Goal: Task Accomplishment & Management: Use online tool/utility

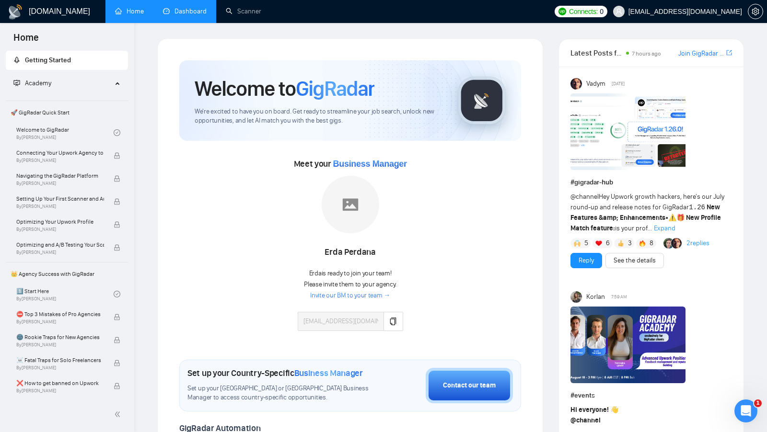
click at [194, 15] on link "Dashboard" at bounding box center [185, 11] width 44 height 8
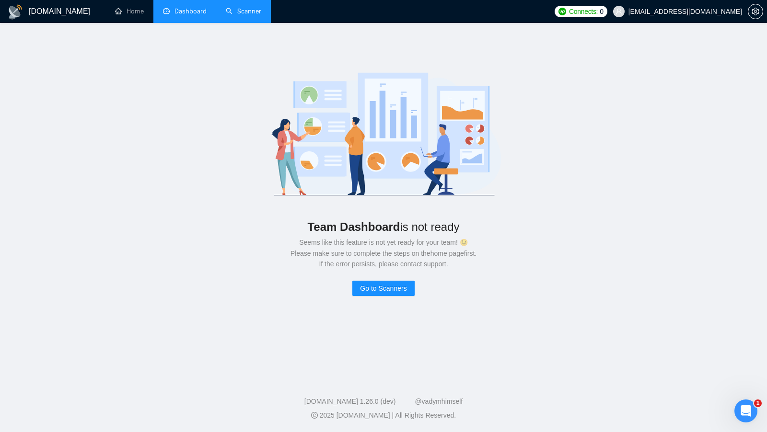
click at [247, 15] on link "Scanner" at bounding box center [243, 11] width 35 height 8
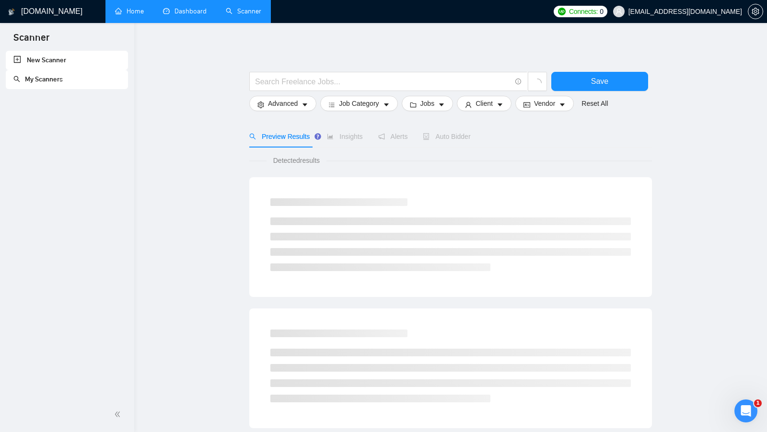
click at [133, 13] on link "Home" at bounding box center [129, 11] width 29 height 8
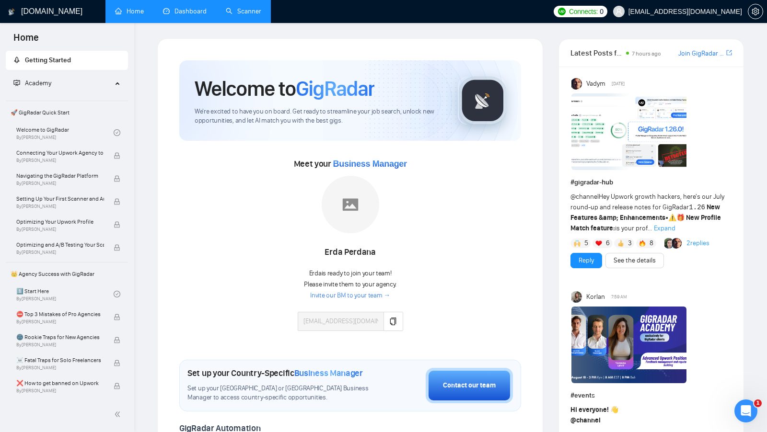
click at [185, 15] on link "Dashboard" at bounding box center [185, 11] width 44 height 8
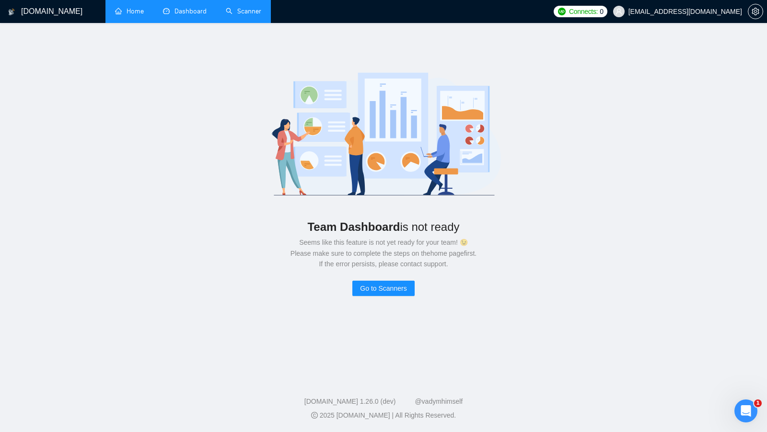
click at [143, 13] on link "Home" at bounding box center [129, 11] width 29 height 8
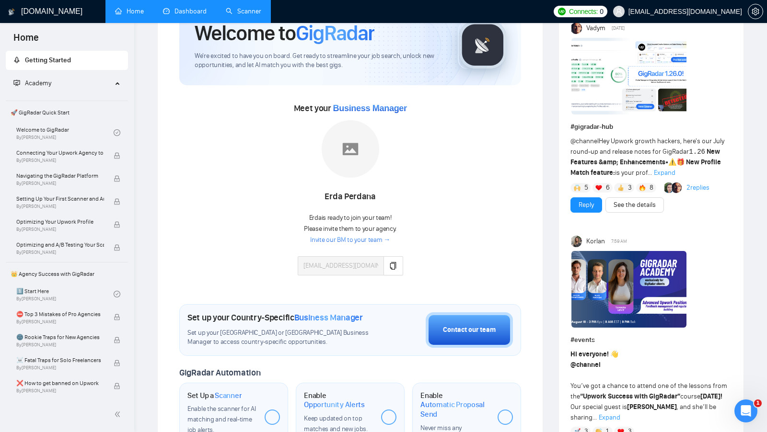
scroll to position [57, 0]
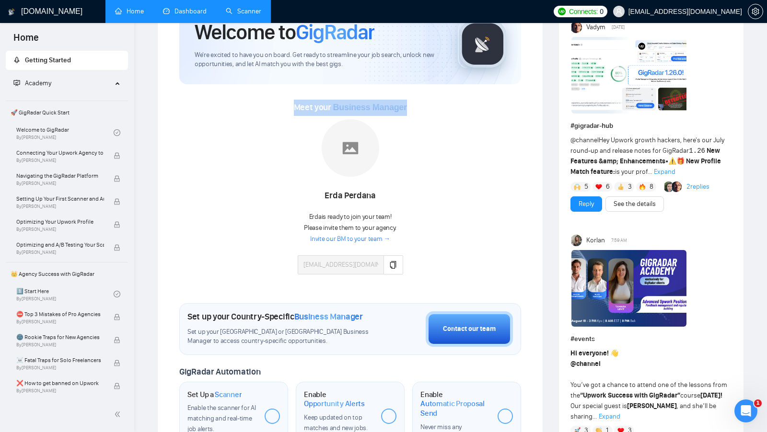
drag, startPoint x: 288, startPoint y: 105, endPoint x: 425, endPoint y: 109, distance: 137.2
click at [425, 109] on div "Meet your Business Manager [PERSON_NAME] [PERSON_NAME] is ready to join your te…" at bounding box center [350, 192] width 342 height 185
click at [364, 240] on link "Invite our BM to your team →" at bounding box center [350, 239] width 80 height 9
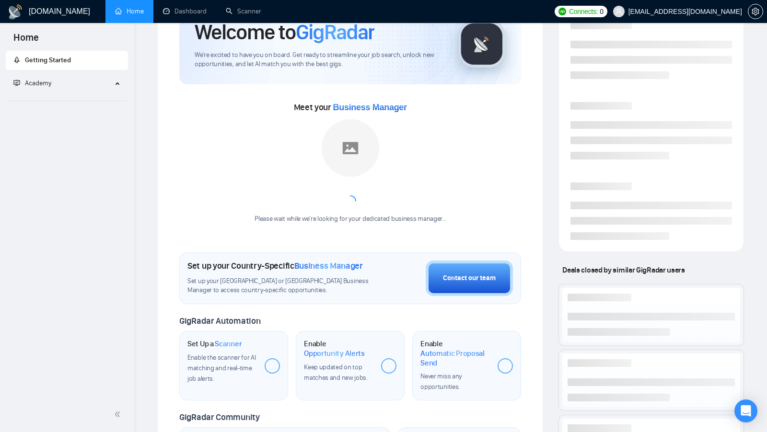
scroll to position [57, 0]
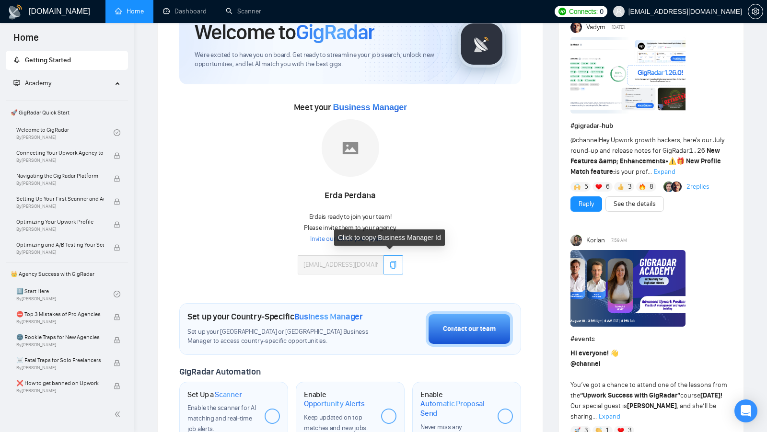
click at [390, 262] on icon "copy" at bounding box center [393, 265] width 8 height 8
click at [453, 241] on div "Meet your Business Manager [PERSON_NAME] [PERSON_NAME] is ready to join your te…" at bounding box center [350, 192] width 342 height 185
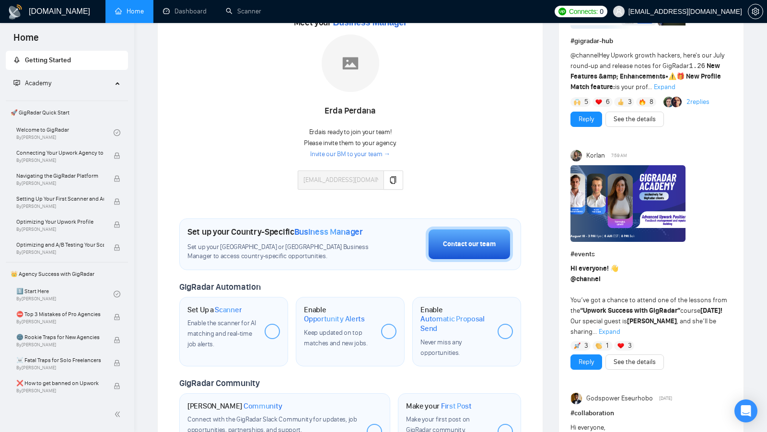
scroll to position [140, 0]
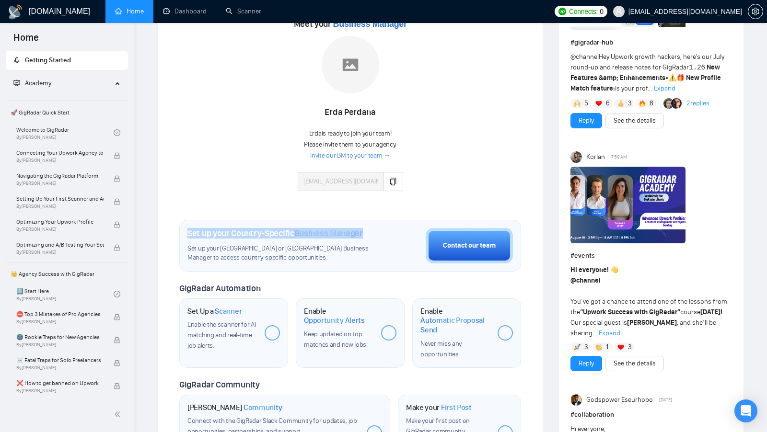
drag, startPoint x: 185, startPoint y: 231, endPoint x: 370, endPoint y: 234, distance: 185.1
click at [370, 234] on div "Set up your Country-Specific Business Manager Set up your [GEOGRAPHIC_DATA] or …" at bounding box center [350, 246] width 342 height 52
click at [370, 234] on div "Set up your Country-Specific Business Manager" at bounding box center [282, 233] width 190 height 11
drag, startPoint x: 325, startPoint y: 117, endPoint x: 397, endPoint y: 117, distance: 72.4
click at [398, 117] on div "Erda Perdana" at bounding box center [350, 113] width 105 height 16
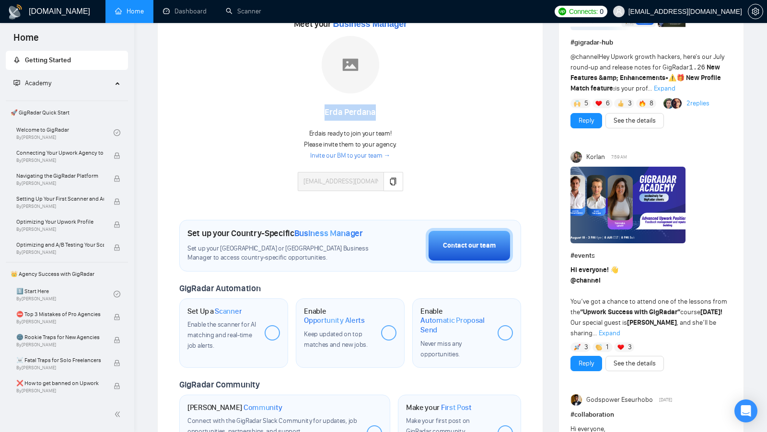
click at [397, 117] on div "Erda Perdana" at bounding box center [350, 113] width 105 height 16
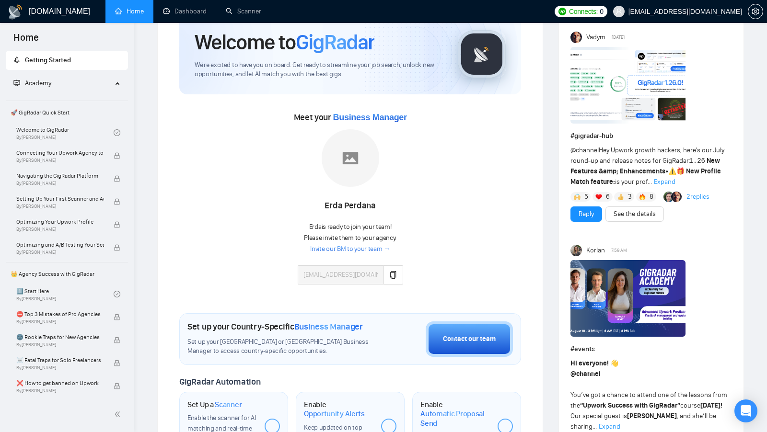
scroll to position [0, 0]
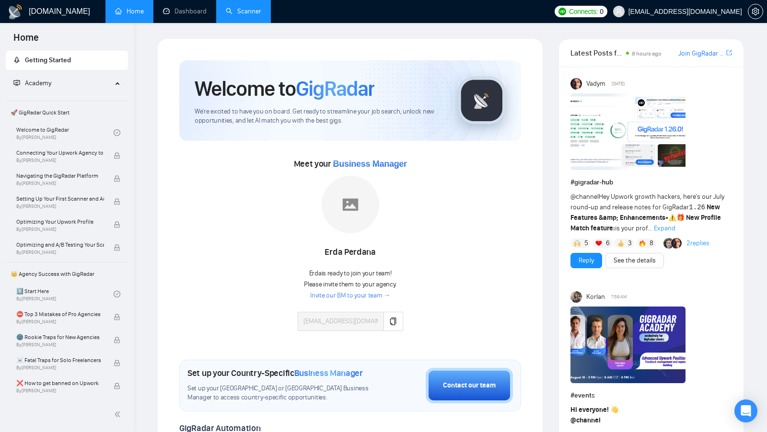
click at [242, 15] on link "Scanner" at bounding box center [243, 11] width 35 height 8
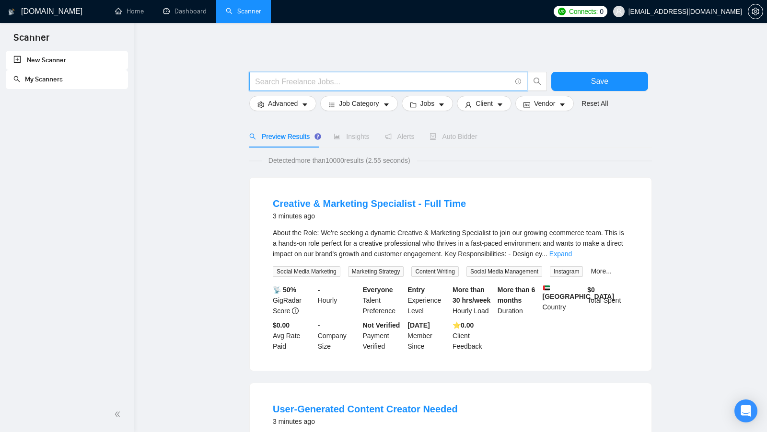
click at [362, 84] on input "text" at bounding box center [383, 82] width 256 height 12
type input "і"
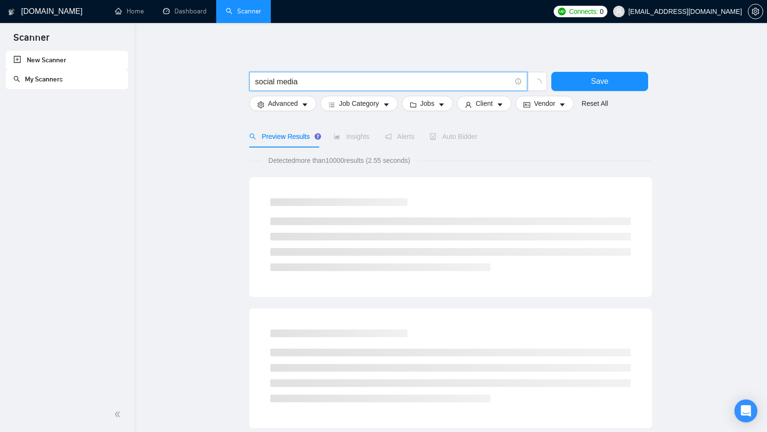
drag, startPoint x: 363, startPoint y: 84, endPoint x: 251, endPoint y: 84, distance: 112.2
click at [251, 84] on span "social media" at bounding box center [388, 81] width 278 height 19
click at [328, 84] on input "social media" at bounding box center [383, 82] width 256 height 12
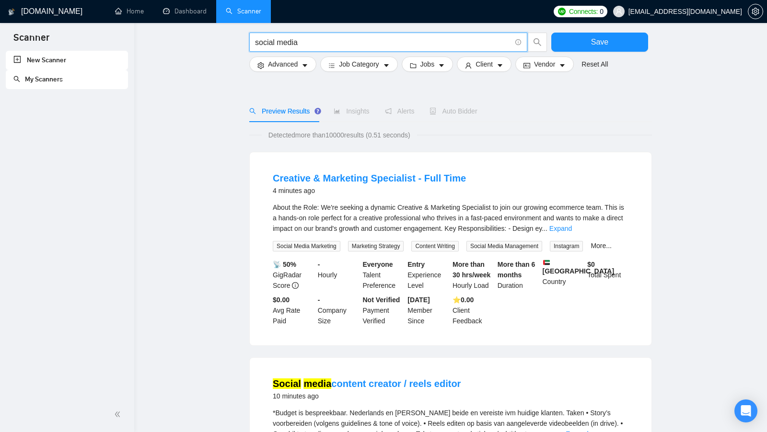
scroll to position [41, 0]
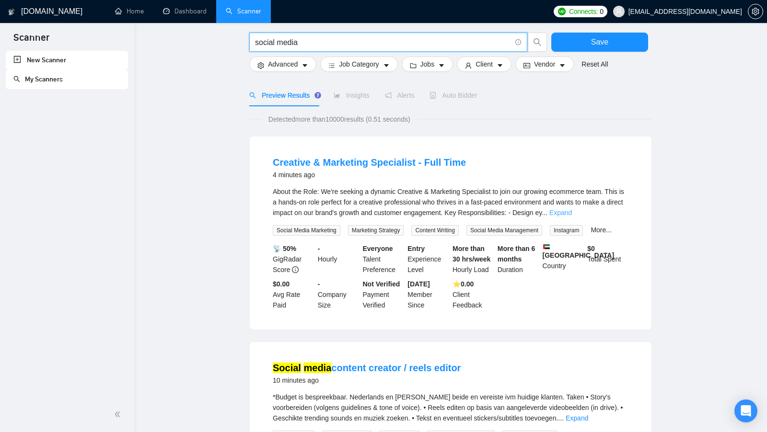
click at [572, 214] on link "Expand" at bounding box center [560, 213] width 23 height 8
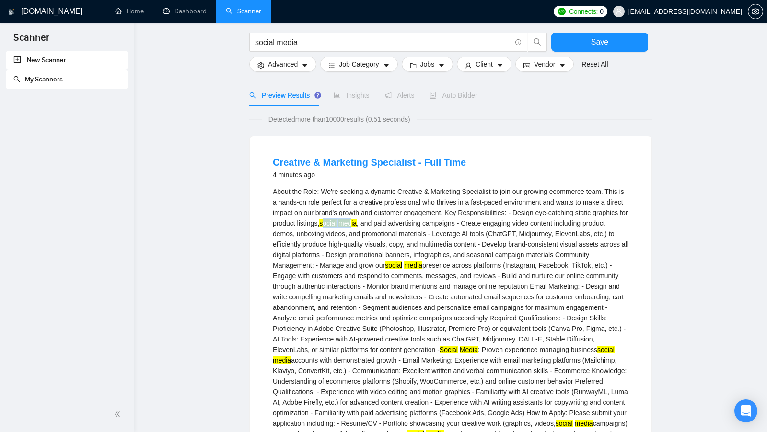
drag, startPoint x: 414, startPoint y: 221, endPoint x: 445, endPoint y: 222, distance: 31.2
click at [445, 222] on div "About the Role: We're seeking a dynamic Creative & Marketing Specialist to join…" at bounding box center [451, 319] width 356 height 264
click at [357, 222] on mark "media" at bounding box center [348, 224] width 18 height 8
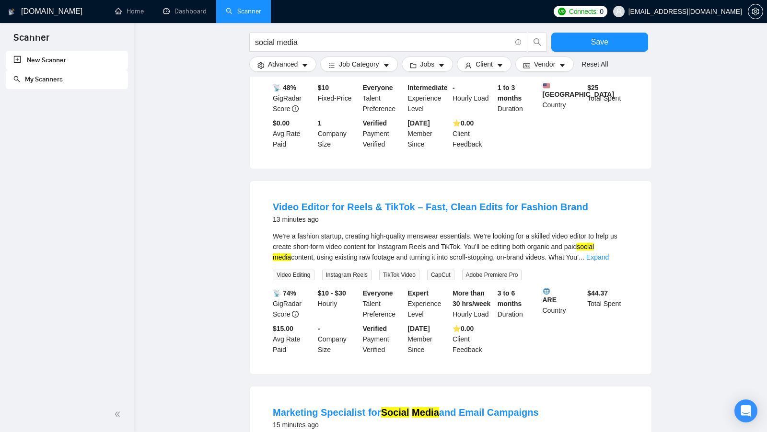
scroll to position [877, 0]
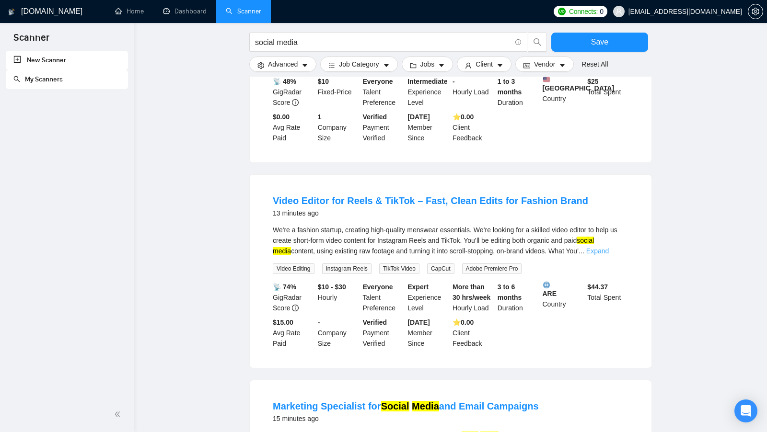
click at [608, 251] on link "Expand" at bounding box center [597, 251] width 23 height 8
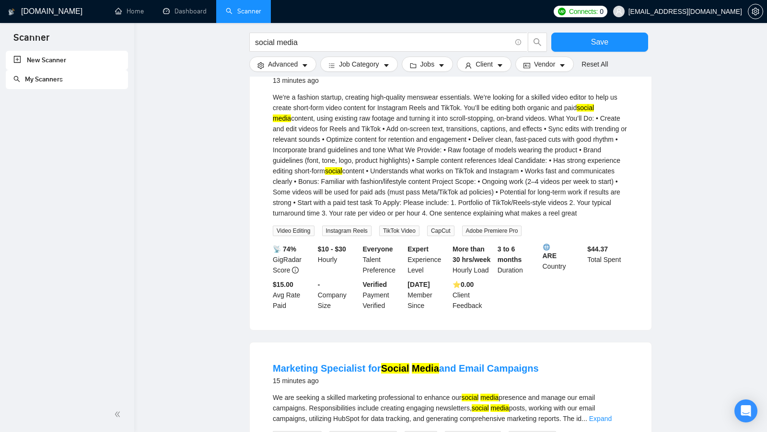
scroll to position [991, 0]
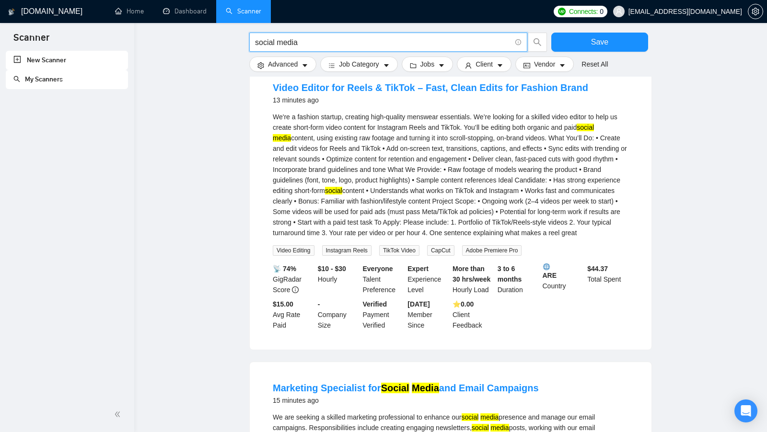
drag, startPoint x: 314, startPoint y: 43, endPoint x: 226, endPoint y: 44, distance: 87.3
click at [283, 48] on span "social media" at bounding box center [388, 42] width 278 height 19
click at [279, 45] on input "social media" at bounding box center [383, 42] width 256 height 12
drag, startPoint x: 307, startPoint y: 45, endPoint x: 240, endPoint y: 45, distance: 66.6
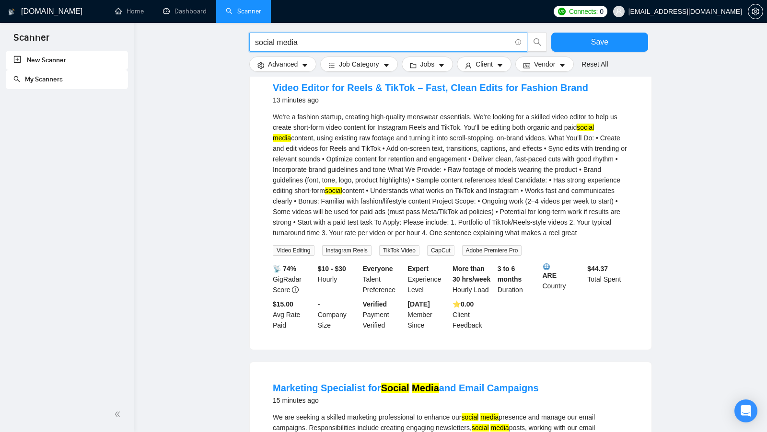
click at [275, 44] on input "social media" at bounding box center [383, 42] width 256 height 12
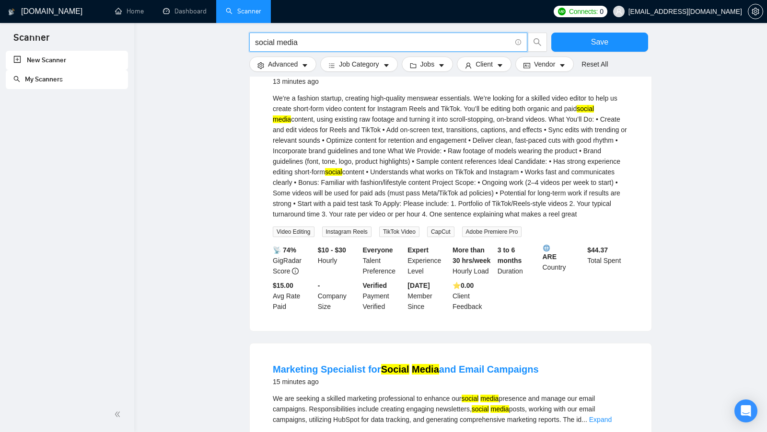
scroll to position [1010, 0]
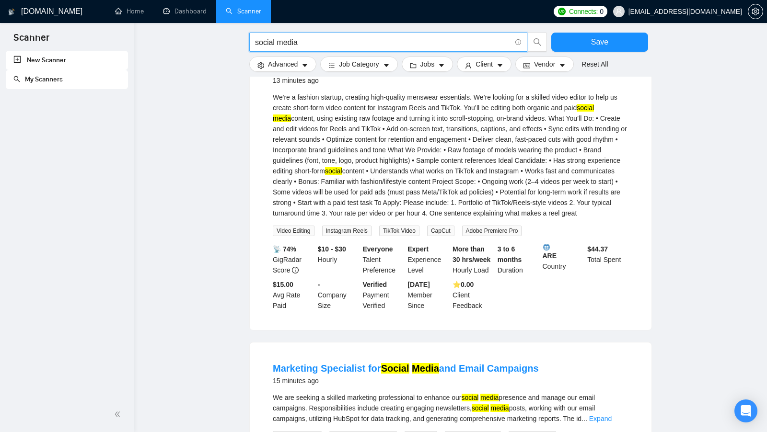
click at [274, 43] on input "social media" at bounding box center [383, 42] width 256 height 12
click at [268, 42] on input "social media" at bounding box center [383, 42] width 256 height 12
click at [290, 42] on input "social media" at bounding box center [383, 42] width 256 height 12
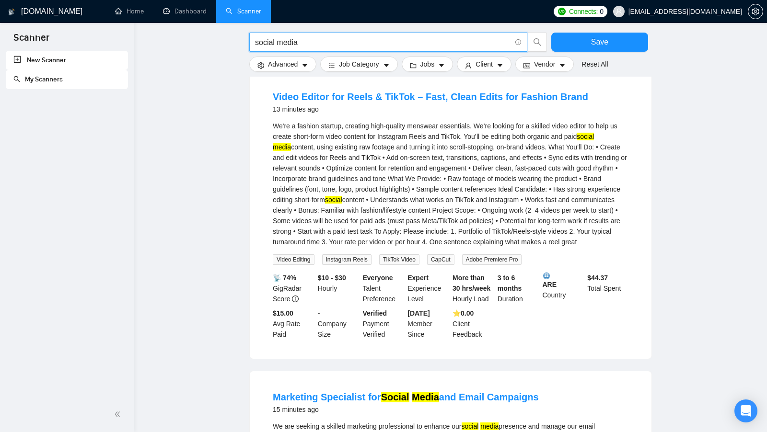
scroll to position [982, 0]
click at [342, 201] on mark "social" at bounding box center [333, 200] width 17 height 8
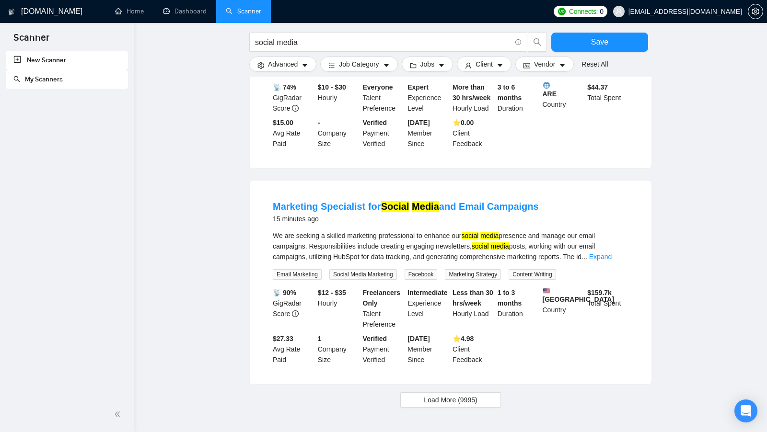
scroll to position [1234, 0]
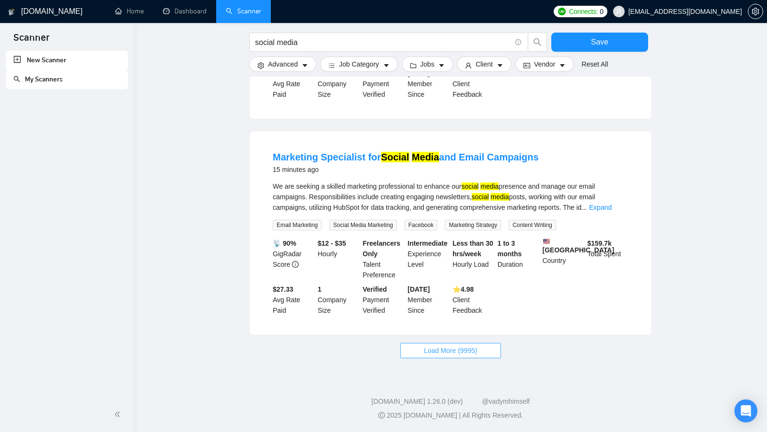
click at [457, 351] on span "Load More (9995)" at bounding box center [450, 351] width 53 height 11
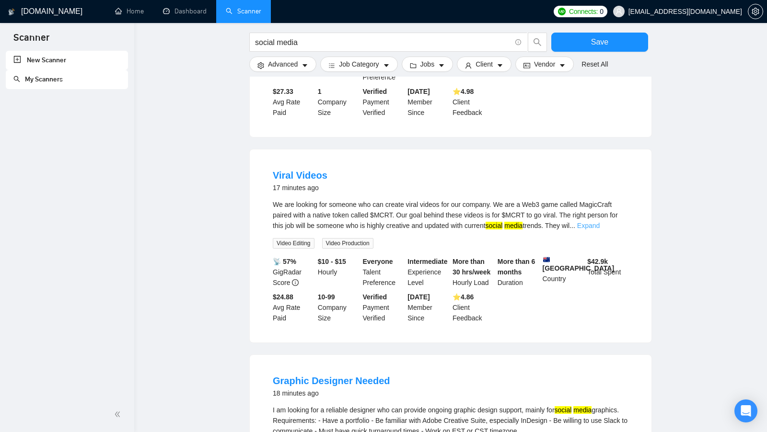
click at [600, 230] on link "Expand" at bounding box center [588, 226] width 23 height 8
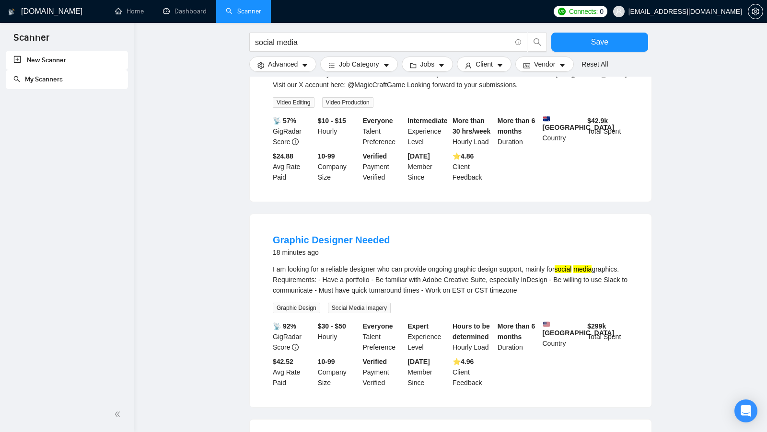
scroll to position [1682, 0]
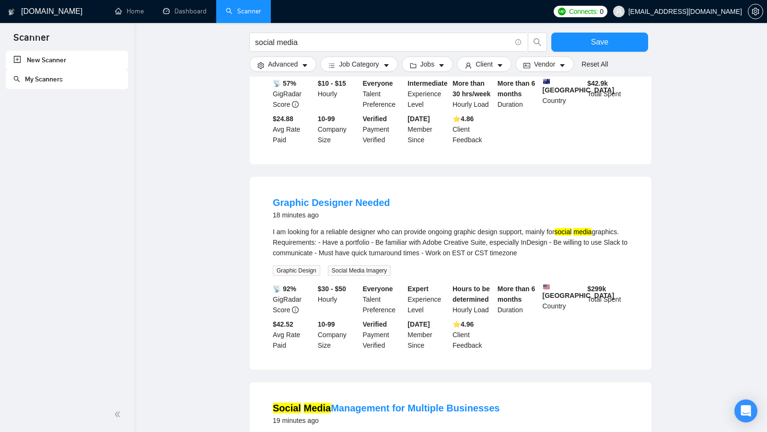
click at [613, 258] on div "I am looking for a reliable designer who can provide ongoing graphic design sup…" at bounding box center [451, 243] width 356 height 32
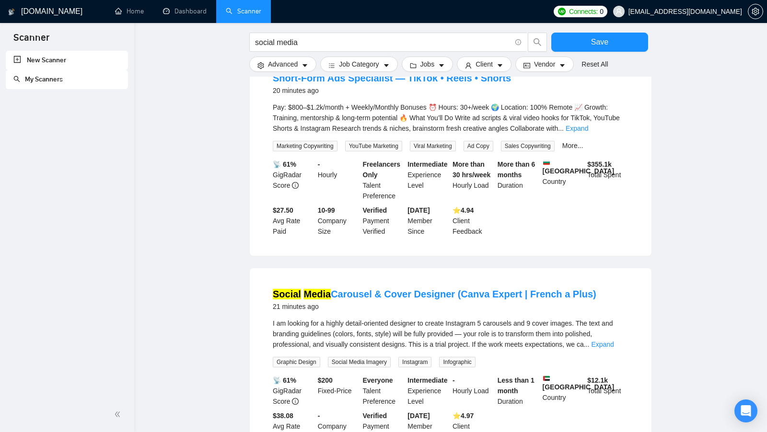
scroll to position [2197, 0]
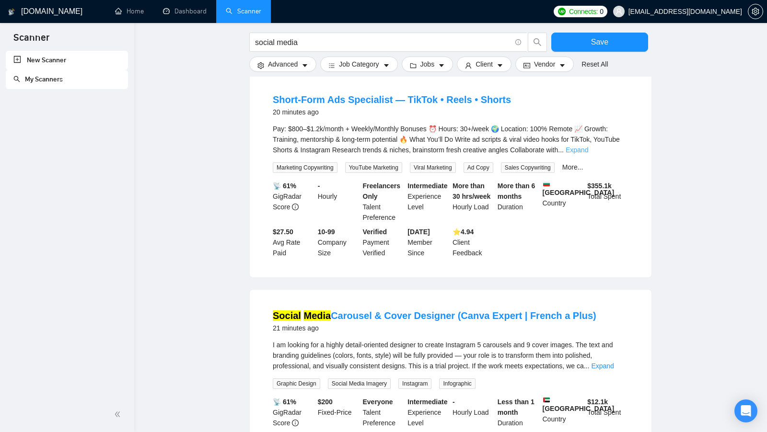
click at [588, 154] on link "Expand" at bounding box center [577, 150] width 23 height 8
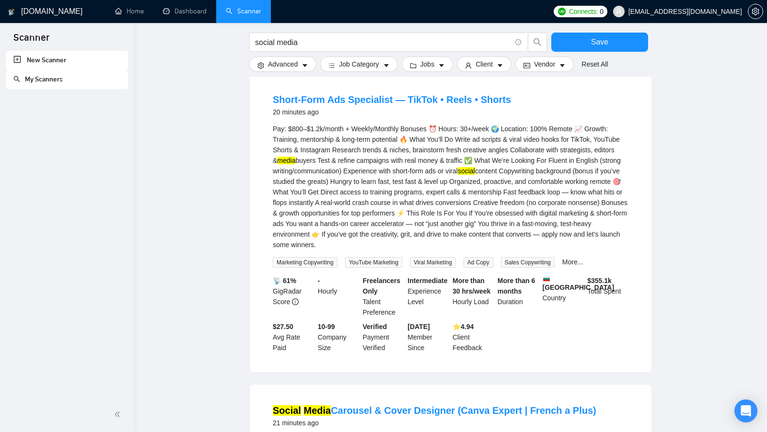
click at [295, 164] on mark "media" at bounding box center [286, 161] width 18 height 8
click at [475, 175] on mark "social" at bounding box center [466, 171] width 17 height 8
click at [602, 213] on div "Pay: $800–$1.2k/month + Weekly/Monthly Bonuses ⏰ Hours: 30+/week 🌍 Location: 10…" at bounding box center [451, 187] width 356 height 127
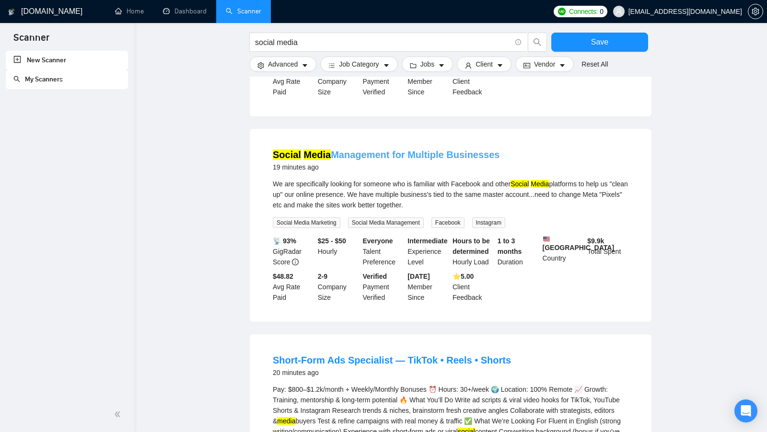
scroll to position [1937, 0]
click at [312, 46] on input "social media" at bounding box center [383, 42] width 256 height 12
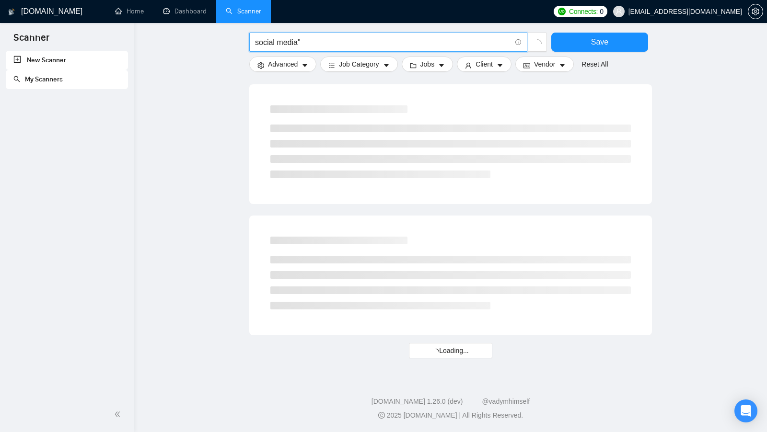
scroll to position [1144, 0]
click at [256, 40] on input "social media"" at bounding box center [383, 42] width 256 height 12
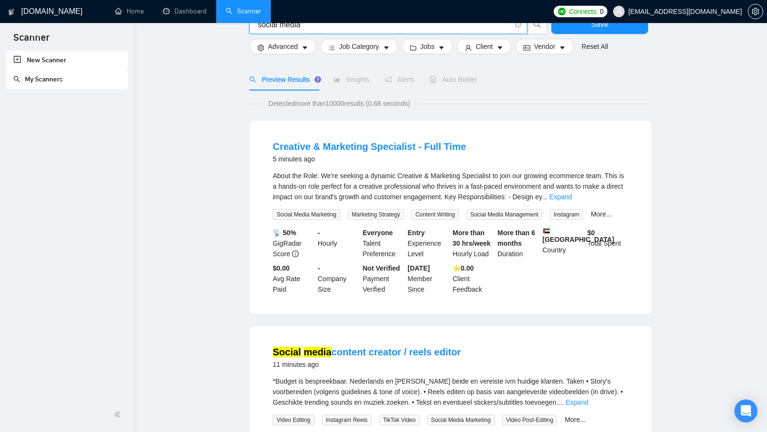
scroll to position [0, 0]
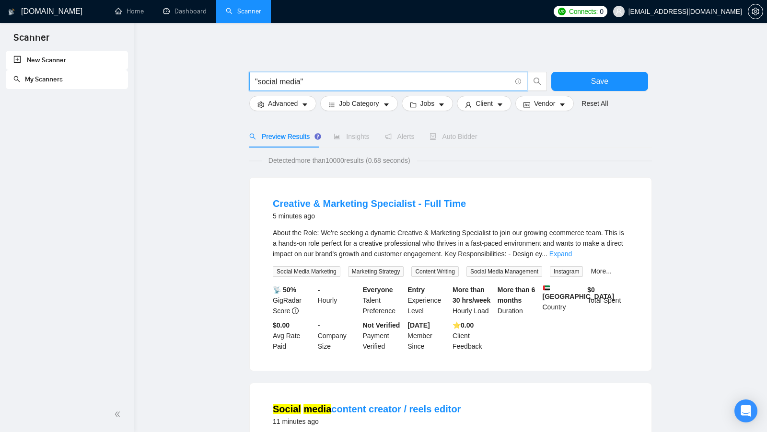
click at [616, 258] on div "About the Role: We're seeking a dynamic Creative & Marketing Specialist to join…" at bounding box center [451, 244] width 356 height 32
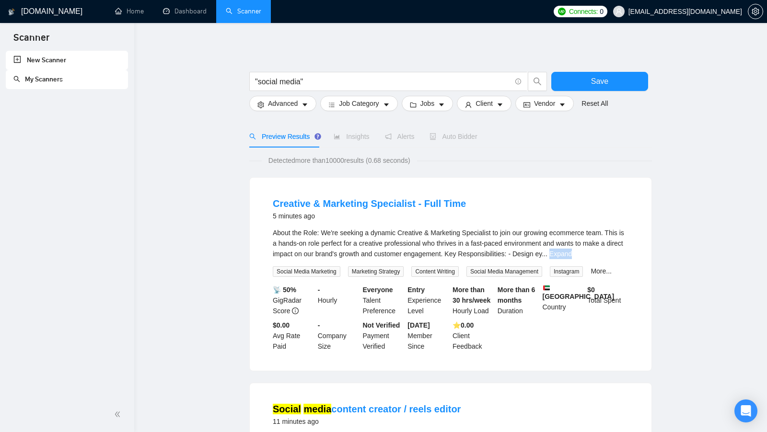
click at [616, 258] on div "About the Role: We're seeking a dynamic Creative & Marketing Specialist to join…" at bounding box center [451, 244] width 356 height 32
click at [572, 256] on link "Expand" at bounding box center [560, 254] width 23 height 8
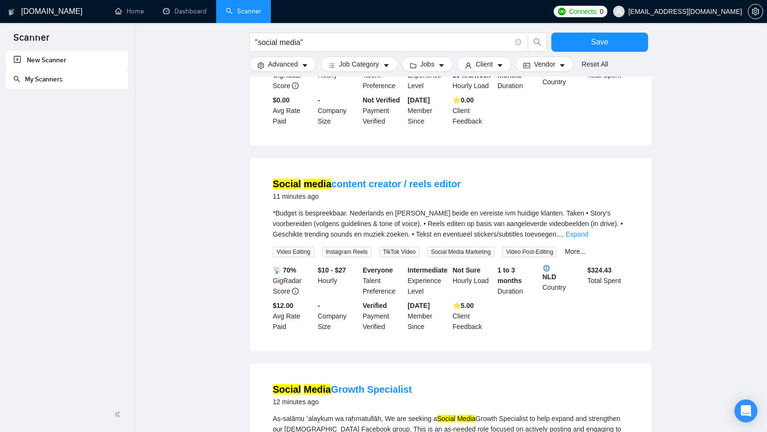
scroll to position [457, 0]
click at [330, 47] on input ""social media"" at bounding box center [383, 42] width 256 height 12
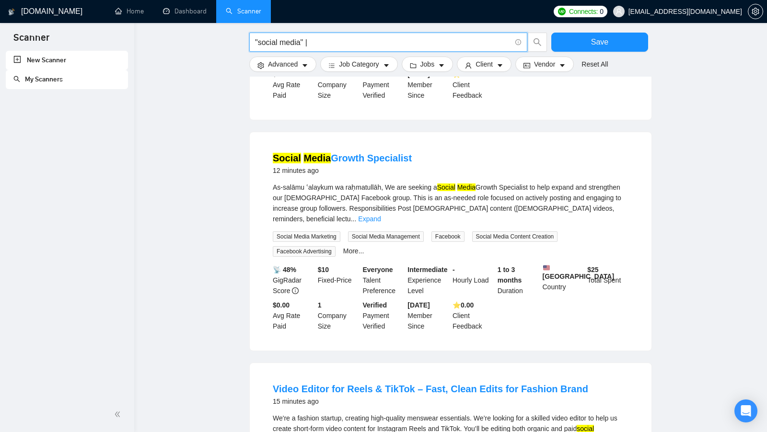
scroll to position [427, 0]
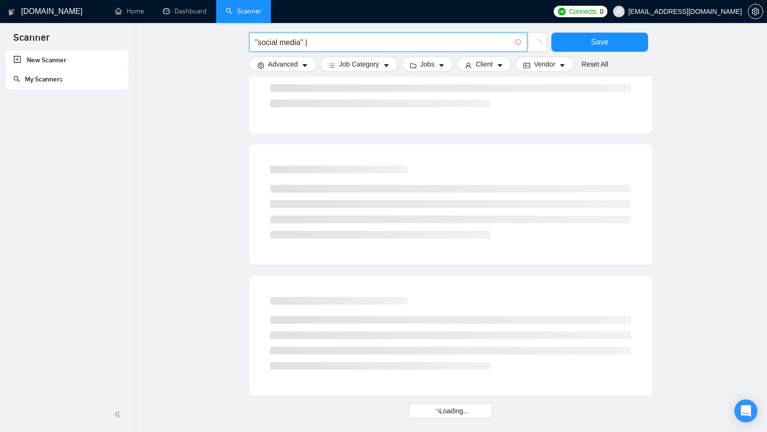
drag, startPoint x: 325, startPoint y: 45, endPoint x: 248, endPoint y: 45, distance: 76.7
click at [248, 45] on div ""social media" |" at bounding box center [398, 45] width 302 height 24
click at [351, 37] on input ""social media" |" at bounding box center [383, 42] width 256 height 12
drag, startPoint x: 259, startPoint y: 42, endPoint x: 301, endPoint y: 44, distance: 41.8
click at [301, 44] on input ""social media" | "content creator"" at bounding box center [383, 42] width 256 height 12
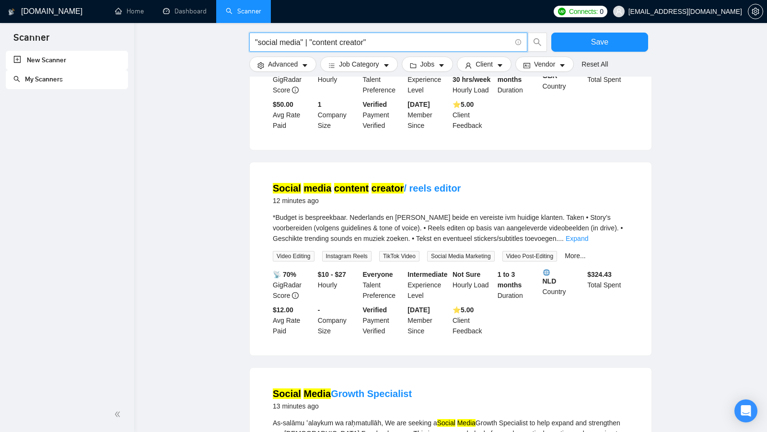
drag, startPoint x: 314, startPoint y: 43, endPoint x: 367, endPoint y: 46, distance: 53.8
click at [368, 46] on input ""social media" | "content creator"" at bounding box center [383, 42] width 256 height 12
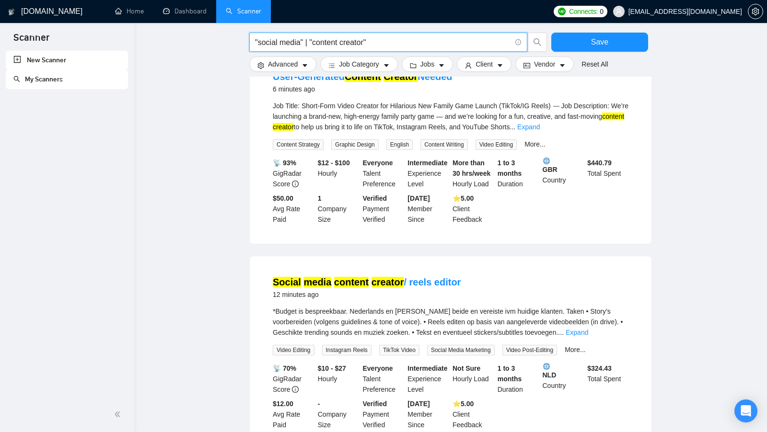
scroll to position [300, 0]
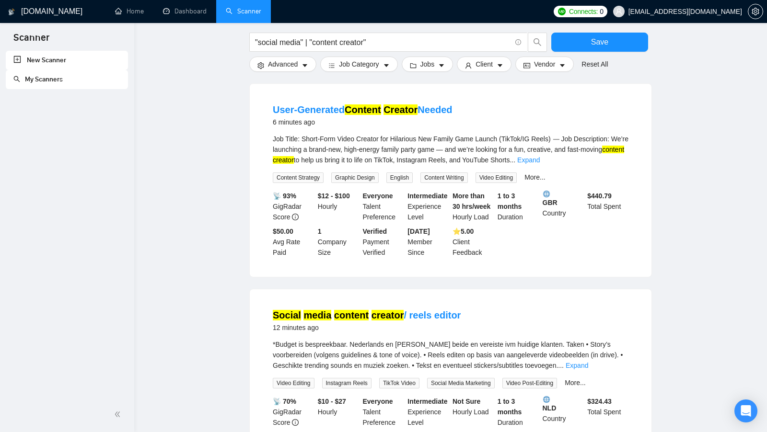
click at [623, 171] on div "Job Title: Short-Form Video Creator for Hilarious New Family Game Launch (TikTo…" at bounding box center [451, 158] width 356 height 49
click at [540, 164] on link "Expand" at bounding box center [528, 160] width 23 height 8
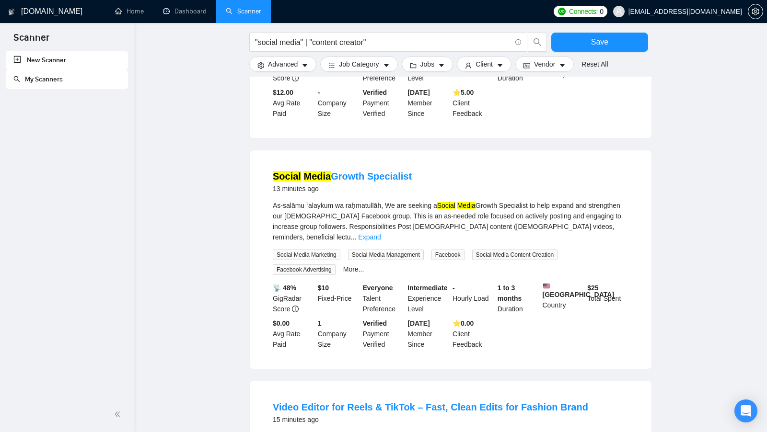
scroll to position [754, 0]
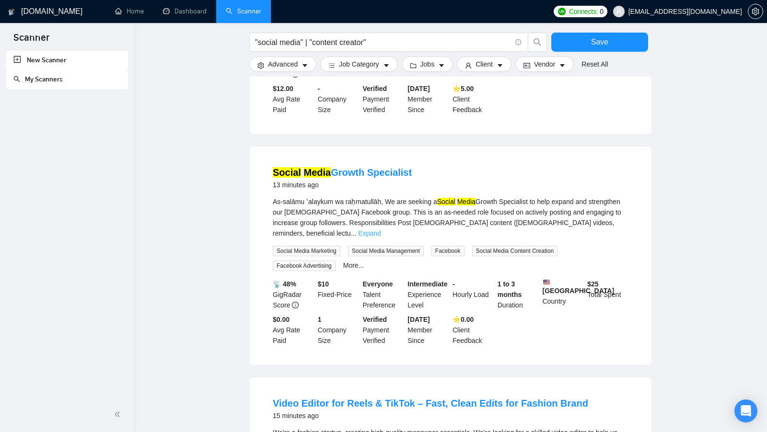
click at [381, 234] on link "Expand" at bounding box center [369, 234] width 23 height 8
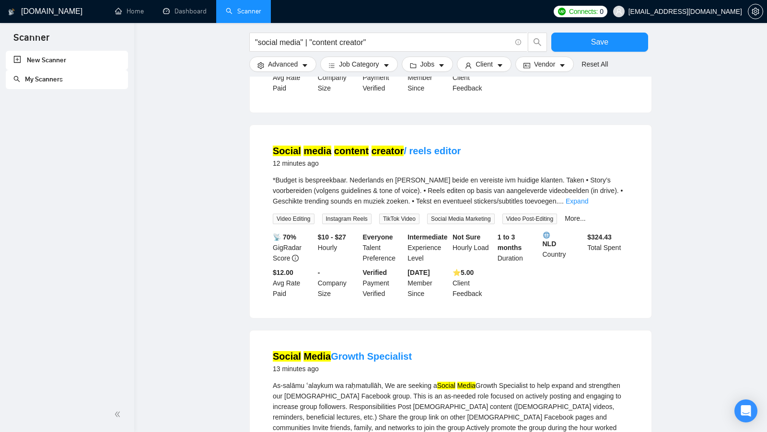
scroll to position [540, 0]
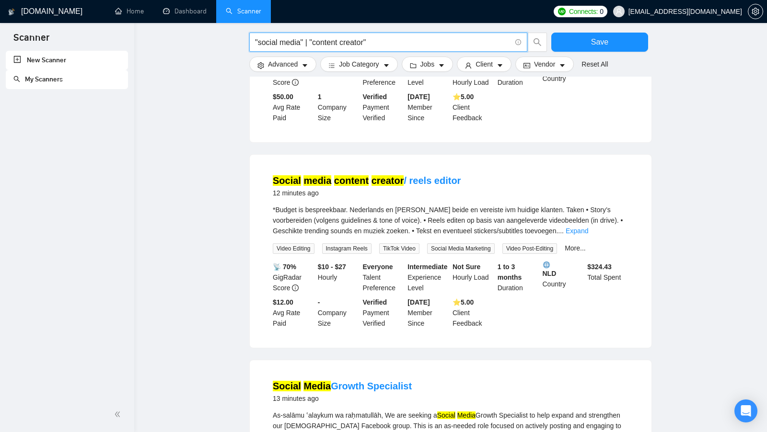
click at [387, 47] on input ""social media" | "content creator"" at bounding box center [383, 42] width 256 height 12
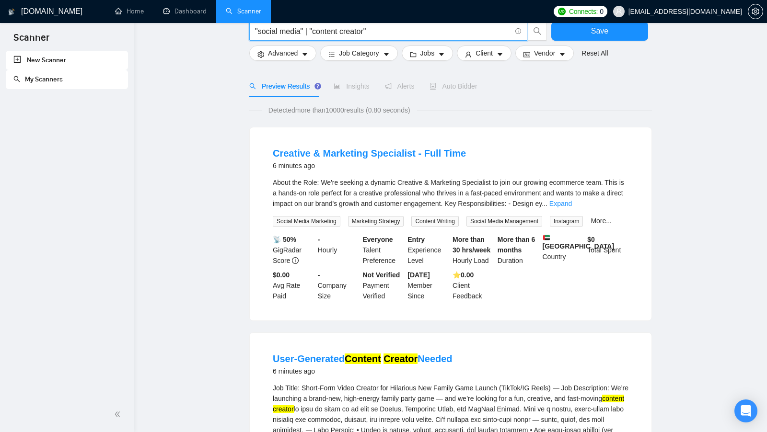
scroll to position [20, 0]
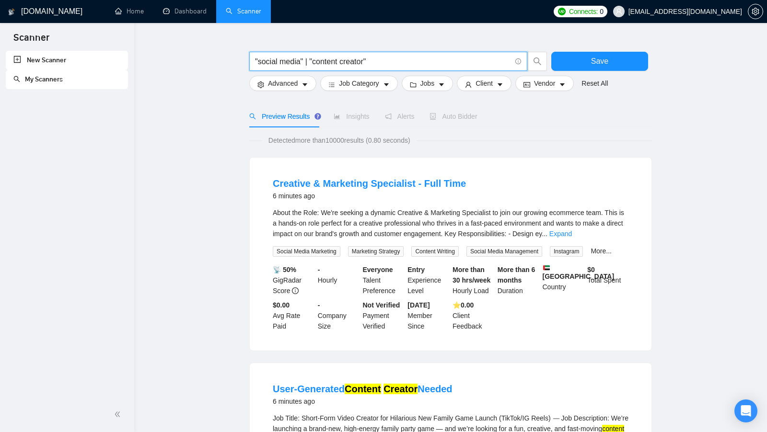
click at [301, 62] on input ""social media" | "content creator"" at bounding box center [383, 62] width 256 height 12
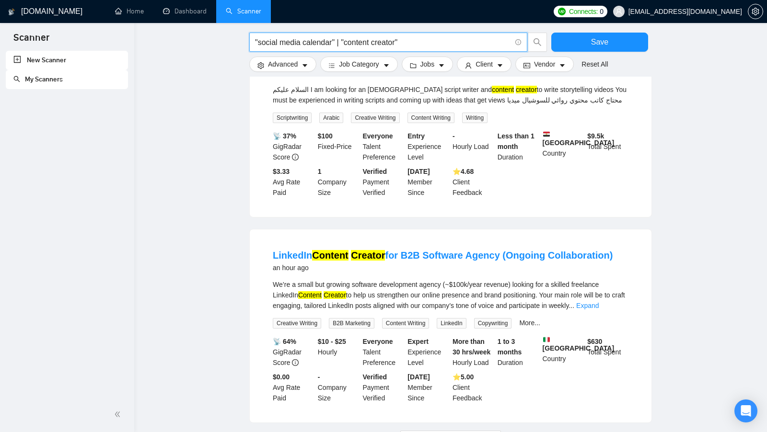
scroll to position [833, 0]
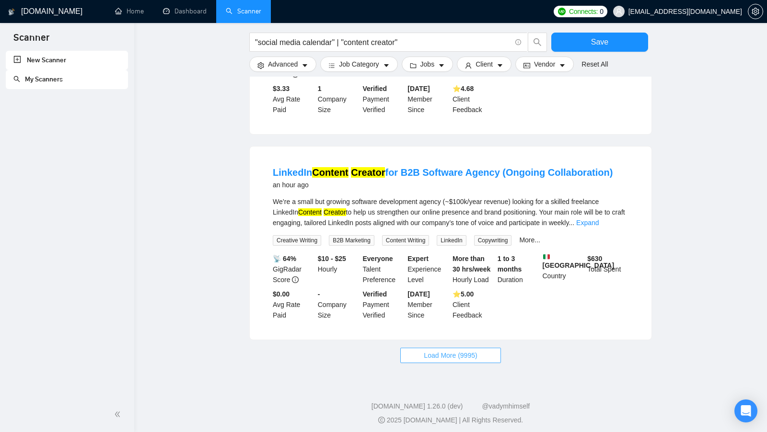
click at [469, 350] on span "Load More (9995)" at bounding box center [450, 355] width 53 height 11
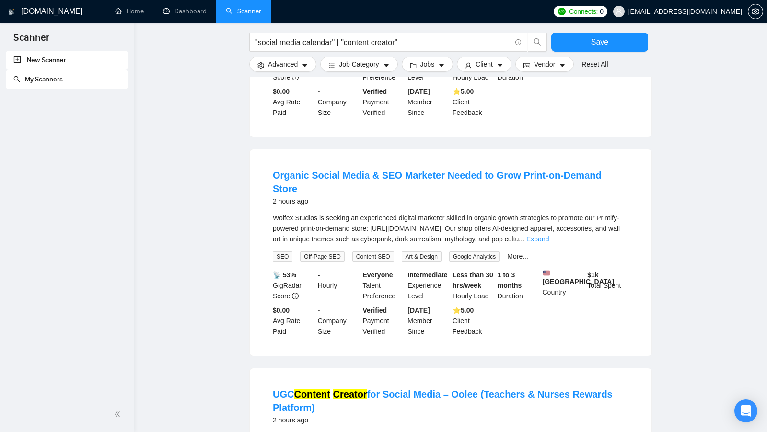
scroll to position [1051, 0]
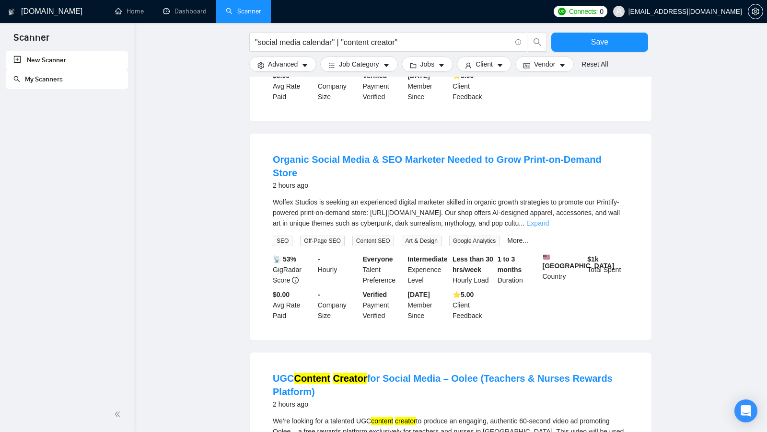
click at [549, 220] on link "Expand" at bounding box center [537, 224] width 23 height 8
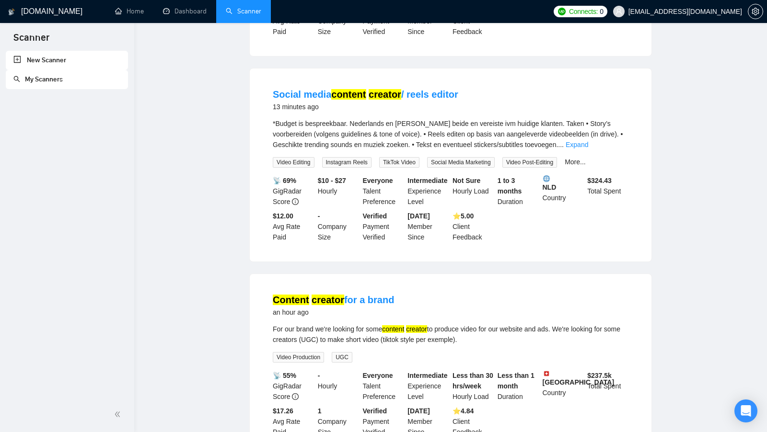
scroll to position [0, 0]
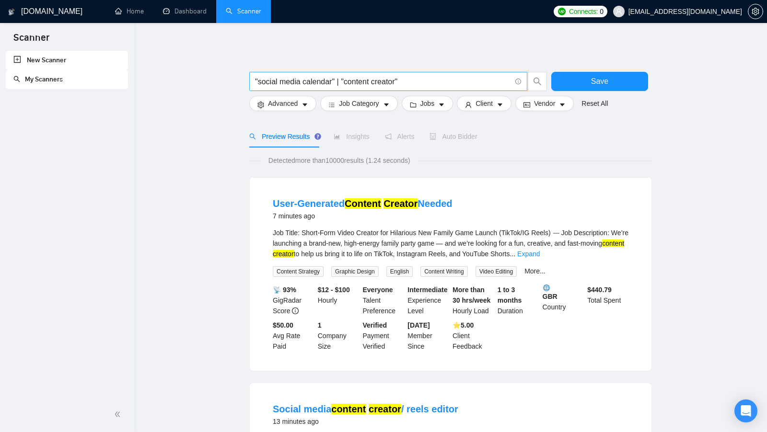
click at [320, 85] on input ""social media calendar" | "content creator"" at bounding box center [383, 82] width 256 height 12
click at [397, 84] on input ""social media" | "content creator"" at bounding box center [383, 82] width 256 height 12
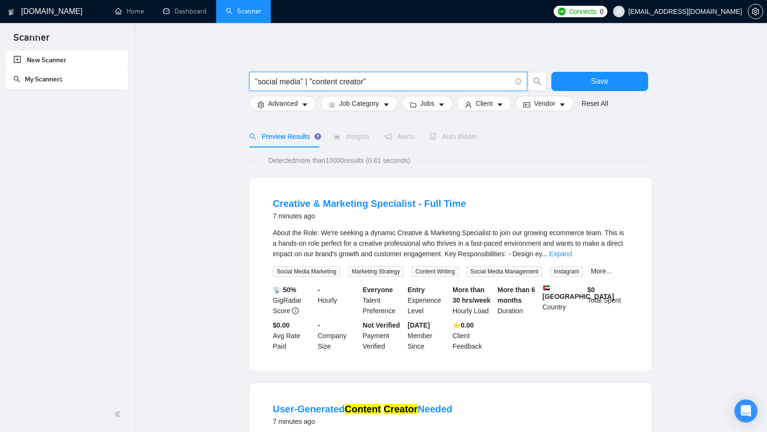
drag, startPoint x: 390, startPoint y: 81, endPoint x: 254, endPoint y: 79, distance: 136.2
click at [254, 79] on span ""social media" | "content creator"" at bounding box center [388, 81] width 278 height 19
click at [407, 82] on input ""social media" | "content creator"" at bounding box center [383, 82] width 256 height 12
drag, startPoint x: 254, startPoint y: 79, endPoint x: 287, endPoint y: 81, distance: 33.1
click at [287, 81] on span ""social media" | "content creator"" at bounding box center [388, 81] width 278 height 19
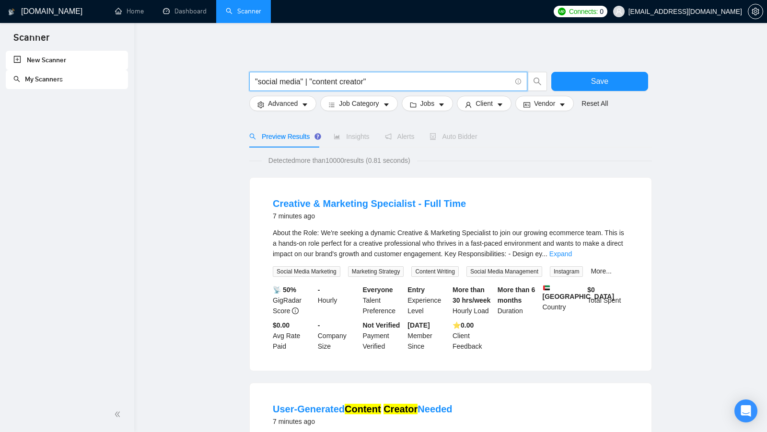
drag, startPoint x: 310, startPoint y: 81, endPoint x: 375, endPoint y: 81, distance: 65.7
click at [375, 81] on input ""social media" | "content creator"" at bounding box center [383, 82] width 256 height 12
click at [256, 80] on input ""social media" | "content creator")" at bounding box center [383, 82] width 256 height 12
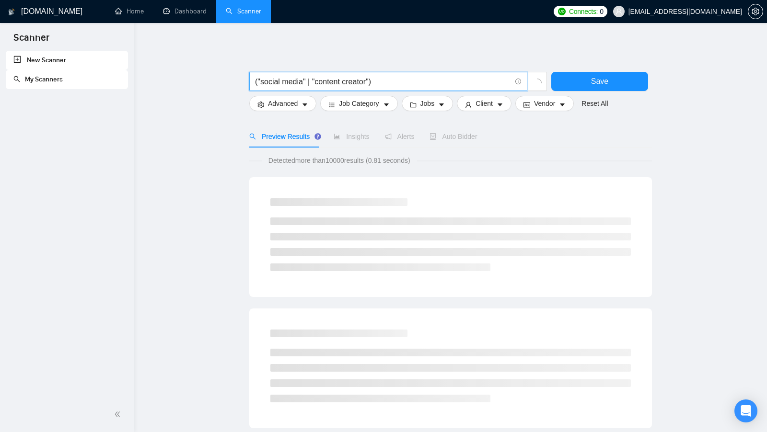
click at [374, 79] on input "("social media" | "content creator")" at bounding box center [383, 82] width 256 height 12
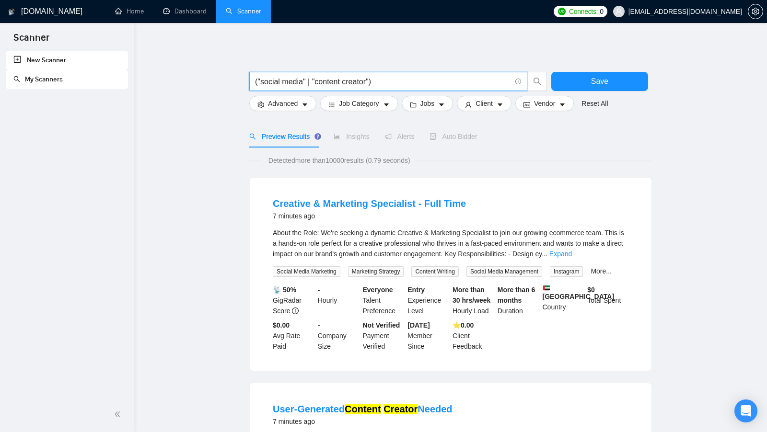
drag, startPoint x: 374, startPoint y: 82, endPoint x: 257, endPoint y: 84, distance: 117.0
click at [257, 84] on input "("social media" | "content creator")" at bounding box center [383, 82] width 256 height 12
click at [280, 84] on input "("social media" | "content creator")" at bounding box center [383, 82] width 256 height 12
click at [347, 84] on input "("social media" | "content creator")" at bounding box center [383, 82] width 256 height 12
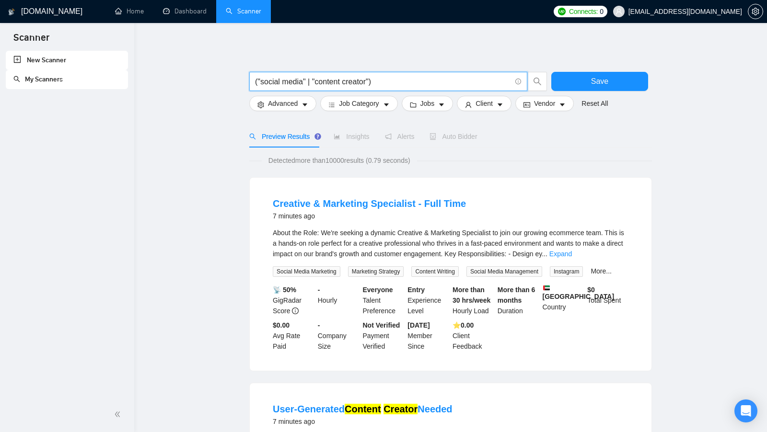
click at [347, 84] on input "("social media" | "content creator")" at bounding box center [383, 82] width 256 height 12
click at [400, 83] on input "("social media" | "content creator")" at bounding box center [383, 82] width 256 height 12
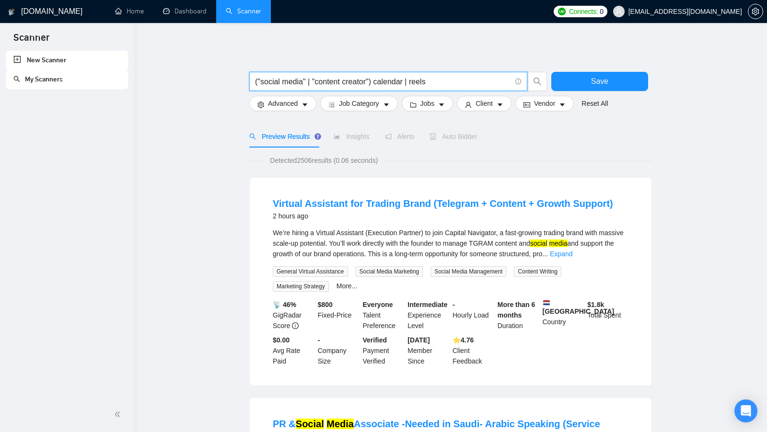
click at [381, 82] on input "("social media" | "content creator") calendar | reels" at bounding box center [383, 82] width 256 height 12
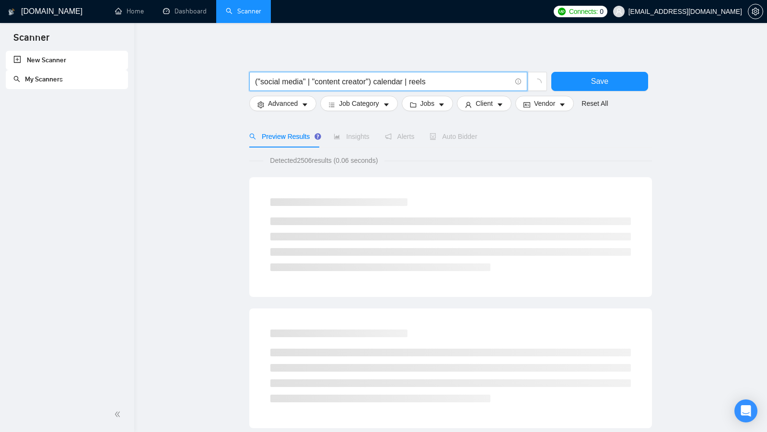
click at [381, 82] on input "("social media" | "content creator") calendar | reels" at bounding box center [383, 82] width 256 height 12
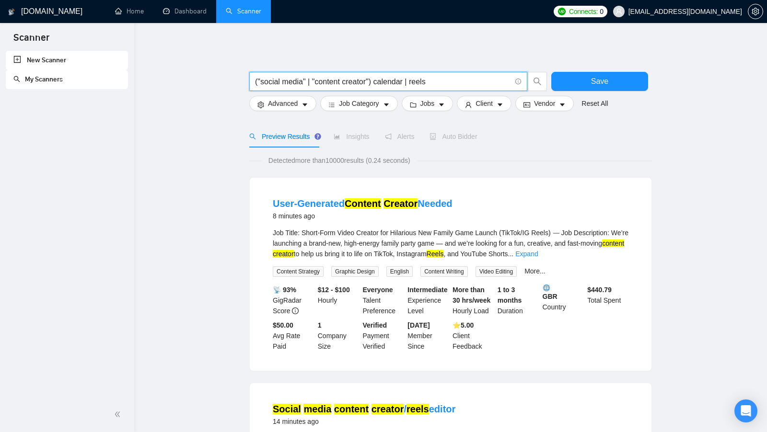
click at [380, 82] on input "("social media" | "content creator") calendar | reels" at bounding box center [383, 82] width 256 height 12
click at [441, 80] on input "("social media" | "content creator") (calendar | reels" at bounding box center [383, 82] width 256 height 12
drag, startPoint x: 261, startPoint y: 82, endPoint x: 303, endPoint y: 83, distance: 42.2
click at [303, 83] on input "("social media" | "content creator") (calendar | reels)" at bounding box center [383, 82] width 256 height 12
click at [388, 77] on input "("social media" | "content creator") (calendar | reels)" at bounding box center [383, 82] width 256 height 12
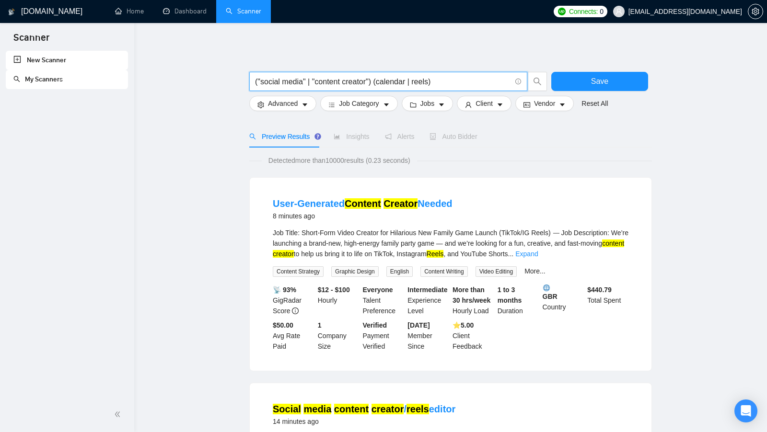
click at [388, 77] on input "("social media" | "content creator") (calendar | reels)" at bounding box center [383, 82] width 256 height 12
click at [427, 81] on input "("social media" | "content creator") (calendar | reels)" at bounding box center [383, 82] width 256 height 12
drag, startPoint x: 314, startPoint y: 82, endPoint x: 373, endPoint y: 82, distance: 59.0
click at [373, 82] on input "("social media" | "content creator") (calendar | reels)" at bounding box center [383, 82] width 256 height 12
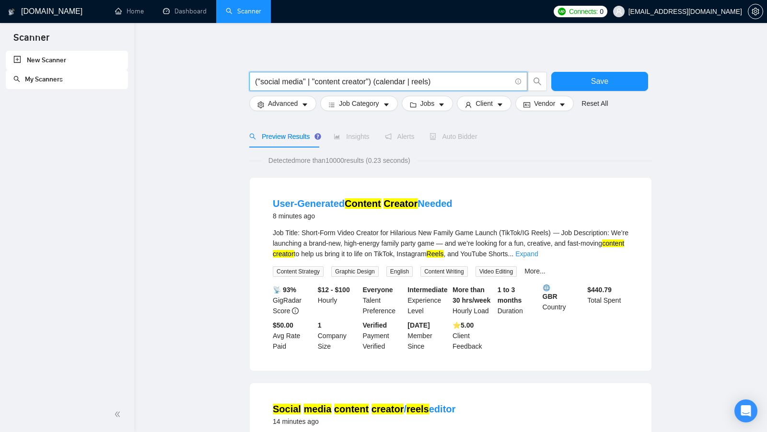
click at [394, 82] on input "("social media" | "content creator") (calendar | reels)" at bounding box center [383, 82] width 256 height 12
click at [429, 81] on input "("social media" | "content creator") (calendar | reels)" at bounding box center [383, 82] width 256 height 12
click at [538, 252] on link "Expand" at bounding box center [526, 254] width 23 height 8
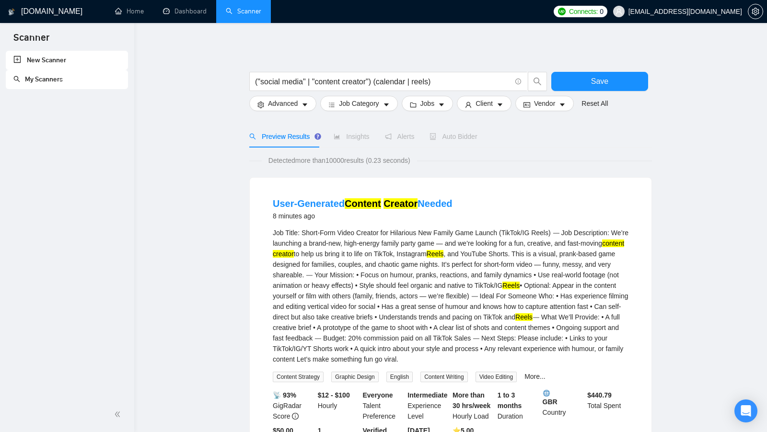
click at [444, 251] on mark "Reels" at bounding box center [435, 254] width 17 height 8
drag, startPoint x: 481, startPoint y: 252, endPoint x: 549, endPoint y: 252, distance: 68.6
click at [549, 252] on div "Job Title: Short-Form Video Creator for Hilarious New Family Game Launch (TikTo…" at bounding box center [451, 296] width 356 height 137
click at [550, 252] on div "Job Title: Short-Form Video Creator for Hilarious New Family Game Launch (TikTo…" at bounding box center [451, 296] width 356 height 137
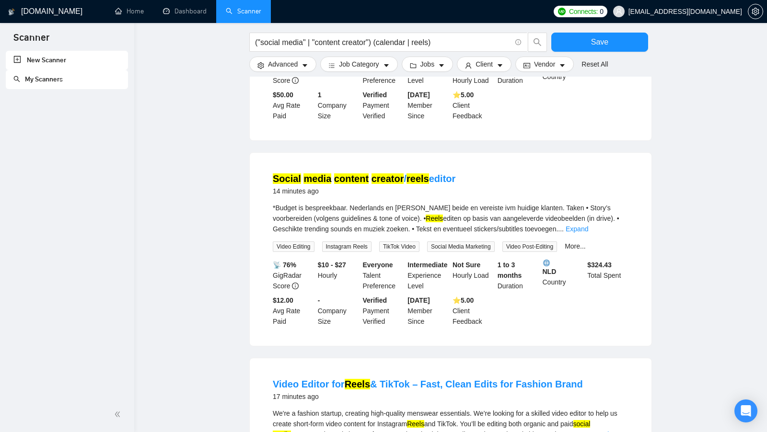
scroll to position [337, 0]
click at [613, 234] on div "*Budget is bespreekbaar. Nederlands en [PERSON_NAME] beide en vereiste ivm huid…" at bounding box center [451, 218] width 356 height 32
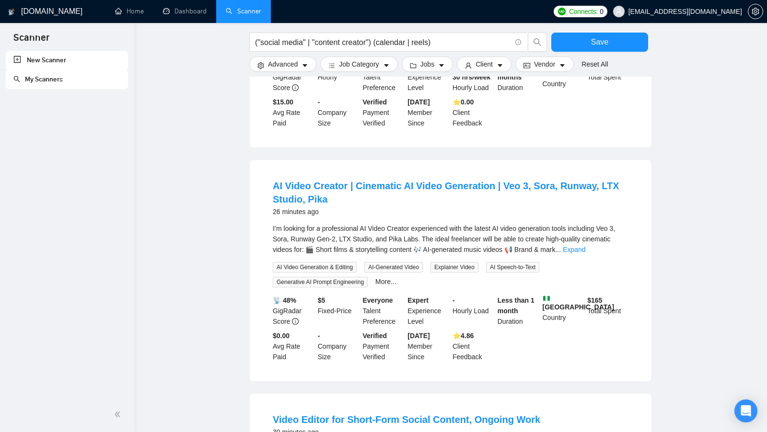
scroll to position [756, 0]
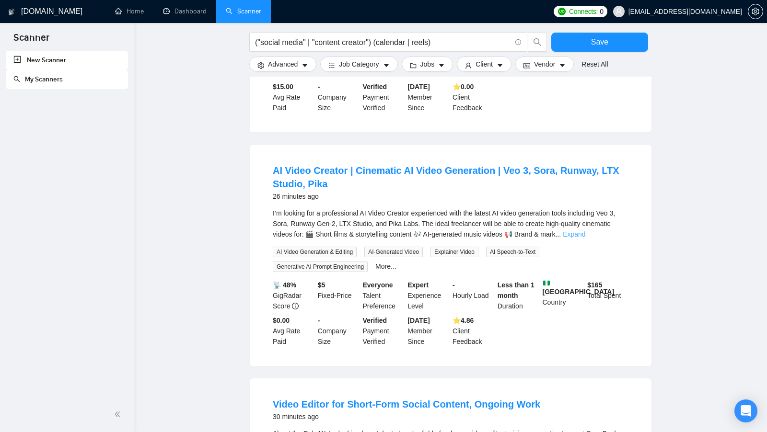
click at [585, 238] on link "Expand" at bounding box center [574, 235] width 23 height 8
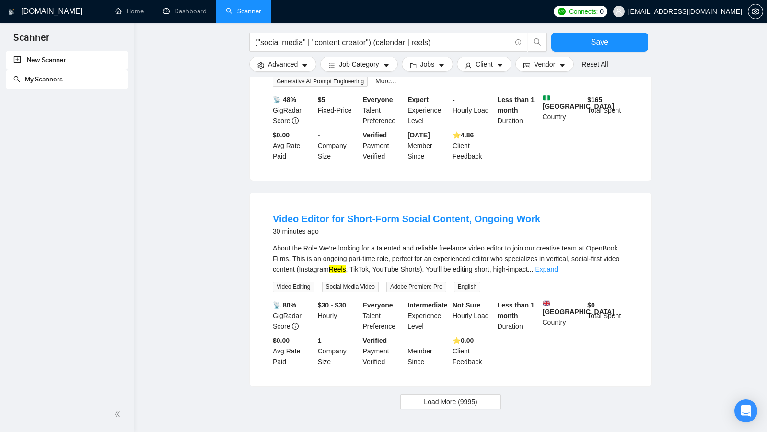
scroll to position [1068, 0]
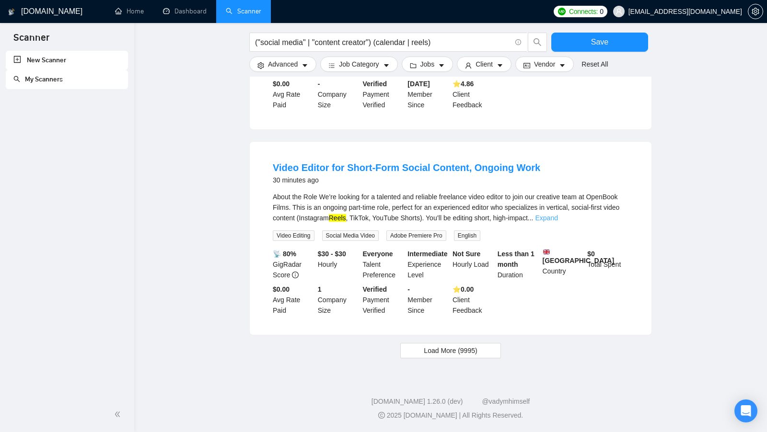
click at [558, 214] on link "Expand" at bounding box center [546, 218] width 23 height 8
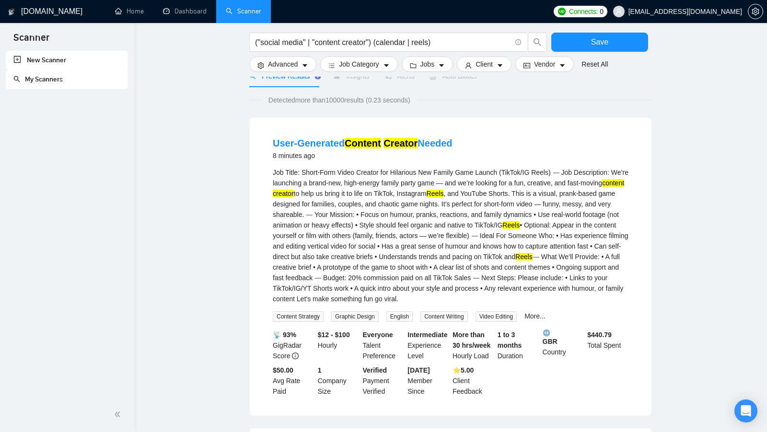
scroll to position [0, 0]
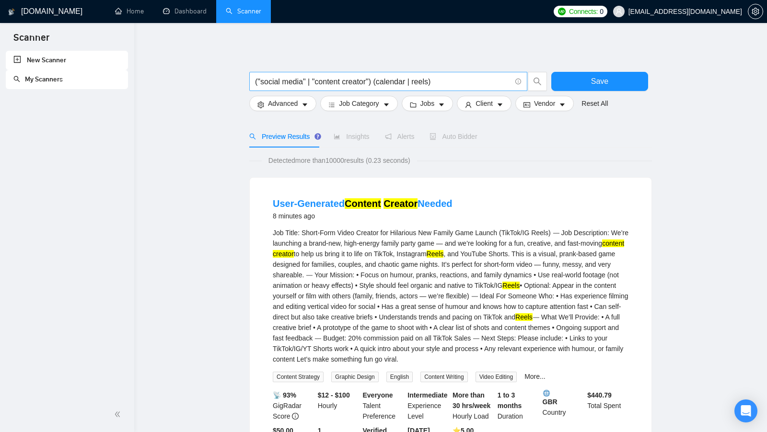
click at [448, 83] on input "("social media" | "content creator") (calendar | reels)" at bounding box center [383, 82] width 256 height 12
click at [385, 80] on input "("social media" | "content creator") (calendar | reels)" at bounding box center [383, 82] width 256 height 12
drag, startPoint x: 259, startPoint y: 82, endPoint x: 308, endPoint y: 84, distance: 49.5
click at [308, 84] on input "("social media" | "content creator") (calendar | reels)" at bounding box center [383, 82] width 256 height 12
click at [300, 85] on input "("social media" | "content creator") (calendar | reels)" at bounding box center [383, 82] width 256 height 12
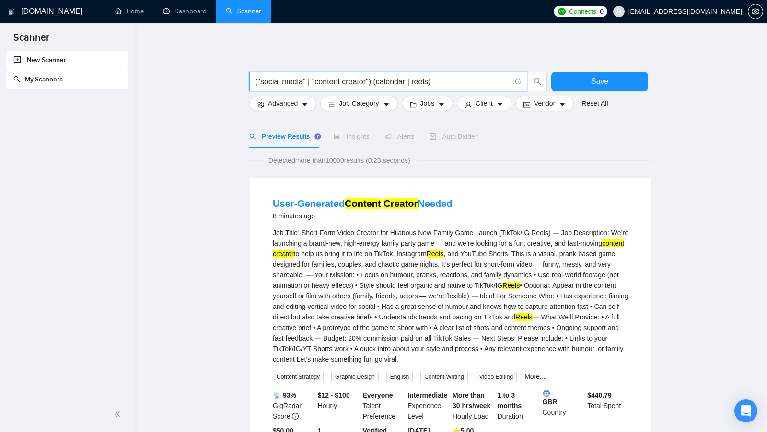
drag, startPoint x: 307, startPoint y: 82, endPoint x: 315, endPoint y: 82, distance: 7.2
click at [315, 82] on input "("social media" | "content creator") (calendar | reels)" at bounding box center [383, 82] width 256 height 12
click at [349, 82] on input "("social media" | "content creator") (calendar | reels)" at bounding box center [383, 82] width 256 height 12
click at [379, 82] on input "("social media" | "content creator") (calendar | reels)" at bounding box center [383, 82] width 256 height 12
click at [448, 84] on input "("social media" | "content creator") (calendar | reels)" at bounding box center [383, 82] width 256 height 12
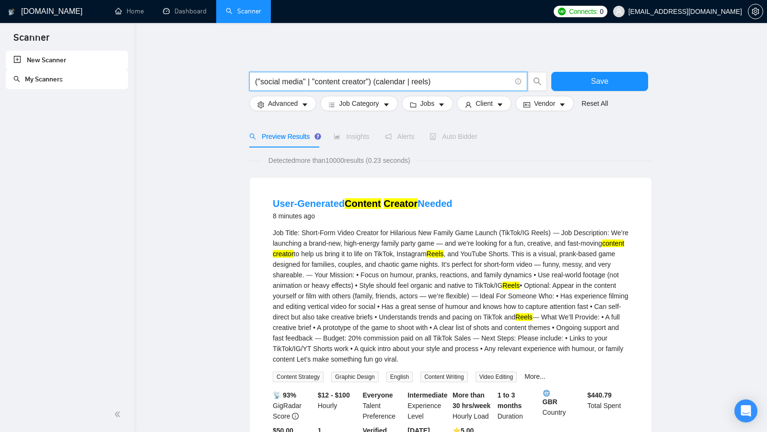
click at [378, 82] on input "("social media" | "content creator") (calendar | reels)" at bounding box center [383, 82] width 256 height 12
click at [399, 82] on input "("social media" | "content creator") (calendar | reels)" at bounding box center [383, 82] width 256 height 12
click at [422, 82] on input "("social media" | "content creator") (calendar | reels)" at bounding box center [383, 82] width 256 height 12
click at [447, 82] on input "("social media" | "content creator") (calendar | reels)" at bounding box center [383, 82] width 256 height 12
click at [412, 82] on input "("social media" | "content creator") (calendar | reels)" at bounding box center [383, 82] width 256 height 12
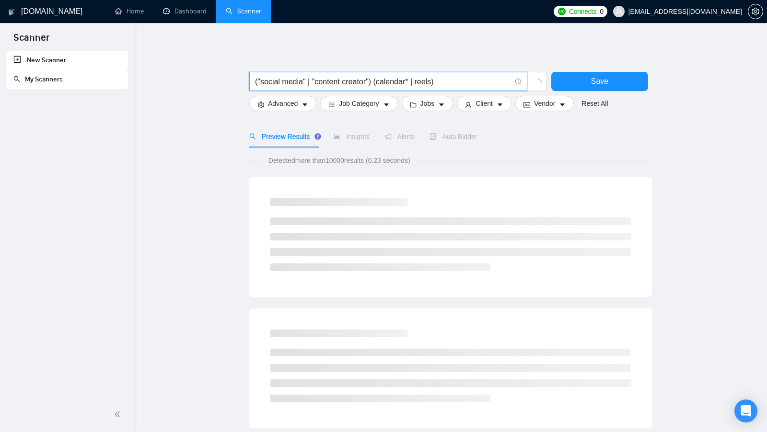
click at [472, 79] on input "("social media" | "content creator") (calendar* | reels)" at bounding box center [383, 82] width 256 height 12
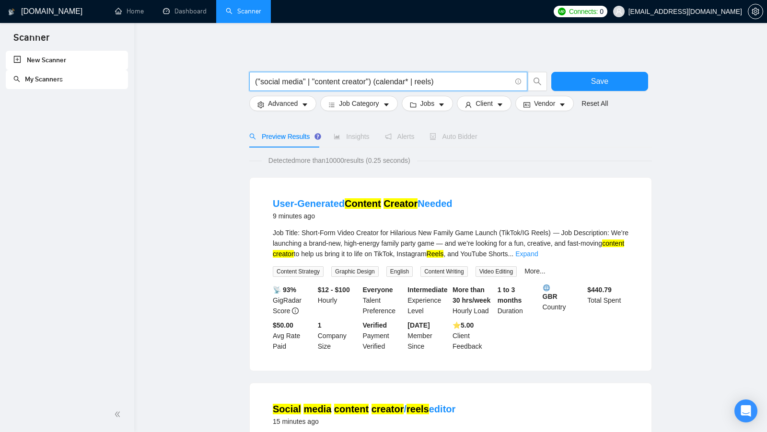
click at [398, 82] on input "("social media" | "content creator") (calendar* | reels)" at bounding box center [383, 82] width 256 height 12
click at [449, 82] on input "("social media" | "content creator") (calendar* | reels)" at bounding box center [383, 82] width 256 height 12
click at [436, 82] on input "("social media" | "content creator") (calendar* | reels)" at bounding box center [383, 82] width 256 height 12
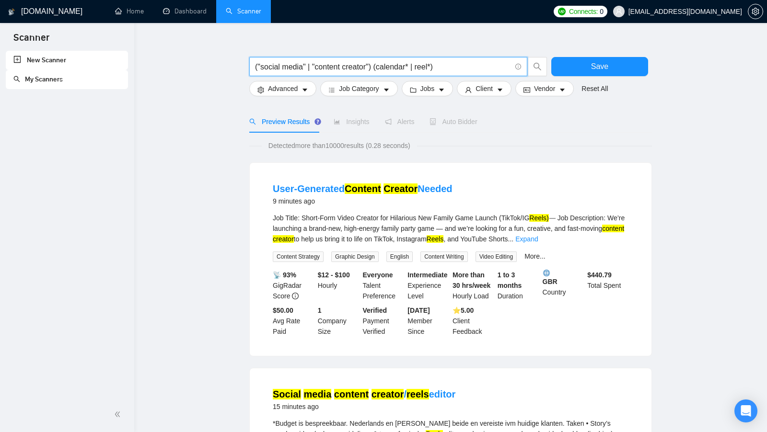
scroll to position [15, 0]
type input "("social media" | "content creator") (calendar* | reel*)"
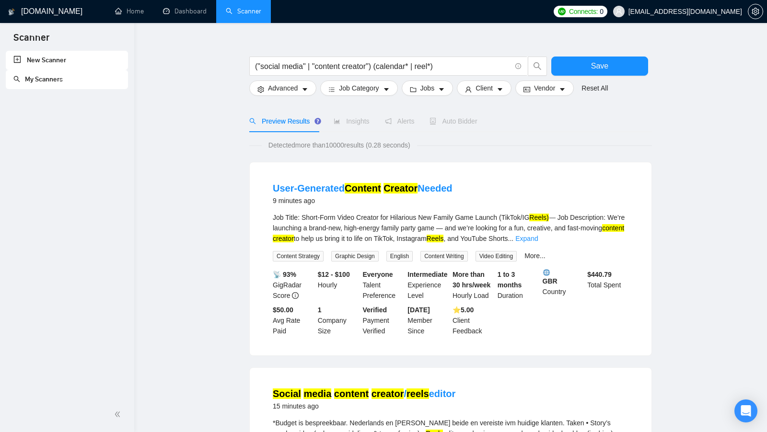
click at [549, 220] on mark "Reels)" at bounding box center [538, 218] width 19 height 8
click at [561, 230] on div "Job Title: Short-Form Video Creator for Hilarious New Family Game Launch (TikTo…" at bounding box center [451, 228] width 356 height 32
drag, startPoint x: 557, startPoint y: 217, endPoint x: 543, endPoint y: 218, distance: 13.9
click at [543, 218] on mark "Reels)" at bounding box center [538, 218] width 19 height 8
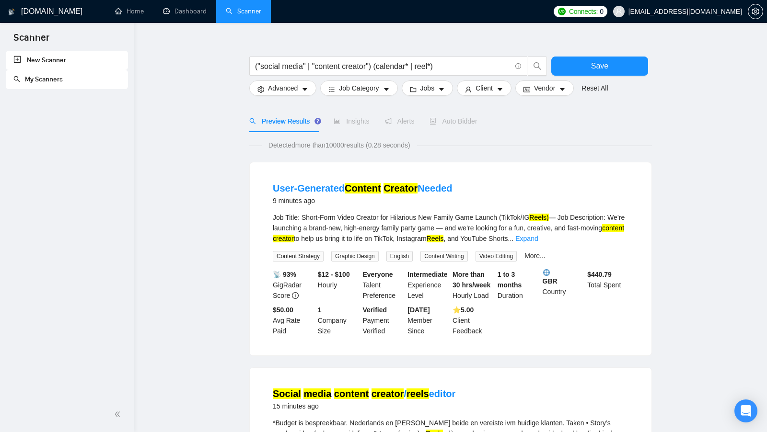
click at [564, 233] on div "Job Title: Short-Form Video Creator for Hilarious New Family Game Launch (TikTo…" at bounding box center [451, 228] width 356 height 32
click at [436, 67] on input "("social media" | "content creator") (calendar* | reel*)" at bounding box center [383, 66] width 256 height 12
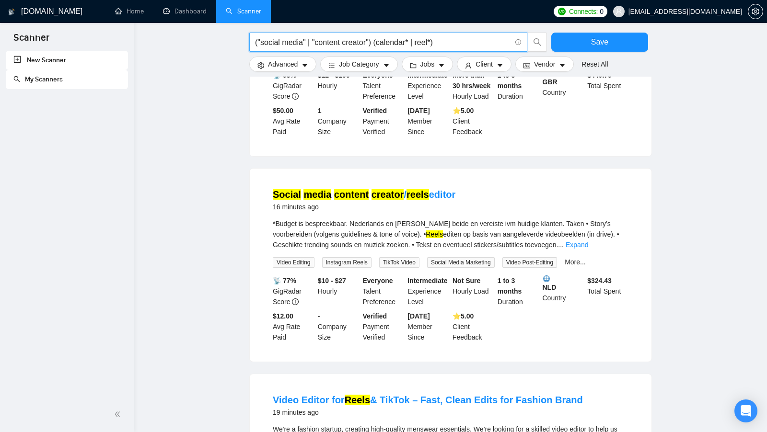
scroll to position [217, 0]
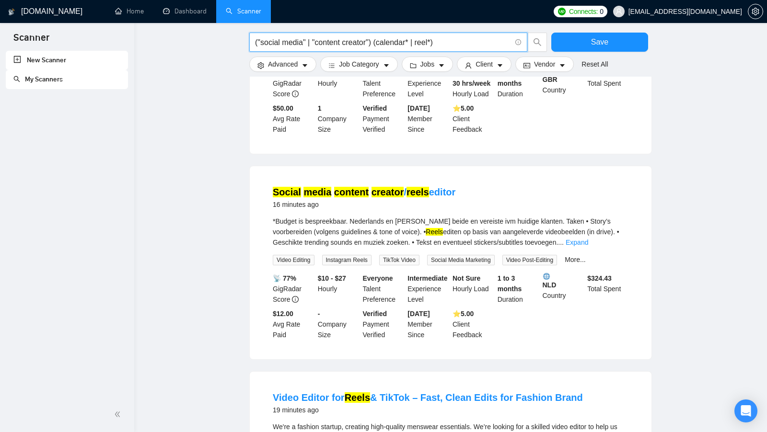
click at [427, 40] on input "("social media" | "content creator") (calendar* | reel*)" at bounding box center [383, 42] width 256 height 12
click at [441, 229] on mark "Reels" at bounding box center [434, 232] width 17 height 8
click at [488, 229] on div "*Budget is bespreekbaar. Nederlands en [PERSON_NAME] beide en vereiste ivm huid…" at bounding box center [451, 232] width 356 height 32
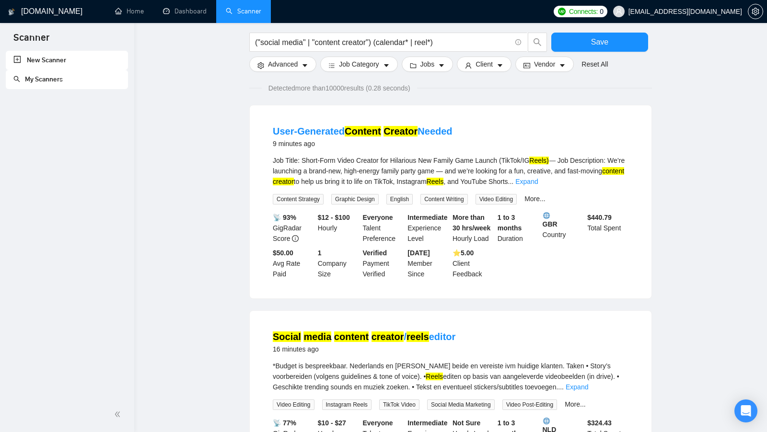
scroll to position [0, 0]
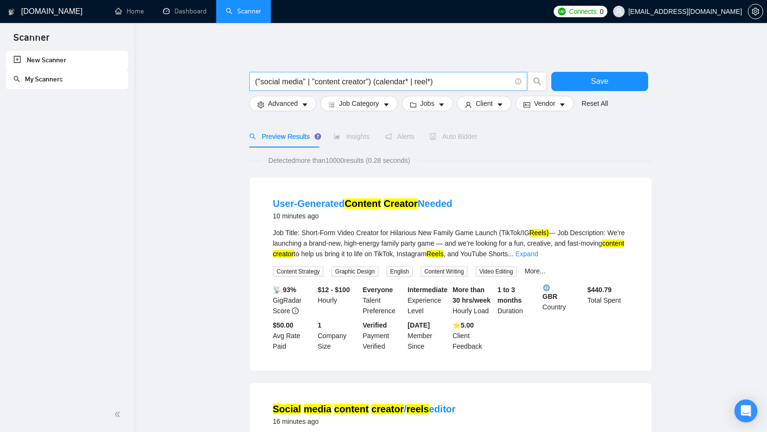
click at [428, 82] on input "("social media" | "content creator") (calendar* | reel*)" at bounding box center [383, 82] width 256 height 12
click at [489, 84] on input "("social media" | "content creator") (calendar* | reel*)" at bounding box center [383, 82] width 256 height 12
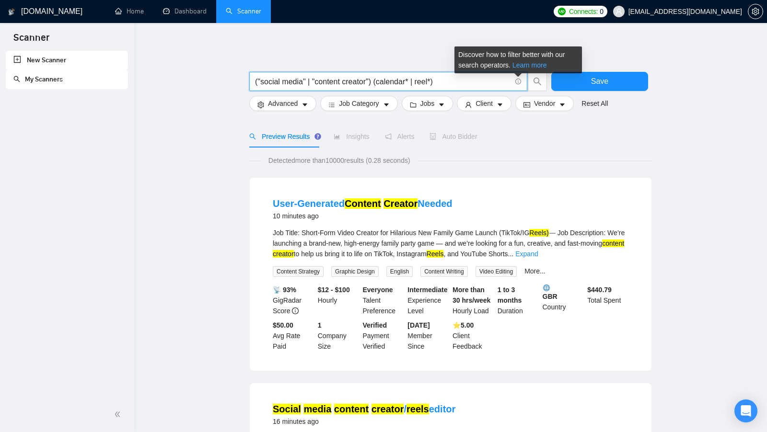
click at [533, 67] on link "Learn more" at bounding box center [530, 65] width 35 height 8
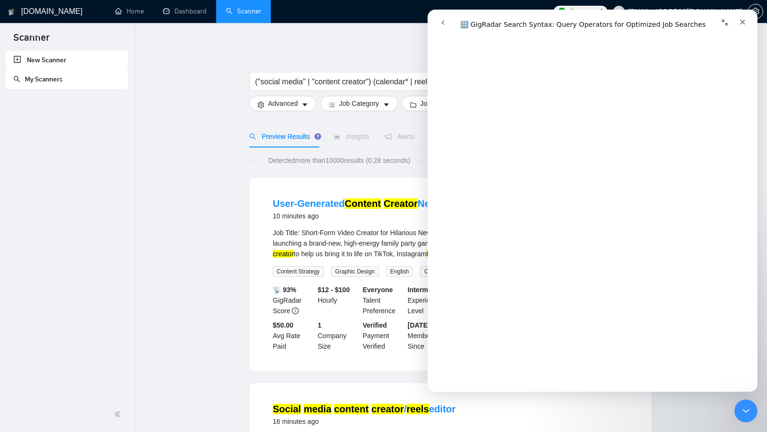
scroll to position [1049, 0]
click at [751, 403] on div "Закрити програму для спілкування Intercom" at bounding box center [744, 409] width 23 height 23
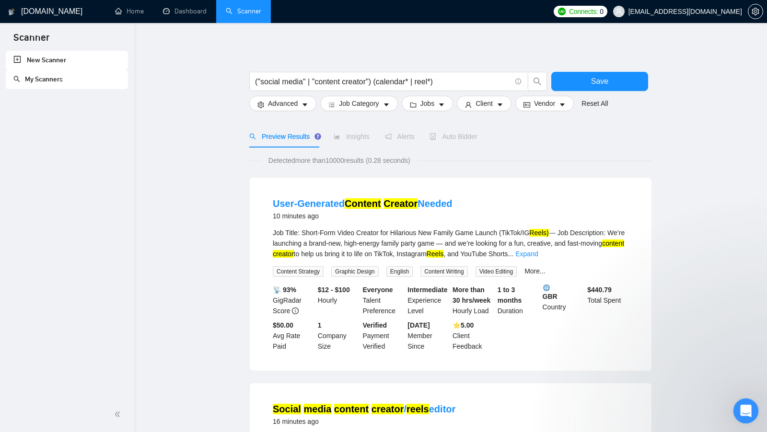
scroll to position [0, 0]
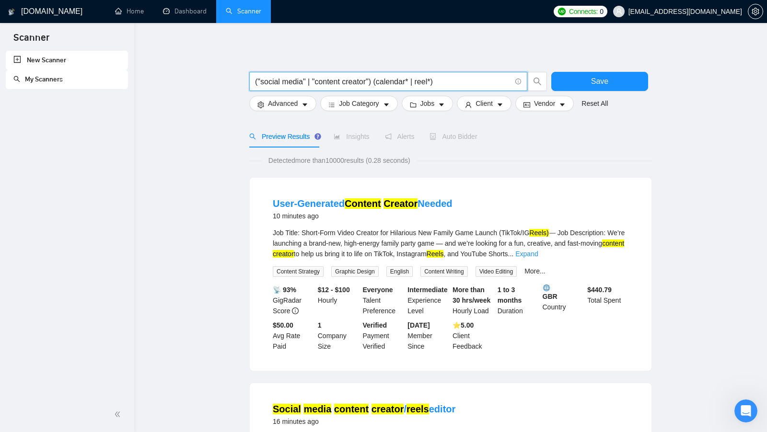
drag, startPoint x: 451, startPoint y: 82, endPoint x: 253, endPoint y: 81, distance: 198.0
click at [253, 81] on span "("social media" | "content creator") (calendar* | reel*)" at bounding box center [388, 81] width 278 height 19
click at [589, 75] on button "Save" at bounding box center [599, 81] width 97 height 19
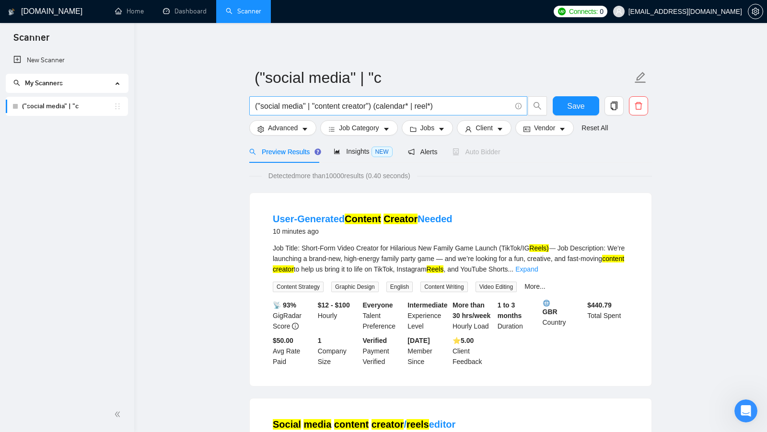
click at [453, 108] on input "("social media" | "content creator") (calendar* | reel*)" at bounding box center [383, 106] width 256 height 12
drag, startPoint x: 453, startPoint y: 108, endPoint x: 235, endPoint y: 105, distance: 217.7
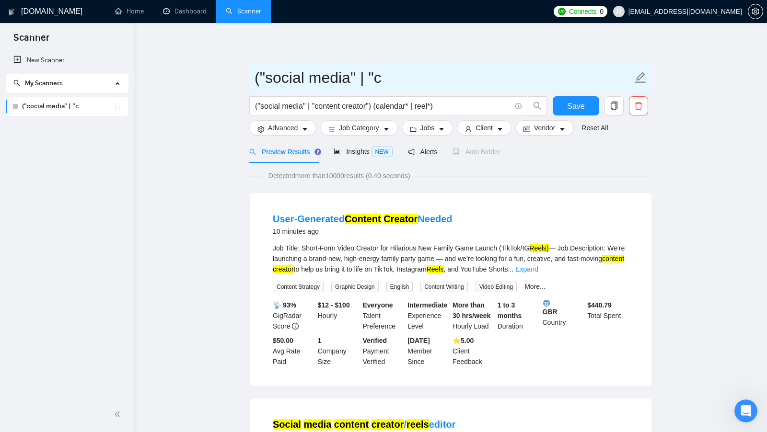
drag, startPoint x: 401, startPoint y: 77, endPoint x: 126, endPoint y: 77, distance: 274.7
type input "social media"
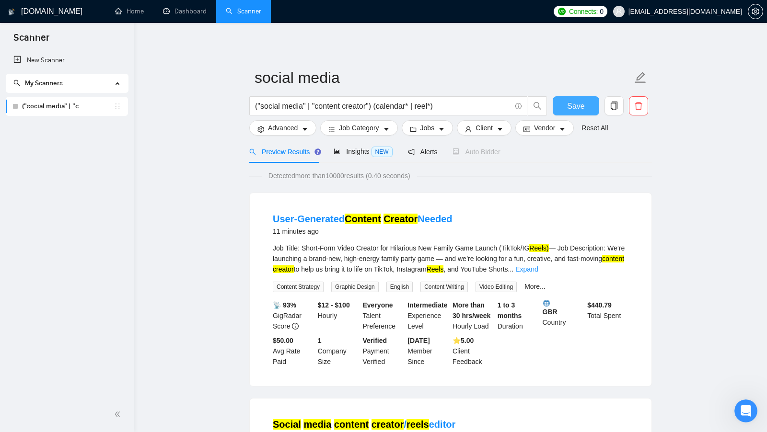
click at [560, 109] on button "Save" at bounding box center [576, 105] width 47 height 19
click at [286, 128] on span "Advanced" at bounding box center [283, 128] width 30 height 11
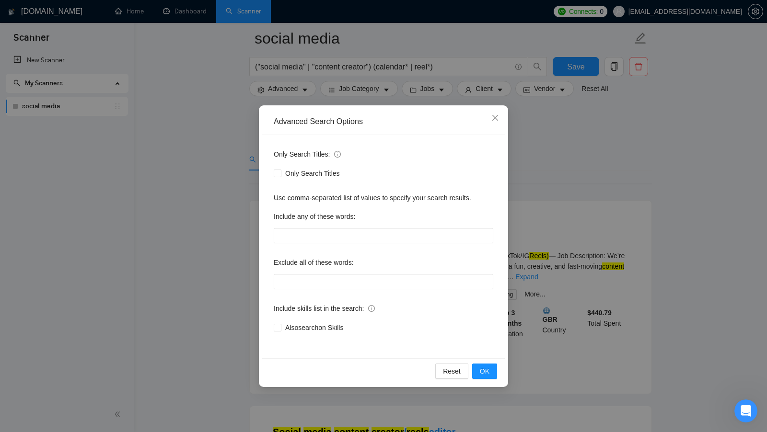
scroll to position [116, 0]
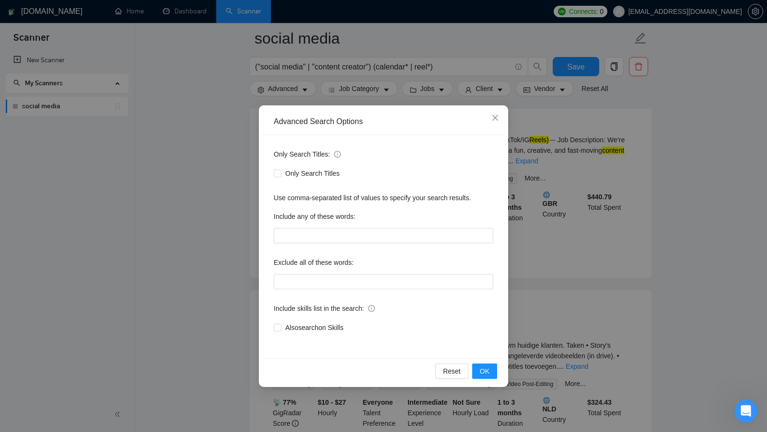
click at [573, 200] on div "Advanced Search Options Only Search Titles: Only Search Titles Use comma-separa…" at bounding box center [383, 216] width 767 height 432
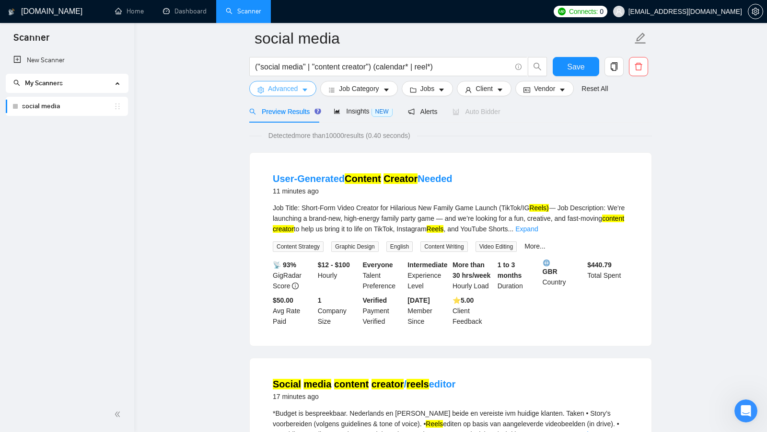
scroll to position [16, 0]
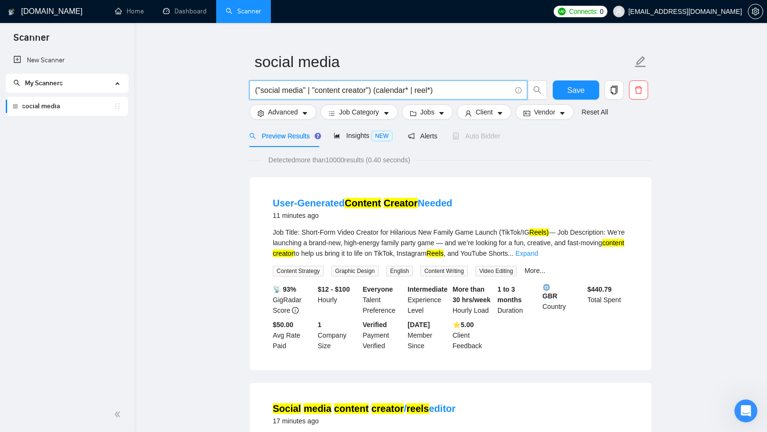
drag, startPoint x: 450, startPoint y: 93, endPoint x: 256, endPoint y: 91, distance: 194.7
click at [256, 90] on input "("social media" | "content creator") (calendar* | reel*)" at bounding box center [383, 90] width 256 height 12
click at [341, 89] on input "("social media" | "content creator") (calendar* | reel*)" at bounding box center [383, 90] width 256 height 12
click at [538, 251] on link "Expand" at bounding box center [526, 254] width 23 height 8
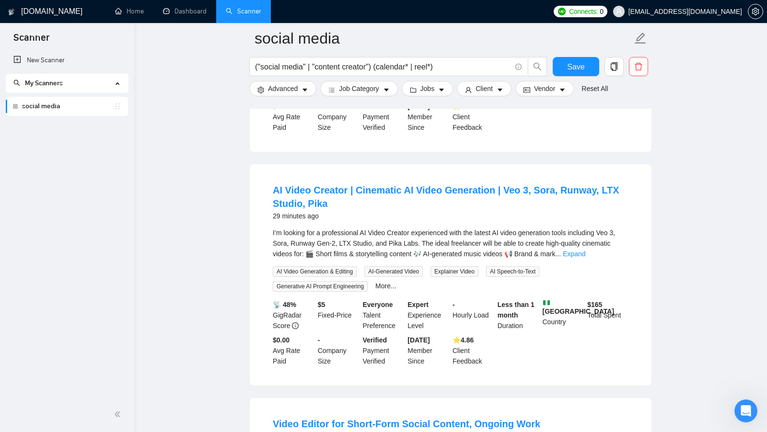
scroll to position [760, 0]
click at [618, 258] on div "I’m looking for a professional AI Video Creator experienced with the latest AI …" at bounding box center [451, 243] width 356 height 32
click at [585, 257] on link "Expand" at bounding box center [574, 253] width 23 height 8
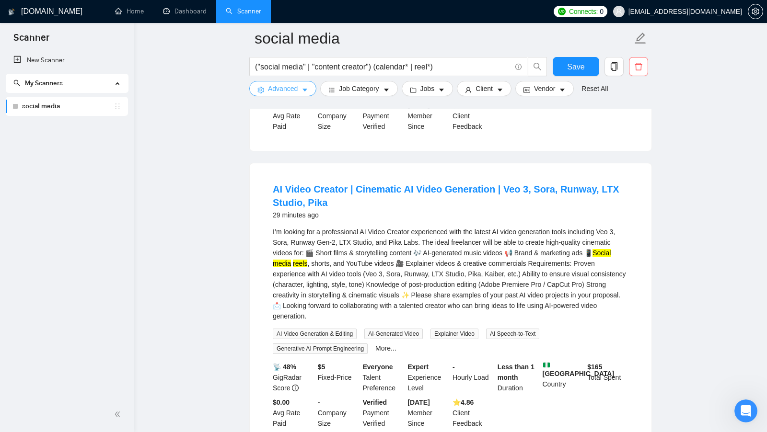
click at [303, 88] on icon "caret-down" at bounding box center [305, 90] width 7 height 7
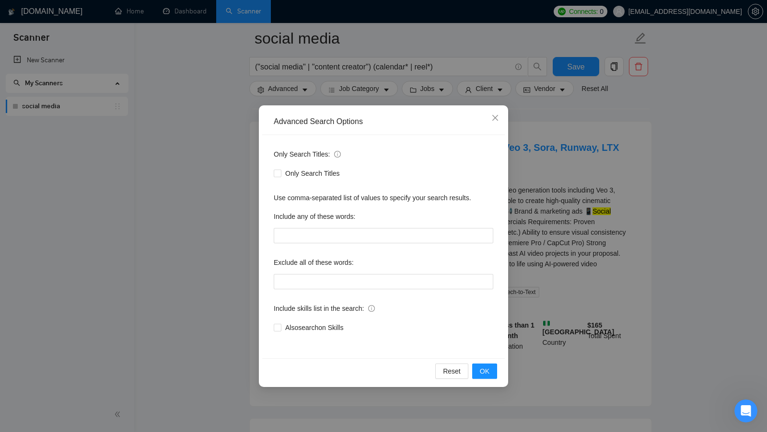
scroll to position [800, 0]
click at [300, 175] on span "Only Search Titles" at bounding box center [312, 173] width 62 height 11
click at [280, 175] on input "Only Search Titles" at bounding box center [277, 173] width 7 height 7
click at [491, 372] on button "OK" at bounding box center [484, 371] width 25 height 15
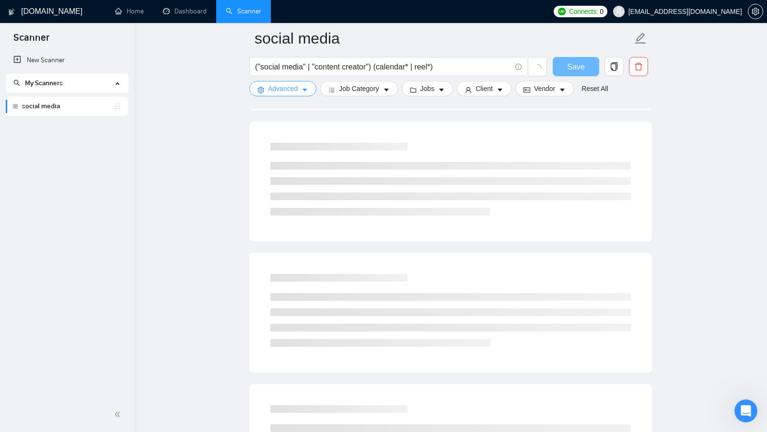
scroll to position [0, 0]
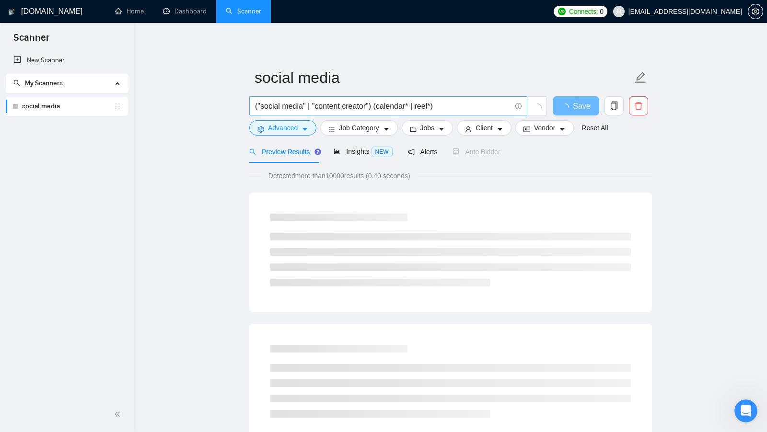
drag, startPoint x: 254, startPoint y: 108, endPoint x: 367, endPoint y: 105, distance: 113.7
click at [366, 105] on span "("social media" | "content creator") (calendar* | reel*)" at bounding box center [388, 105] width 278 height 19
click at [367, 105] on input "("social media" | "content creator") (calendar* | reel*)" at bounding box center [383, 106] width 256 height 12
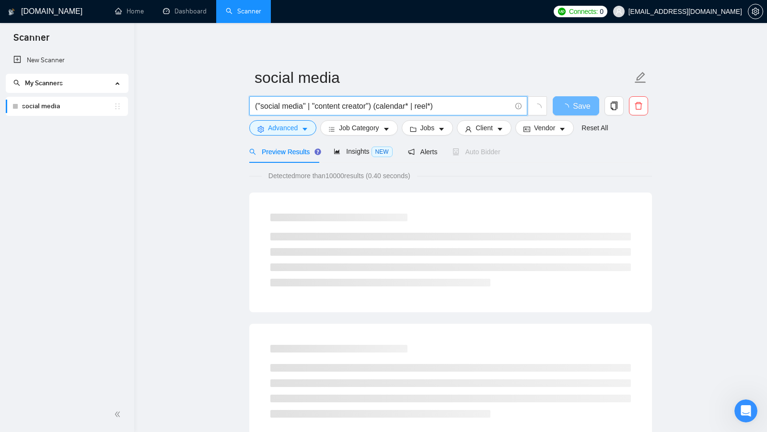
click at [486, 107] on input "("social media" | "content creator") (calendar* | reel*)" at bounding box center [383, 106] width 256 height 12
drag, startPoint x: 262, startPoint y: 105, endPoint x: 305, endPoint y: 106, distance: 43.6
click at [305, 106] on input "("social media" | "content creator") (calendar* | reel*)" at bounding box center [383, 106] width 256 height 12
click at [402, 105] on input "("social media" | "content creator") (calendar* | reel*)" at bounding box center [383, 106] width 256 height 12
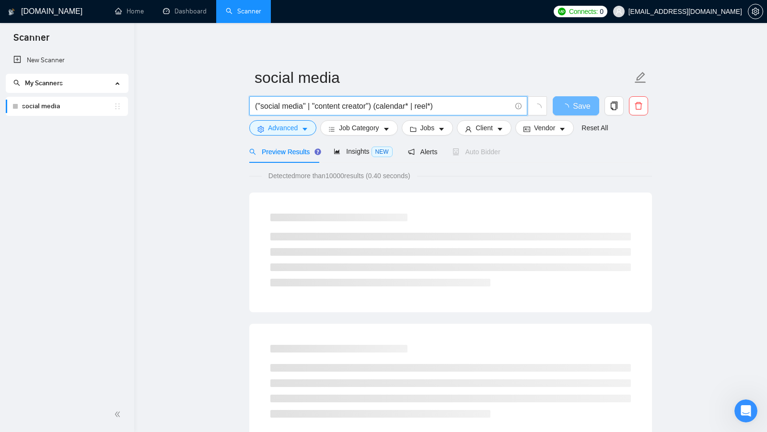
click at [460, 105] on input "("social media" | "content creator") (calendar* | reel*)" at bounding box center [383, 106] width 256 height 12
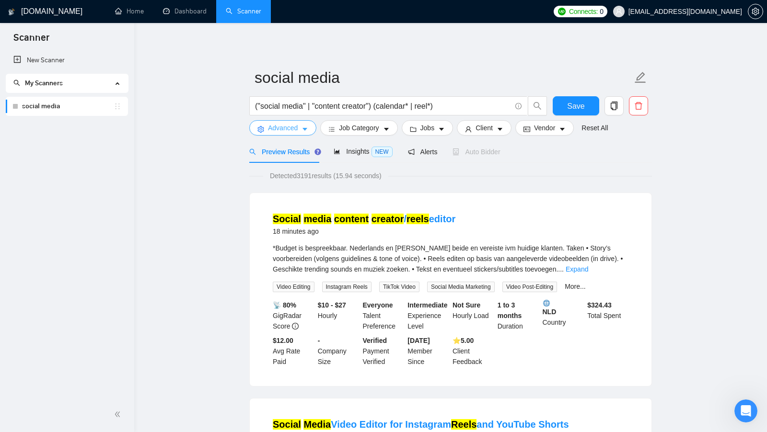
click at [303, 123] on button "Advanced" at bounding box center [282, 127] width 67 height 15
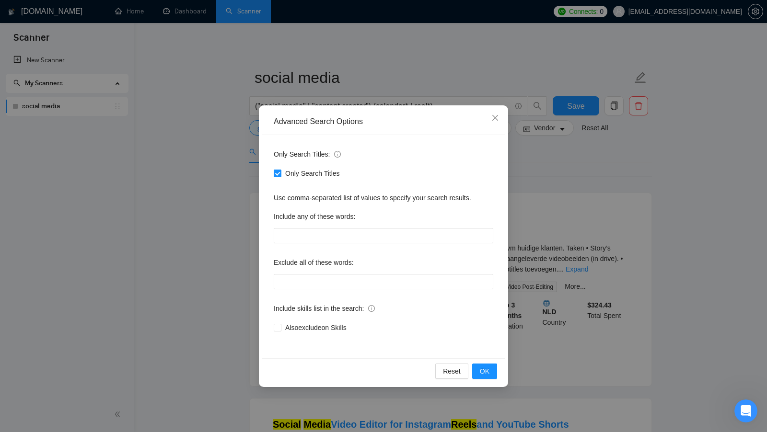
click at [276, 172] on input "Only Search Titles" at bounding box center [277, 173] width 7 height 7
checkbox input "false"
click at [479, 366] on button "OK" at bounding box center [484, 371] width 25 height 15
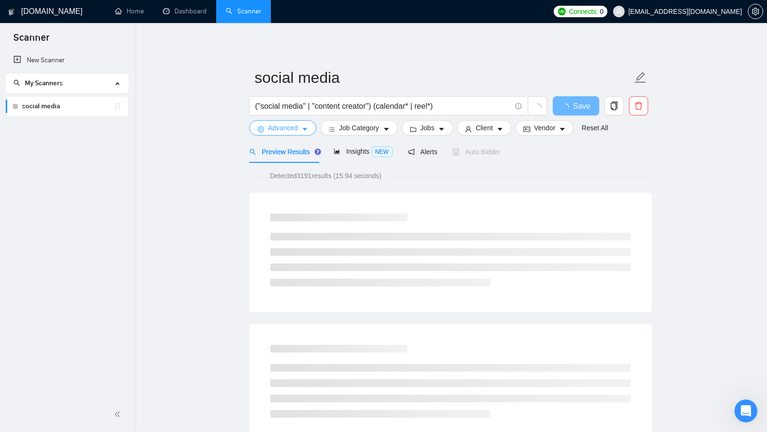
click at [303, 131] on icon "caret-down" at bounding box center [305, 129] width 7 height 7
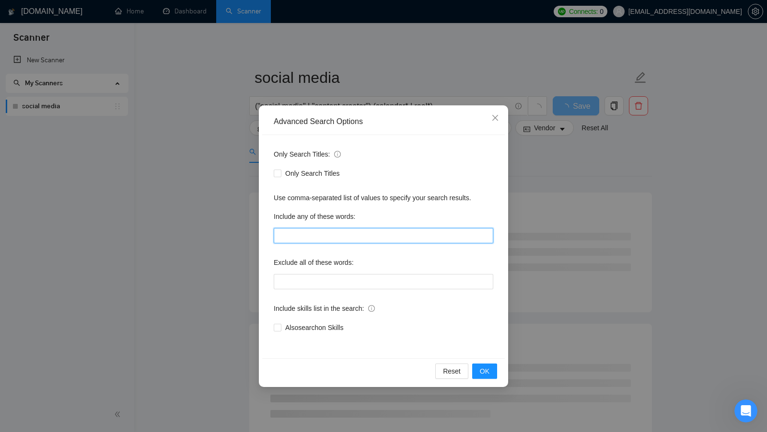
click at [286, 234] on input "text" at bounding box center [384, 235] width 220 height 15
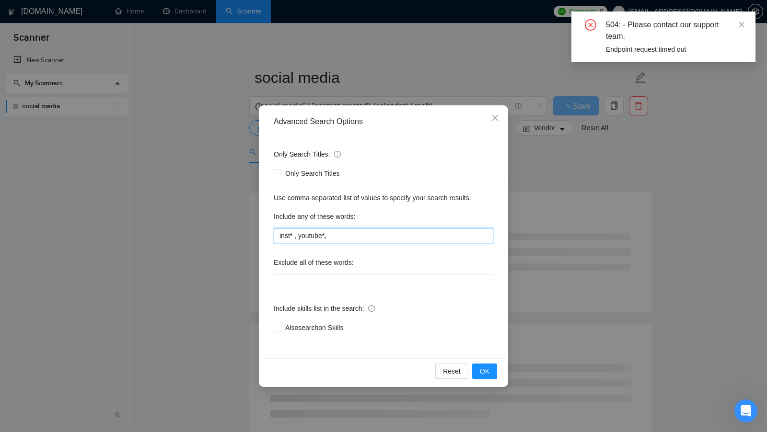
drag, startPoint x: 343, startPoint y: 235, endPoint x: 280, endPoint y: 235, distance: 62.8
click at [280, 235] on input "inst* , youtube*," at bounding box center [384, 235] width 220 height 15
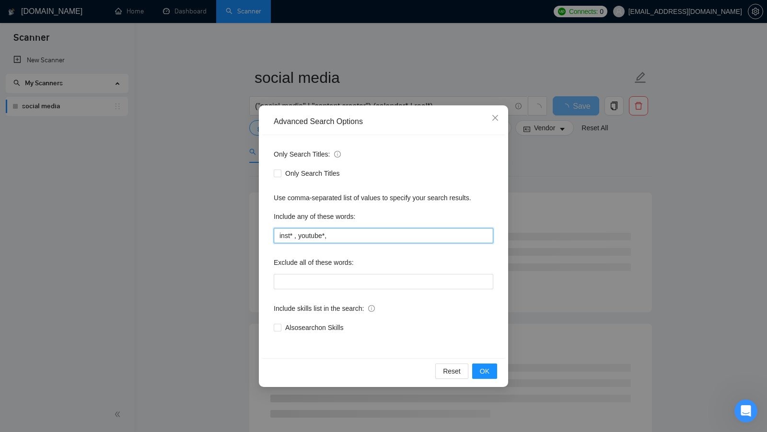
click at [362, 240] on input "inst* , youtube*," at bounding box center [384, 235] width 220 height 15
click at [325, 236] on input "inst* , youtube*," at bounding box center [384, 235] width 220 height 15
click at [341, 236] on input "inst* , youtube*," at bounding box center [384, 235] width 220 height 15
click at [296, 237] on input "inst* , youtube*," at bounding box center [384, 235] width 220 height 15
click at [332, 238] on input "inst*, youtube*," at bounding box center [384, 235] width 220 height 15
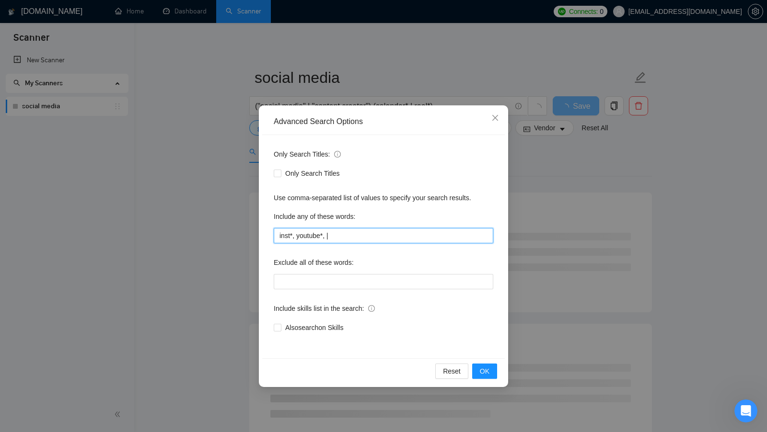
type input "inst*, youtube*, |"
drag, startPoint x: 365, startPoint y: 239, endPoint x: 263, endPoint y: 235, distance: 102.7
click at [263, 235] on div "Only Search Titles: Only Search Titles Use comma-separated list of values to sp…" at bounding box center [383, 246] width 243 height 223
click at [488, 372] on span "OK" at bounding box center [485, 371] width 10 height 11
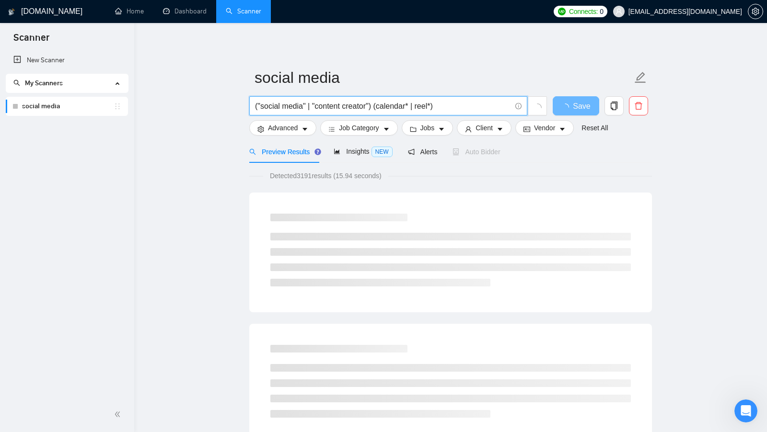
drag, startPoint x: 449, startPoint y: 105, endPoint x: 268, endPoint y: 99, distance: 181.4
click at [269, 98] on span "("social media" | "content creator") (calendar* | reel*)" at bounding box center [388, 105] width 278 height 19
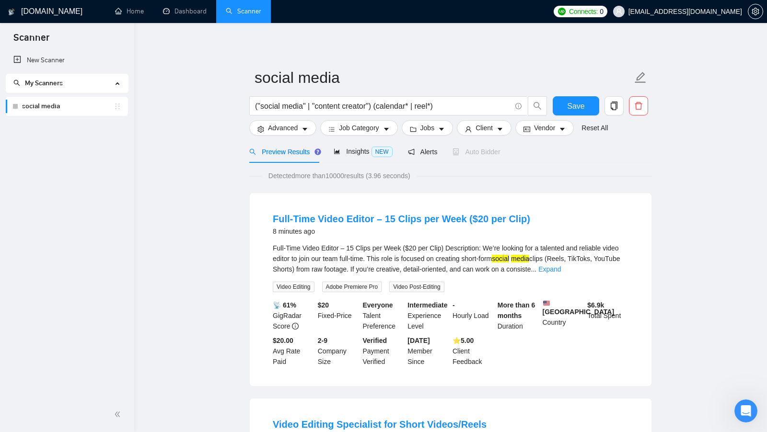
click at [455, 180] on div "Detected more than 10000 results (3.96 seconds)" at bounding box center [450, 176] width 403 height 11
click at [288, 130] on span "Advanced" at bounding box center [283, 128] width 30 height 11
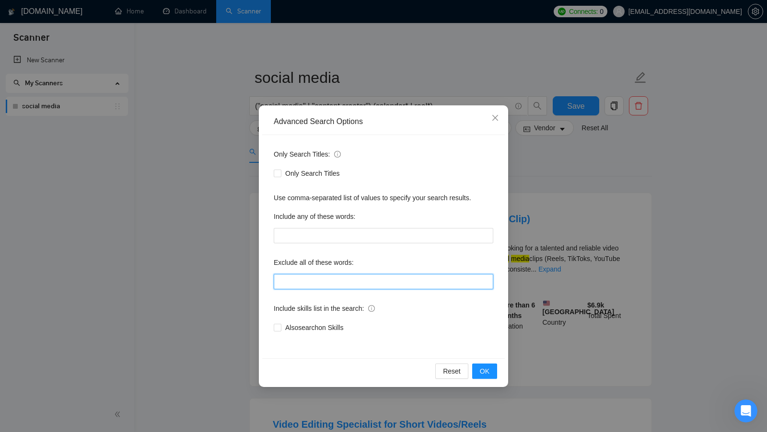
click at [303, 280] on input "text" at bounding box center [384, 281] width 220 height 15
click at [382, 267] on div "Exclude all of these words:" at bounding box center [384, 264] width 220 height 19
click at [490, 372] on button "OK" at bounding box center [484, 371] width 25 height 15
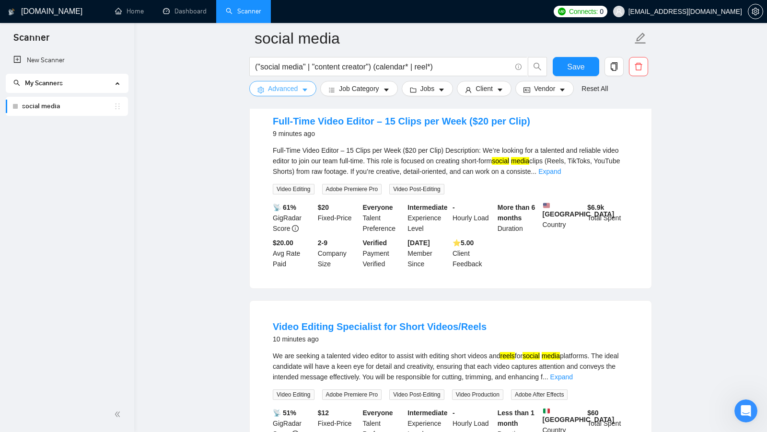
scroll to position [156, 0]
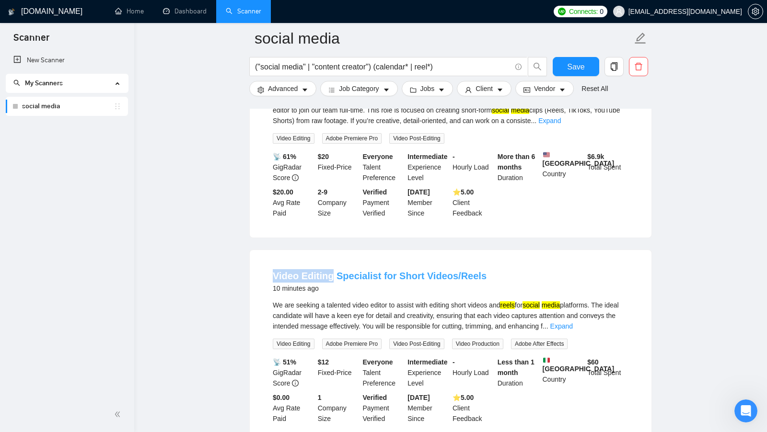
drag, startPoint x: 261, startPoint y: 280, endPoint x: 329, endPoint y: 280, distance: 68.6
click at [329, 280] on li "Video Editing Specialist for Short Videos/Reels 10 minutes ago We are seeking a…" at bounding box center [450, 347] width 379 height 170
copy link "Video Editing"
click at [294, 89] on span "Advanced" at bounding box center [283, 88] width 30 height 11
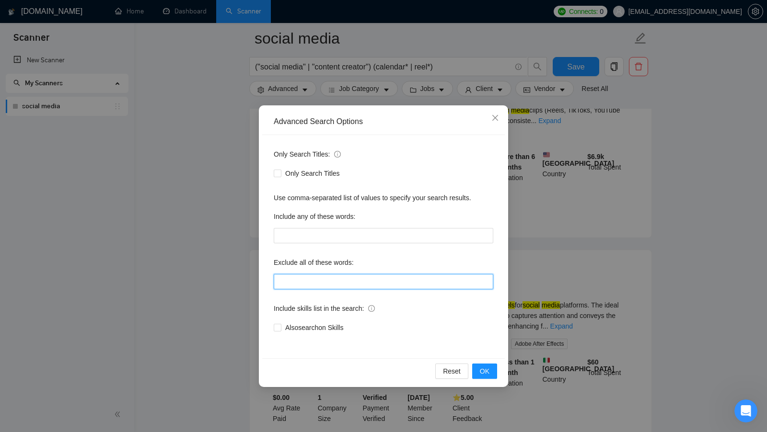
click at [301, 284] on input "text" at bounding box center [384, 281] width 220 height 15
paste input "Video Editing"
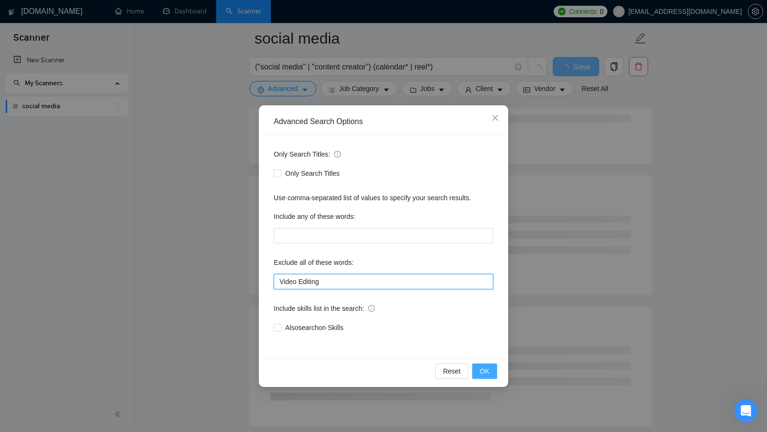
type input "Video Editing"
click at [477, 365] on button "OK" at bounding box center [484, 371] width 25 height 15
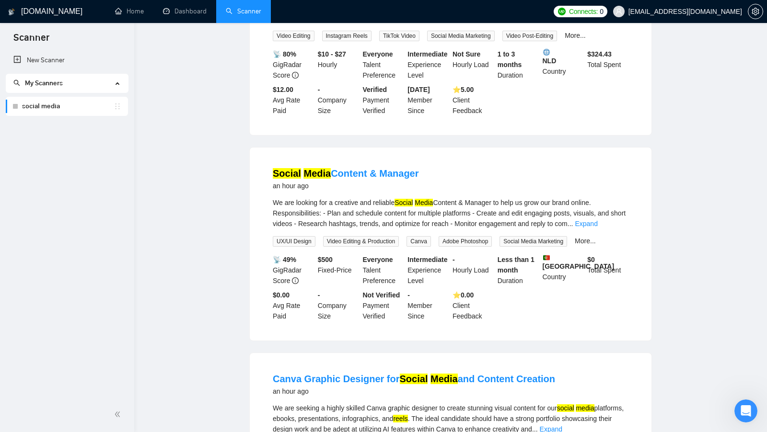
scroll to position [0, 0]
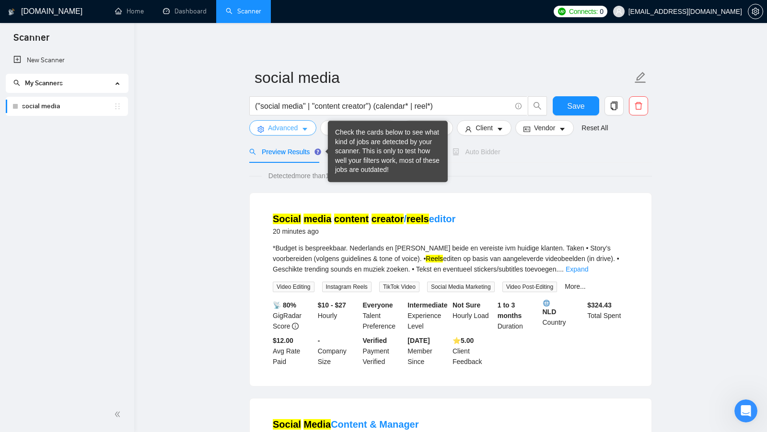
click at [302, 131] on button "Advanced" at bounding box center [282, 127] width 67 height 15
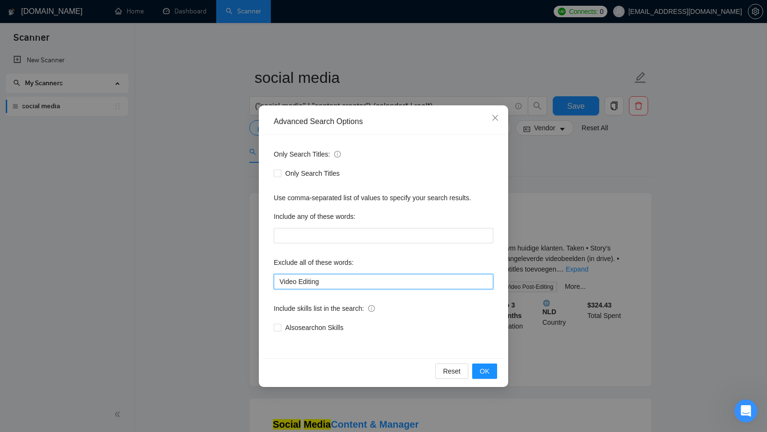
drag, startPoint x: 342, startPoint y: 282, endPoint x: 257, endPoint y: 281, distance: 84.9
click at [258, 281] on div "Advanced Search Options Only Search Titles: Only Search Titles Use comma-separa…" at bounding box center [383, 216] width 767 height 432
click at [336, 283] on input "Video Editing" at bounding box center [384, 281] width 220 height 15
drag, startPoint x: 336, startPoint y: 283, endPoint x: 252, endPoint y: 278, distance: 84.6
click at [252, 278] on div "Advanced Search Options Only Search Titles: Only Search Titles Use comma-separa…" at bounding box center [383, 216] width 767 height 432
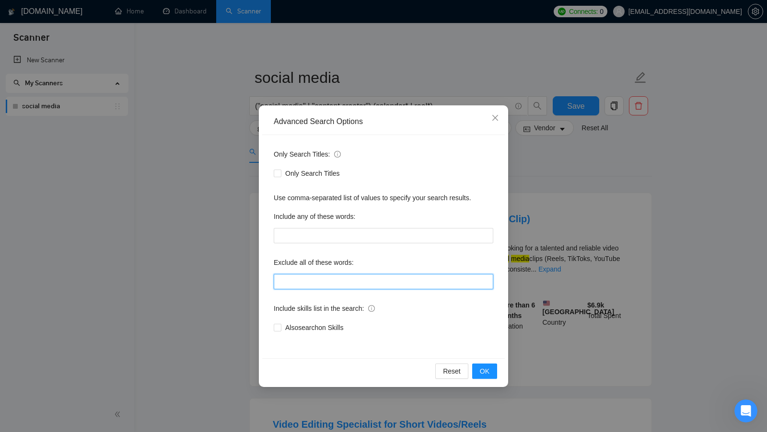
click at [336, 286] on input "text" at bounding box center [384, 281] width 220 height 15
click at [376, 273] on div "Exclude all of these words:" at bounding box center [384, 264] width 220 height 19
click at [479, 366] on button "OK" at bounding box center [484, 371] width 25 height 15
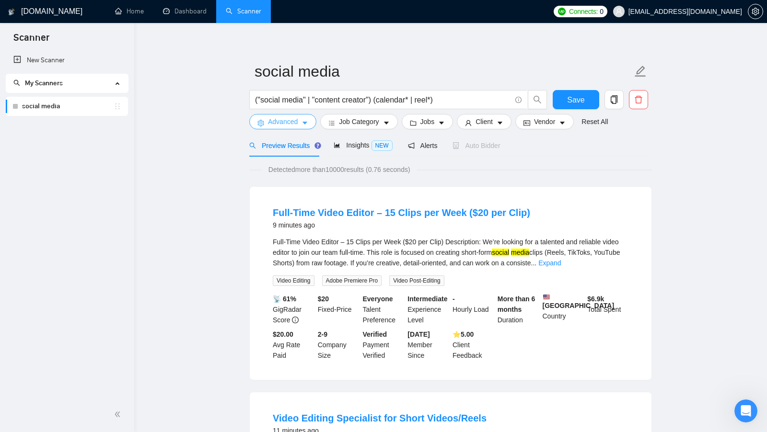
scroll to position [3, 0]
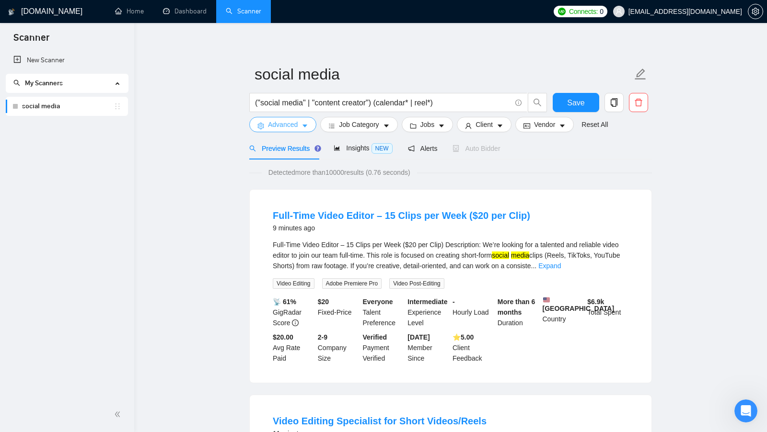
click at [294, 128] on span "Advanced" at bounding box center [283, 124] width 30 height 11
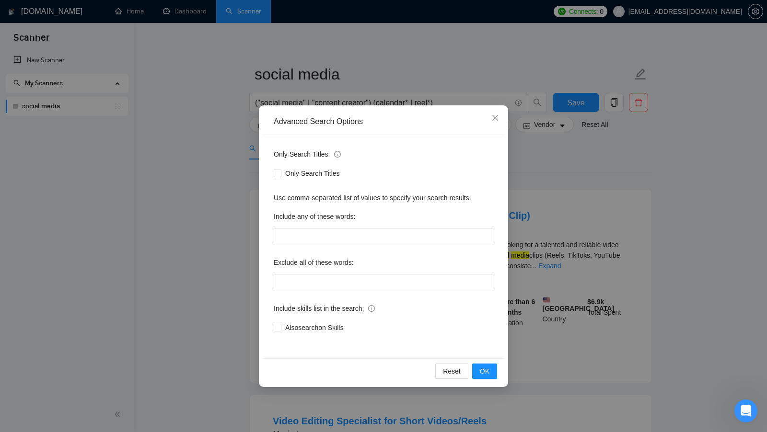
click at [529, 191] on div "Advanced Search Options Only Search Titles: Only Search Titles Use comma-separa…" at bounding box center [383, 216] width 767 height 432
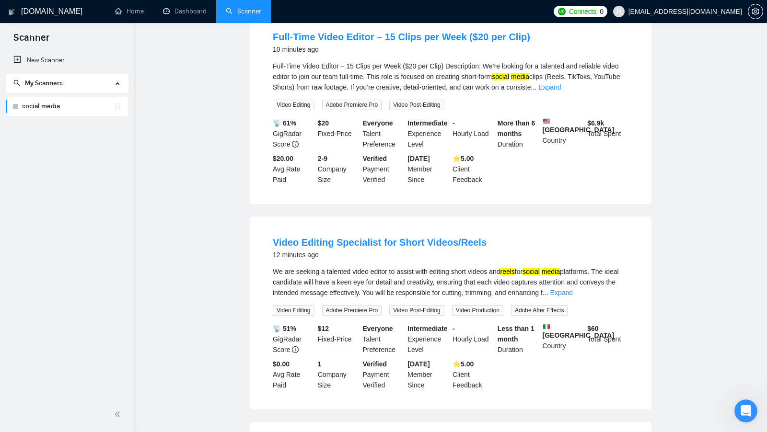
scroll to position [0, 0]
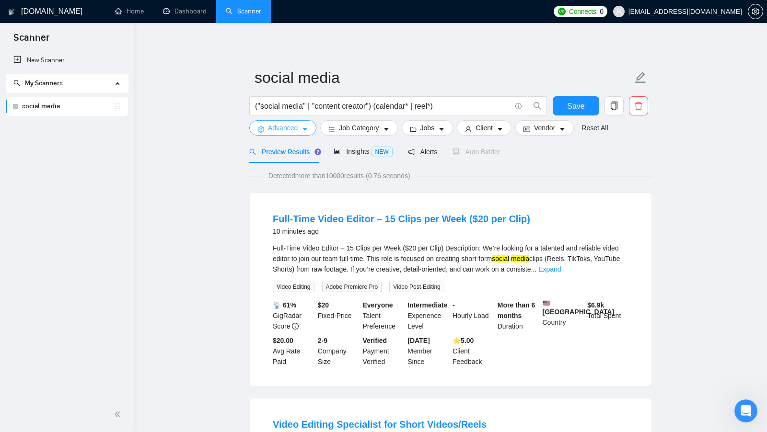
click at [305, 124] on button "Advanced" at bounding box center [282, 127] width 67 height 15
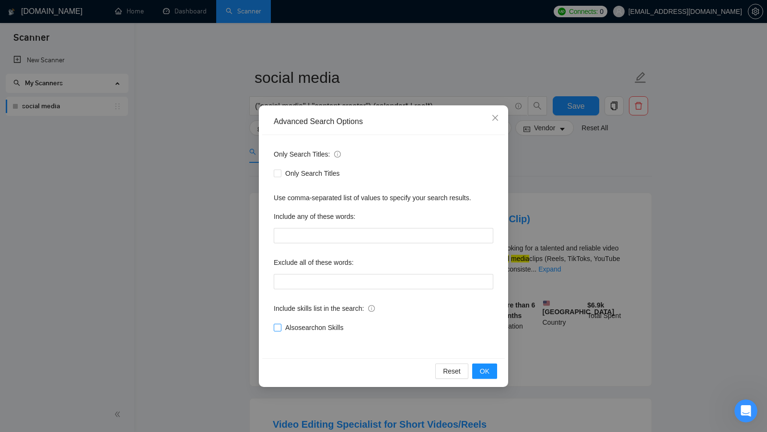
click at [303, 327] on span "Also search on Skills" at bounding box center [314, 328] width 66 height 11
click at [280, 327] on input "Also search on Skills" at bounding box center [277, 327] width 7 height 7
checkbox input "true"
click at [489, 374] on span "OK" at bounding box center [485, 371] width 10 height 11
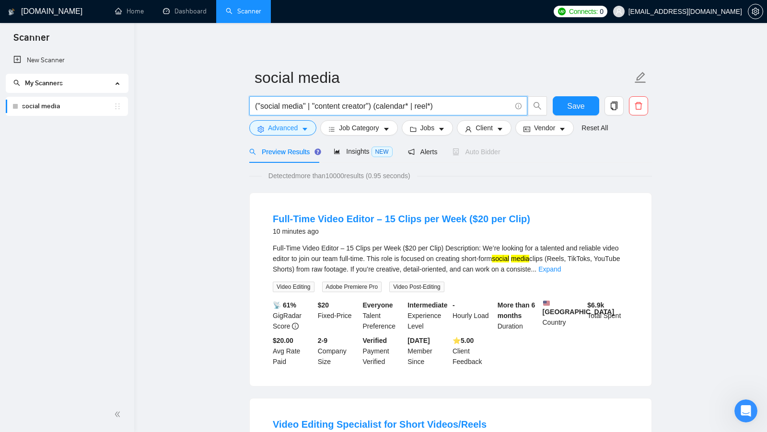
drag, startPoint x: 259, startPoint y: 106, endPoint x: 297, endPoint y: 108, distance: 37.9
click at [297, 108] on input "("social media" | "content creator") (calendar* | reel*)" at bounding box center [383, 106] width 256 height 12
click at [561, 269] on link "Expand" at bounding box center [549, 270] width 23 height 8
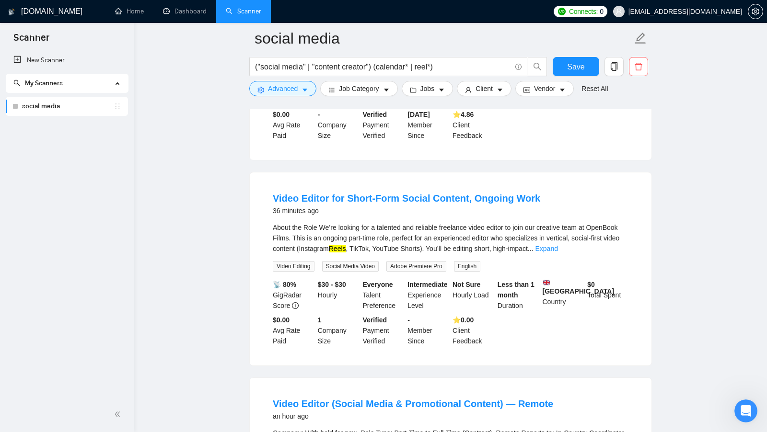
scroll to position [1405, 0]
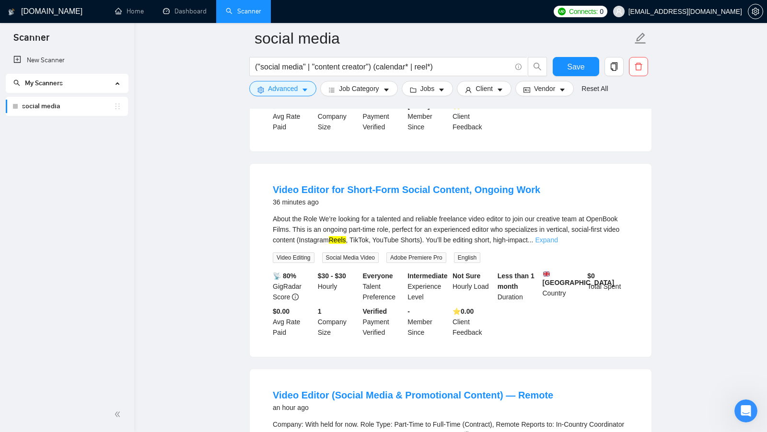
click at [558, 244] on link "Expand" at bounding box center [546, 240] width 23 height 8
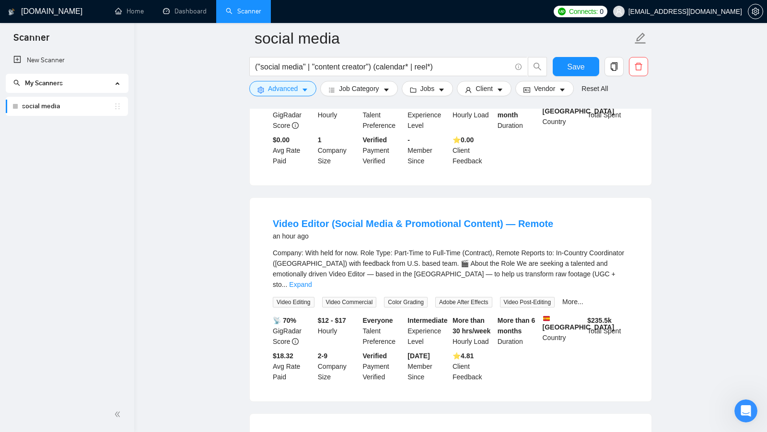
scroll to position [1745, 0]
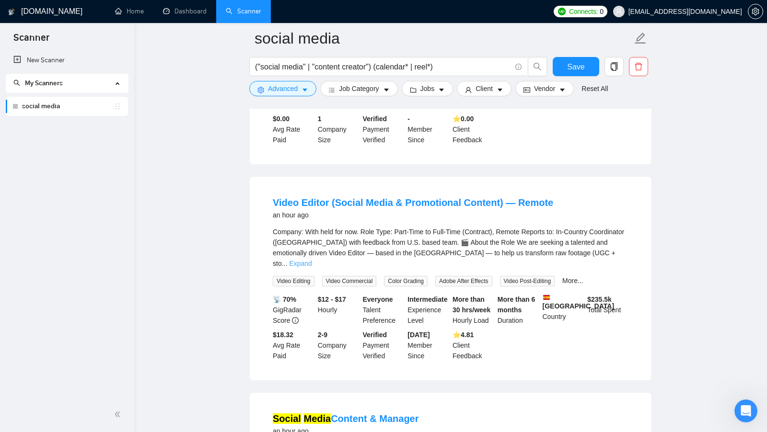
click at [312, 268] on link "Expand" at bounding box center [300, 264] width 23 height 8
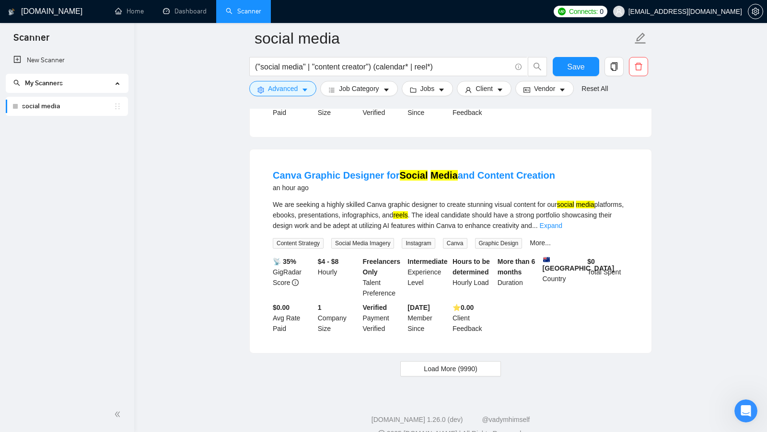
scroll to position [2480, 0]
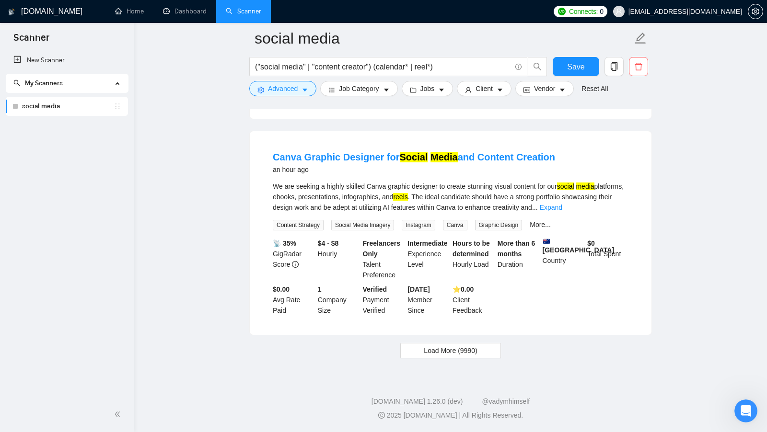
click at [453, 349] on span "Load More (9990)" at bounding box center [450, 351] width 53 height 11
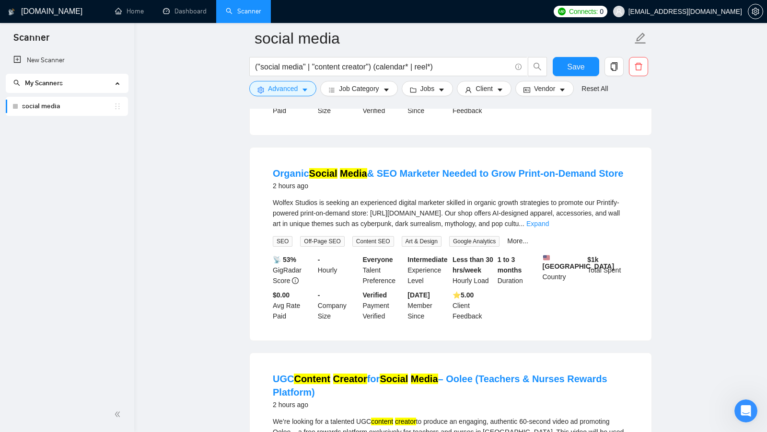
scroll to position [3334, 0]
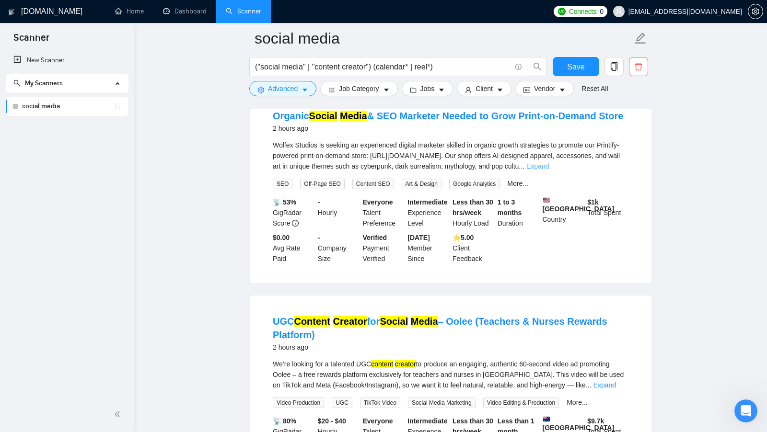
click at [549, 170] on link "Expand" at bounding box center [537, 167] width 23 height 8
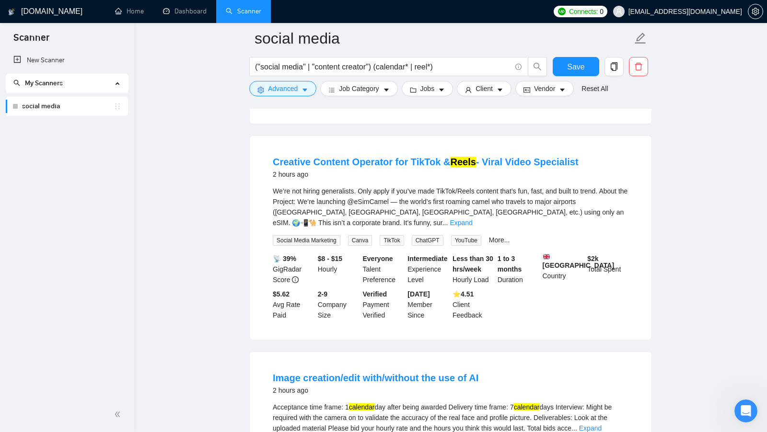
scroll to position [3913, 0]
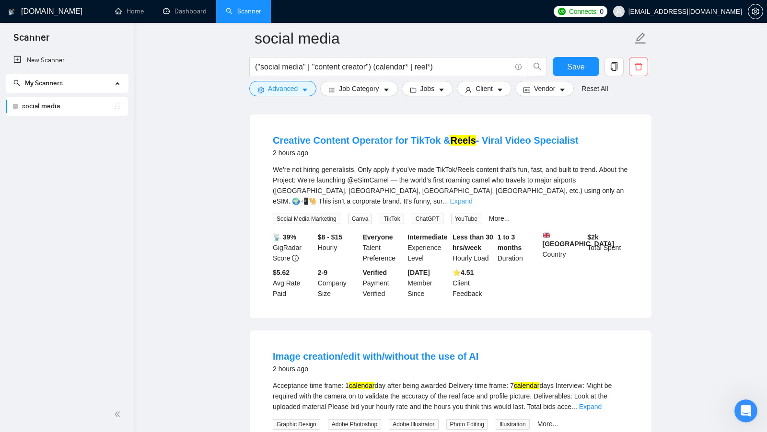
click at [472, 205] on link "Expand" at bounding box center [461, 202] width 23 height 8
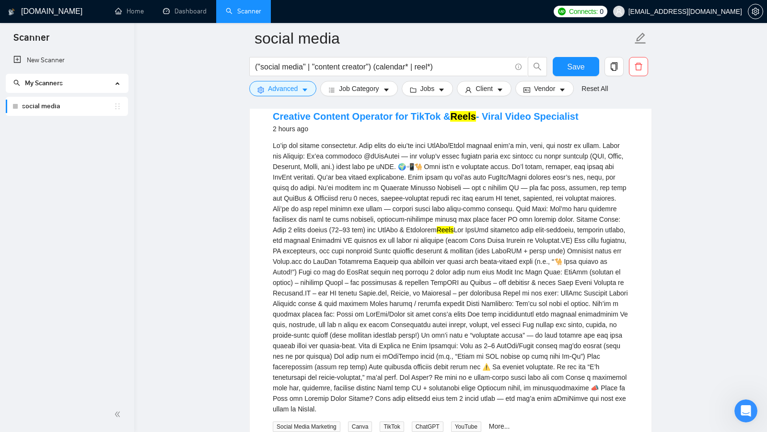
scroll to position [3930, 0]
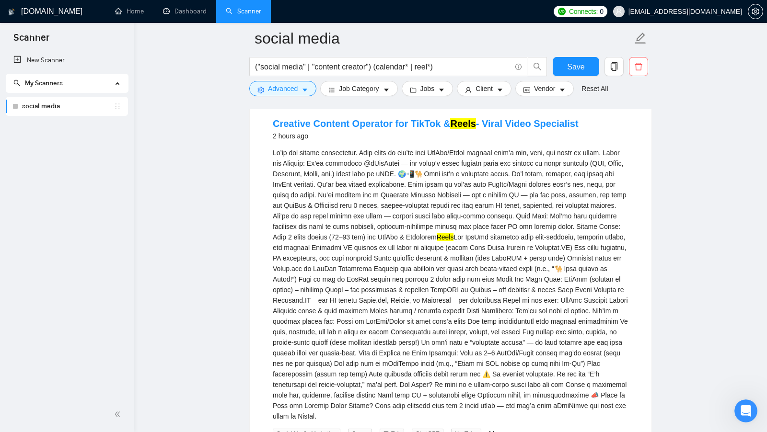
click at [471, 280] on div "Reels" at bounding box center [451, 285] width 356 height 274
click at [454, 241] on mark "Reels" at bounding box center [445, 238] width 17 height 8
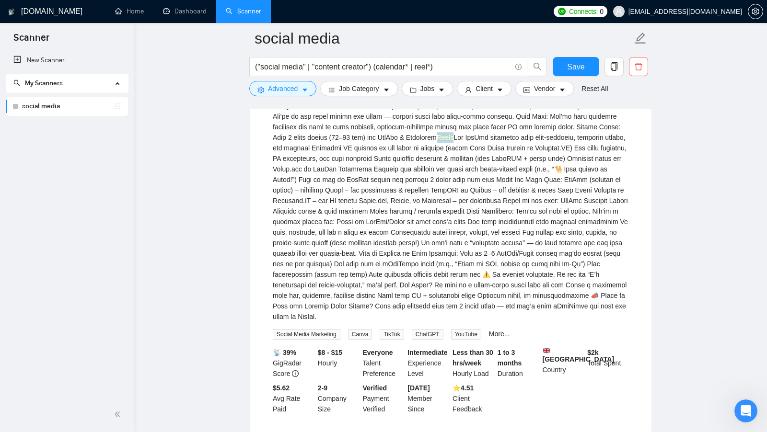
scroll to position [4037, 0]
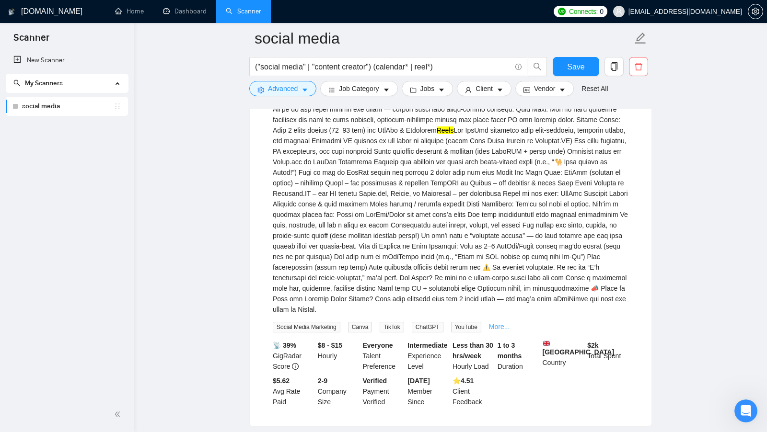
click at [494, 331] on link "More..." at bounding box center [499, 327] width 21 height 8
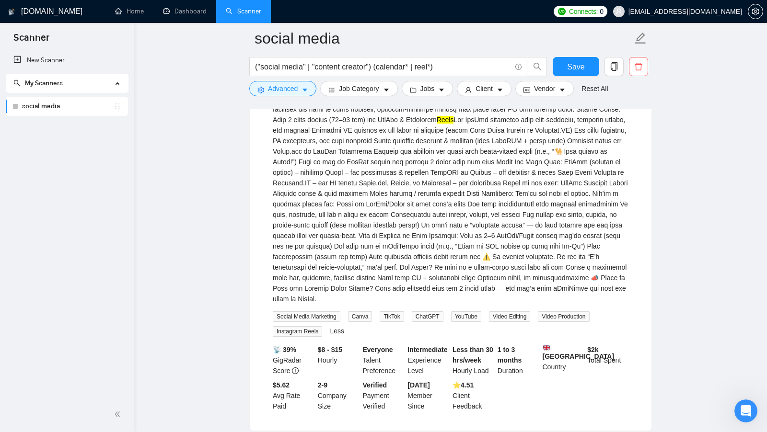
scroll to position [4048, 0]
drag, startPoint x: 276, startPoint y: 365, endPoint x: 310, endPoint y: 365, distance: 34.5
click at [310, 322] on span "Social Media Marketing" at bounding box center [307, 316] width 68 height 11
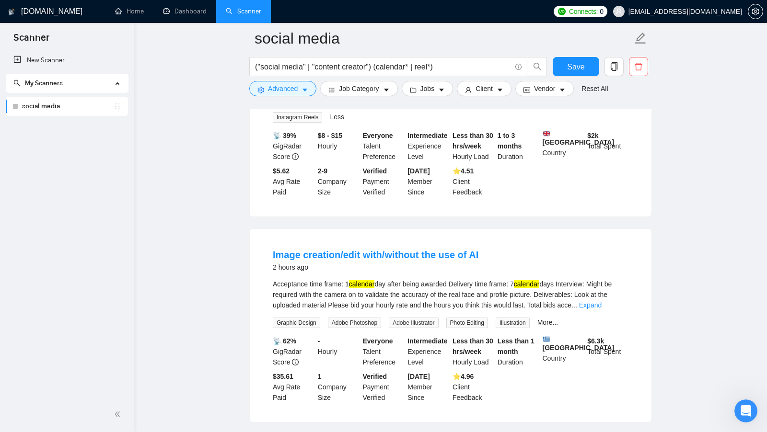
scroll to position [4270, 0]
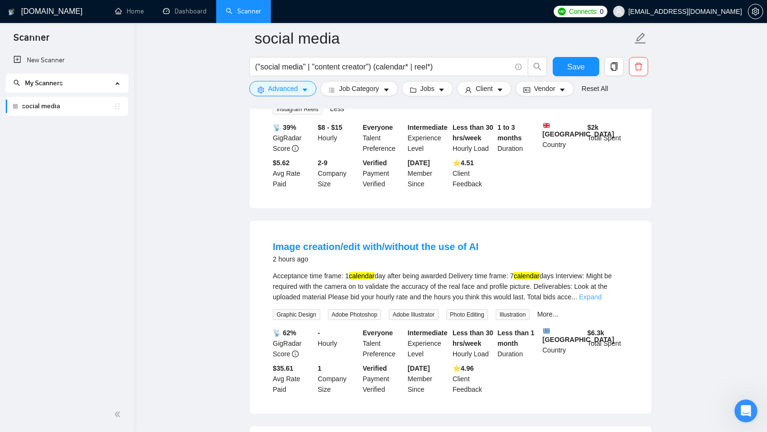
click at [602, 301] on link "Expand" at bounding box center [590, 297] width 23 height 8
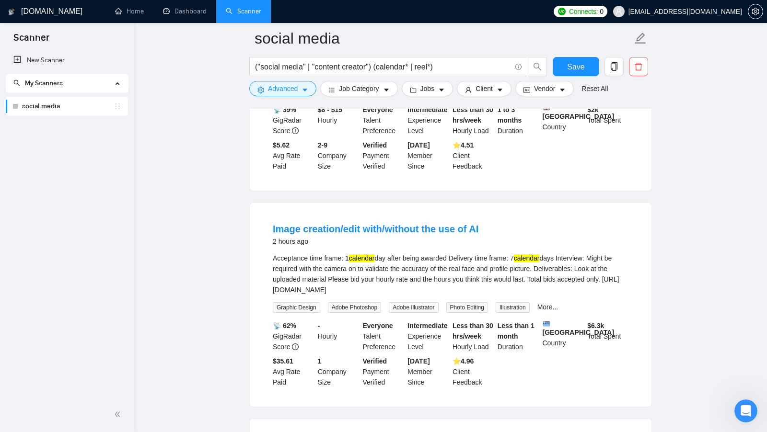
scroll to position [4290, 0]
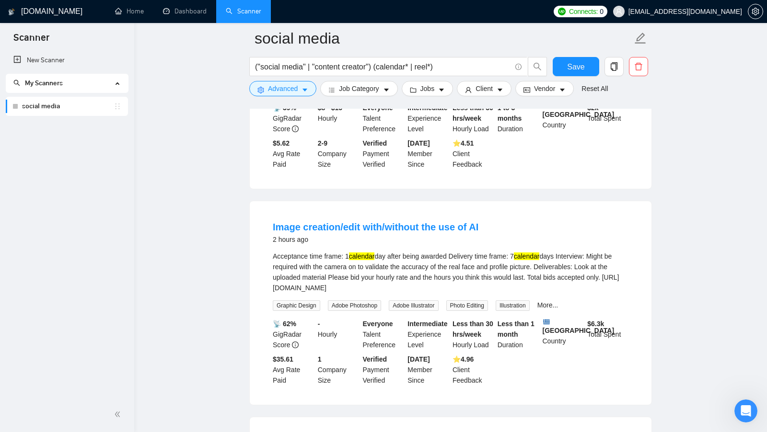
click at [372, 260] on mark "calendar" at bounding box center [362, 257] width 26 height 8
click at [409, 293] on div "Acceptance time frame: 1 calendar day after being awarded Delivery time frame: …" at bounding box center [451, 272] width 356 height 42
click at [552, 309] on link "More..." at bounding box center [547, 306] width 21 height 8
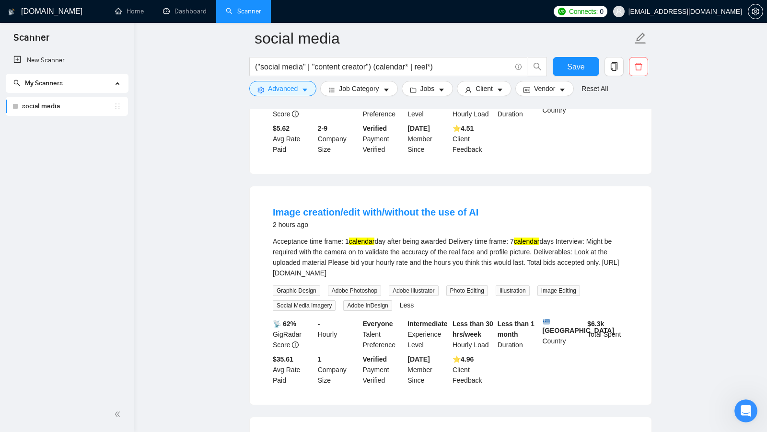
scroll to position [4306, 0]
drag, startPoint x: 271, startPoint y: 370, endPoint x: 311, endPoint y: 370, distance: 39.8
click at [311, 310] on div "Social Media Imagery" at bounding box center [306, 304] width 70 height 11
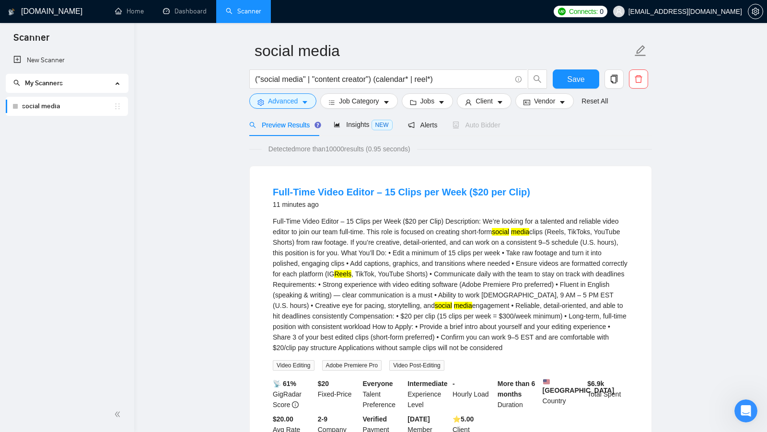
scroll to position [0, 0]
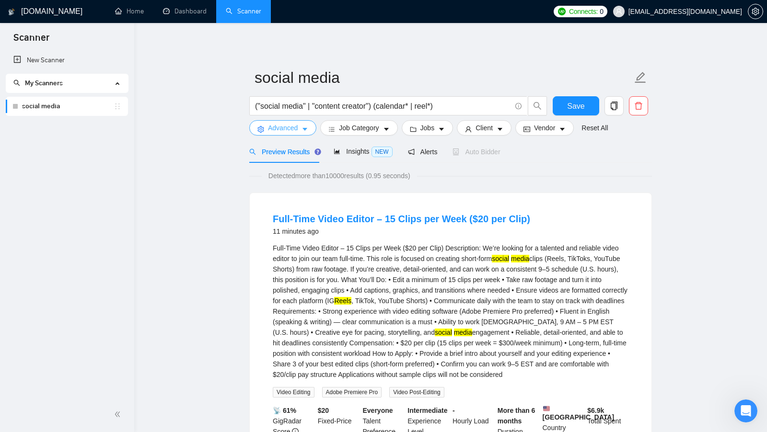
click at [305, 129] on icon "caret-down" at bounding box center [305, 129] width 5 height 3
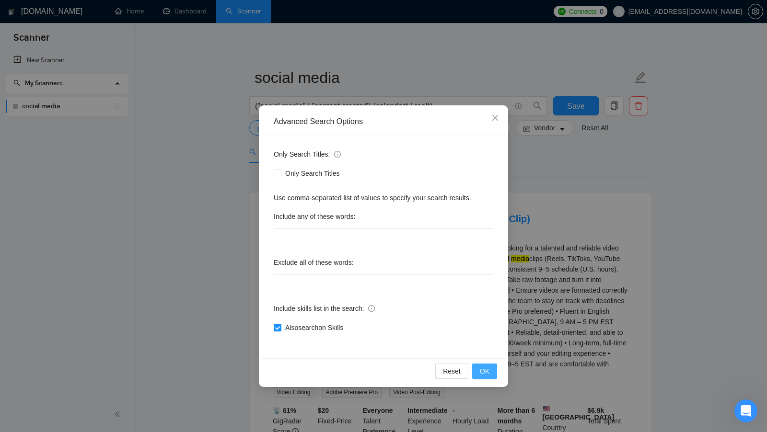
click at [490, 367] on button "OK" at bounding box center [484, 371] width 25 height 15
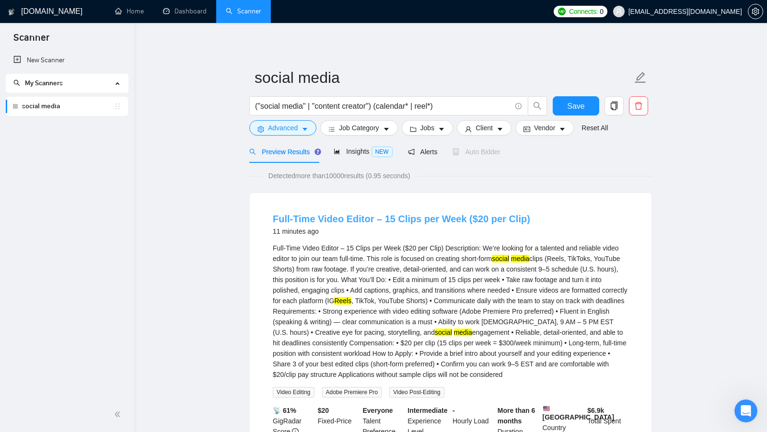
click at [359, 219] on link "Full-Time Video Editor – 15 Clips per Week ($20 per Clip)" at bounding box center [401, 219] width 257 height 11
drag, startPoint x: 333, startPoint y: 229, endPoint x: 272, endPoint y: 234, distance: 61.1
click at [273, 234] on div "12 minutes ago" at bounding box center [401, 232] width 257 height 12
click at [350, 263] on div "Full-Time Video Editor – 15 Clips per Week ($20 per Clip) Description: We’re lo…" at bounding box center [451, 311] width 356 height 137
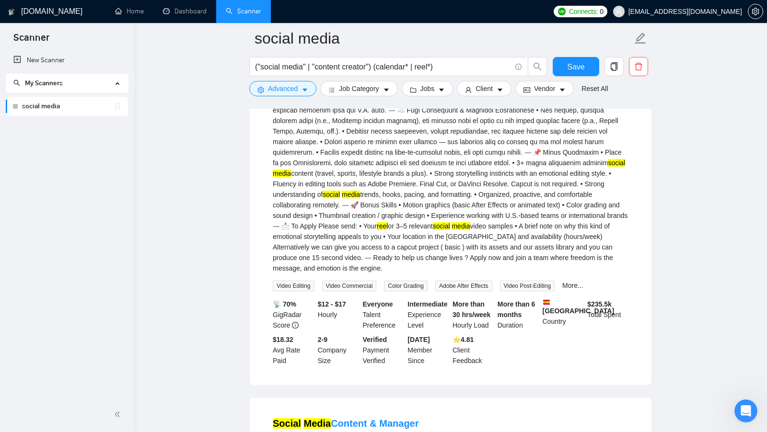
scroll to position [2100, 0]
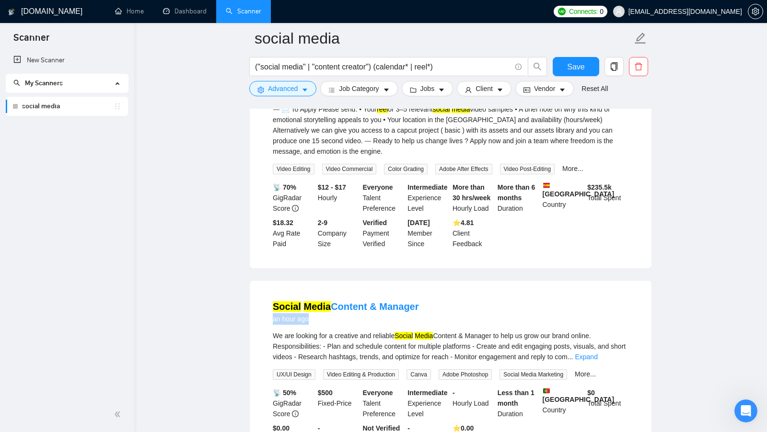
drag, startPoint x: 316, startPoint y: 347, endPoint x: 264, endPoint y: 347, distance: 52.3
click at [264, 347] on li "Social Media Content & Manager an hour ago We are looking for a creative and re…" at bounding box center [450, 377] width 379 height 170
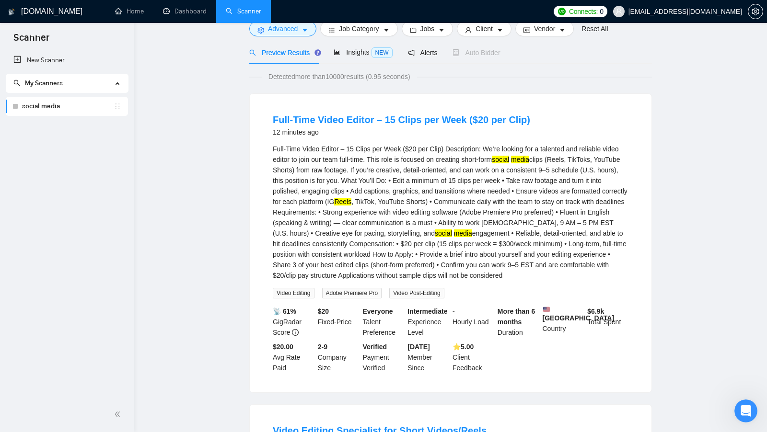
scroll to position [0, 0]
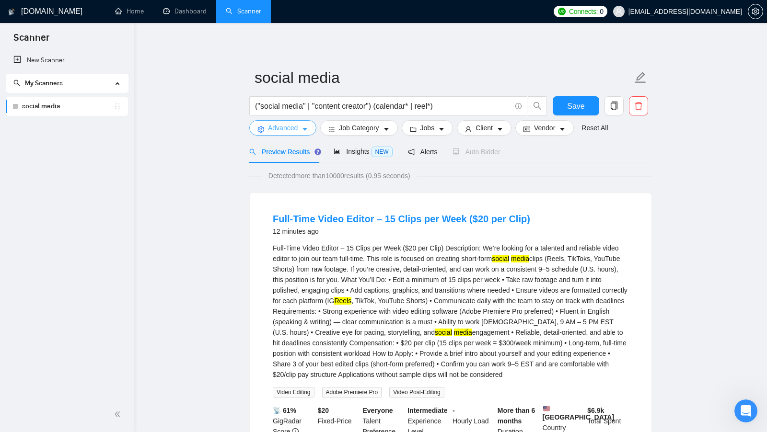
click at [310, 122] on button "Advanced" at bounding box center [282, 127] width 67 height 15
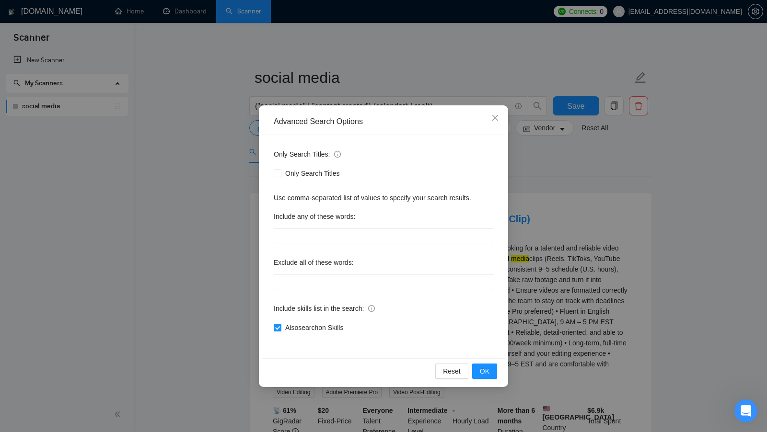
click at [569, 271] on div "Advanced Search Options Only Search Titles: Only Search Titles Use comma-separa…" at bounding box center [383, 216] width 767 height 432
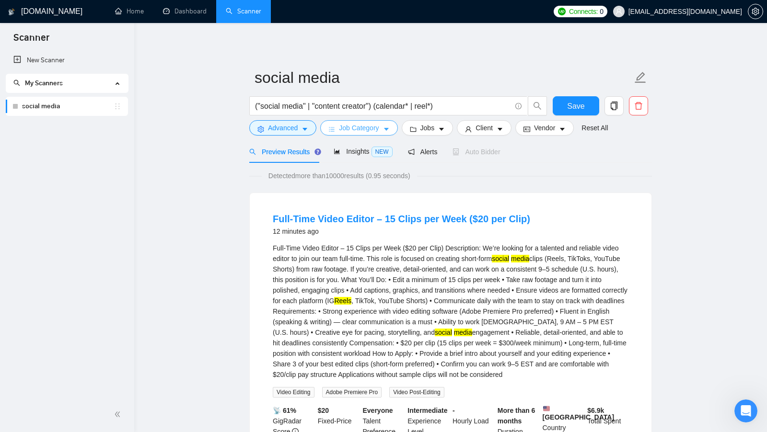
click at [376, 130] on span "Job Category" at bounding box center [359, 128] width 40 height 11
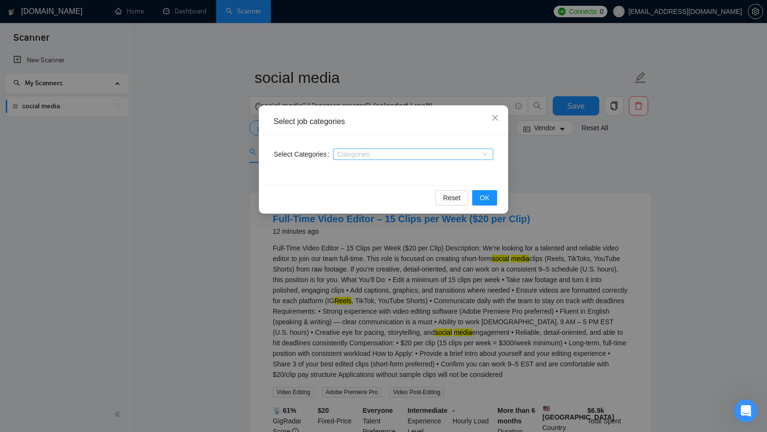
click at [419, 155] on div at bounding box center [409, 155] width 146 height 8
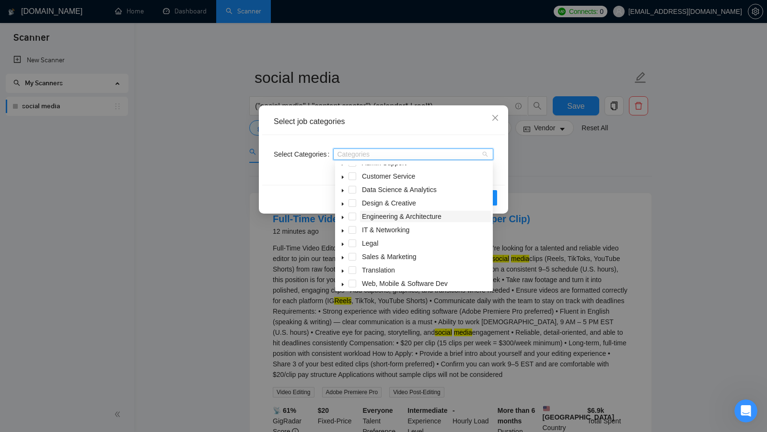
scroll to position [21, 0]
click at [343, 257] on icon "caret-down" at bounding box center [342, 258] width 5 height 5
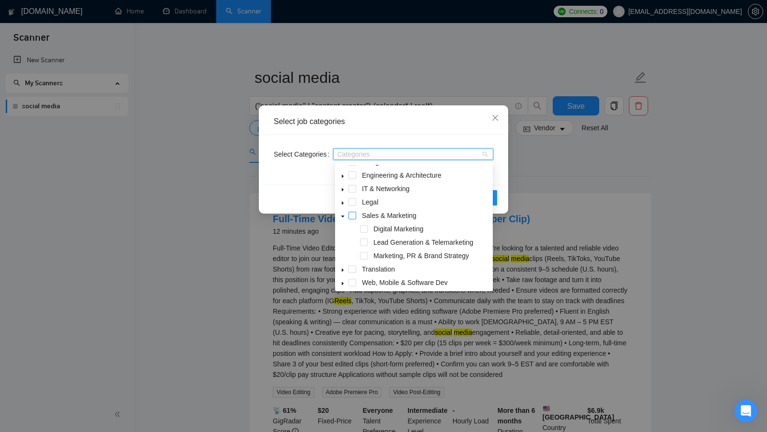
click at [352, 213] on span at bounding box center [353, 216] width 8 height 8
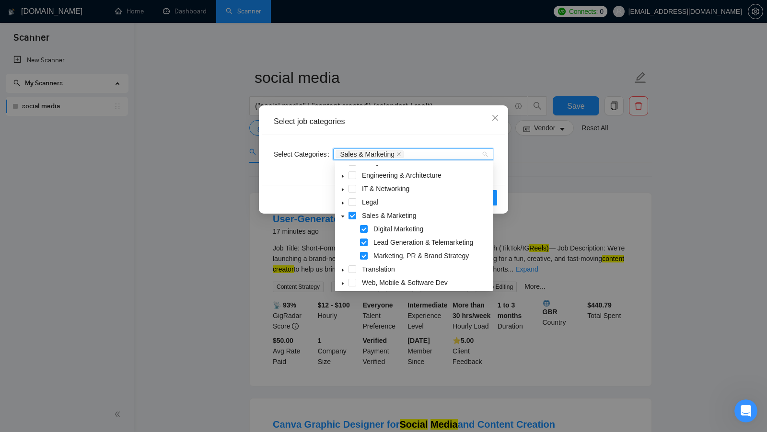
click at [312, 192] on div "Reset OK" at bounding box center [383, 197] width 243 height 25
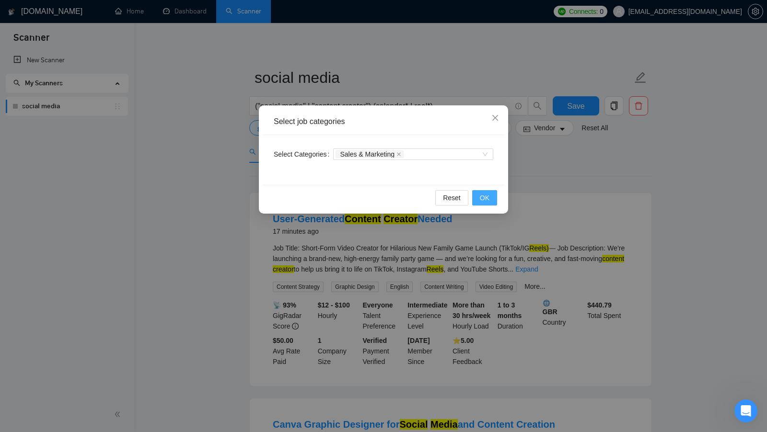
click at [490, 201] on button "OK" at bounding box center [484, 197] width 25 height 15
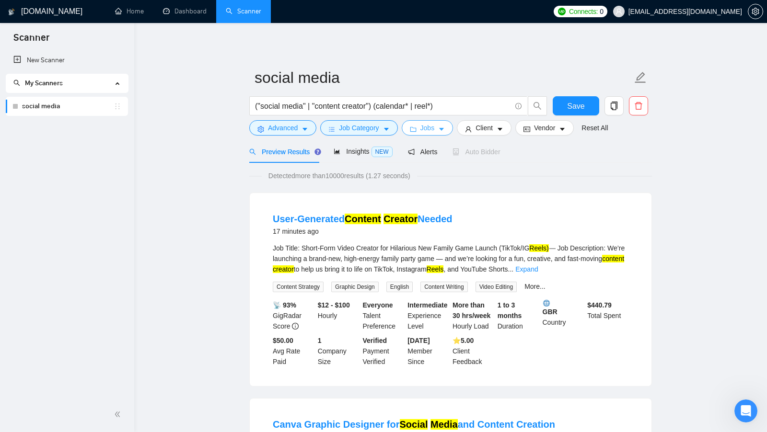
click at [443, 128] on icon "caret-down" at bounding box center [441, 129] width 5 height 3
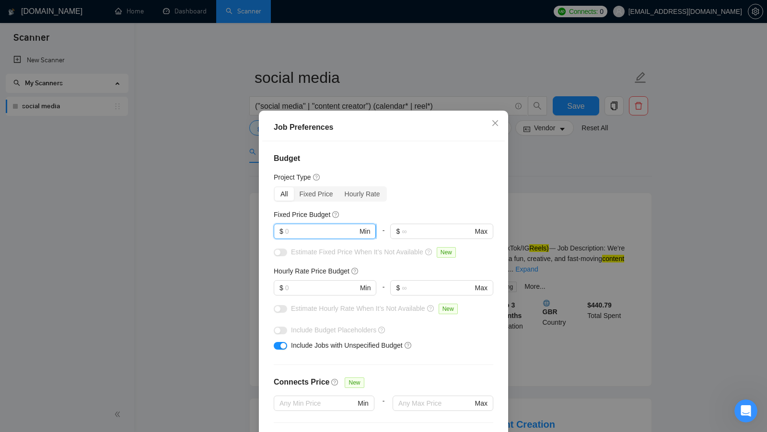
click at [333, 228] on input "text" at bounding box center [321, 231] width 72 height 11
type input "500"
click at [307, 288] on input "text" at bounding box center [321, 288] width 72 height 11
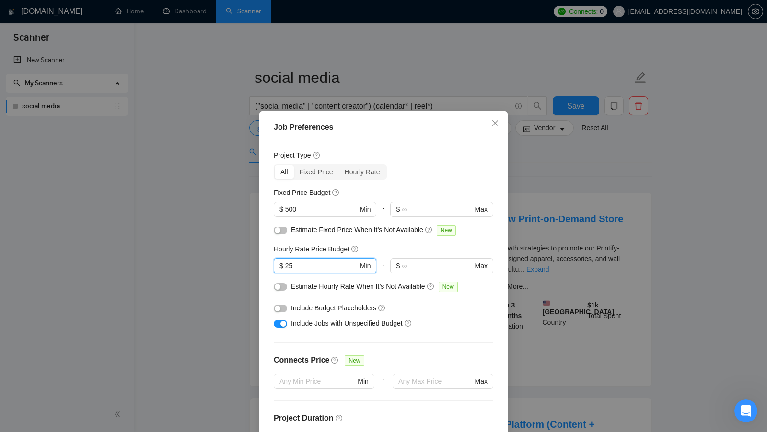
scroll to position [26, 0]
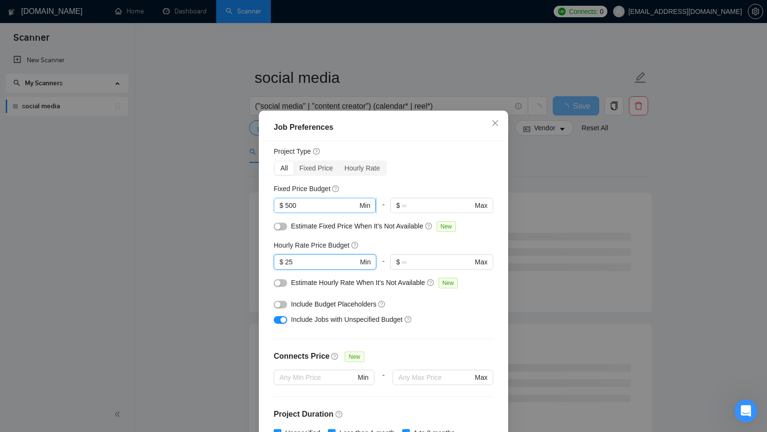
type input "25"
click at [319, 204] on input "500" at bounding box center [321, 205] width 72 height 11
click at [303, 257] on input "25" at bounding box center [321, 262] width 72 height 11
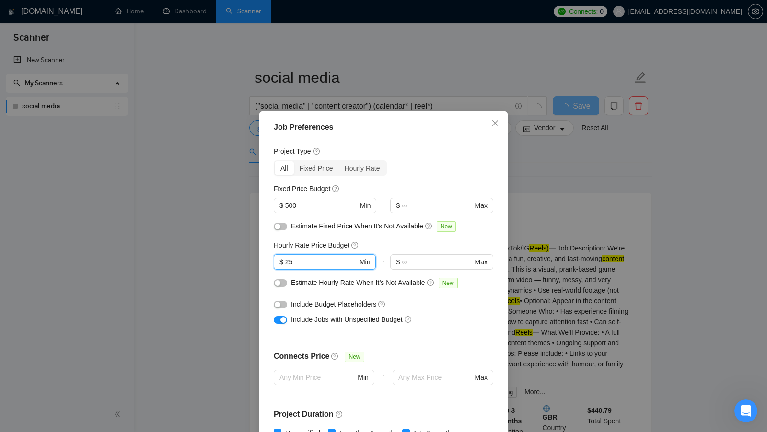
click at [303, 257] on input "25" at bounding box center [321, 262] width 72 height 11
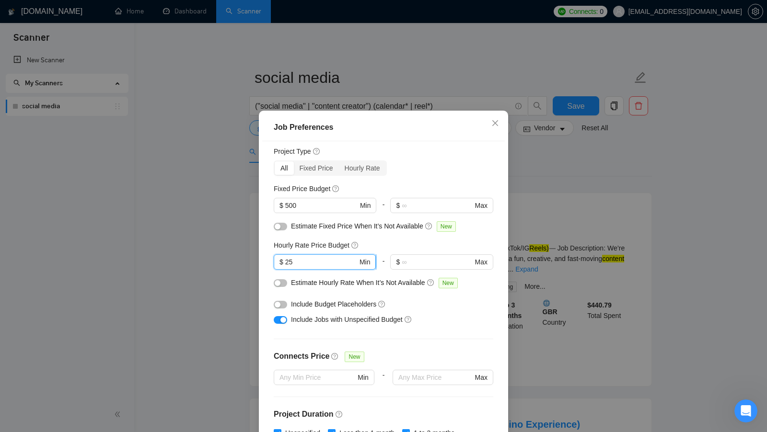
click at [344, 265] on input "25" at bounding box center [321, 262] width 72 height 11
click at [463, 306] on div "Include Budget Placeholders" at bounding box center [387, 304] width 192 height 11
click at [426, 208] on input "text" at bounding box center [437, 205] width 70 height 11
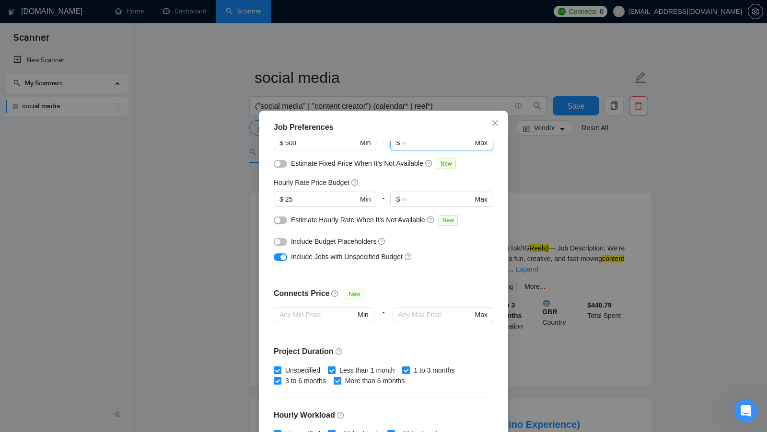
scroll to position [89, 0]
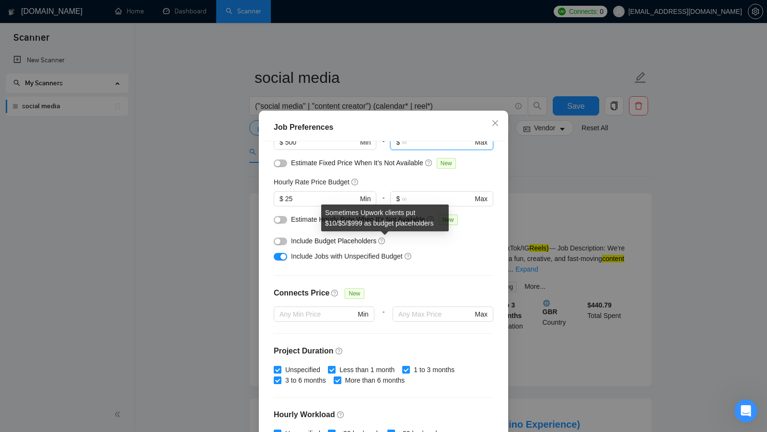
click at [404, 243] on div "Include Budget Placeholders" at bounding box center [387, 241] width 192 height 11
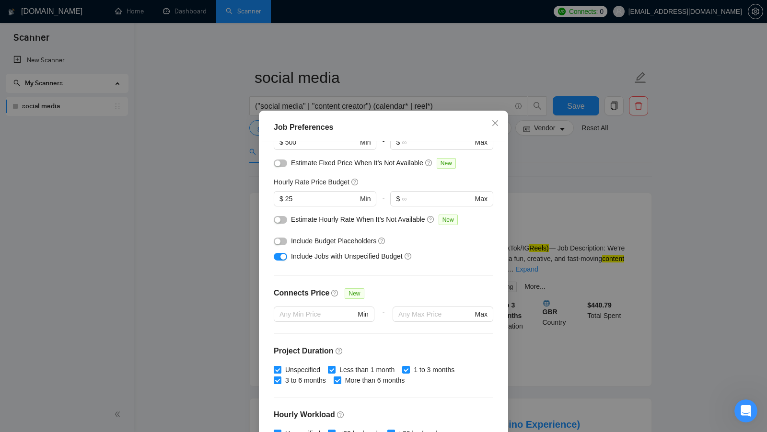
click at [281, 240] on button "button" at bounding box center [280, 242] width 13 height 8
click at [397, 241] on div "Include Budget Placeholders" at bounding box center [387, 241] width 192 height 11
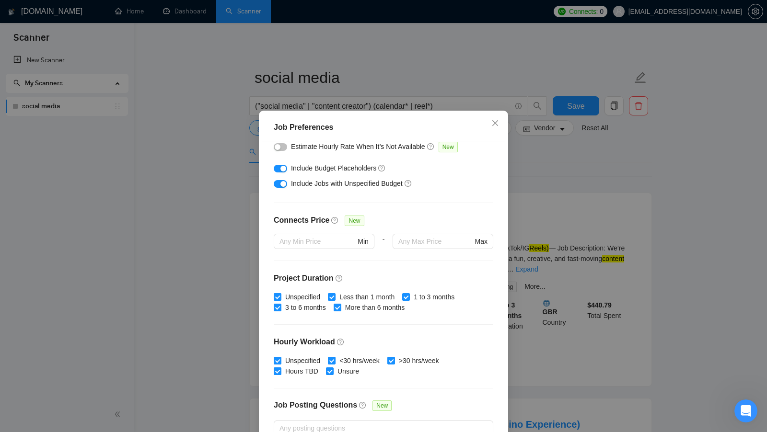
scroll to position [163, 0]
drag, startPoint x: 274, startPoint y: 221, endPoint x: 328, endPoint y: 222, distance: 53.7
click at [328, 222] on h4 "Connects Price" at bounding box center [302, 219] width 56 height 12
click at [415, 205] on div "Budget Project Type All Fixed Price Hourly Rate Fixed Price Budget $ 500 Min - …" at bounding box center [383, 292] width 243 height 303
click at [420, 235] on input "text" at bounding box center [435, 240] width 74 height 11
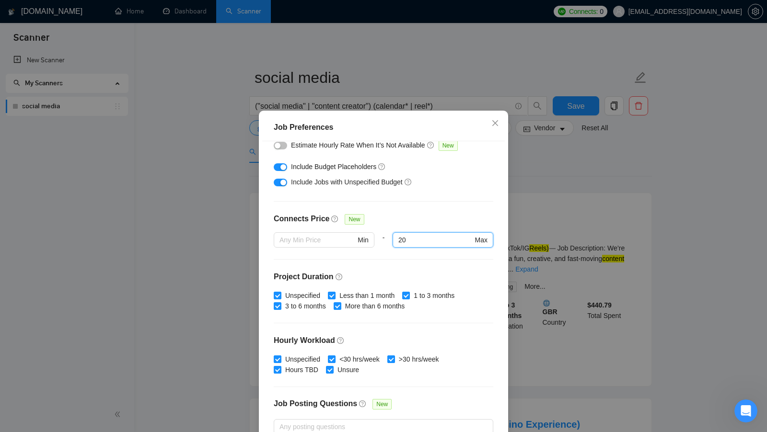
type input "2"
click at [438, 272] on h4 "Project Duration" at bounding box center [384, 277] width 220 height 12
click at [445, 245] on span "Max" at bounding box center [443, 240] width 100 height 15
click at [439, 256] on div at bounding box center [443, 254] width 101 height 12
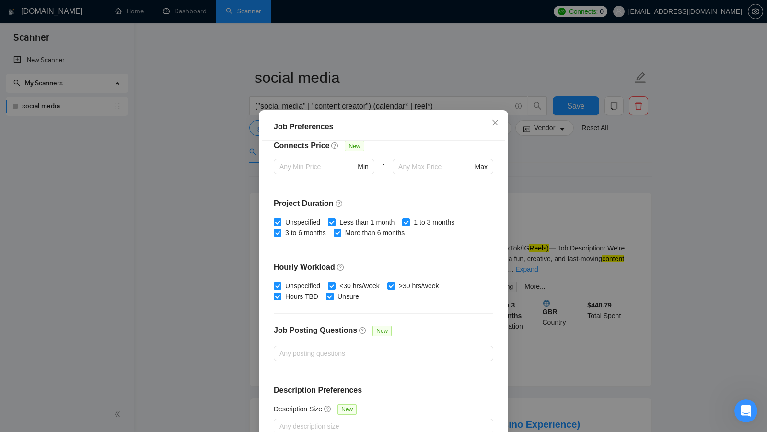
scroll to position [0, 0]
click at [340, 236] on label "More than 6 months" at bounding box center [371, 233] width 75 height 11
click at [340, 236] on input "More than 6 months" at bounding box center [337, 233] width 7 height 7
checkbox input "false"
click at [360, 251] on div "Budget Project Type All Fixed Price Hourly Rate Fixed Price Budget $ 500 Min - …" at bounding box center [383, 292] width 243 height 303
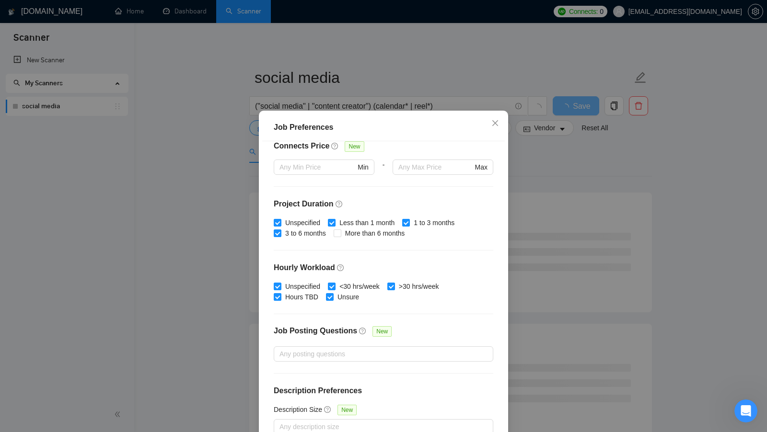
click at [384, 254] on div "Budget Project Type All Fixed Price Hourly Rate Fixed Price Budget $ 500 Min - …" at bounding box center [383, 292] width 243 height 303
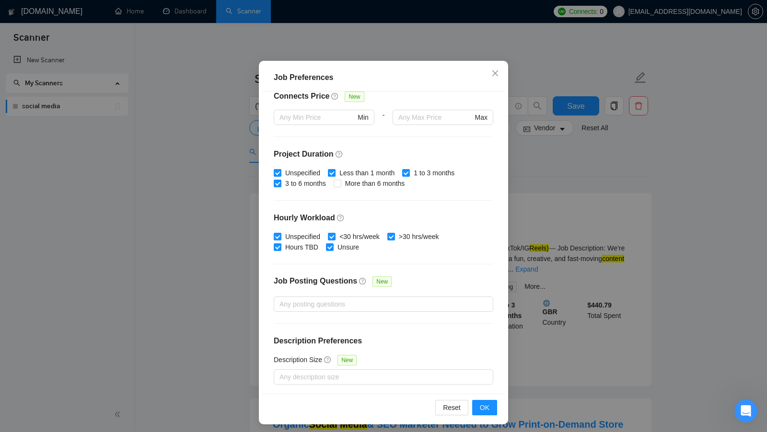
scroll to position [53, 0]
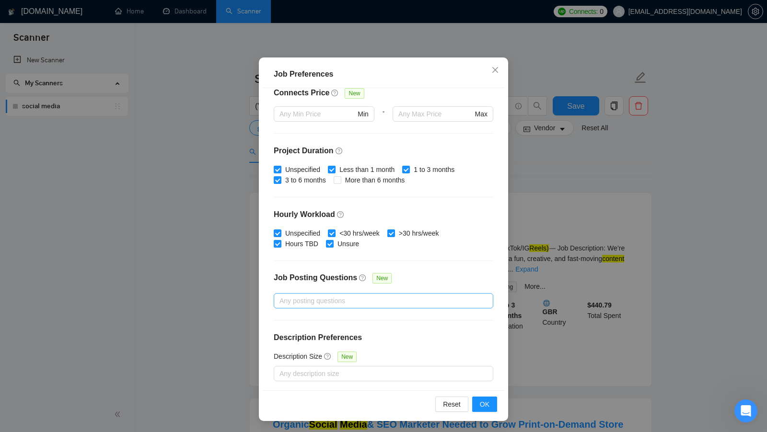
click at [424, 304] on div at bounding box center [378, 301] width 205 height 12
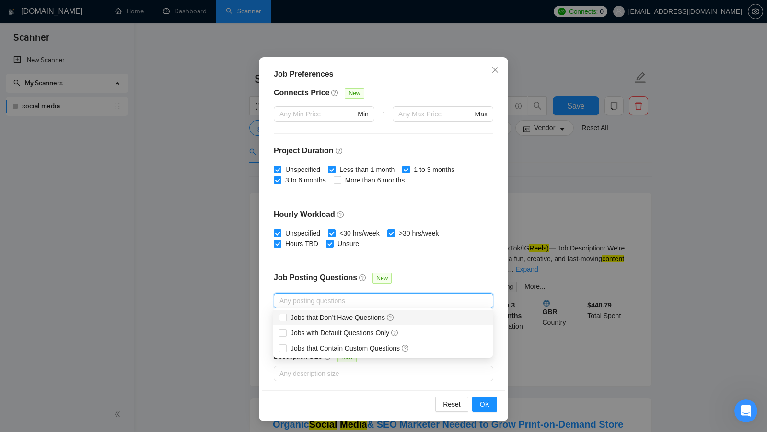
click at [444, 277] on div "Job Posting Questions New" at bounding box center [384, 283] width 220 height 21
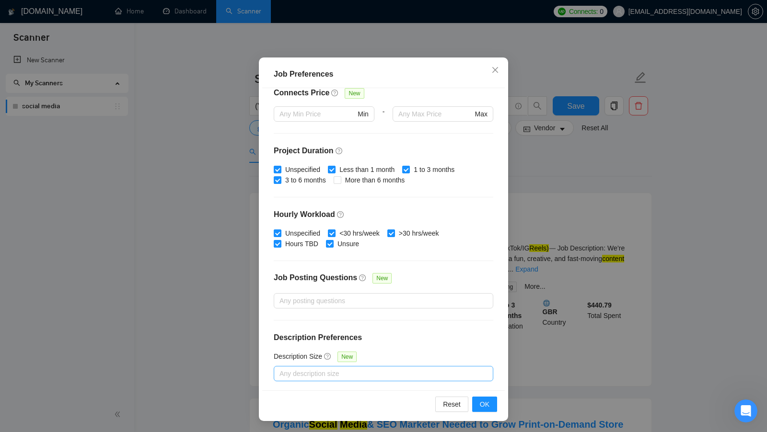
click at [370, 370] on div at bounding box center [378, 374] width 205 height 12
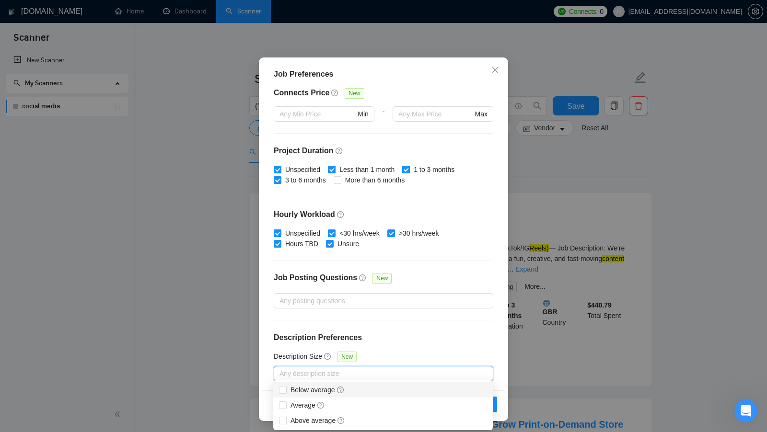
click at [423, 339] on h4 "Description Preferences" at bounding box center [384, 338] width 220 height 12
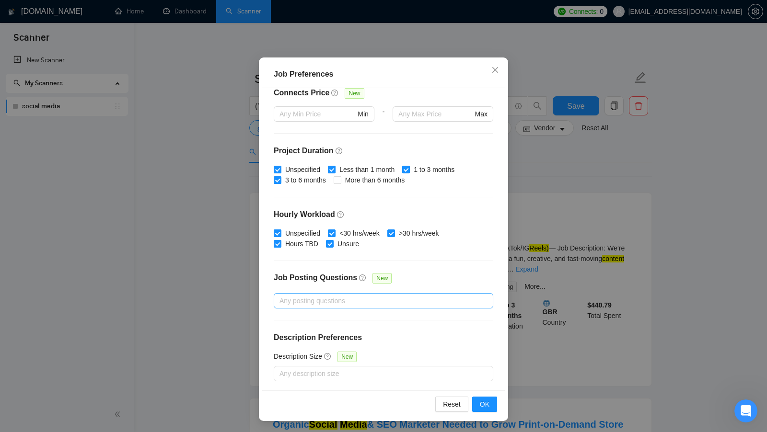
click at [382, 304] on div at bounding box center [378, 301] width 205 height 12
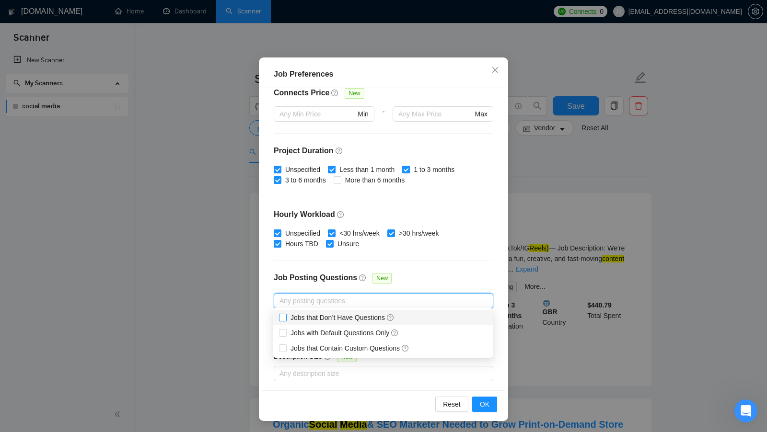
click at [283, 318] on input "Jobs that Don’t Have Questions" at bounding box center [282, 317] width 7 height 7
checkbox input "false"
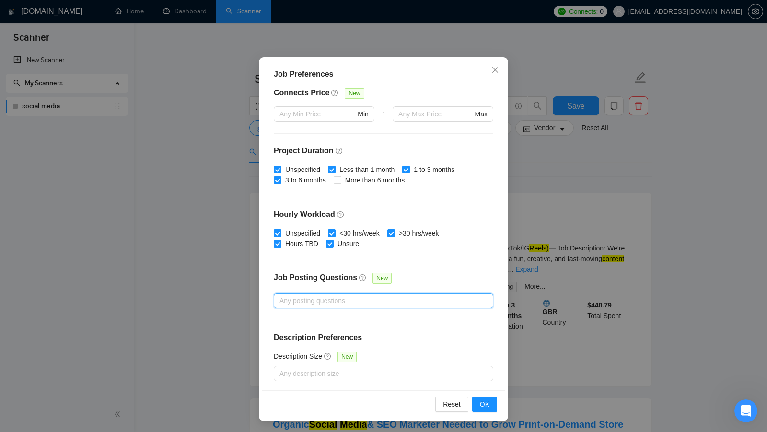
click at [435, 303] on div at bounding box center [378, 301] width 205 height 12
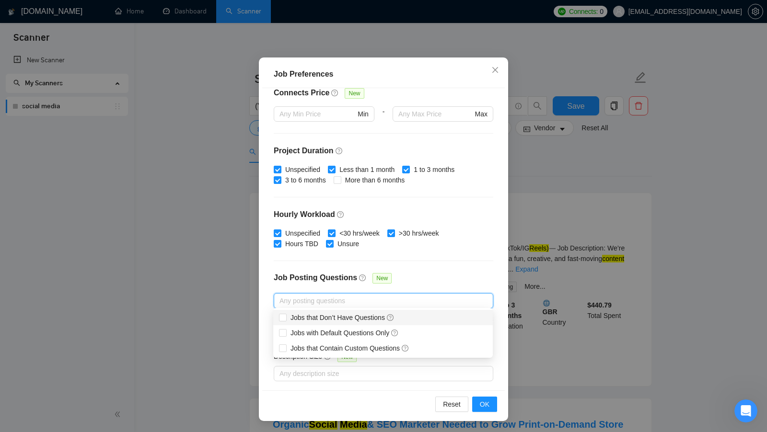
click at [431, 281] on div "Job Posting Questions New" at bounding box center [384, 283] width 220 height 21
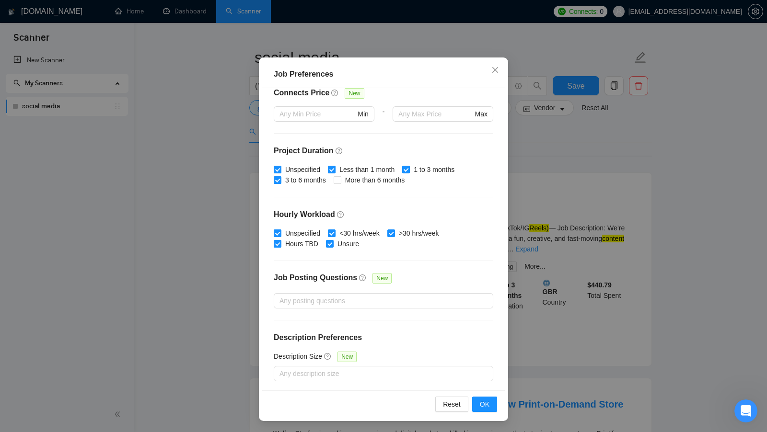
scroll to position [23, 0]
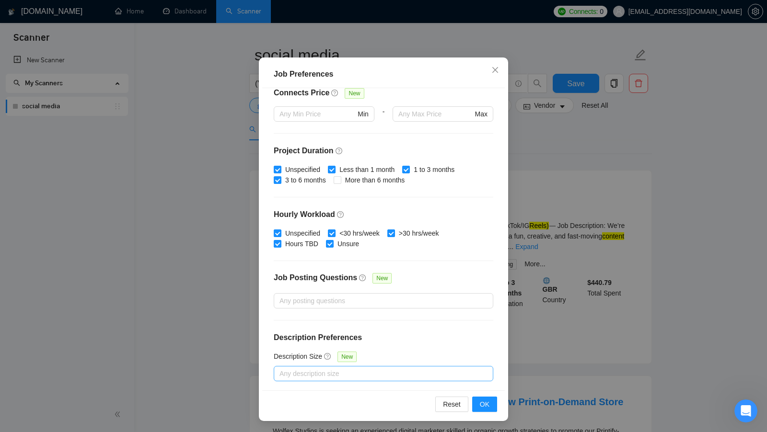
click at [334, 369] on div at bounding box center [378, 374] width 205 height 12
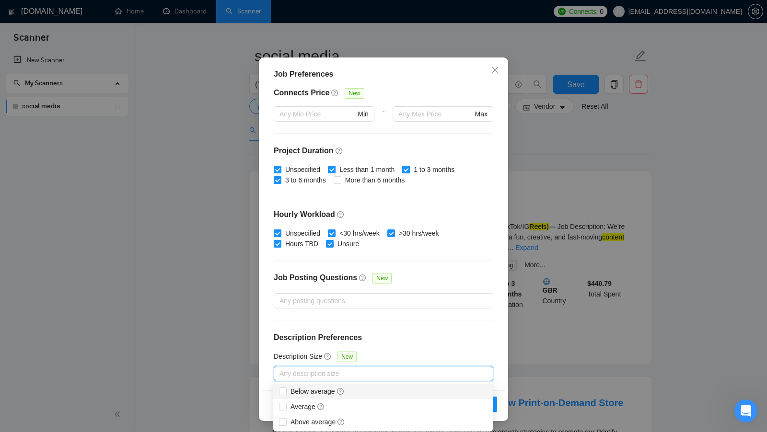
scroll to position [21, 0]
click at [284, 409] on input "Average" at bounding box center [282, 407] width 7 height 7
checkbox input "true"
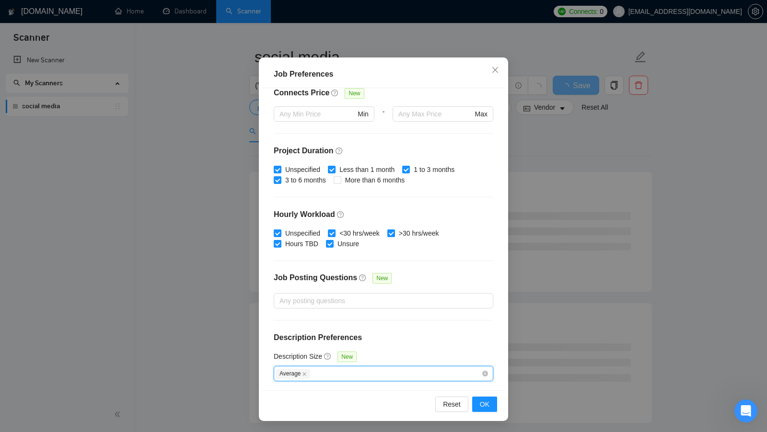
click at [367, 375] on div "Average" at bounding box center [378, 374] width 205 height 12
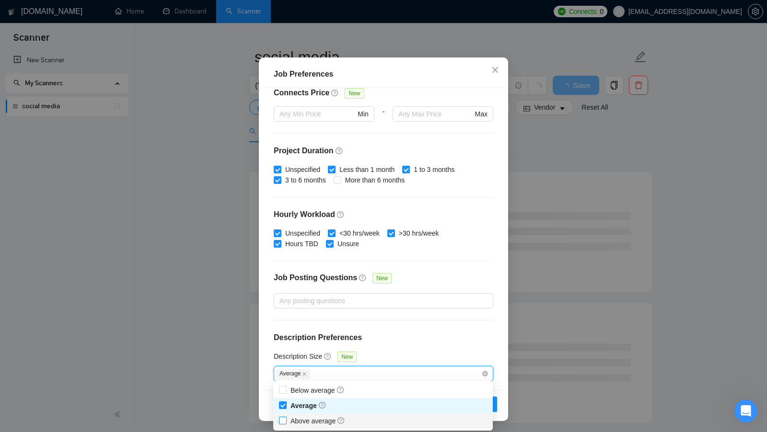
click at [285, 422] on input "Above average" at bounding box center [282, 420] width 7 height 7
checkbox input "true"
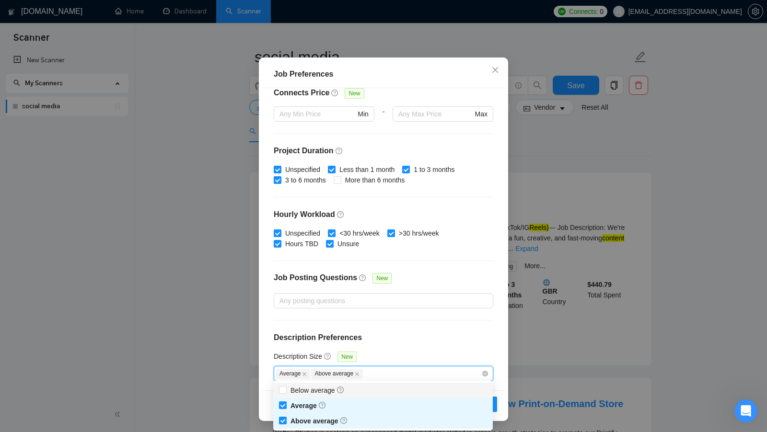
click at [491, 375] on div "Average Above average" at bounding box center [384, 373] width 220 height 15
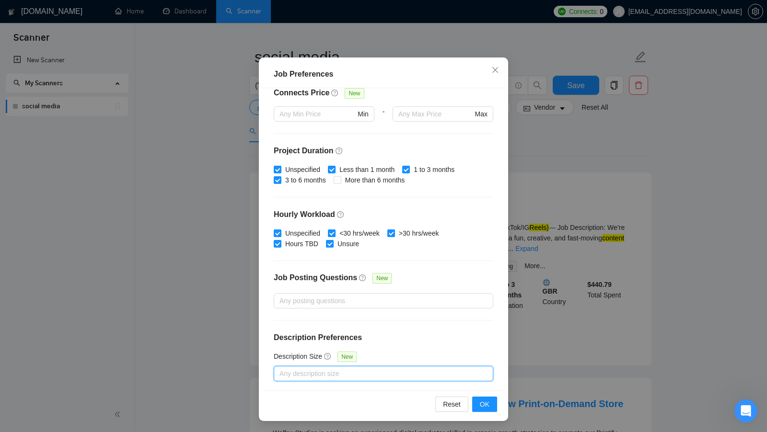
checkbox input "false"
click at [462, 374] on div at bounding box center [378, 374] width 205 height 12
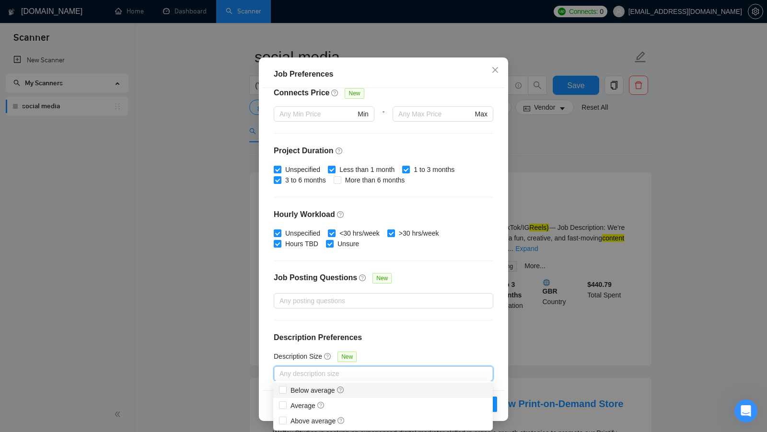
click at [395, 388] on div "Below average" at bounding box center [383, 390] width 208 height 11
checkbox input "true"
click at [475, 327] on div "Budget Project Type All Fixed Price Hourly Rate Fixed Price Budget $ 500 Min - …" at bounding box center [383, 239] width 243 height 303
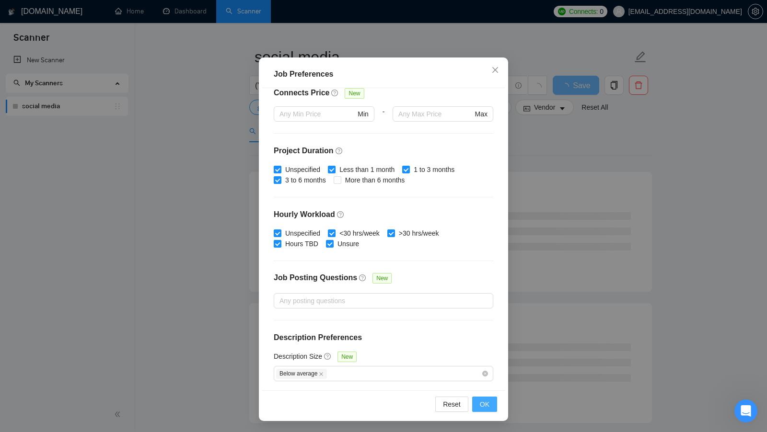
click at [480, 405] on span "OK" at bounding box center [485, 404] width 10 height 11
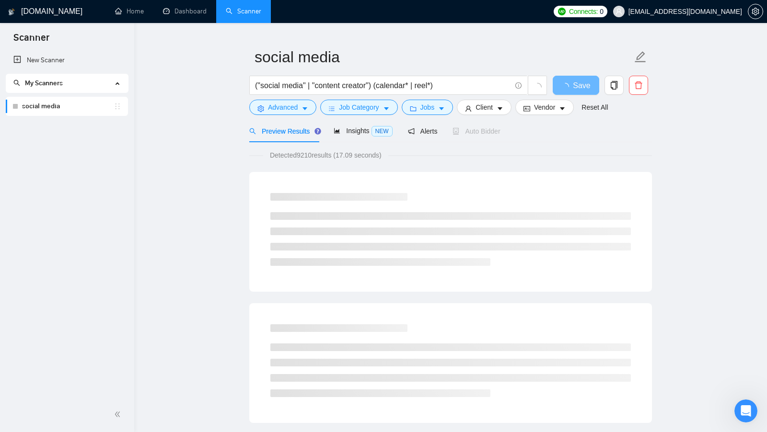
click at [425, 155] on div "Detected 9210 results (17.09 seconds)" at bounding box center [450, 155] width 403 height 11
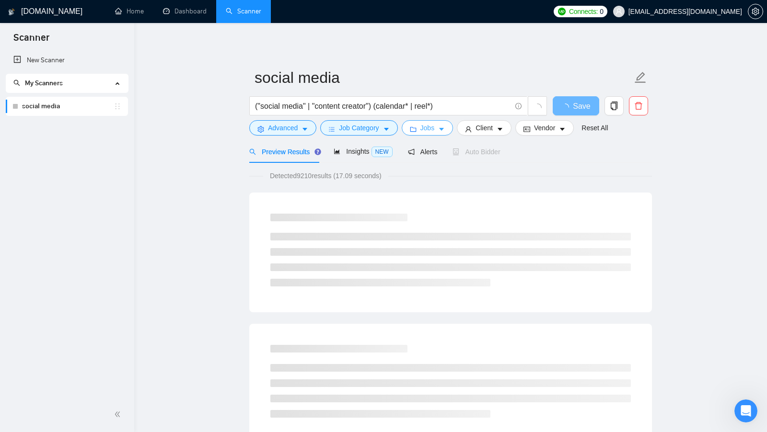
click at [439, 135] on button "Jobs" at bounding box center [428, 127] width 52 height 15
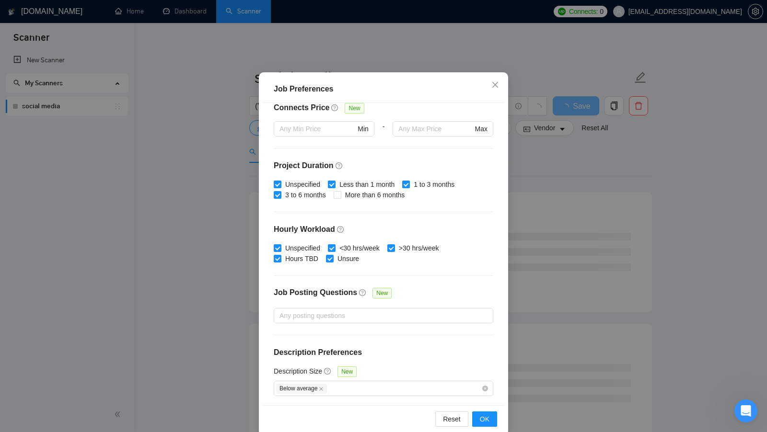
scroll to position [53, 0]
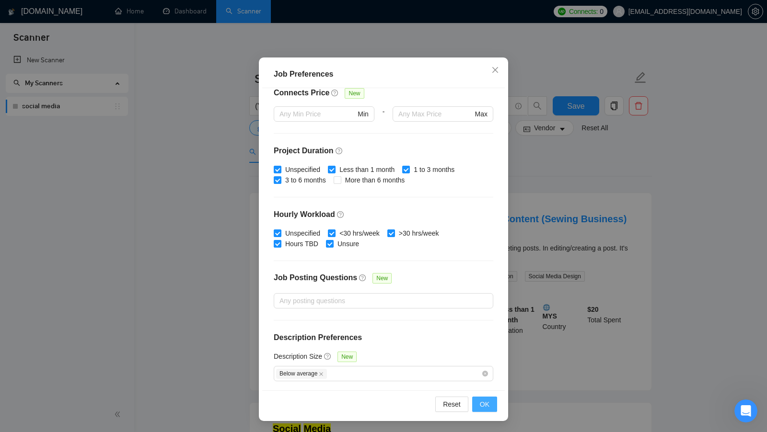
click at [479, 399] on button "OK" at bounding box center [484, 404] width 25 height 15
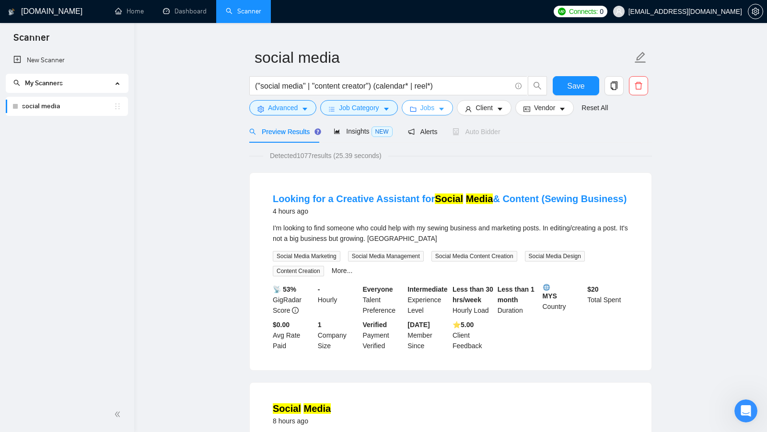
scroll to position [21, 0]
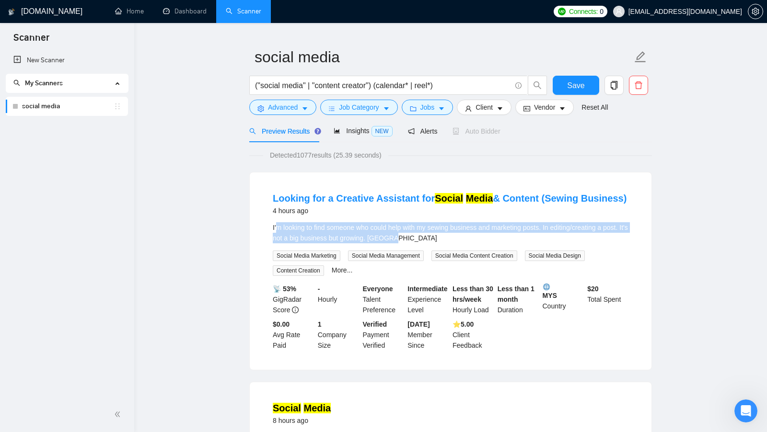
drag, startPoint x: 436, startPoint y: 240, endPoint x: 275, endPoint y: 226, distance: 161.7
click at [275, 226] on div "I'm looking to find someone who could help with my sewing business and marketin…" at bounding box center [451, 232] width 356 height 21
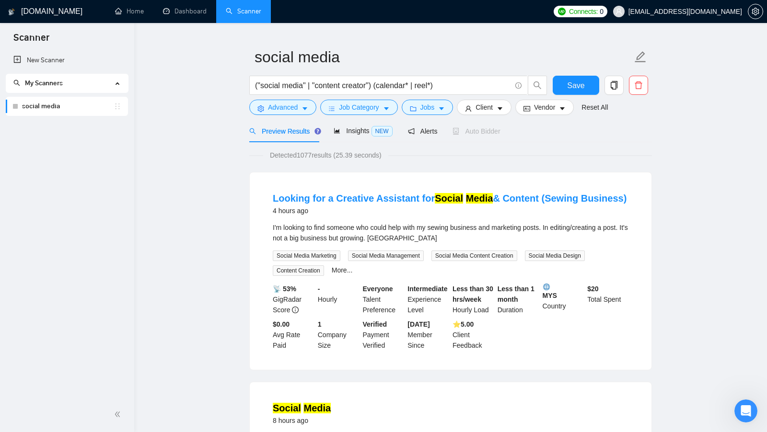
click at [457, 226] on div "I'm looking to find someone who could help with my sewing business and marketin…" at bounding box center [451, 232] width 356 height 21
click at [300, 113] on button "Advanced" at bounding box center [282, 107] width 67 height 15
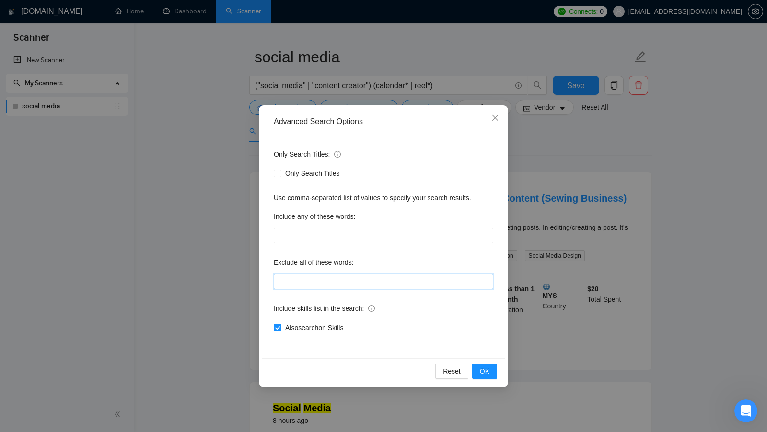
click at [317, 285] on input "text" at bounding box center [384, 281] width 220 height 15
type input "creative assistant"
click at [480, 372] on span "OK" at bounding box center [485, 371] width 10 height 11
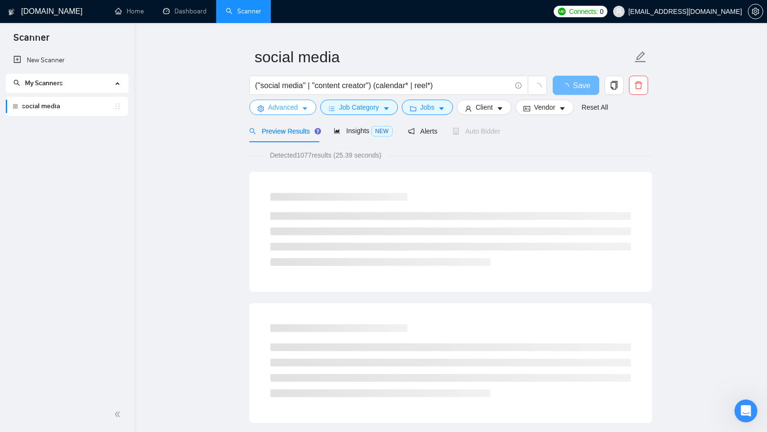
click at [289, 110] on span "Advanced" at bounding box center [283, 107] width 30 height 11
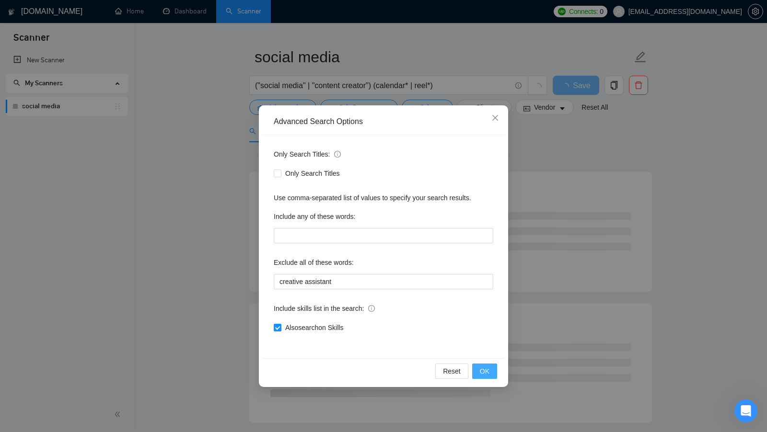
click at [487, 373] on span "OK" at bounding box center [485, 371] width 10 height 11
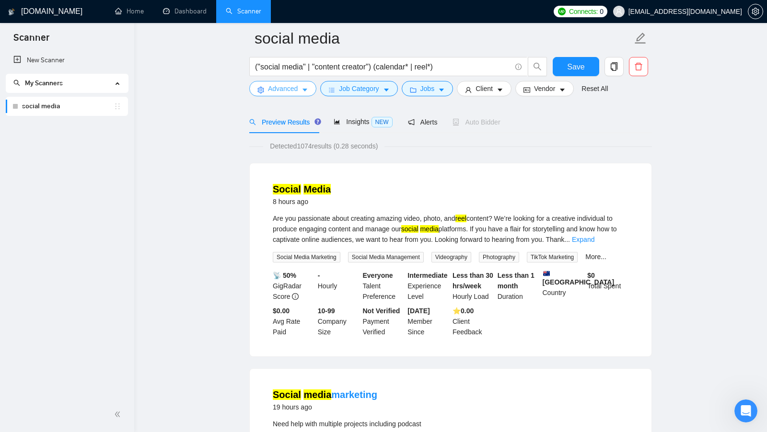
scroll to position [40, 0]
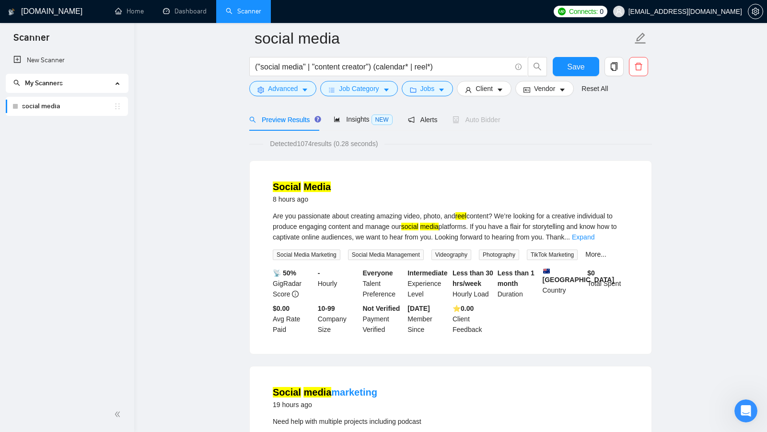
click at [623, 241] on div "Are you passionate about creating amazing video, photo, and reel content? We’re…" at bounding box center [451, 227] width 356 height 32
click at [595, 238] on link "Expand" at bounding box center [583, 238] width 23 height 8
drag, startPoint x: 266, startPoint y: 184, endPoint x: 345, endPoint y: 186, distance: 79.1
click at [345, 185] on li "Social Media 8 hours ago Are you passionate about creating amazing video, photo…" at bounding box center [450, 258] width 379 height 170
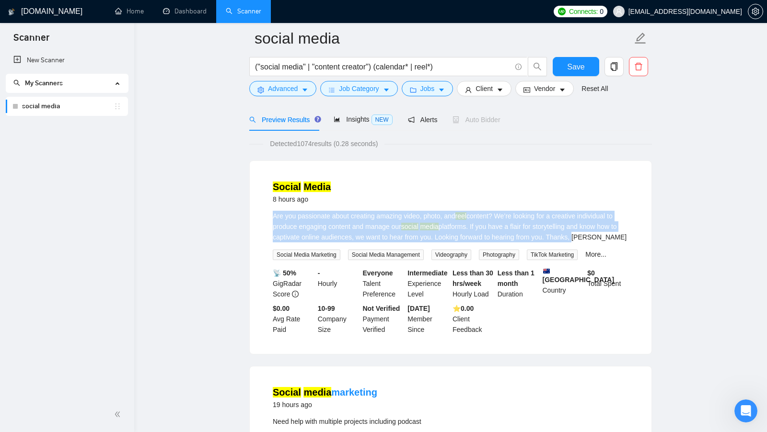
drag, startPoint x: 269, startPoint y: 216, endPoint x: 612, endPoint y: 233, distance: 342.8
click at [612, 233] on li "Social Media 8 hours ago Are you passionate about creating amazing video, photo…" at bounding box center [450, 258] width 379 height 170
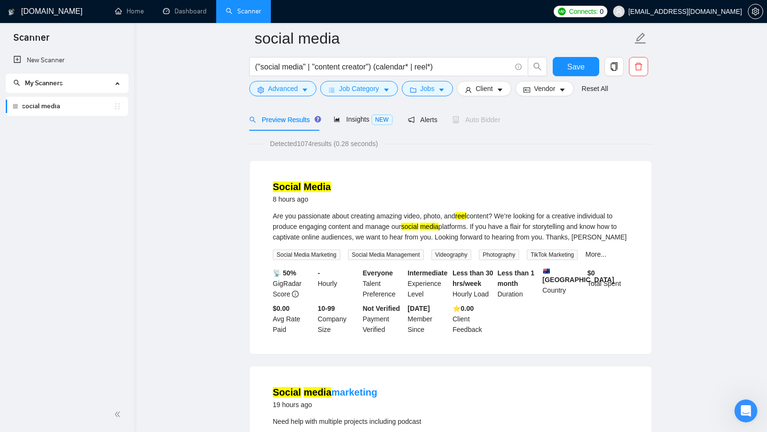
click at [578, 243] on div "Are you passionate about creating amazing video, photo, and reel content? We’re…" at bounding box center [451, 227] width 356 height 32
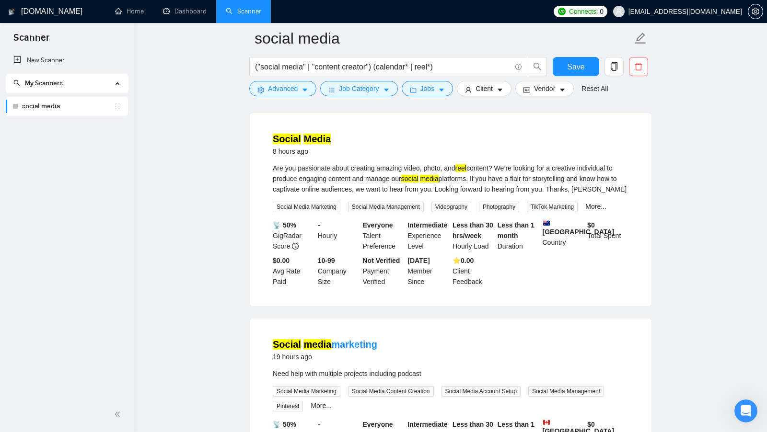
scroll to position [89, 0]
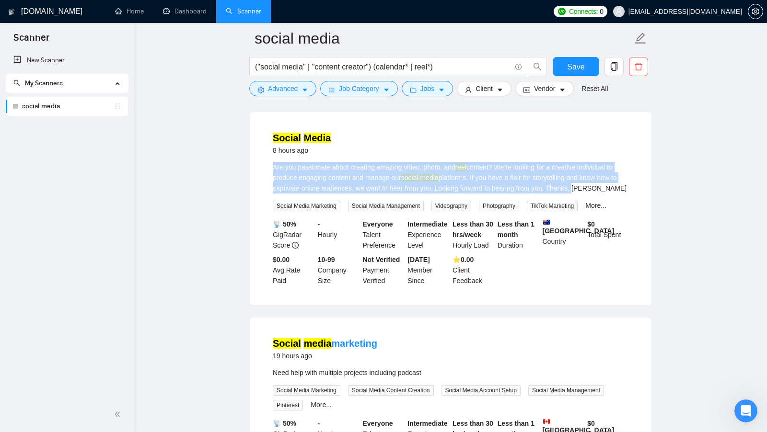
drag, startPoint x: 610, startPoint y: 190, endPoint x: 252, endPoint y: 163, distance: 359.7
click at [252, 163] on div "Social Media 8 hours ago Are you passionate about creating amazing video, photo…" at bounding box center [451, 208] width 402 height 193
click at [301, 175] on div "Are you passionate about creating amazing video, photo, and reel content? We’re…" at bounding box center [451, 178] width 356 height 32
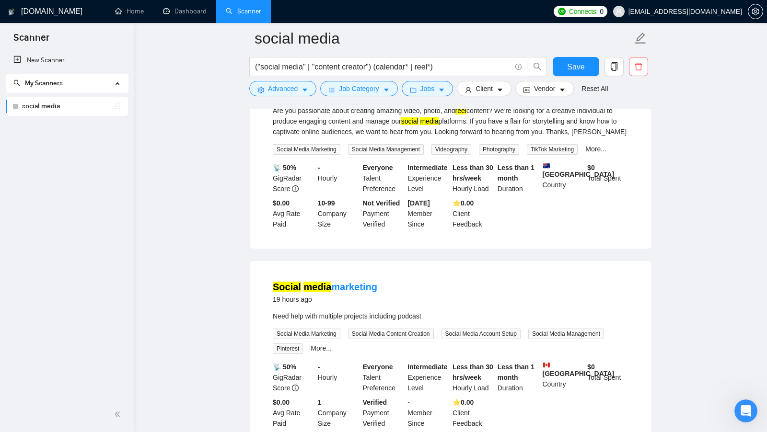
scroll to position [237, 0]
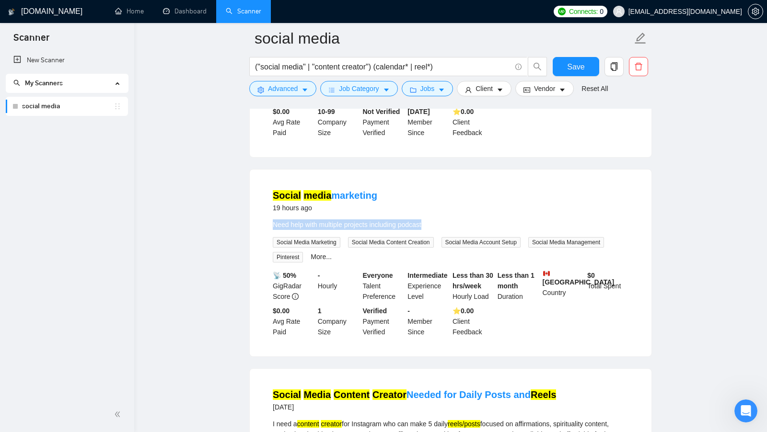
drag, startPoint x: 261, startPoint y: 233, endPoint x: 441, endPoint y: 236, distance: 179.4
click at [441, 236] on li "Social media marketing 19 hours ago Need help with multiple projects including …" at bounding box center [450, 263] width 379 height 164
click at [441, 230] on div "Need help with multiple projects including podcast" at bounding box center [451, 225] width 356 height 11
drag, startPoint x: 441, startPoint y: 236, endPoint x: 270, endPoint y: 238, distance: 170.7
click at [270, 238] on li "Social media marketing 19 hours ago Need help with multiple projects including …" at bounding box center [450, 263] width 379 height 164
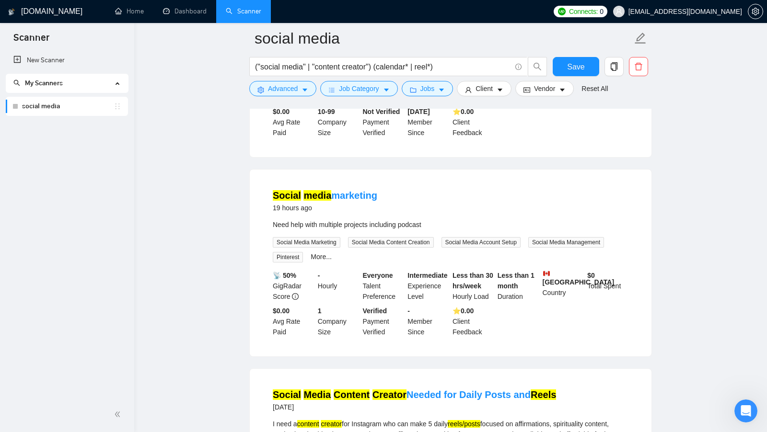
click at [422, 226] on li "Social media marketing 19 hours ago Need help with multiple projects including …" at bounding box center [450, 263] width 379 height 164
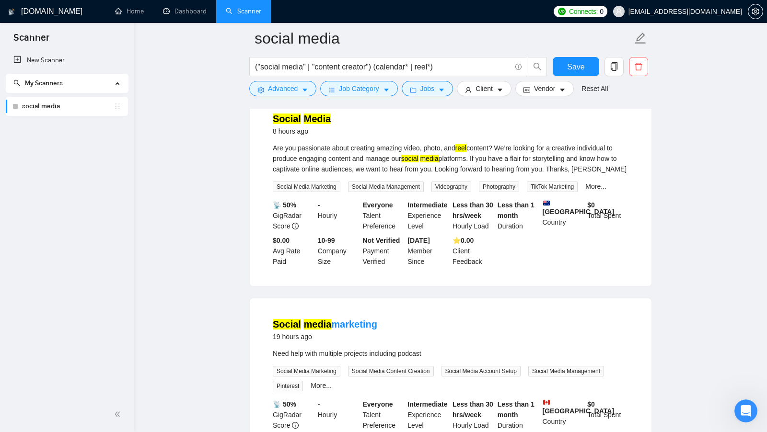
scroll to position [56, 0]
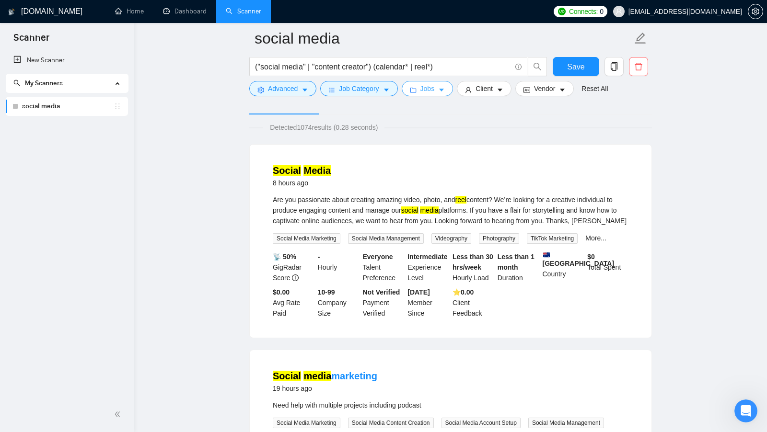
click at [451, 93] on button "Jobs" at bounding box center [428, 88] width 52 height 15
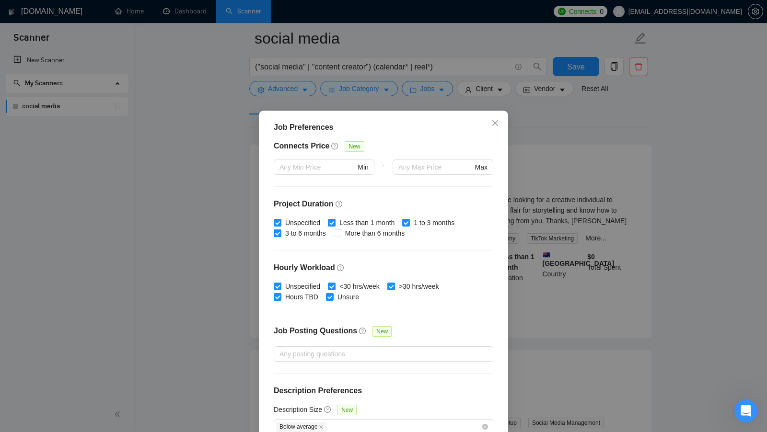
scroll to position [53, 0]
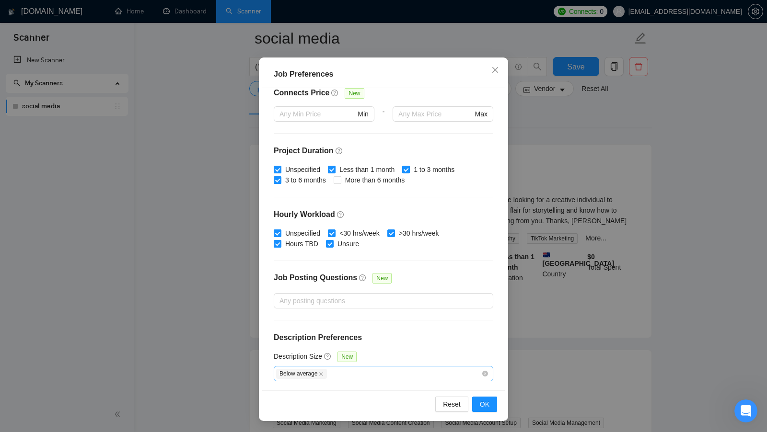
click at [323, 375] on span "Below average" at bounding box center [301, 374] width 51 height 10
click at [323, 372] on icon "close" at bounding box center [321, 374] width 5 height 5
click at [397, 372] on div at bounding box center [378, 374] width 205 height 12
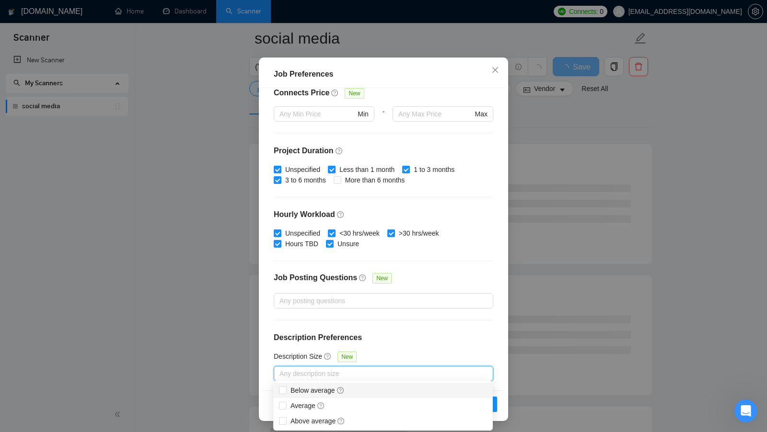
click at [452, 336] on h4 "Description Preferences" at bounding box center [384, 338] width 220 height 12
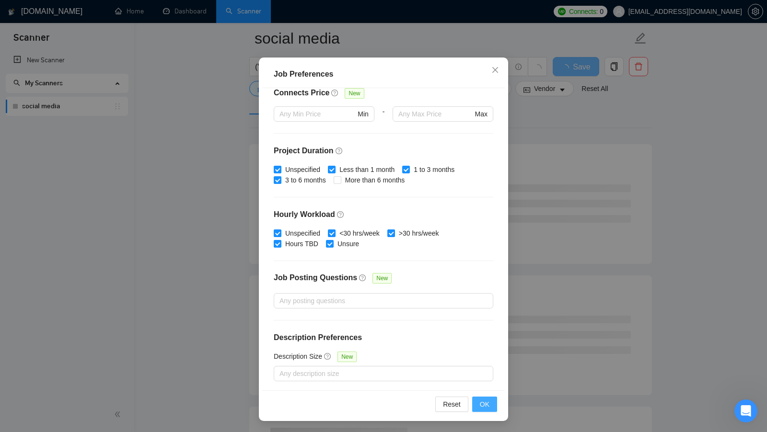
click at [483, 408] on span "OK" at bounding box center [485, 404] width 10 height 11
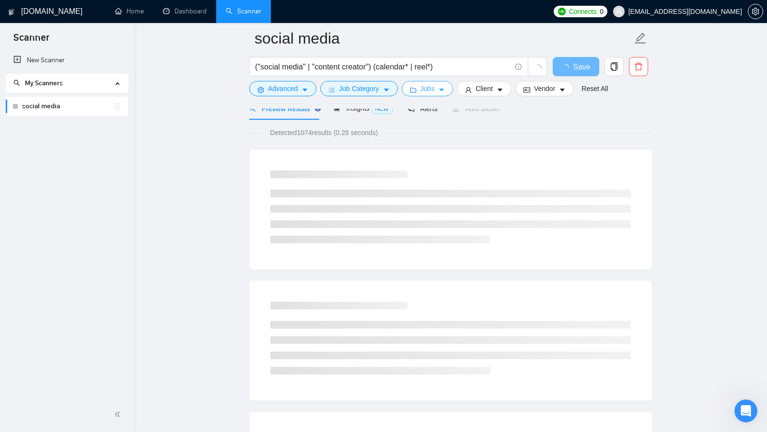
scroll to position [0, 0]
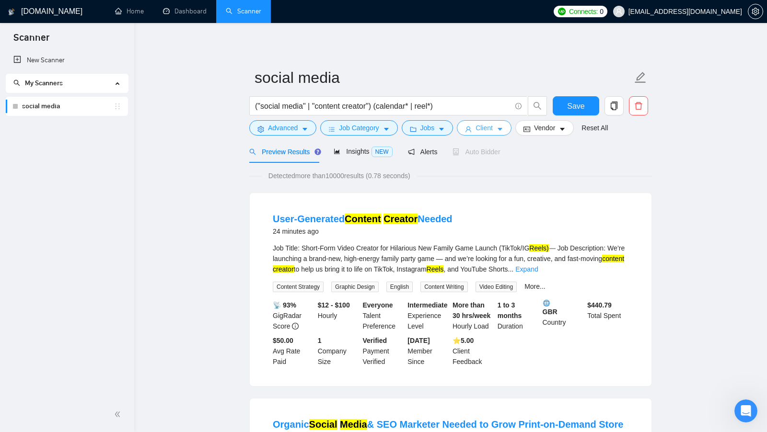
click at [477, 129] on button "Client" at bounding box center [484, 127] width 55 height 15
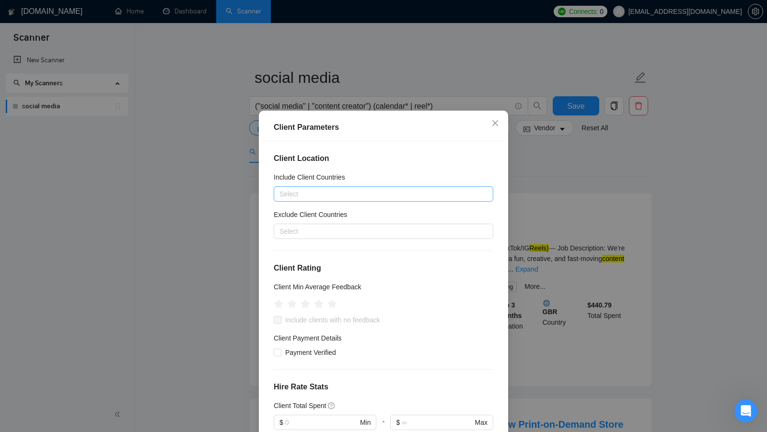
click at [386, 193] on div at bounding box center [378, 194] width 205 height 12
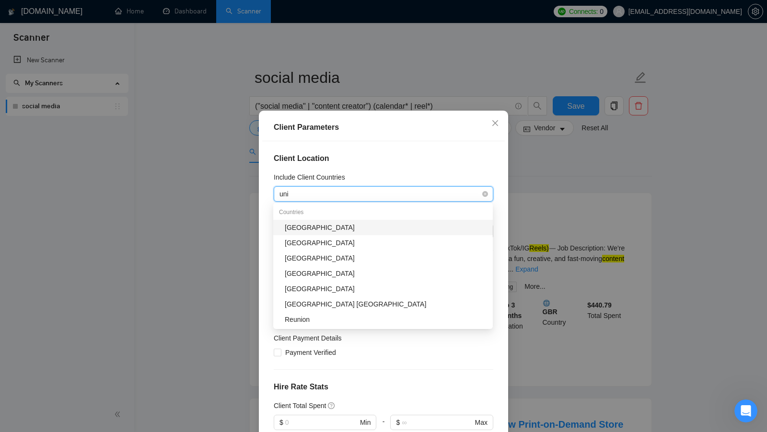
type input "unit"
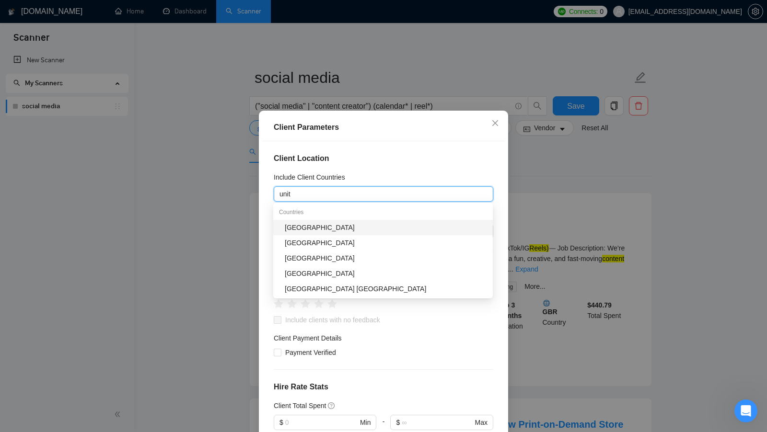
click at [408, 222] on div "[GEOGRAPHIC_DATA]" at bounding box center [386, 227] width 202 height 11
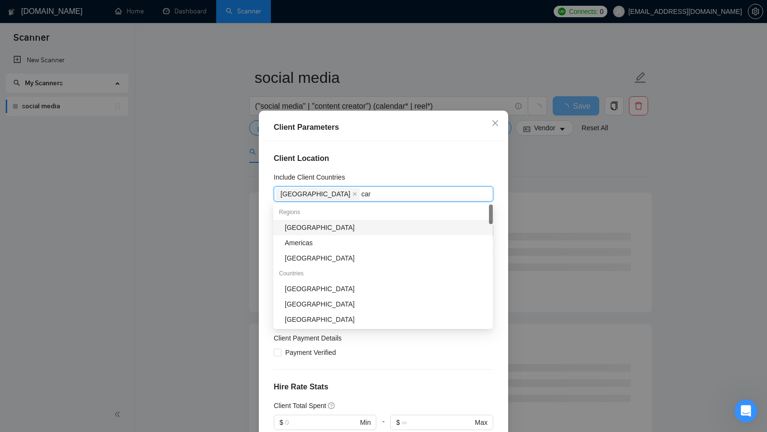
type input "cana"
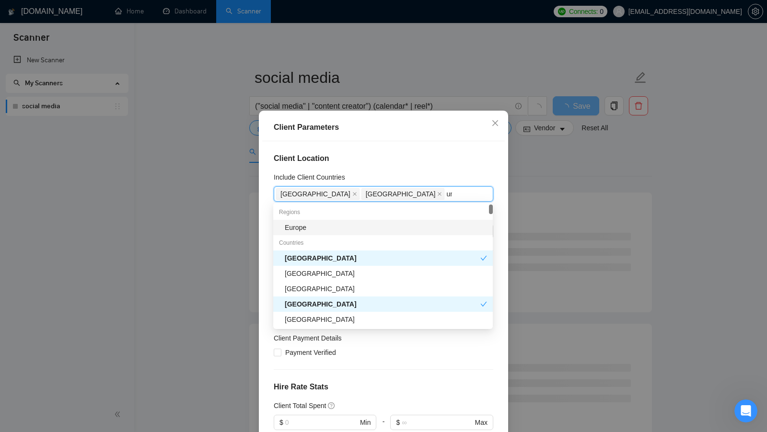
type input "uni"
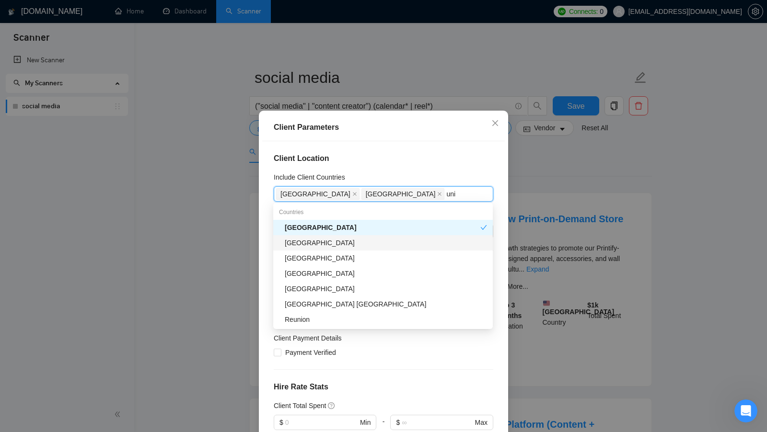
click at [388, 243] on div "[GEOGRAPHIC_DATA]" at bounding box center [386, 243] width 202 height 11
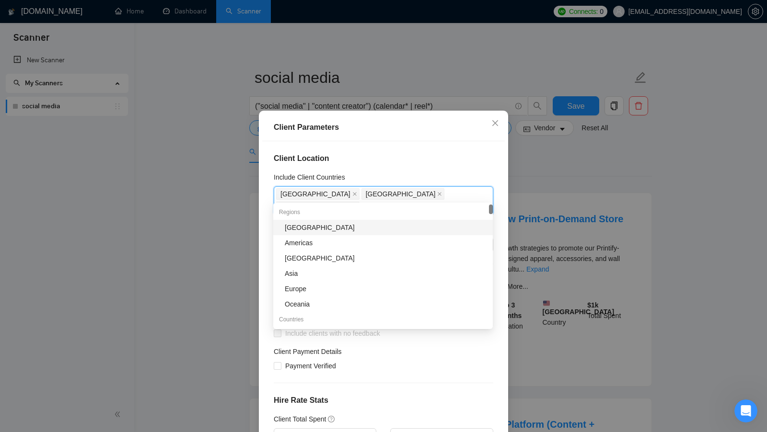
type input "new"
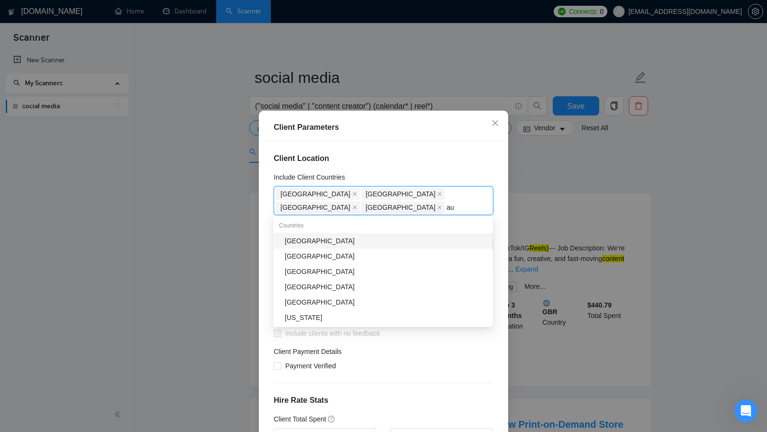
type input "a"
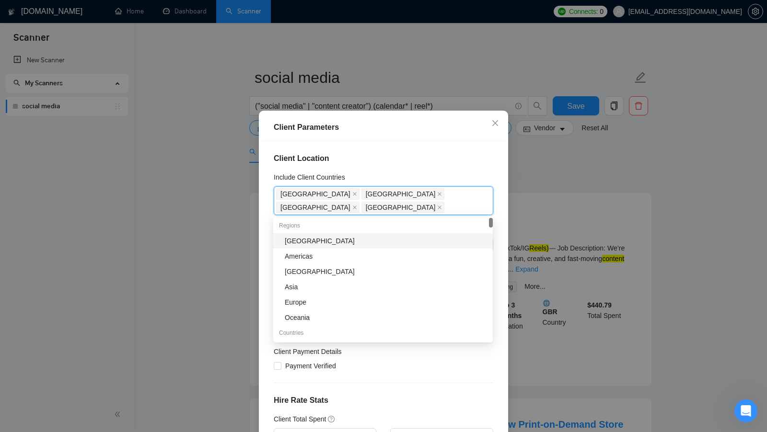
click at [449, 166] on div "Client Location Include Client Countries [GEOGRAPHIC_DATA] [GEOGRAPHIC_DATA] [G…" at bounding box center [383, 292] width 243 height 303
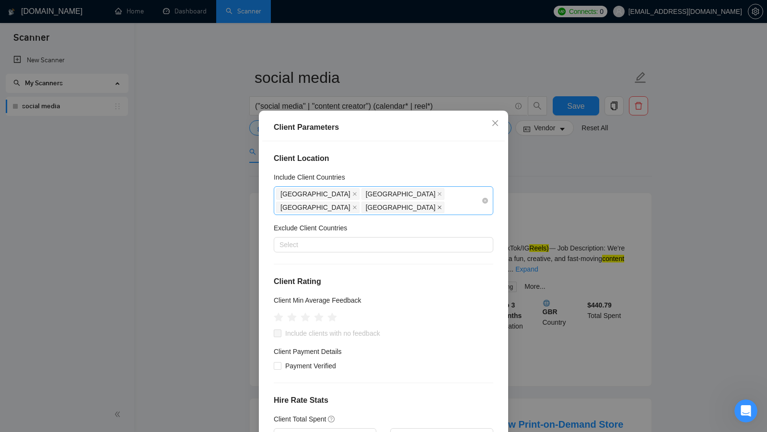
click at [437, 208] on icon "close" at bounding box center [439, 207] width 5 height 5
click at [404, 223] on div "Exclude Client Countries" at bounding box center [384, 230] width 220 height 14
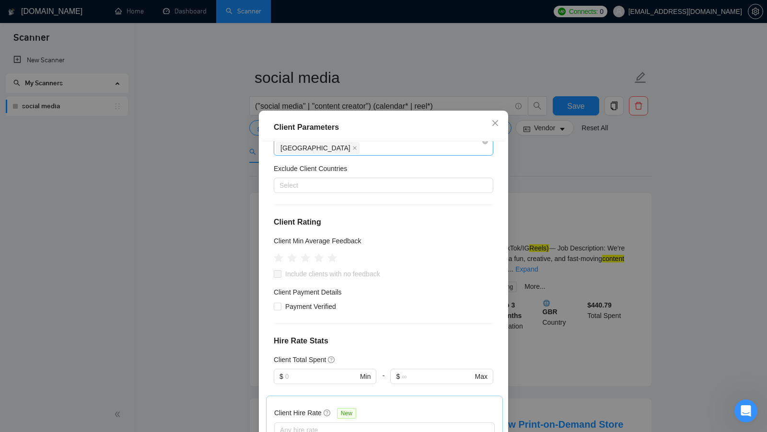
scroll to position [61, 0]
click at [323, 252] on icon "star" at bounding box center [319, 257] width 11 height 11
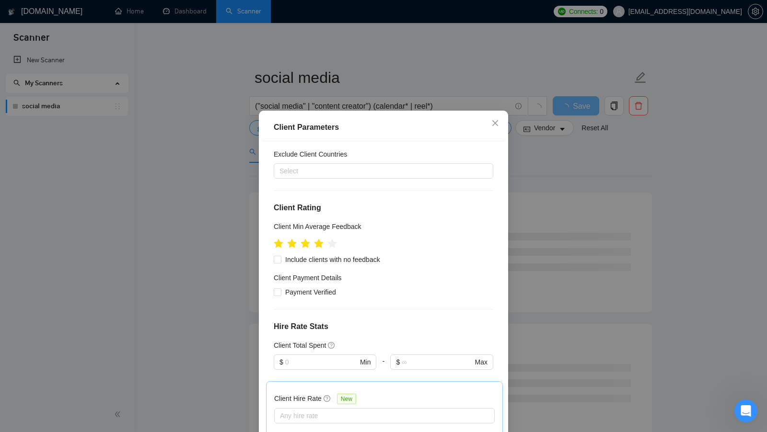
scroll to position [75, 0]
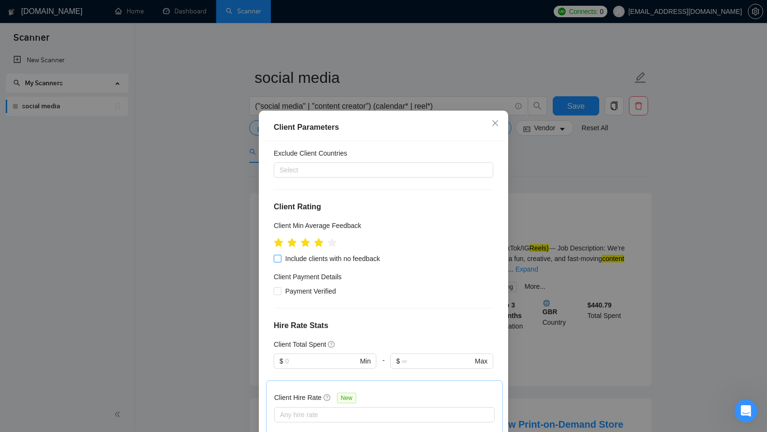
click at [278, 254] on label "Include clients with no feedback" at bounding box center [329, 259] width 110 height 11
click at [278, 255] on input "Include clients with no feedback" at bounding box center [277, 258] width 7 height 7
checkbox input "true"
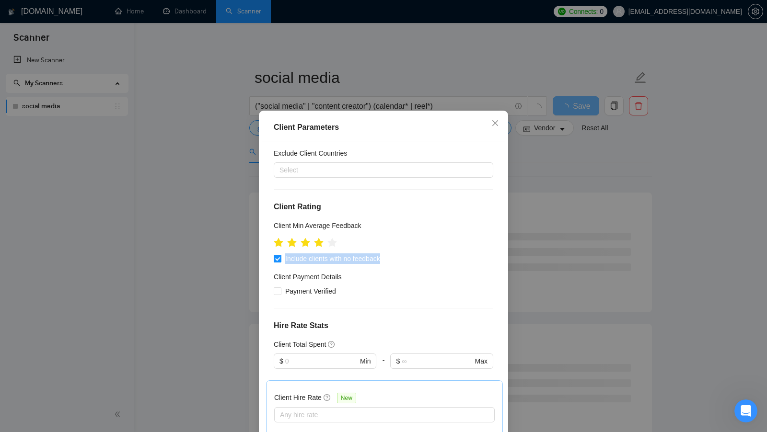
drag, startPoint x: 412, startPoint y: 247, endPoint x: 285, endPoint y: 245, distance: 127.6
click at [285, 254] on div "Include clients with no feedback" at bounding box center [384, 259] width 220 height 11
click at [444, 254] on div "Include clients with no feedback" at bounding box center [384, 259] width 220 height 11
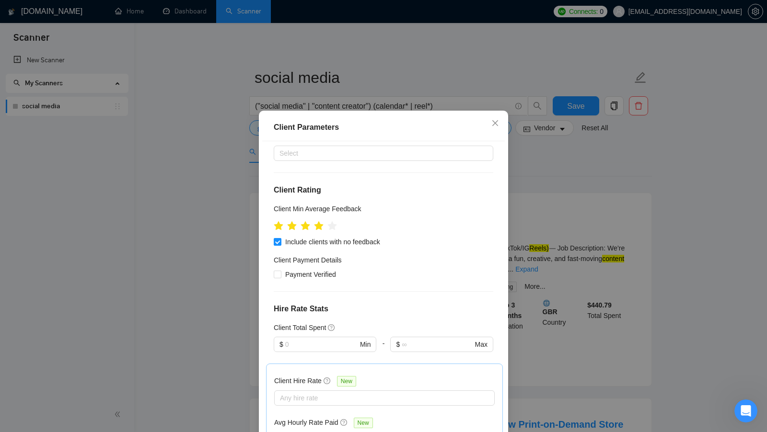
scroll to position [92, 0]
click at [281, 269] on span "Payment Verified" at bounding box center [310, 274] width 58 height 11
click at [280, 270] on input "Payment Verified" at bounding box center [277, 273] width 7 height 7
checkbox input "true"
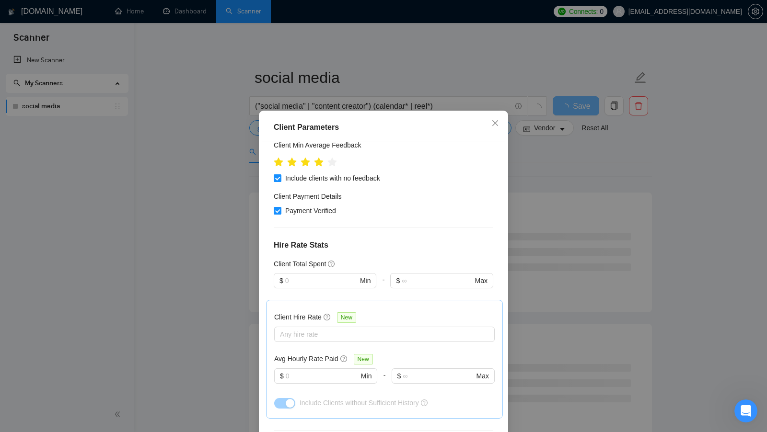
scroll to position [158, 0]
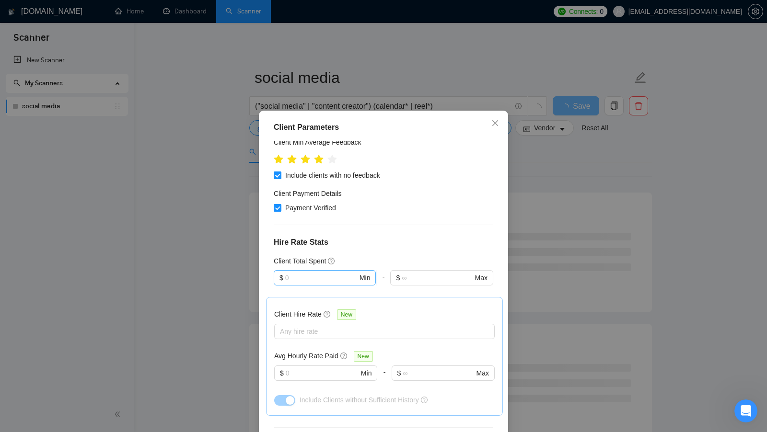
click at [329, 273] on input "text" at bounding box center [321, 278] width 72 height 11
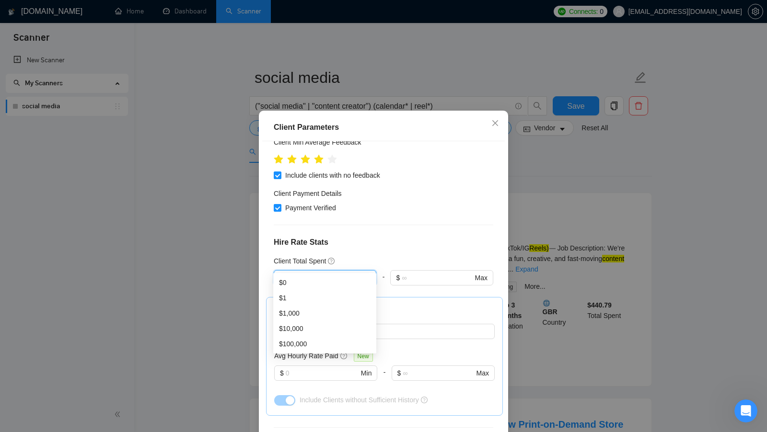
click at [362, 256] on div "Client Total Spent" at bounding box center [384, 261] width 220 height 11
click at [324, 273] on input "text" at bounding box center [321, 278] width 72 height 11
type input "1"
type input "0"
type input "10"
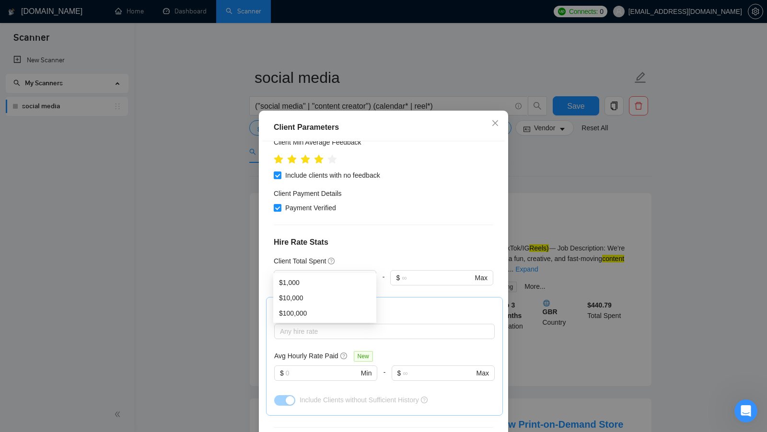
click at [415, 237] on h4 "Hire Rate Stats" at bounding box center [384, 243] width 220 height 12
click at [316, 273] on input "10" at bounding box center [321, 278] width 72 height 11
click at [360, 256] on div "Client Total Spent" at bounding box center [384, 261] width 220 height 11
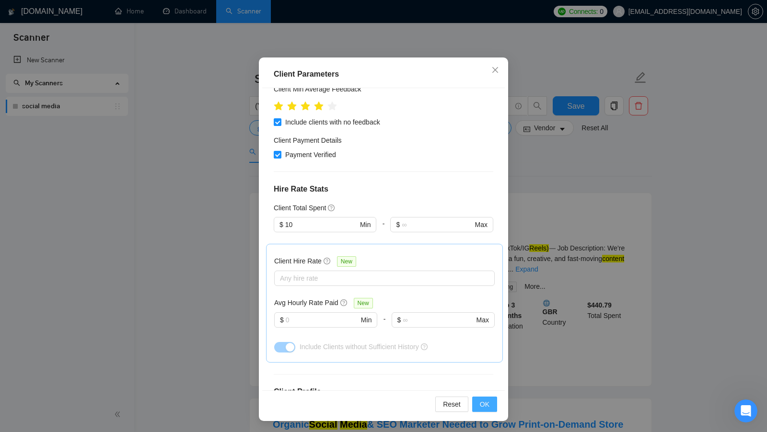
click at [493, 403] on button "OK" at bounding box center [484, 404] width 25 height 15
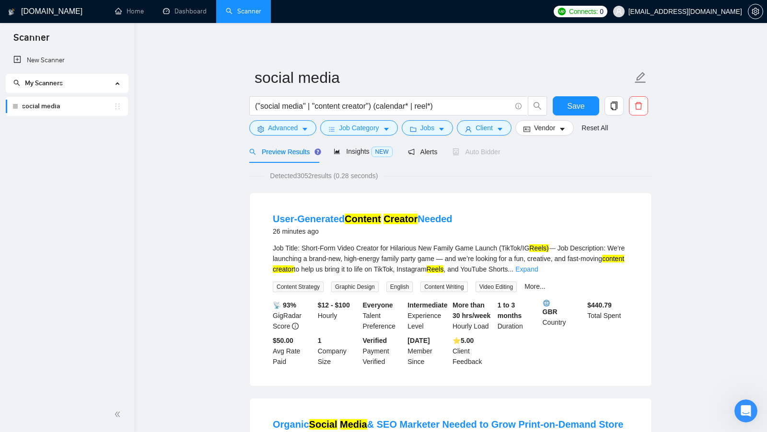
scroll to position [0, 0]
click at [500, 130] on icon "caret-down" at bounding box center [500, 129] width 7 height 7
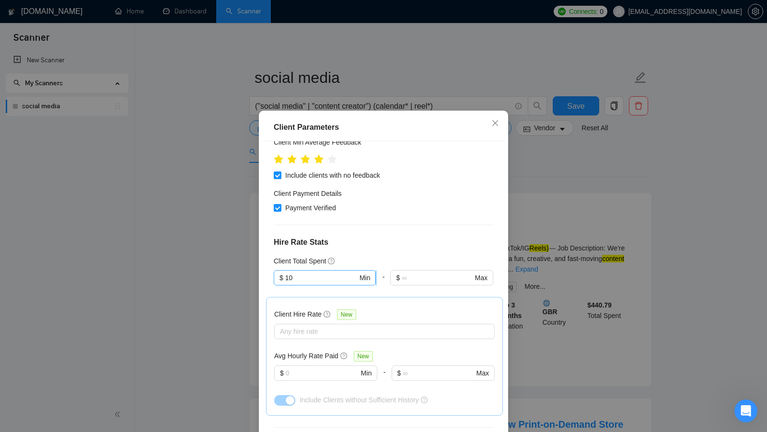
click at [317, 273] on input "10" at bounding box center [321, 278] width 72 height 11
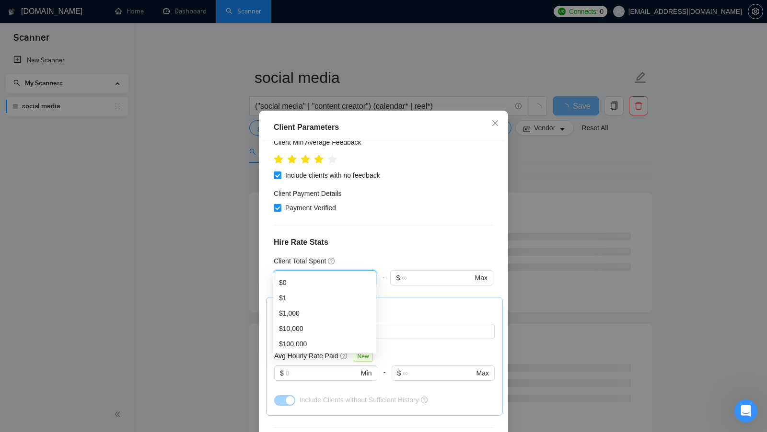
click at [368, 237] on h4 "Hire Rate Stats" at bounding box center [384, 243] width 220 height 12
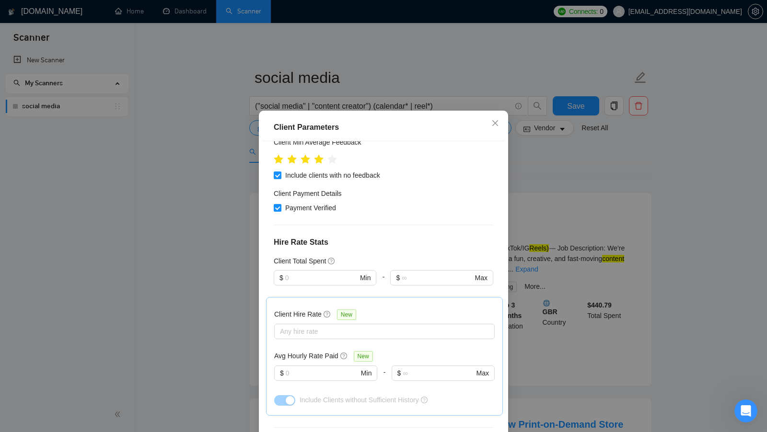
scroll to position [184, 0]
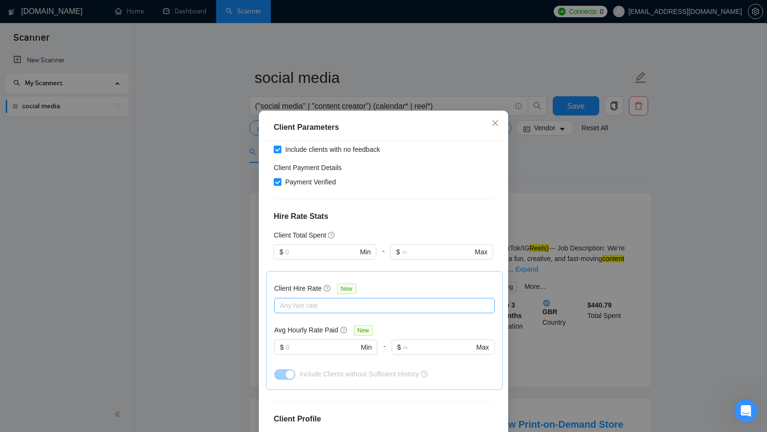
click at [355, 300] on div at bounding box center [380, 306] width 206 height 12
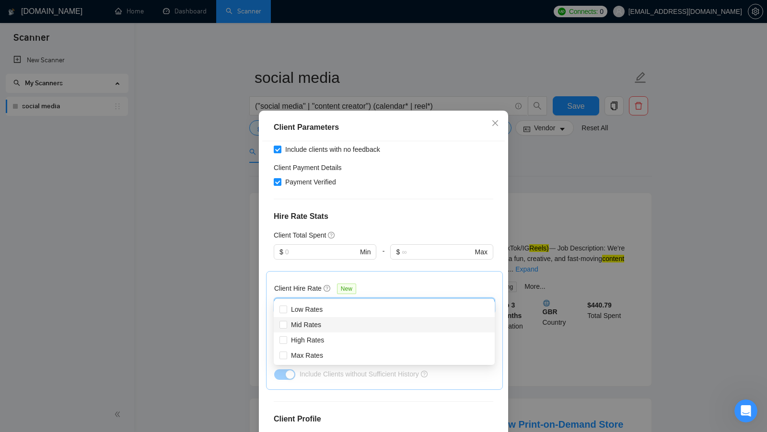
click at [331, 323] on div "Mid Rates" at bounding box center [385, 325] width 210 height 11
checkbox input "true"
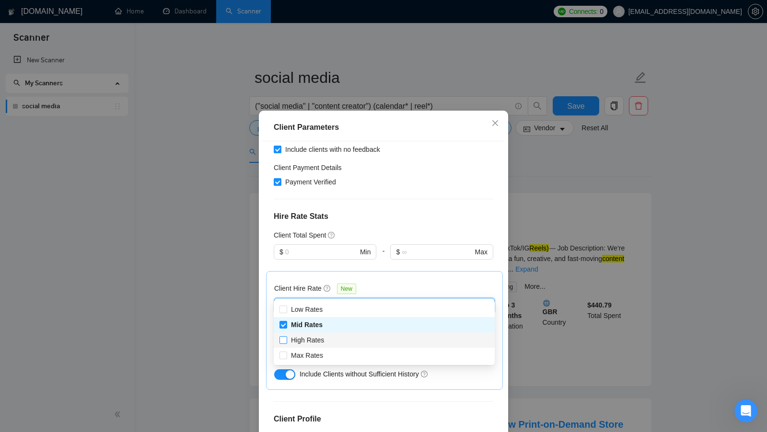
click at [322, 340] on span "High Rates" at bounding box center [307, 341] width 33 height 8
click at [286, 340] on input "High Rates" at bounding box center [283, 340] width 7 height 7
checkbox input "true"
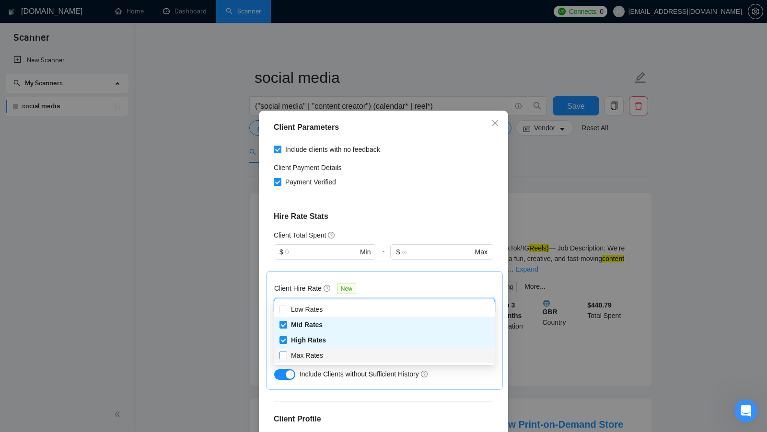
click at [316, 356] on span "Max Rates" at bounding box center [307, 356] width 32 height 8
click at [286, 356] on input "Max Rates" at bounding box center [283, 355] width 7 height 7
checkbox input "true"
click at [440, 283] on div "Client Hire Rate New" at bounding box center [384, 290] width 221 height 15
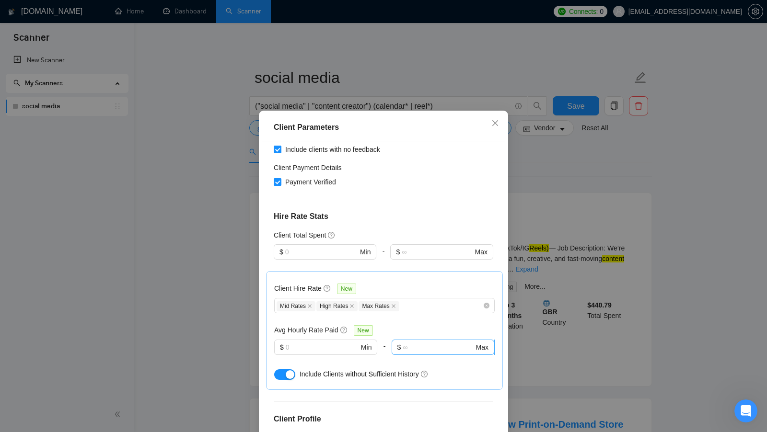
scroll to position [208, 0]
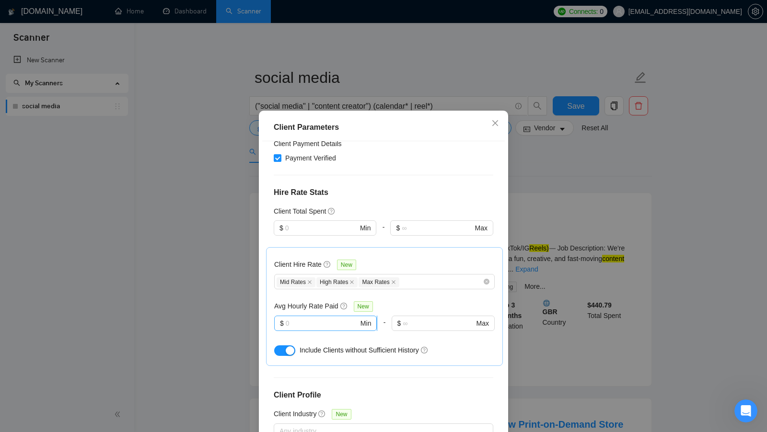
click at [311, 318] on input "text" at bounding box center [322, 323] width 73 height 11
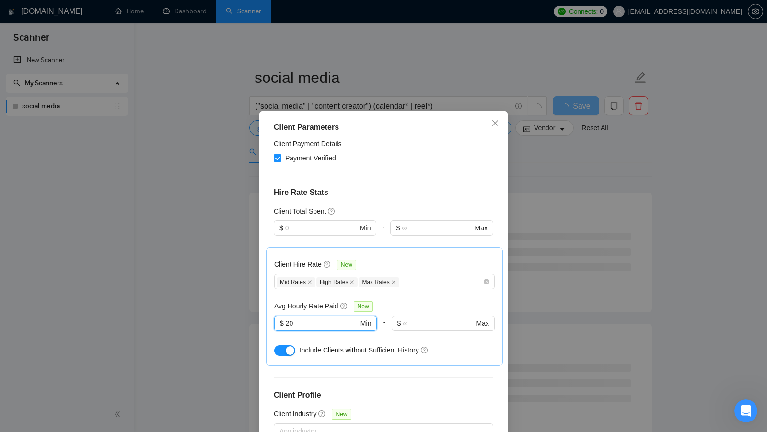
click at [331, 318] on input "20" at bounding box center [322, 323] width 73 height 11
click at [332, 318] on input "20" at bounding box center [322, 323] width 73 height 11
click at [325, 318] on input "15" at bounding box center [322, 323] width 73 height 11
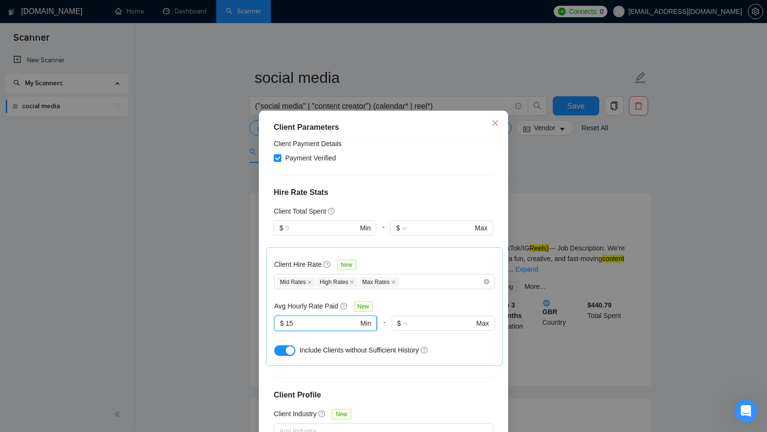
click at [325, 318] on input "15" at bounding box center [322, 323] width 73 height 11
drag, startPoint x: 322, startPoint y: 311, endPoint x: 276, endPoint y: 309, distance: 46.6
click at [276, 316] on span "$ 20 Min" at bounding box center [325, 323] width 103 height 15
click at [323, 318] on input "20" at bounding box center [322, 323] width 73 height 11
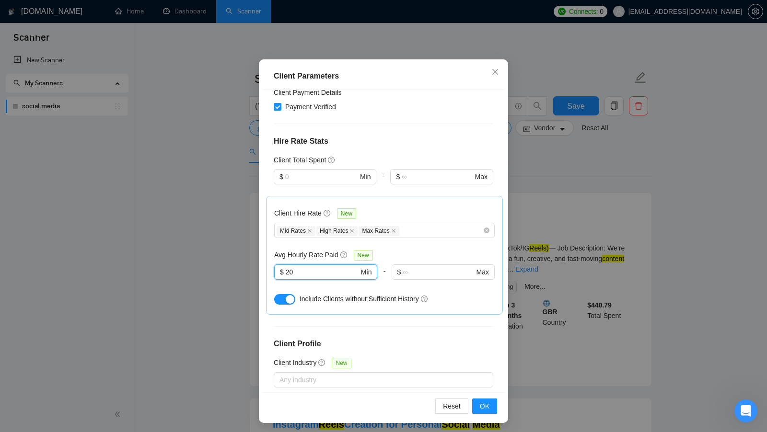
scroll to position [53, 0]
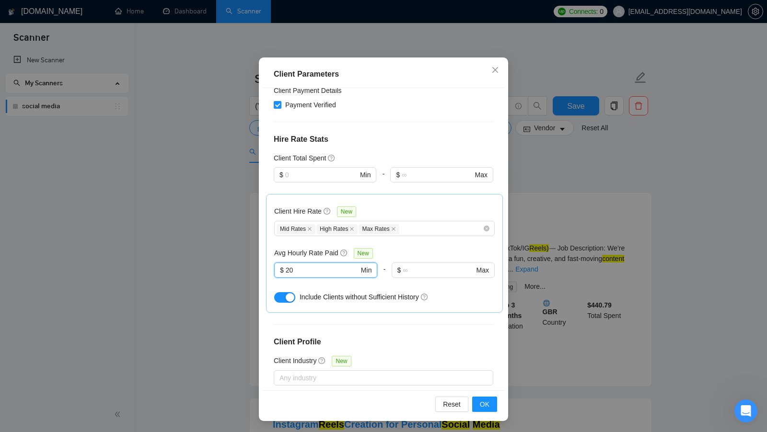
type input "20"
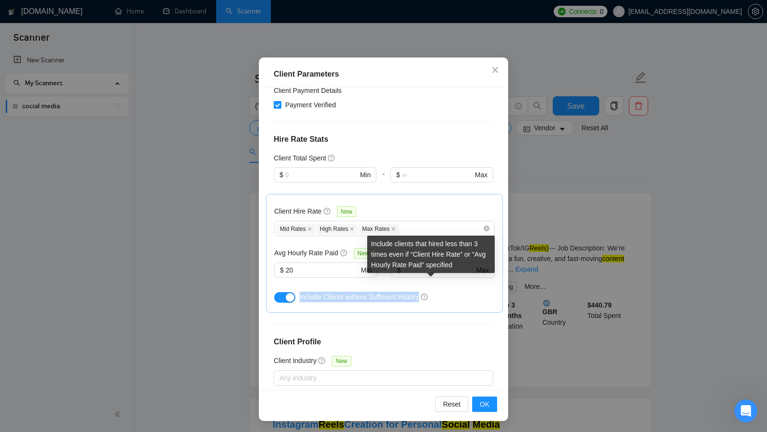
drag, startPoint x: 300, startPoint y: 282, endPoint x: 429, endPoint y: 287, distance: 129.5
click at [429, 290] on div "Include Clients without Sufficient History" at bounding box center [384, 297] width 221 height 15
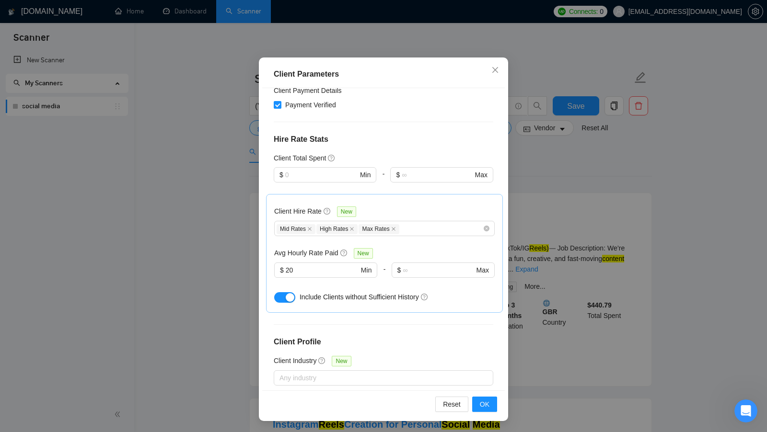
click at [418, 290] on div "Include Clients without Sufficient History" at bounding box center [384, 297] width 221 height 15
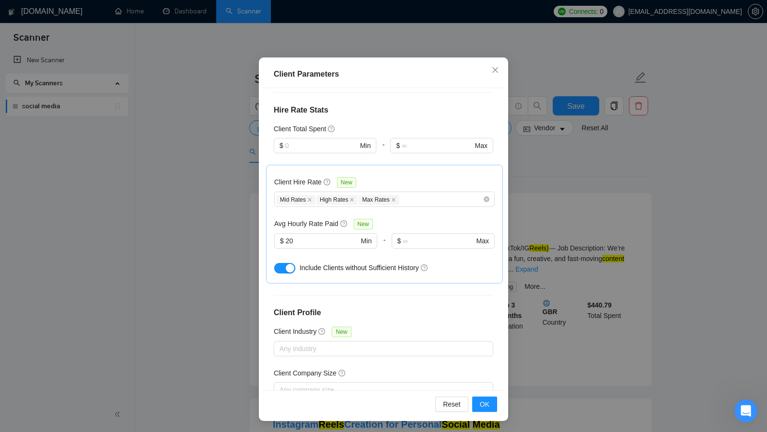
scroll to position [292, 0]
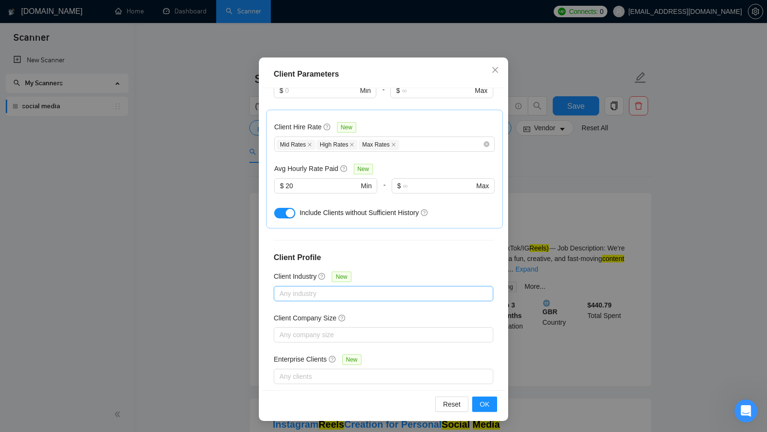
click at [404, 288] on div at bounding box center [378, 294] width 205 height 12
click at [420, 252] on div "Client Location Include Client Countries [GEOGRAPHIC_DATA] [GEOGRAPHIC_DATA] [G…" at bounding box center [383, 239] width 243 height 303
click at [366, 329] on div at bounding box center [378, 335] width 205 height 12
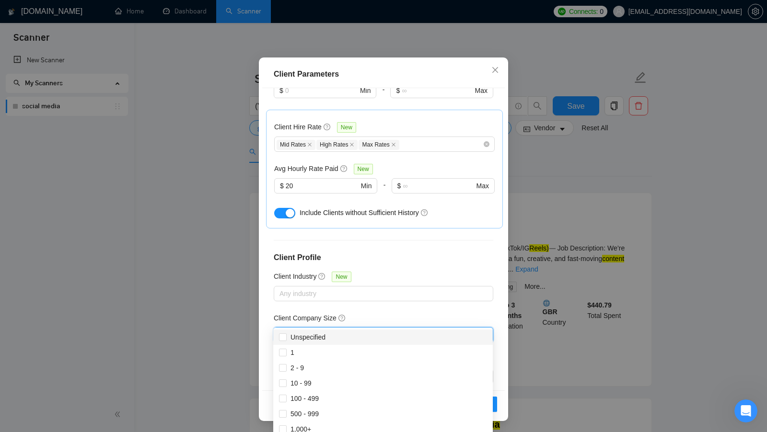
click at [389, 313] on div "Client Company Size" at bounding box center [384, 320] width 220 height 14
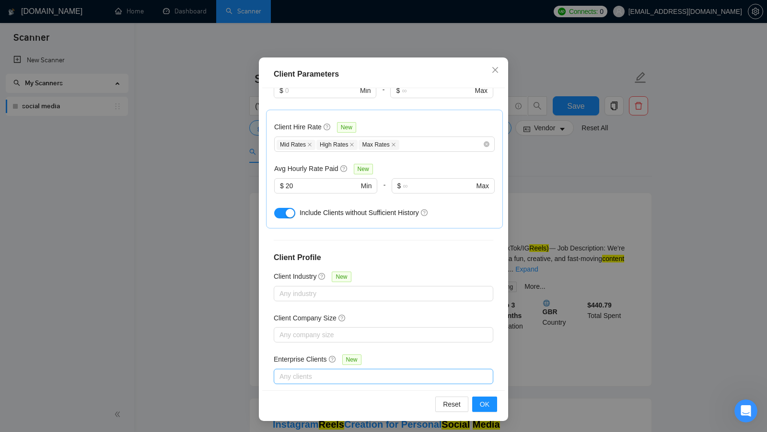
click at [355, 371] on div at bounding box center [378, 377] width 205 height 12
click at [385, 354] on div "Enterprise Clients New" at bounding box center [384, 361] width 220 height 15
click at [416, 288] on div at bounding box center [378, 294] width 205 height 12
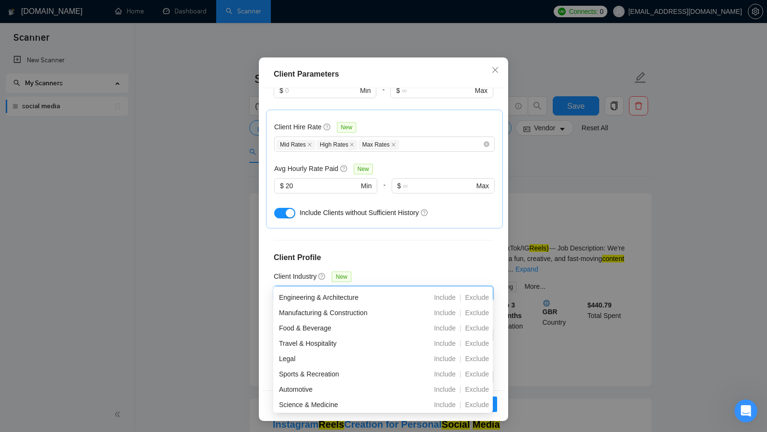
scroll to position [217, 0]
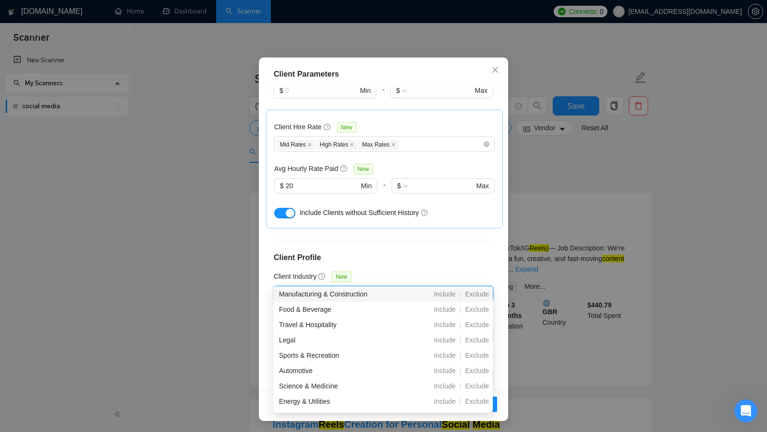
click at [417, 256] on div "Client Location Include Client Countries [GEOGRAPHIC_DATA] [GEOGRAPHIC_DATA] [G…" at bounding box center [383, 239] width 243 height 303
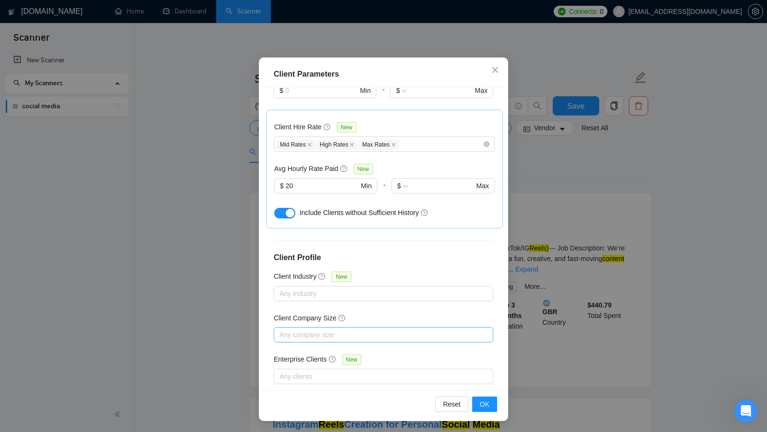
click at [369, 329] on div at bounding box center [378, 335] width 205 height 12
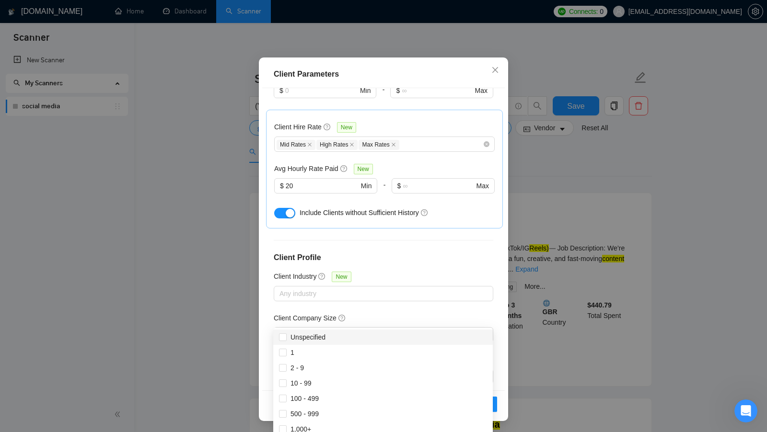
click at [395, 296] on div "Client Location Include Client Countries [GEOGRAPHIC_DATA] [GEOGRAPHIC_DATA] [G…" at bounding box center [383, 239] width 243 height 303
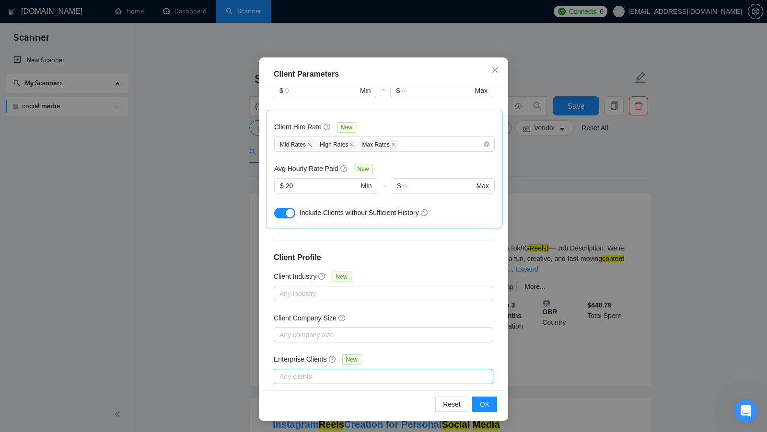
click at [371, 371] on div at bounding box center [378, 377] width 205 height 12
click at [414, 354] on div "Enterprise Clients New" at bounding box center [384, 361] width 220 height 15
click at [443, 288] on div at bounding box center [378, 294] width 205 height 12
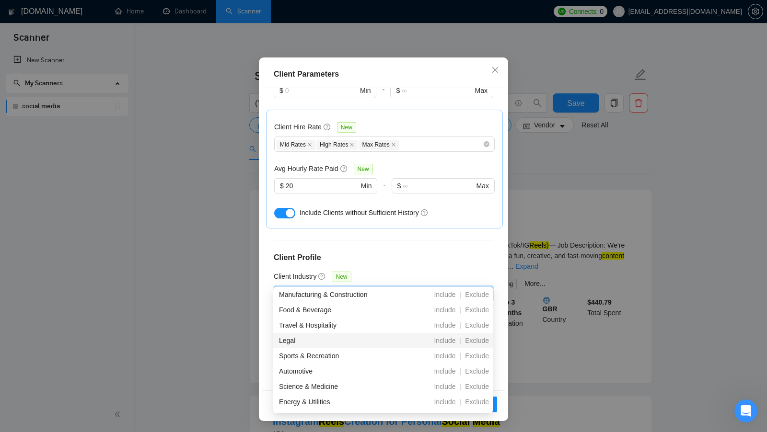
click at [440, 335] on div "Legal Include | Exclude" at bounding box center [383, 340] width 220 height 15
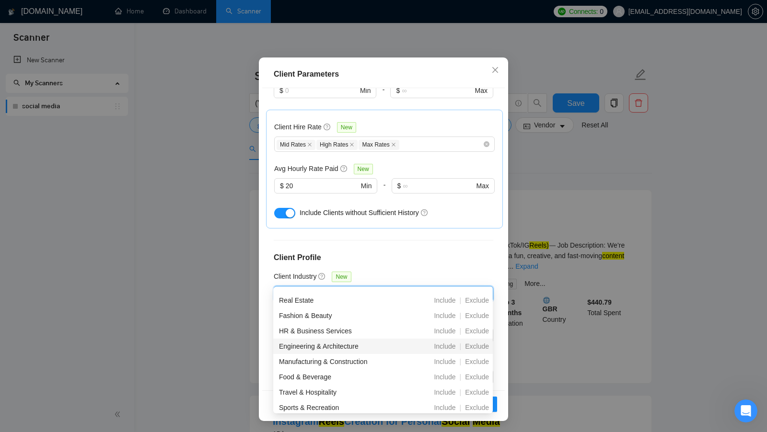
scroll to position [161, 0]
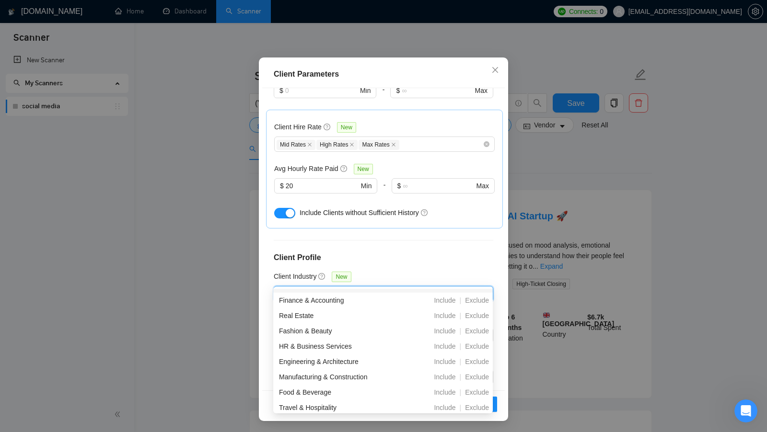
click at [303, 291] on icon "close" at bounding box center [302, 294] width 6 height 6
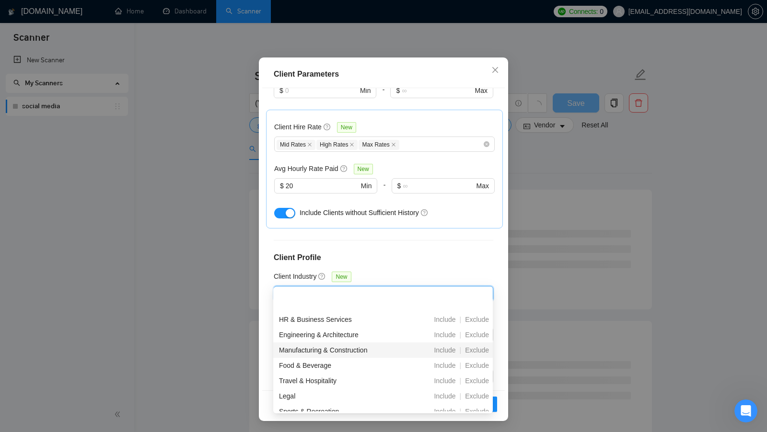
scroll to position [195, 0]
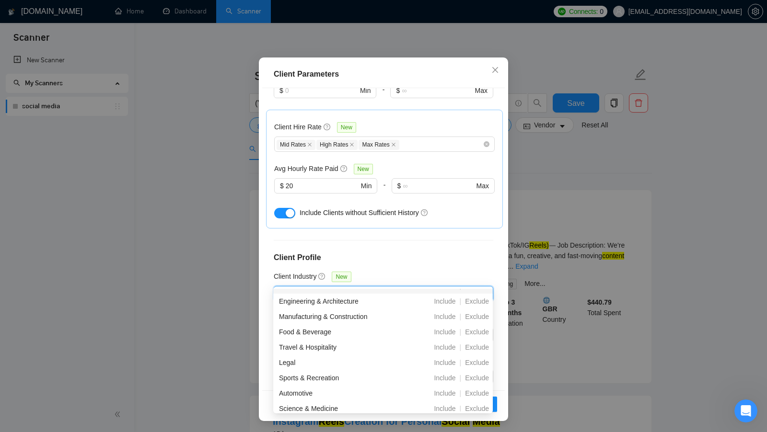
click at [471, 261] on div "Client Location Include Client Countries [GEOGRAPHIC_DATA] [GEOGRAPHIC_DATA] [G…" at bounding box center [383, 239] width 243 height 303
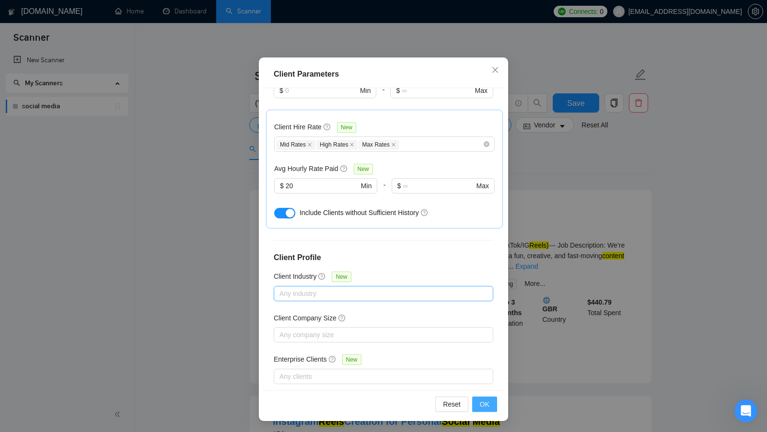
click at [481, 398] on button "OK" at bounding box center [484, 404] width 25 height 15
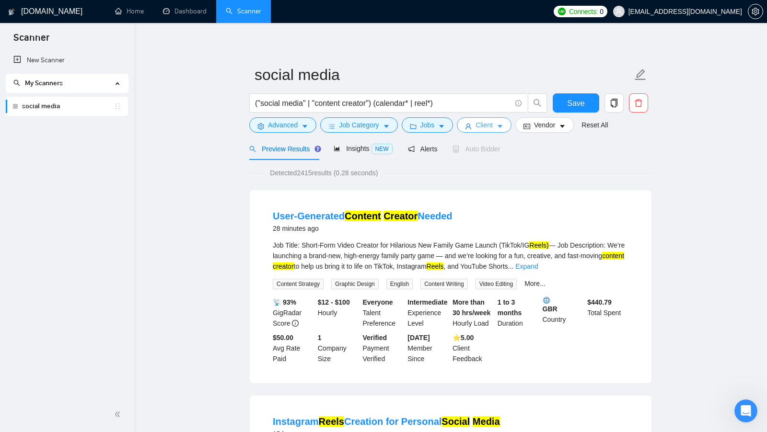
scroll to position [0, 0]
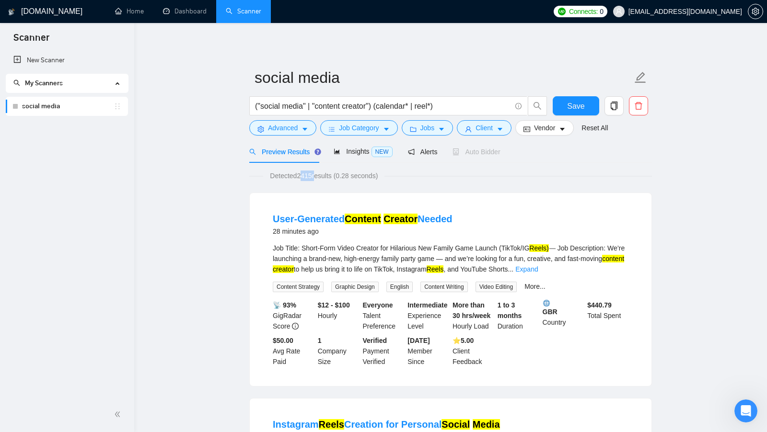
drag, startPoint x: 301, startPoint y: 178, endPoint x: 318, endPoint y: 179, distance: 17.3
click at [318, 179] on span "Detected 2415 results (0.28 seconds)" at bounding box center [323, 176] width 121 height 11
click at [304, 178] on span "Detected 2415 results (0.28 seconds)" at bounding box center [323, 176] width 121 height 11
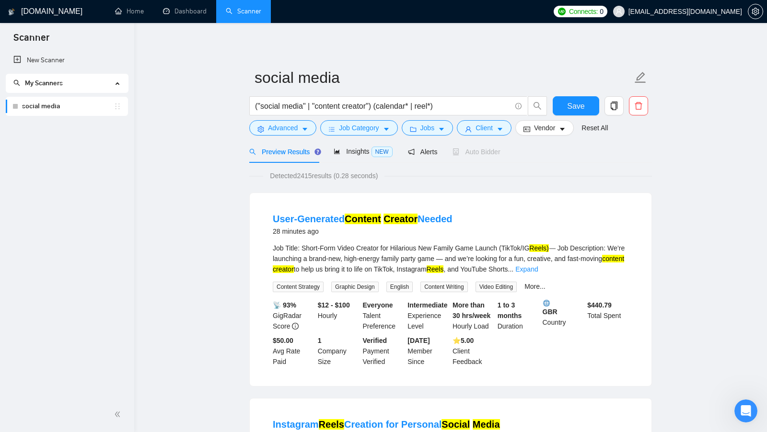
click at [354, 152] on span "Insights NEW" at bounding box center [363, 152] width 58 height 8
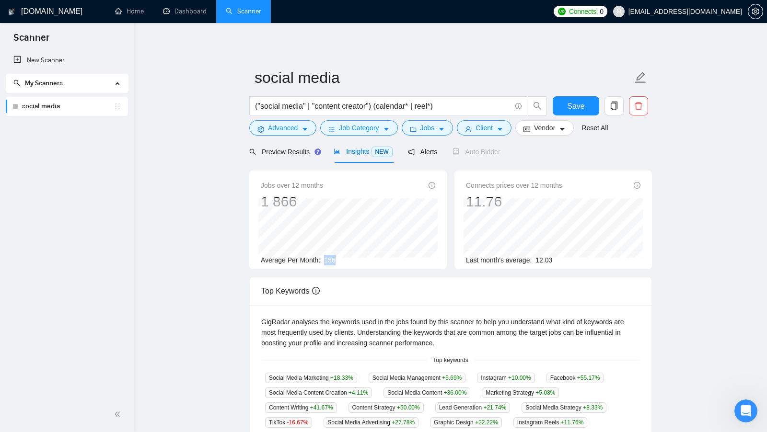
drag, startPoint x: 323, startPoint y: 259, endPoint x: 341, endPoint y: 258, distance: 18.2
click at [341, 258] on div "Average Per Month: 156" at bounding box center [348, 260] width 175 height 11
click at [382, 257] on div "Average Per Month: 156" at bounding box center [348, 260] width 175 height 11
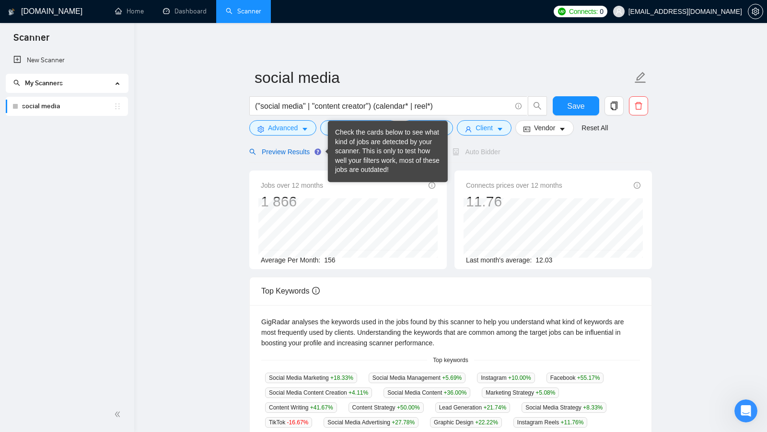
click at [284, 150] on span "Preview Results" at bounding box center [283, 152] width 69 height 8
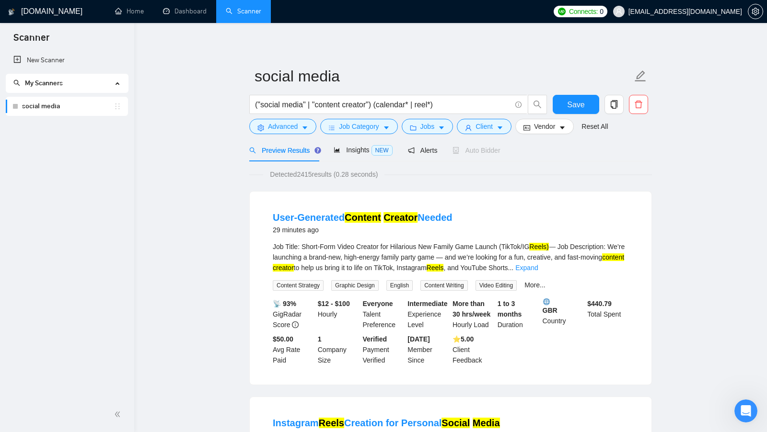
scroll to position [0, 0]
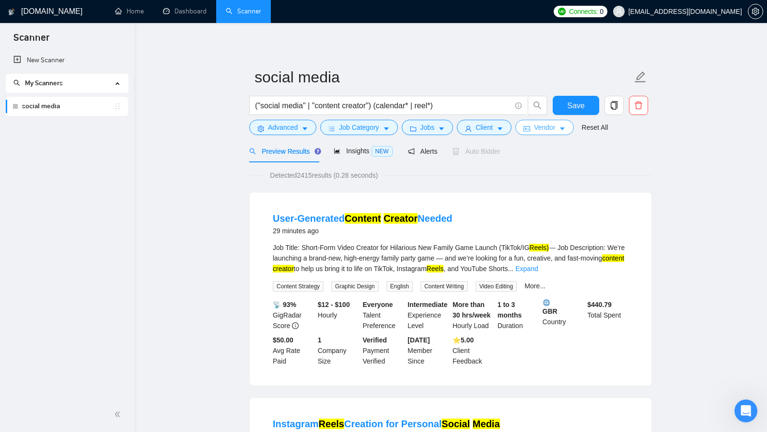
click at [546, 131] on span "Vendor" at bounding box center [544, 127] width 21 height 11
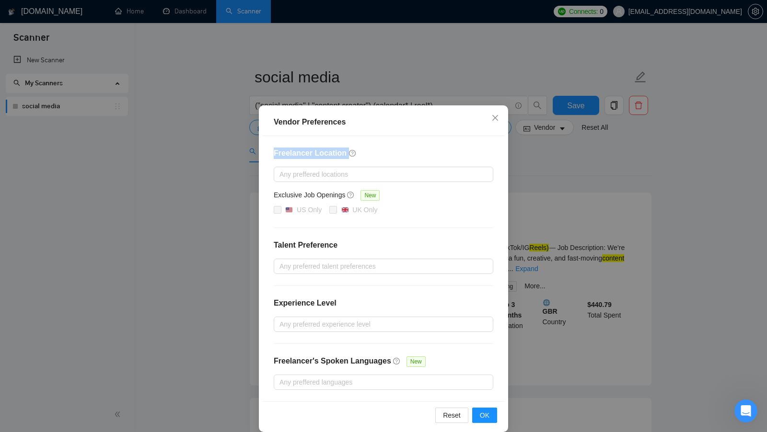
drag, startPoint x: 270, startPoint y: 152, endPoint x: 339, endPoint y: 159, distance: 69.0
click at [339, 159] on div "Freelancer Location Any preffered locations Exclusive Job Openings New US Only …" at bounding box center [383, 269] width 243 height 266
click at [376, 169] on div at bounding box center [378, 175] width 205 height 12
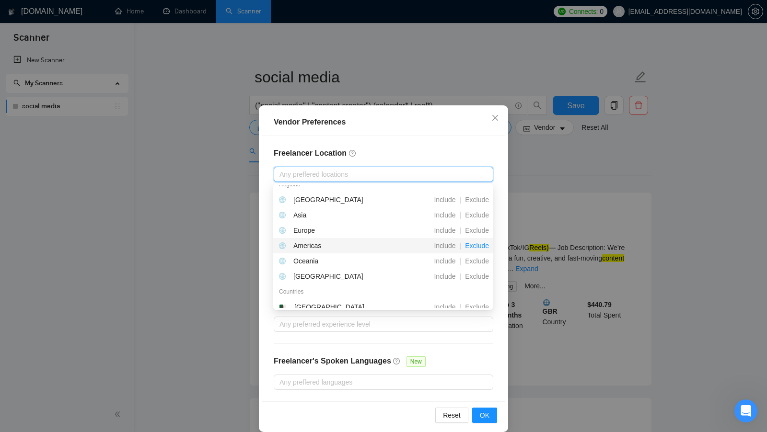
scroll to position [0, 0]
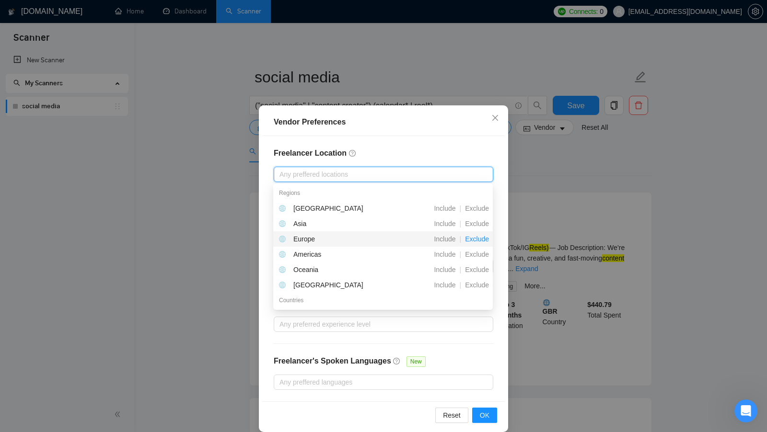
click at [479, 240] on span "Exclude" at bounding box center [477, 239] width 32 height 8
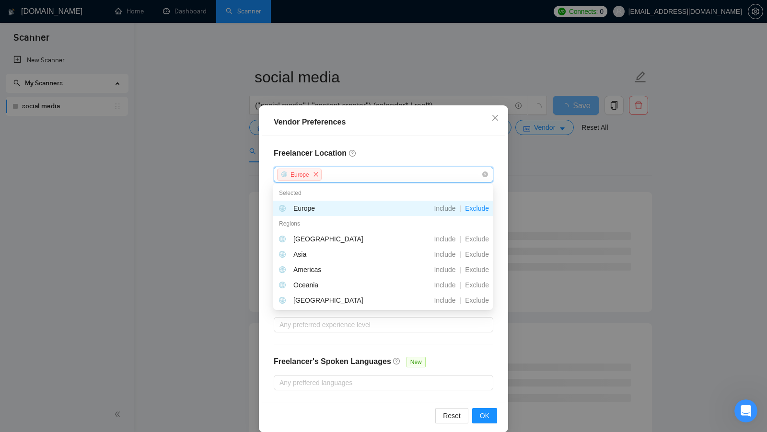
click at [479, 240] on span "Exclude" at bounding box center [477, 239] width 32 height 8
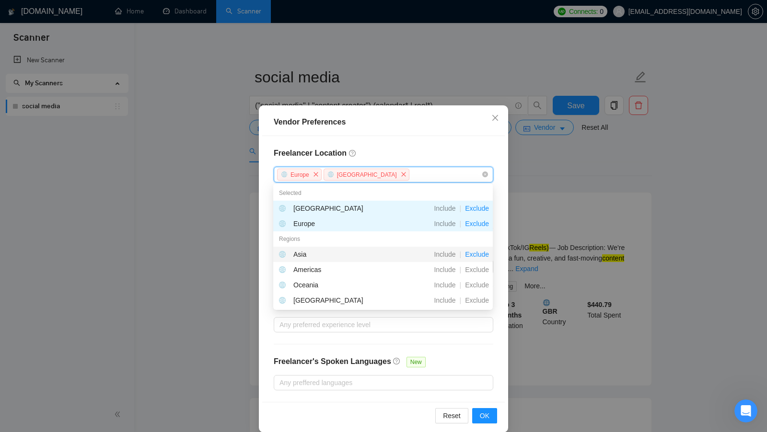
click at [477, 252] on span "Exclude" at bounding box center [477, 255] width 32 height 8
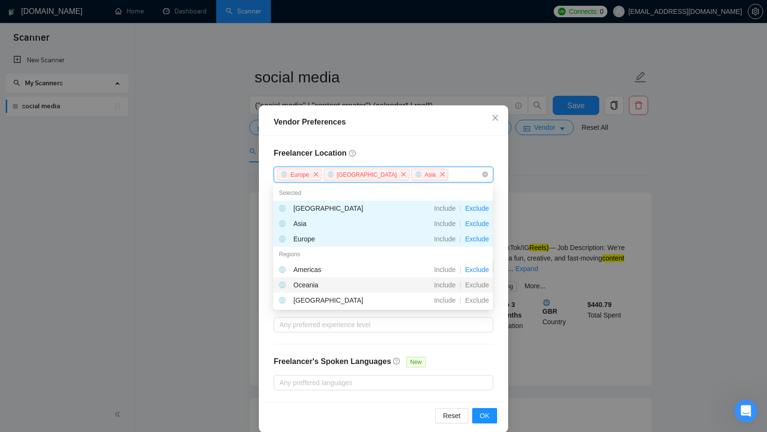
click at [475, 284] on span "Exclude" at bounding box center [477, 285] width 32 height 8
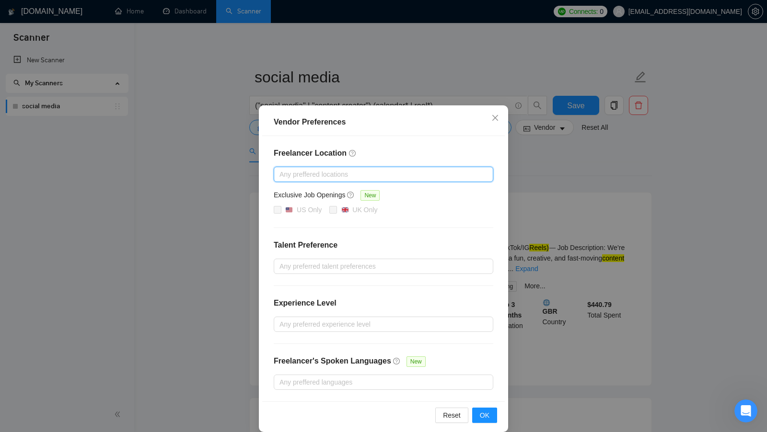
click at [456, 177] on div at bounding box center [378, 175] width 205 height 12
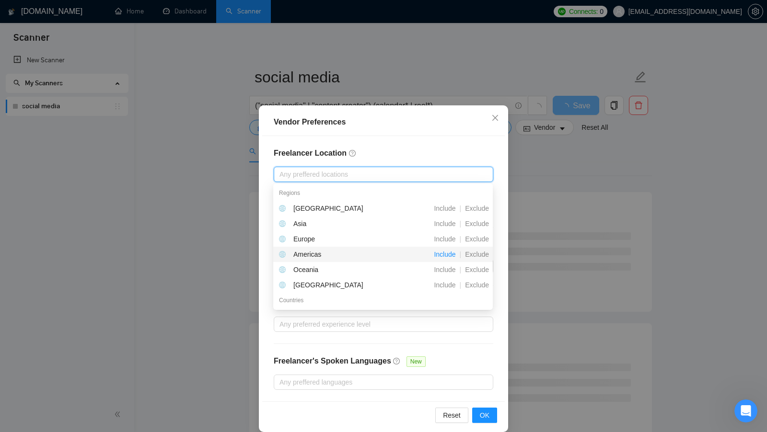
click at [450, 258] on span "Include" at bounding box center [444, 255] width 29 height 8
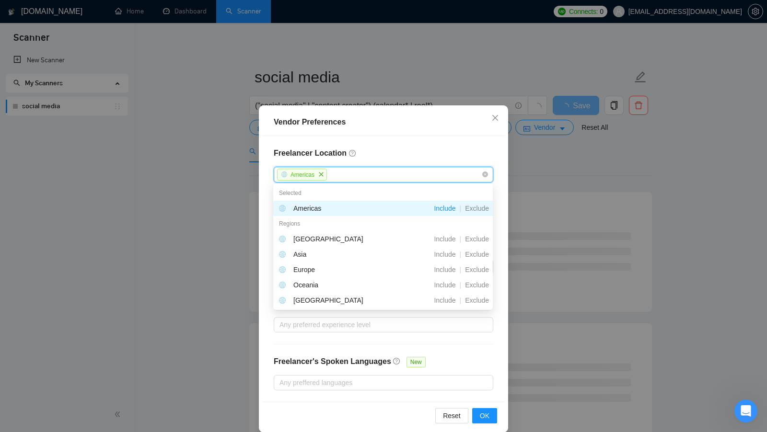
click at [432, 156] on h4 "Freelancer Location" at bounding box center [384, 154] width 220 height 12
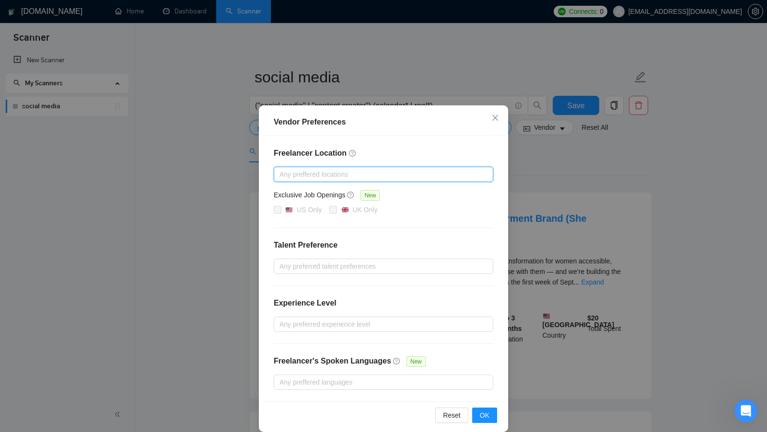
click at [462, 178] on div at bounding box center [378, 175] width 205 height 12
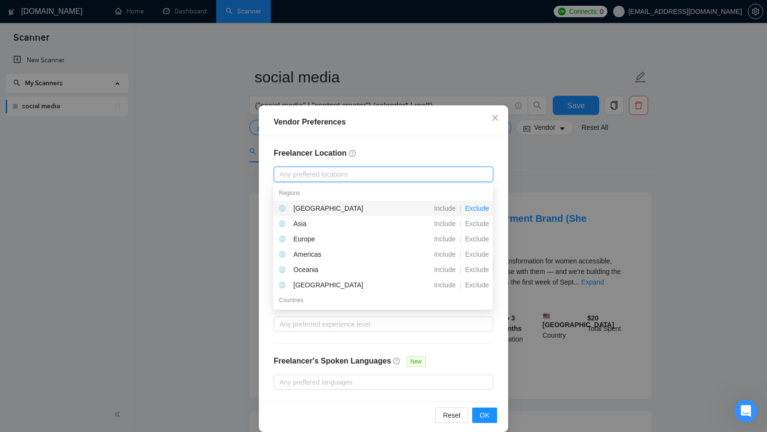
click at [480, 208] on span "Exclude" at bounding box center [477, 209] width 32 height 8
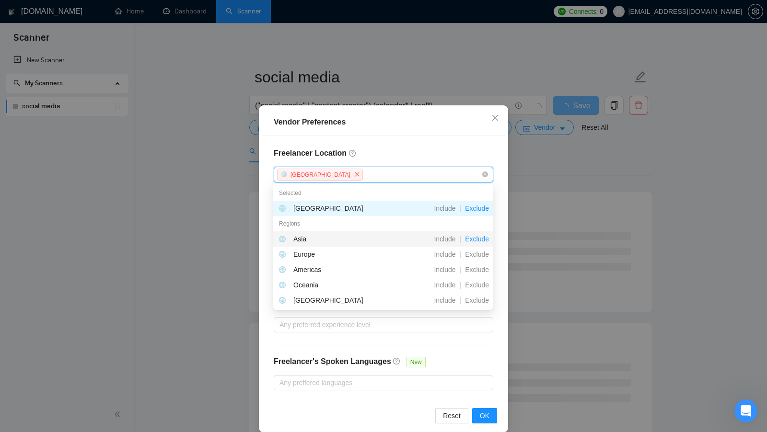
click at [472, 240] on span "Exclude" at bounding box center [477, 239] width 32 height 8
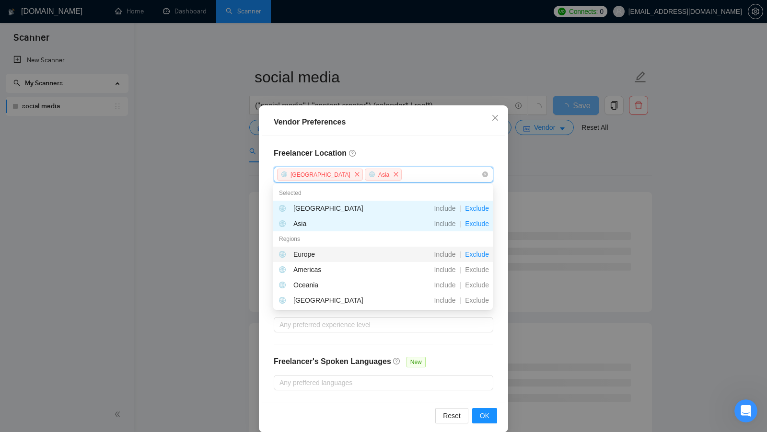
click at [475, 254] on span "Exclude" at bounding box center [477, 255] width 32 height 8
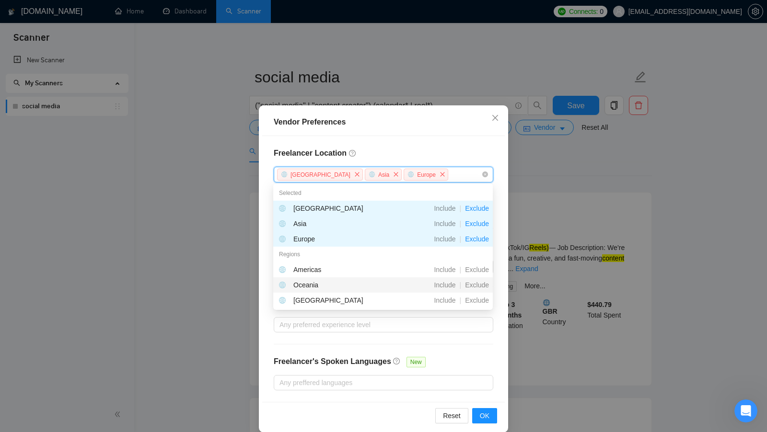
click at [475, 291] on div "Oceania Include | Exclude" at bounding box center [383, 285] width 220 height 15
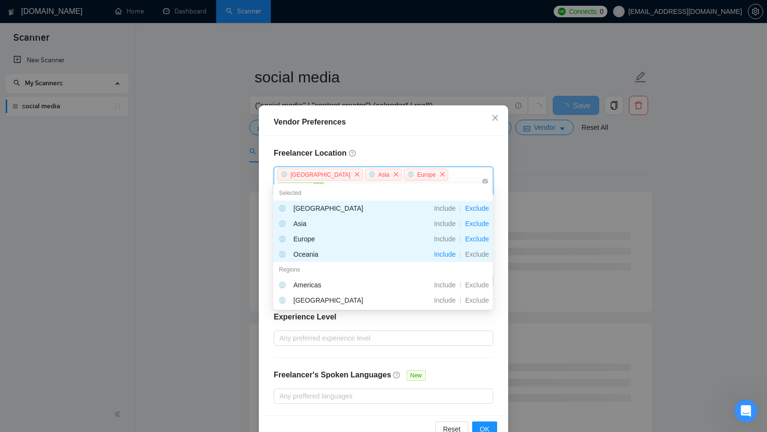
click at [324, 183] on span "close" at bounding box center [319, 188] width 11 height 11
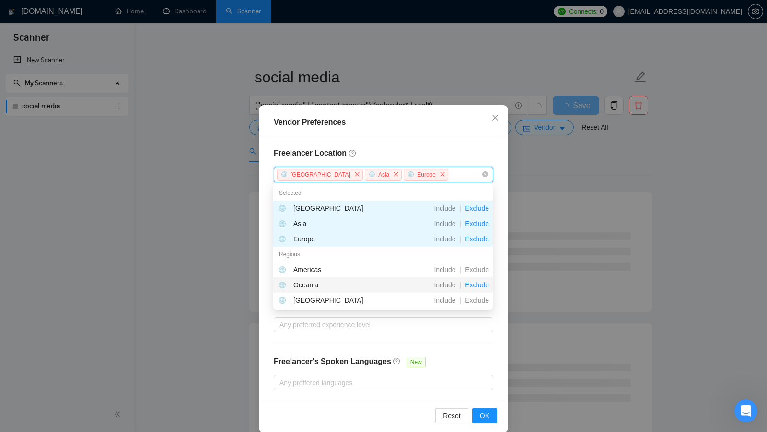
click at [480, 286] on span "Exclude" at bounding box center [477, 285] width 32 height 8
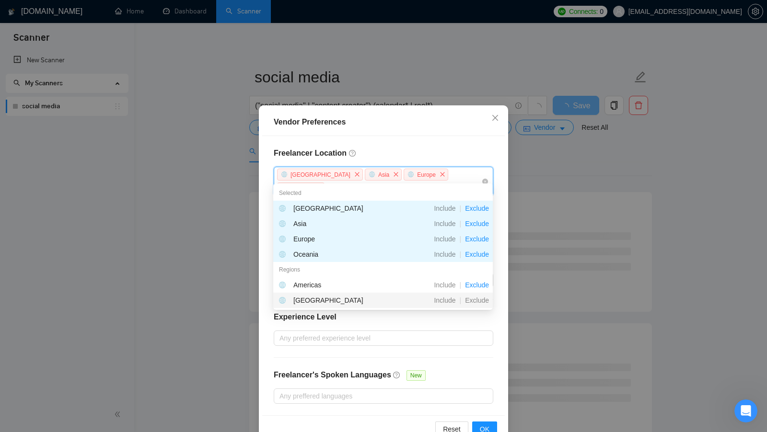
click at [473, 300] on span "Exclude" at bounding box center [477, 301] width 32 height 8
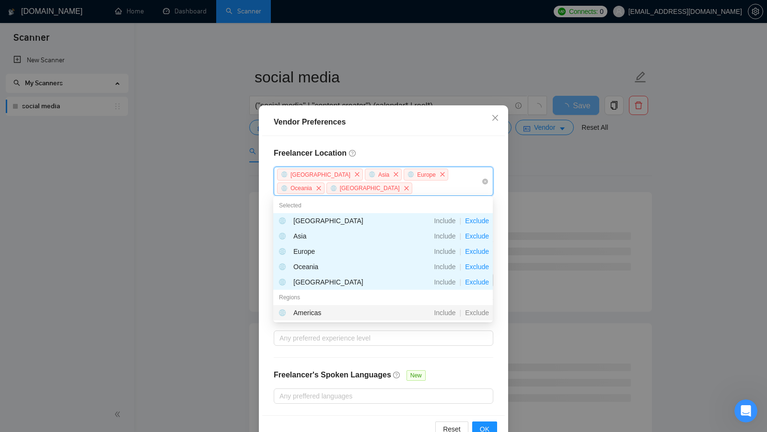
click at [496, 347] on div "Freelancer Location [GEOGRAPHIC_DATA] [GEOGRAPHIC_DATA] [GEOGRAPHIC_DATA] [GEOG…" at bounding box center [383, 276] width 243 height 280
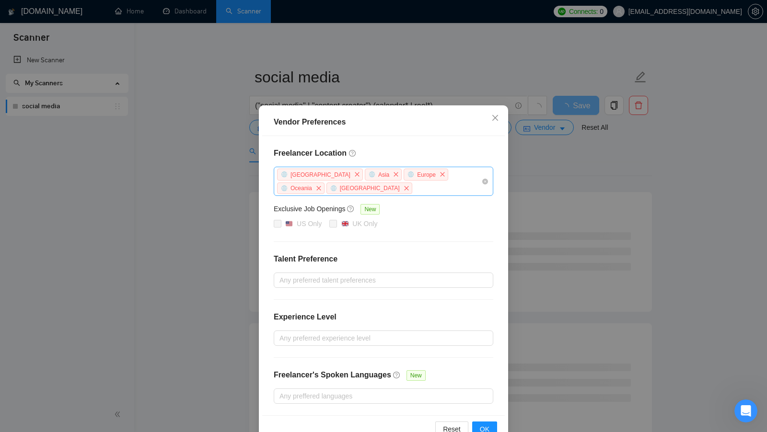
scroll to position [21, 0]
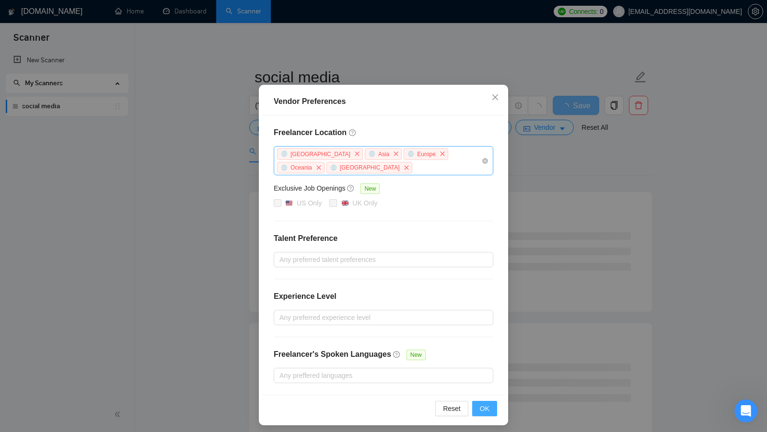
click at [490, 401] on button "OK" at bounding box center [484, 408] width 25 height 15
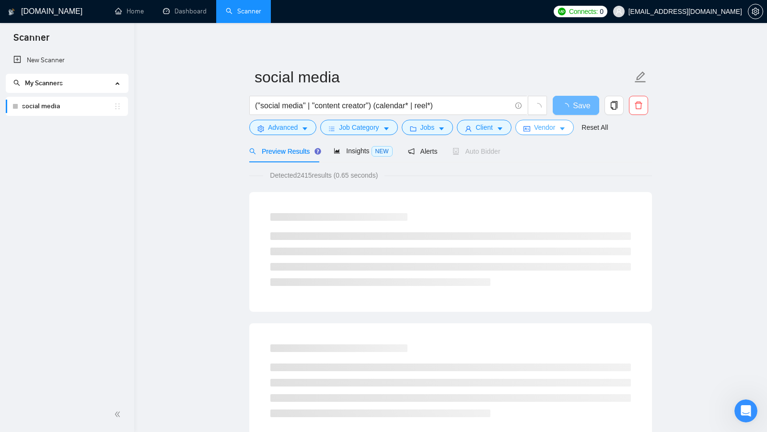
scroll to position [0, 0]
click at [548, 126] on span "Vendor" at bounding box center [544, 128] width 21 height 11
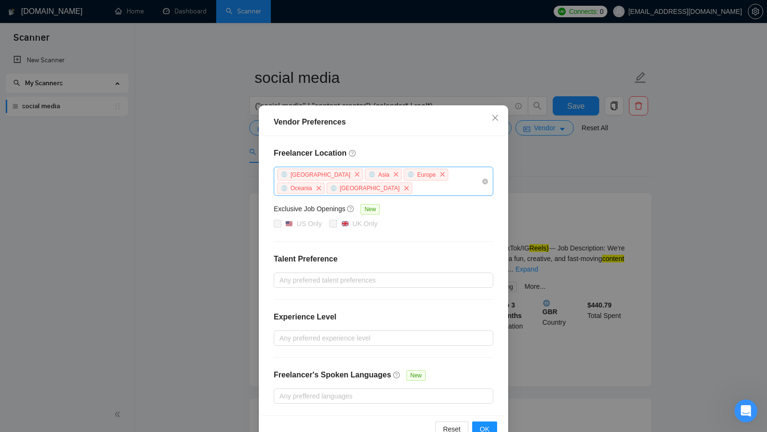
click at [542, 191] on div "Vendor Preferences Freelancer Location [GEOGRAPHIC_DATA] [GEOGRAPHIC_DATA] [GEO…" at bounding box center [383, 216] width 767 height 432
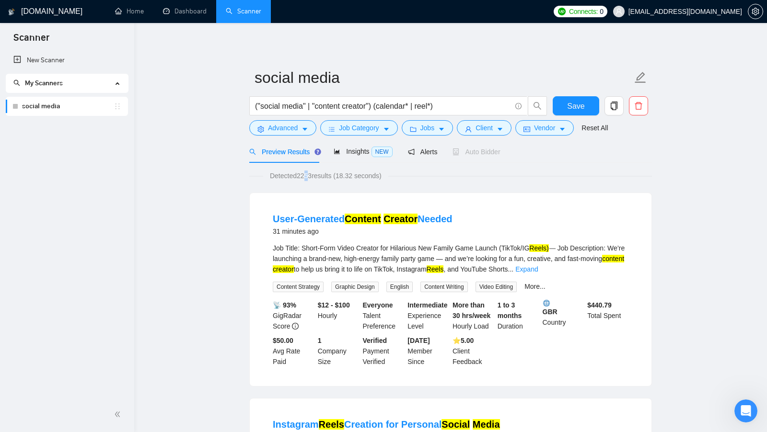
click at [306, 177] on span "Detected 2253 results (18.32 seconds)" at bounding box center [325, 176] width 125 height 11
click at [555, 132] on span "Vendor" at bounding box center [544, 128] width 21 height 11
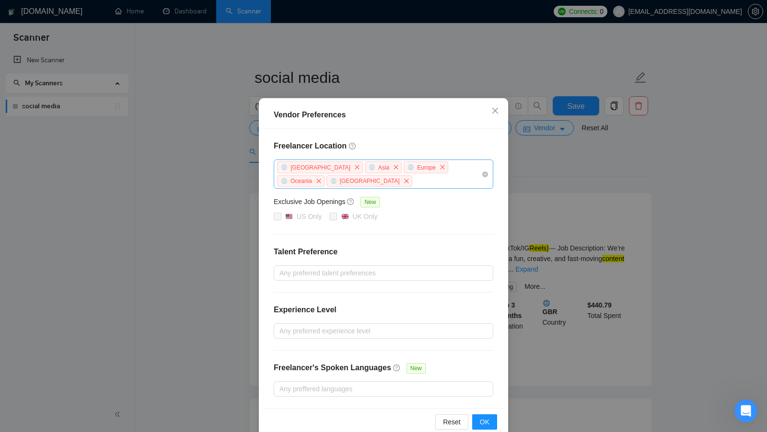
scroll to position [9, 0]
click at [319, 225] on div "Freelancer Location [GEOGRAPHIC_DATA] [GEOGRAPHIC_DATA] [GEOGRAPHIC_DATA] [GEOG…" at bounding box center [383, 268] width 243 height 280
click at [404, 223] on div "Freelancer Location [GEOGRAPHIC_DATA] [GEOGRAPHIC_DATA] [GEOGRAPHIC_DATA] [GEOG…" at bounding box center [383, 268] width 243 height 280
click at [479, 414] on button "OK" at bounding box center [484, 420] width 25 height 15
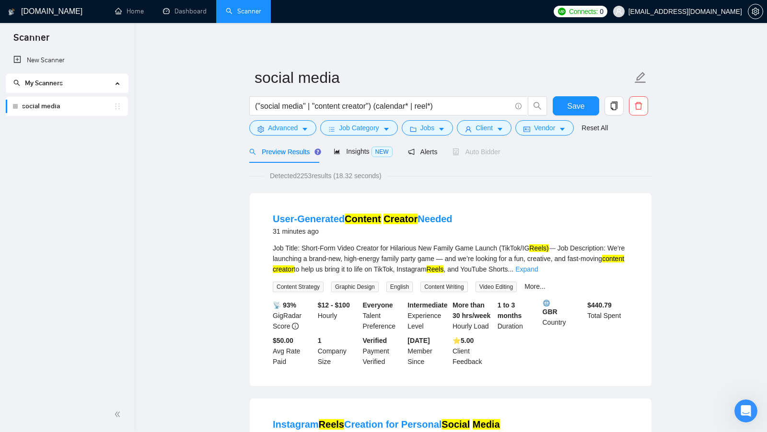
scroll to position [0, 0]
click at [585, 112] on button "Save" at bounding box center [576, 105] width 47 height 19
click at [493, 129] on span "Client" at bounding box center [484, 128] width 17 height 11
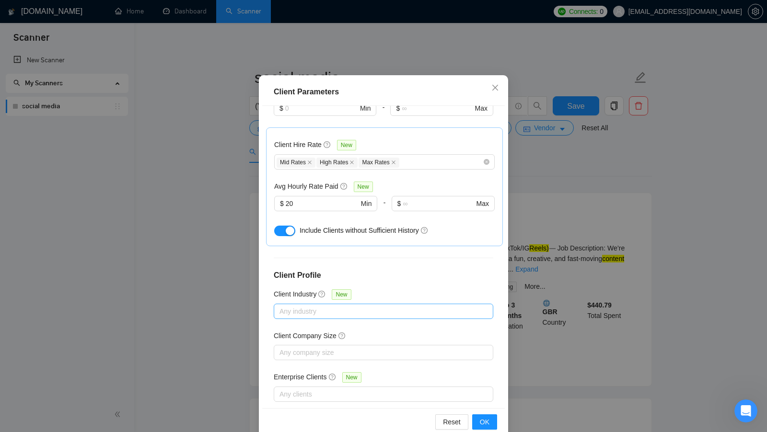
scroll to position [42, 0]
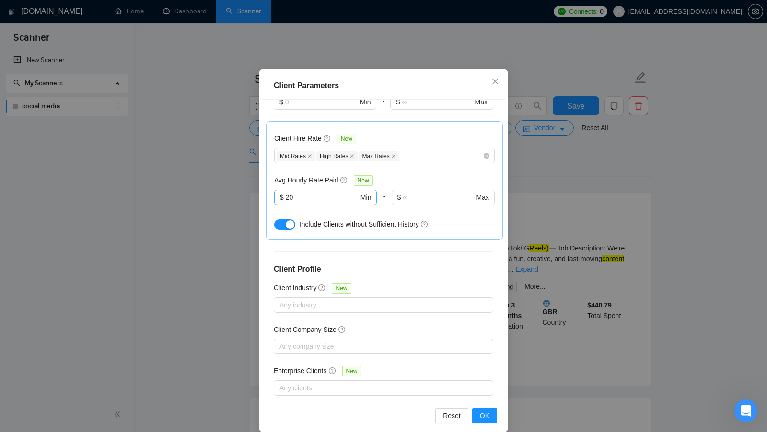
click at [293, 192] on input "20" at bounding box center [322, 197] width 73 height 11
click at [522, 192] on div "Client Parameters Client Location Include Client Countries [GEOGRAPHIC_DATA] [G…" at bounding box center [383, 216] width 767 height 432
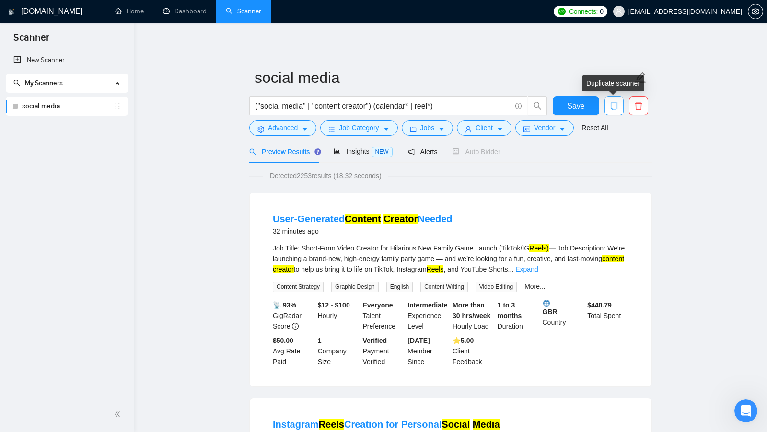
click at [616, 105] on icon "copy" at bounding box center [614, 106] width 7 height 9
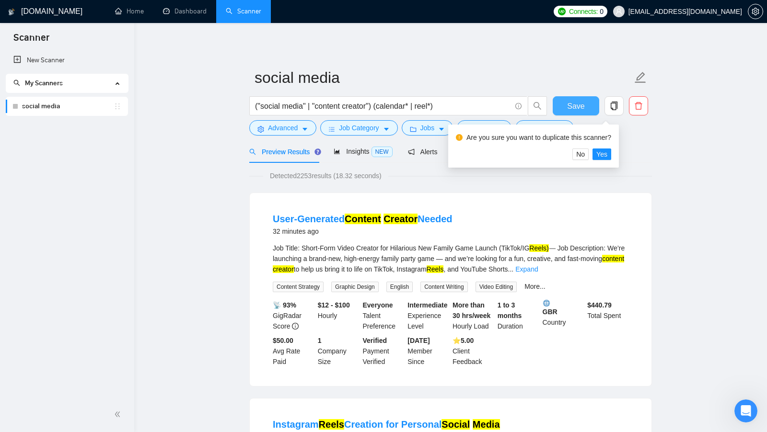
click at [587, 109] on button "Save" at bounding box center [576, 105] width 47 height 19
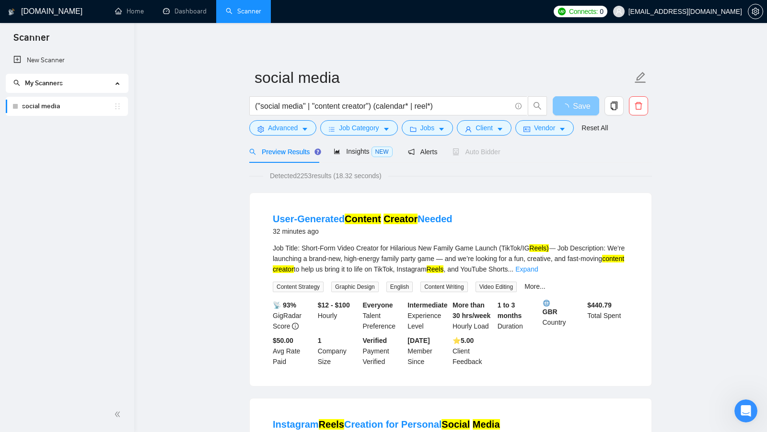
click at [587, 109] on span "Save" at bounding box center [581, 106] width 17 height 12
click at [616, 110] on icon "copy" at bounding box center [614, 106] width 7 height 9
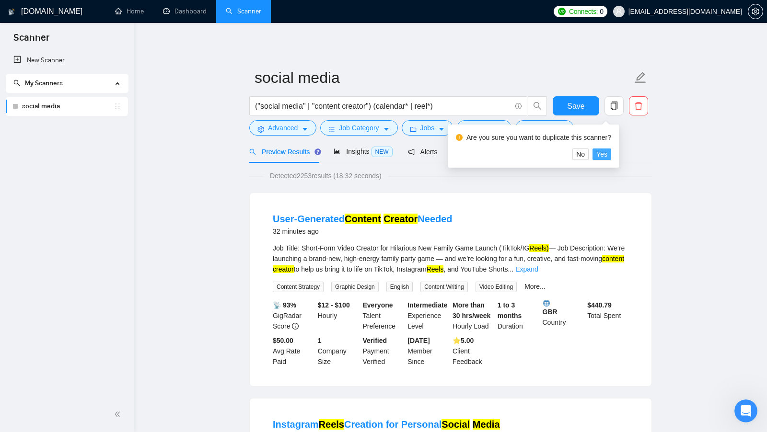
click at [607, 153] on span "Yes" at bounding box center [601, 154] width 11 height 11
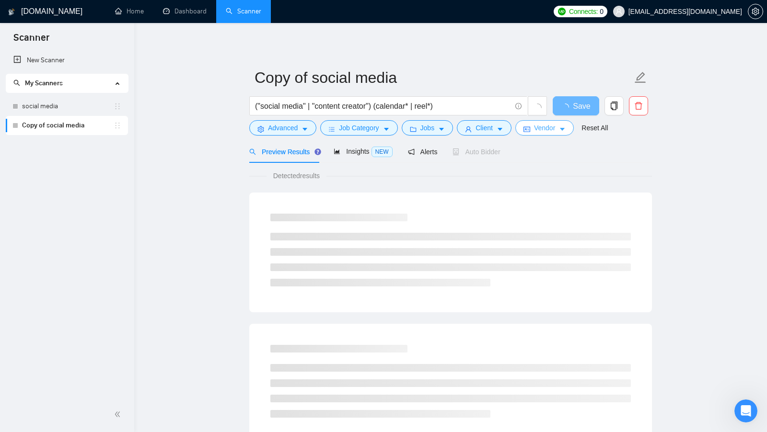
click at [543, 134] on button "Vendor" at bounding box center [544, 127] width 58 height 15
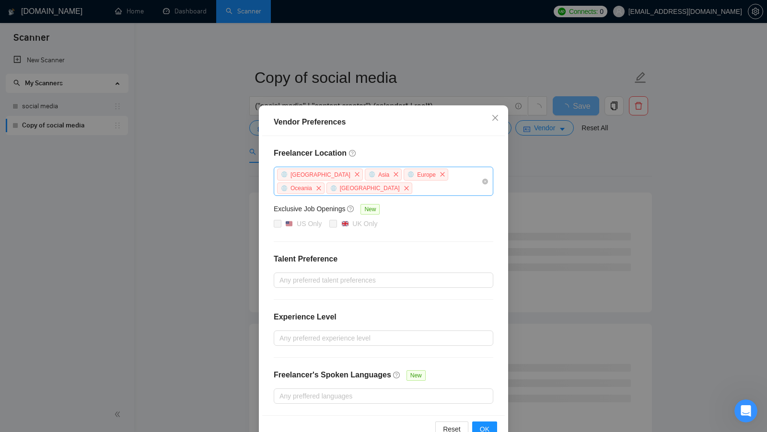
scroll to position [21, 0]
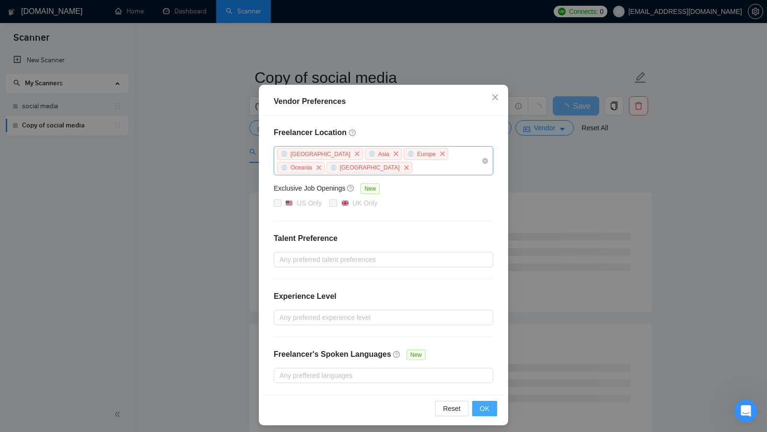
click at [483, 401] on button "OK" at bounding box center [484, 408] width 25 height 15
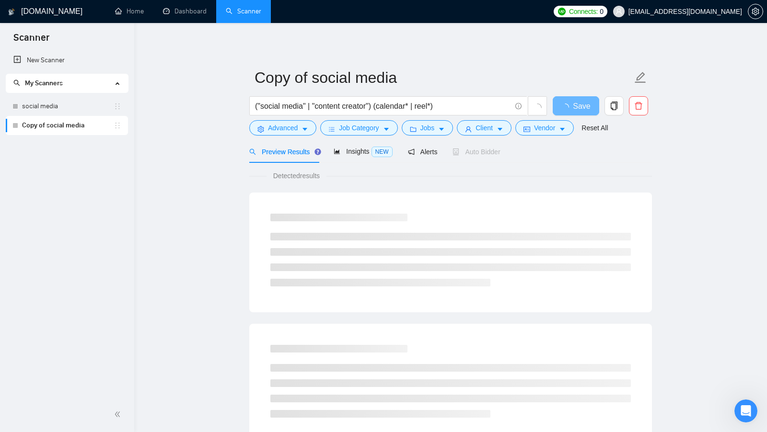
scroll to position [0, 0]
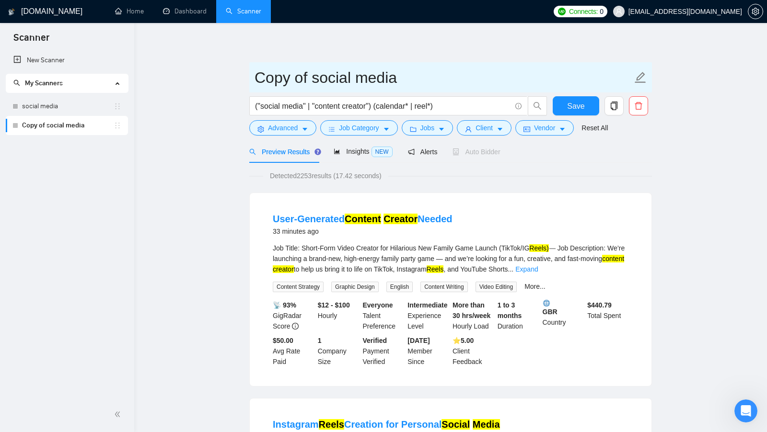
drag, startPoint x: 313, startPoint y: 79, endPoint x: 238, endPoint y: 79, distance: 74.8
type input "us - only social media"
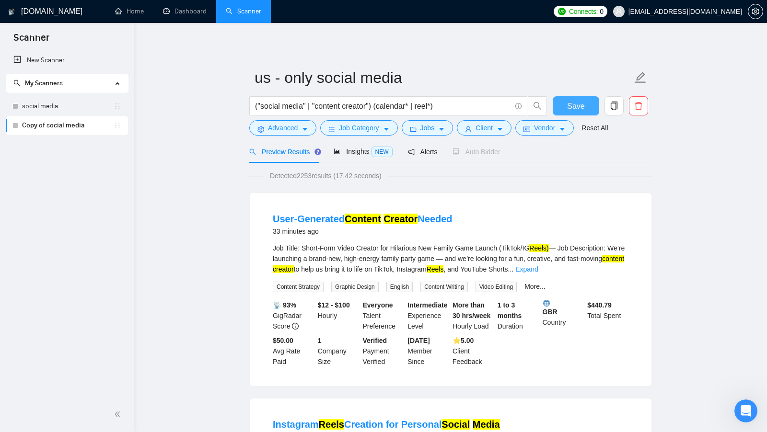
click at [562, 105] on button "Save" at bounding box center [576, 105] width 47 height 19
click at [557, 136] on form "us - only social media ("social media" | "content creator") (calendar* | reel*)…" at bounding box center [450, 101] width 403 height 78
click at [557, 134] on button "Vendor" at bounding box center [544, 127] width 58 height 15
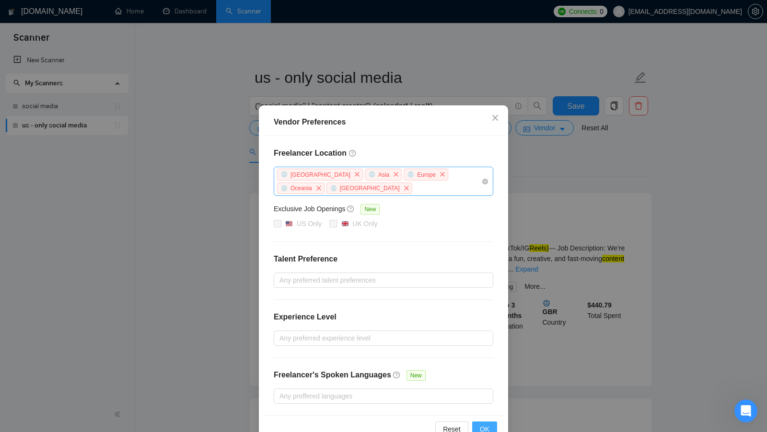
click at [478, 422] on button "OK" at bounding box center [484, 429] width 25 height 15
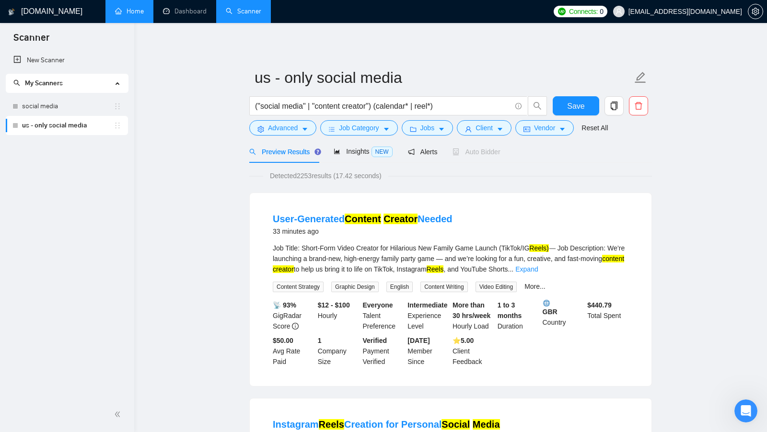
click at [134, 11] on link "Home" at bounding box center [129, 11] width 29 height 8
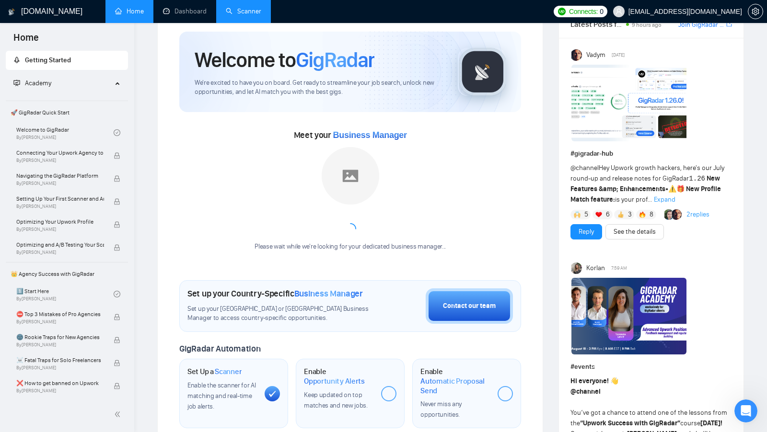
scroll to position [30, 0]
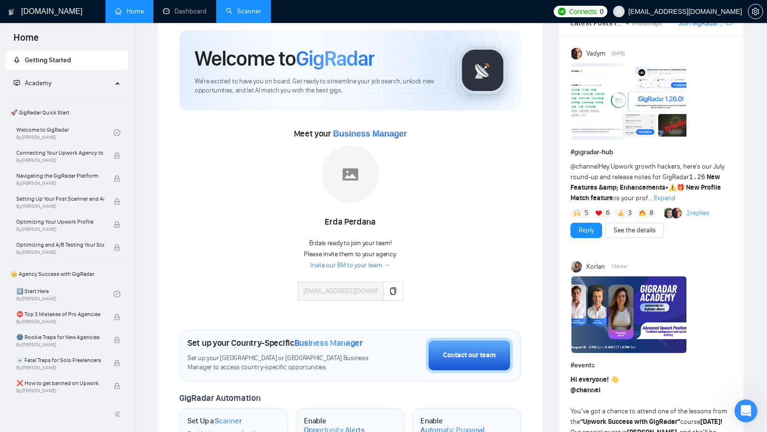
click at [251, 12] on link "Scanner" at bounding box center [243, 11] width 35 height 8
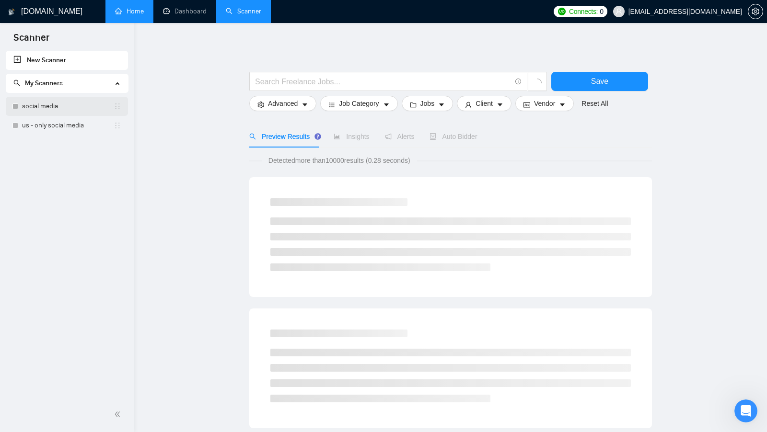
click at [58, 114] on link "social media" at bounding box center [68, 106] width 92 height 19
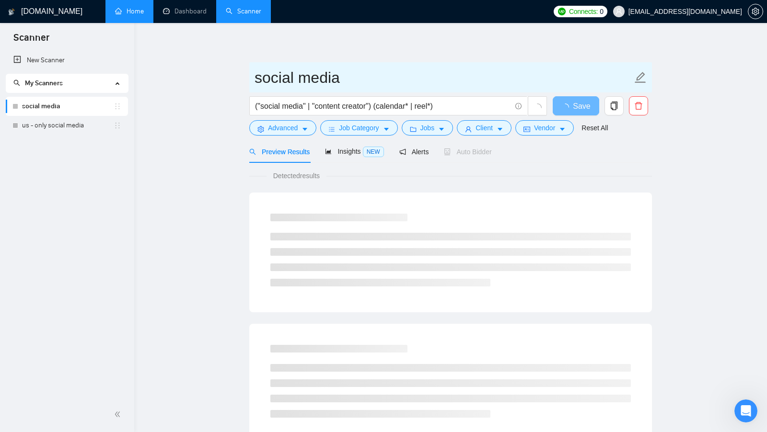
click at [353, 74] on input "social media" at bounding box center [444, 78] width 378 height 24
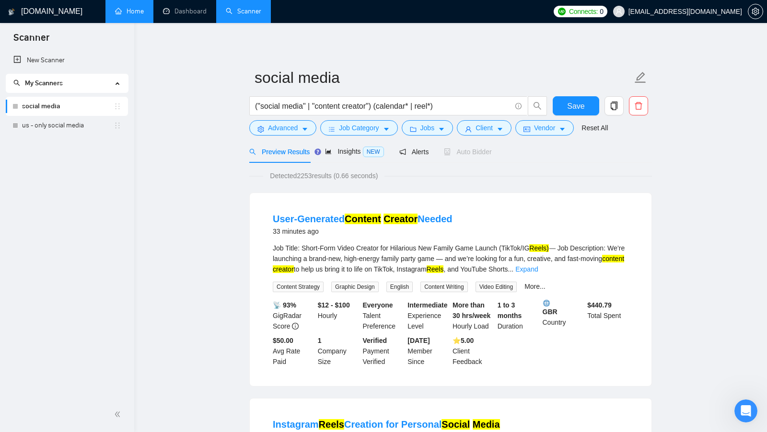
click at [536, 127] on span "Vendor" at bounding box center [544, 128] width 21 height 11
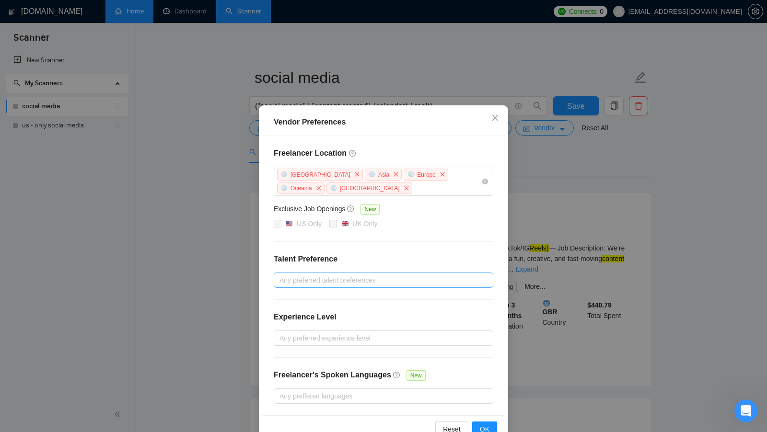
click at [368, 273] on div "Any preferred talent preferences" at bounding box center [384, 280] width 220 height 15
click at [415, 260] on h4 "Talent Preference" at bounding box center [384, 260] width 220 height 12
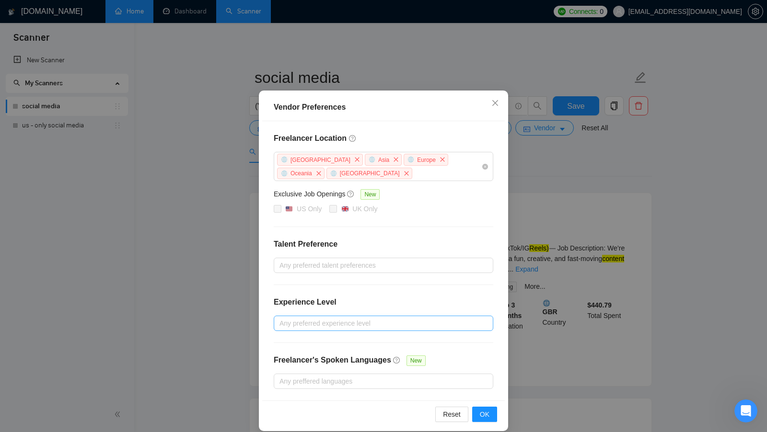
click at [366, 322] on div at bounding box center [378, 324] width 205 height 12
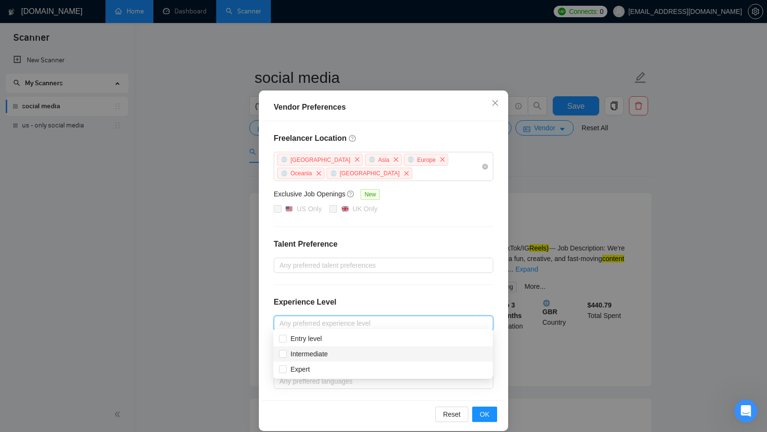
click at [337, 353] on div "Intermediate" at bounding box center [383, 354] width 208 height 11
checkbox input "true"
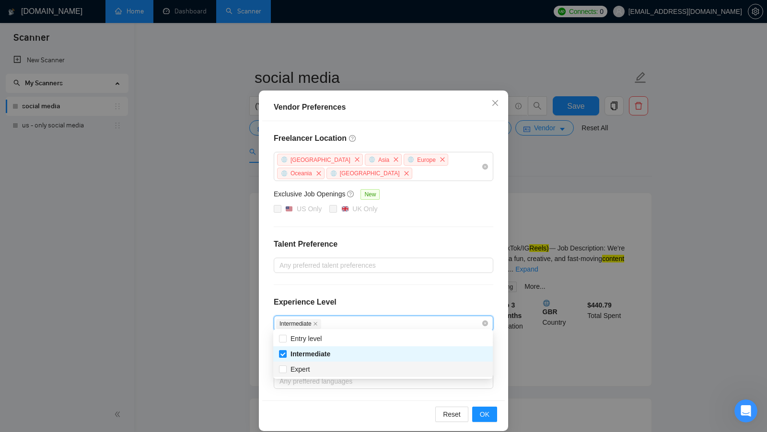
click at [321, 368] on div "Expert" at bounding box center [383, 369] width 208 height 11
checkbox input "true"
click at [487, 385] on div "Freelancer Location [GEOGRAPHIC_DATA] [GEOGRAPHIC_DATA] [GEOGRAPHIC_DATA] [GEOG…" at bounding box center [383, 261] width 243 height 280
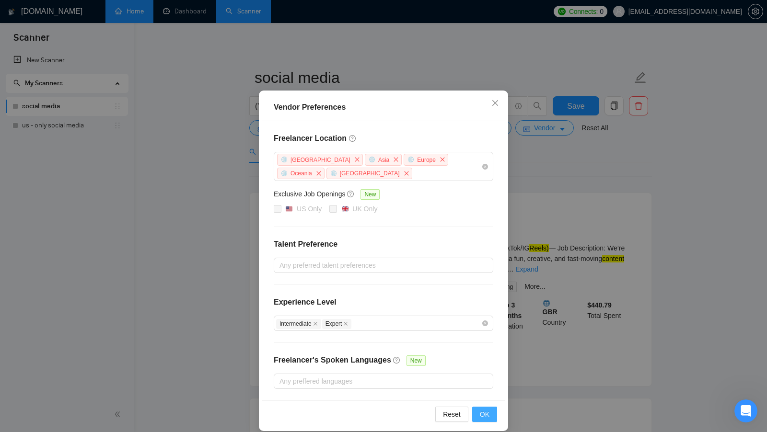
click at [485, 410] on span "OK" at bounding box center [485, 414] width 10 height 11
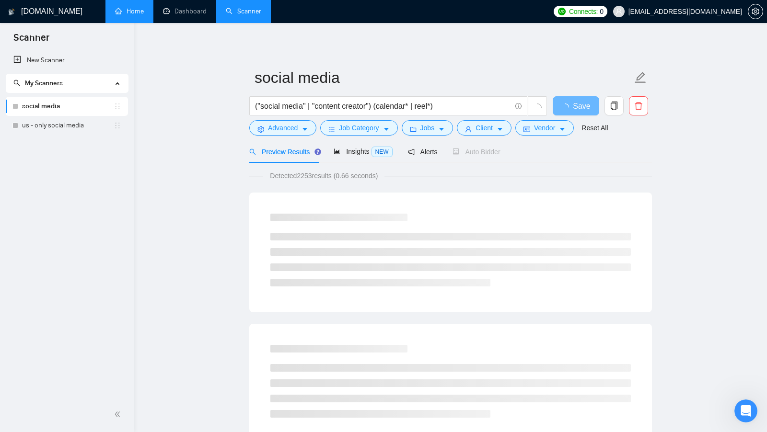
scroll to position [0, 0]
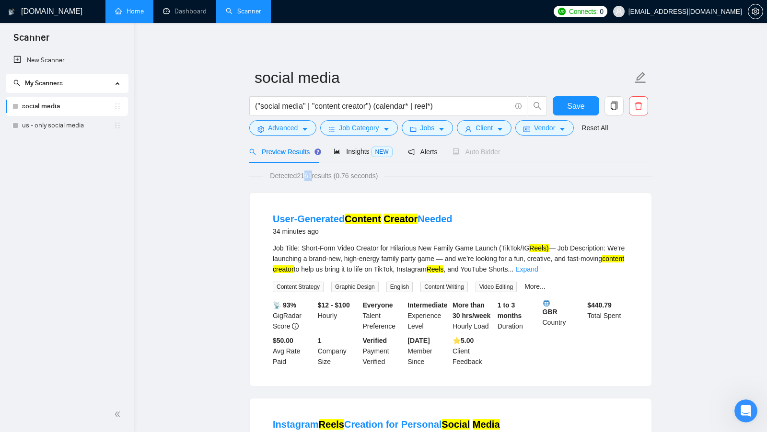
drag, startPoint x: 304, startPoint y: 178, endPoint x: 314, endPoint y: 178, distance: 9.6
click at [314, 178] on span "Detected 2161 results (0.76 seconds)" at bounding box center [323, 176] width 121 height 11
click at [550, 129] on span "Vendor" at bounding box center [544, 128] width 21 height 11
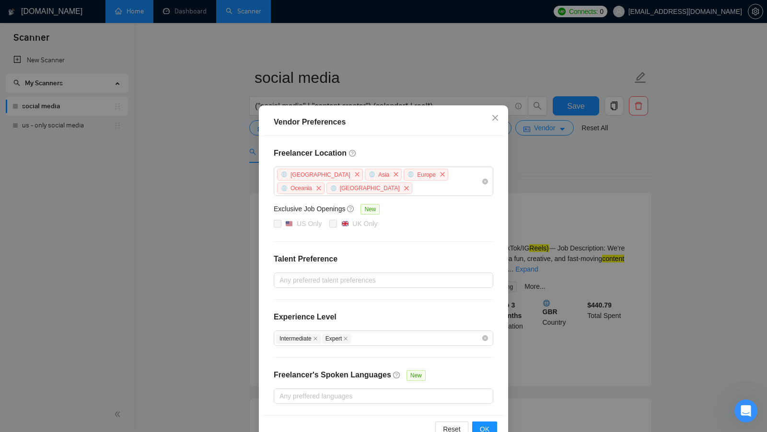
scroll to position [21, 0]
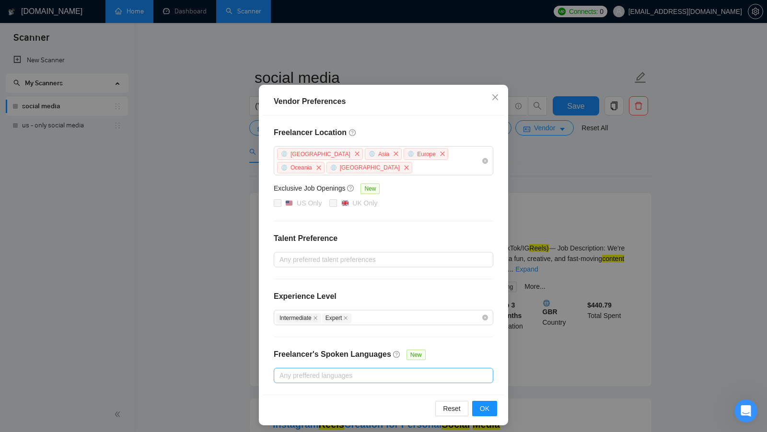
click at [405, 370] on div at bounding box center [378, 376] width 205 height 12
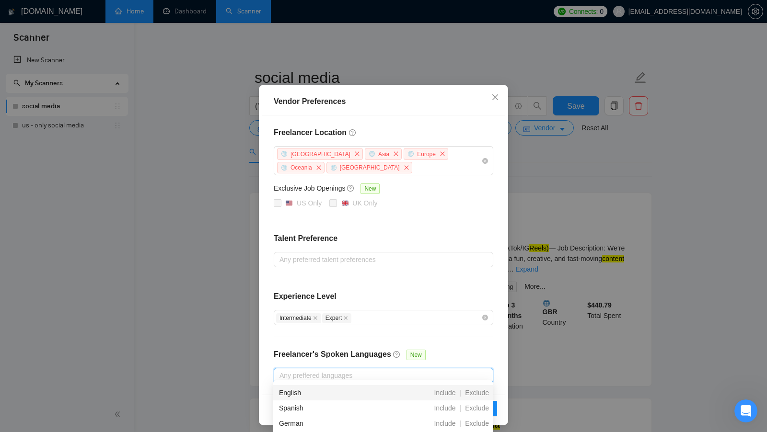
scroll to position [6, 0]
click at [449, 401] on span "Include" at bounding box center [444, 400] width 29 height 8
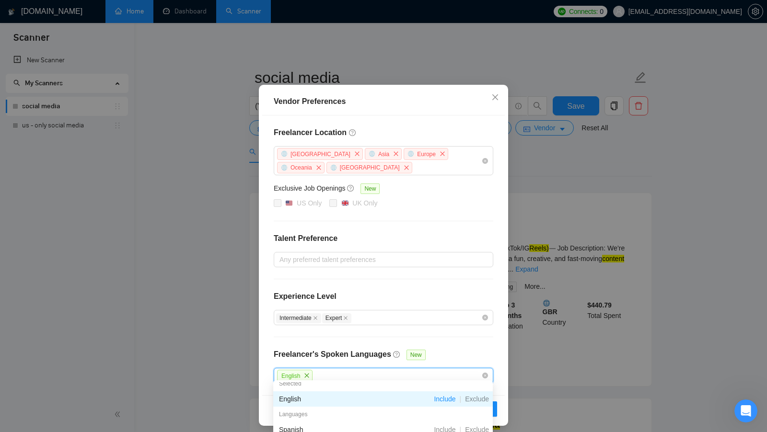
click at [471, 350] on div "Freelancer Location [GEOGRAPHIC_DATA] [GEOGRAPHIC_DATA] [GEOGRAPHIC_DATA] [GEOG…" at bounding box center [383, 256] width 243 height 280
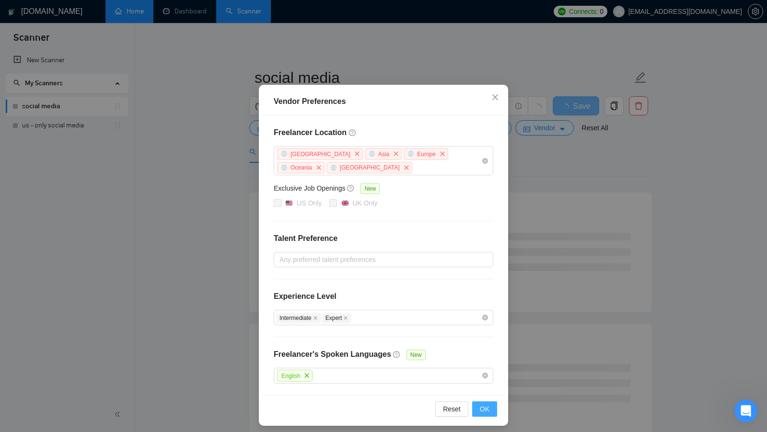
click at [479, 405] on button "OK" at bounding box center [484, 409] width 25 height 15
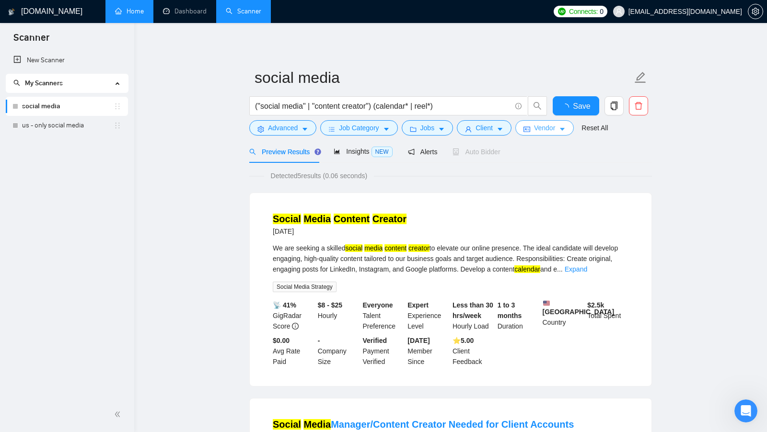
scroll to position [0, 0]
click at [304, 178] on span "Detected 5 results (0.06 seconds)" at bounding box center [319, 176] width 110 height 11
click at [410, 180] on div "Detected 5 results (0.06 seconds)" at bounding box center [450, 176] width 403 height 11
click at [547, 128] on span "Vendor" at bounding box center [544, 128] width 21 height 11
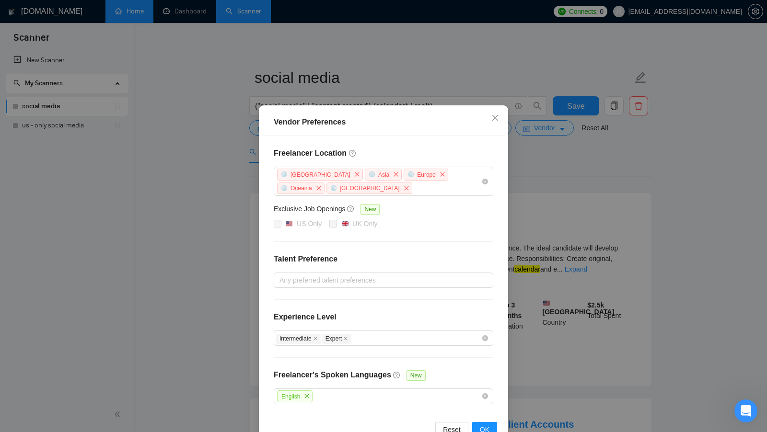
scroll to position [21, 0]
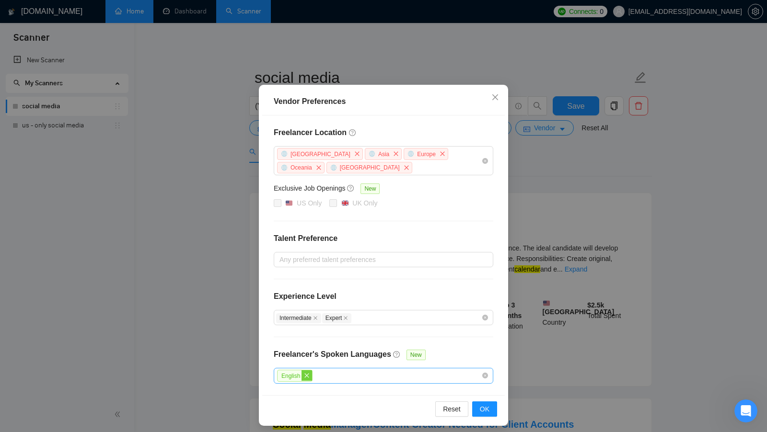
click at [312, 372] on span "close" at bounding box center [307, 376] width 11 height 11
click at [373, 377] on div at bounding box center [378, 376] width 205 height 12
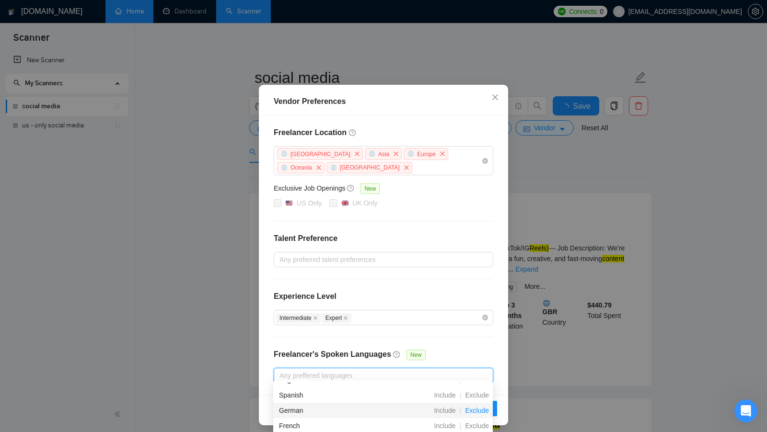
scroll to position [26, 0]
click at [477, 412] on span "Exclude" at bounding box center [477, 411] width 32 height 8
click at [435, 350] on div "Freelancer Location [GEOGRAPHIC_DATA] [GEOGRAPHIC_DATA] [GEOGRAPHIC_DATA] [GEOG…" at bounding box center [383, 256] width 243 height 280
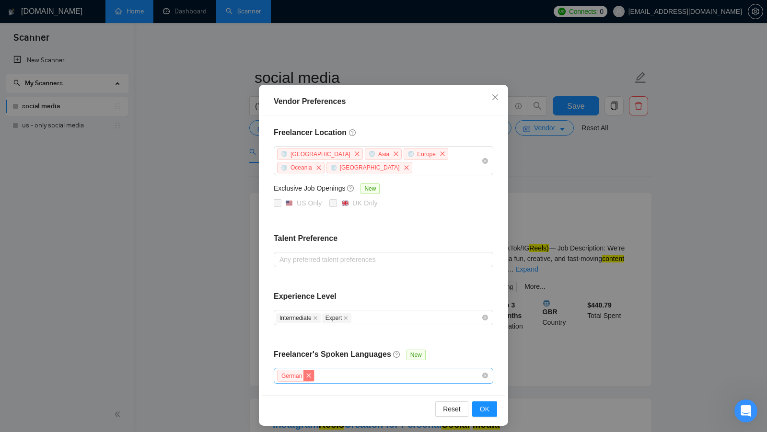
click at [310, 373] on icon "close" at bounding box center [309, 376] width 6 height 6
click at [482, 404] on span "OK" at bounding box center [485, 409] width 10 height 11
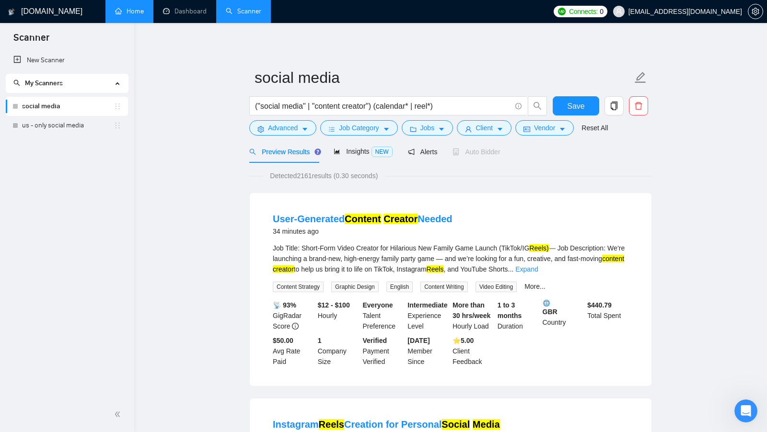
scroll to position [0, 0]
click at [566, 98] on button "Save" at bounding box center [576, 105] width 47 height 19
click at [548, 127] on span "Vendor" at bounding box center [544, 128] width 21 height 11
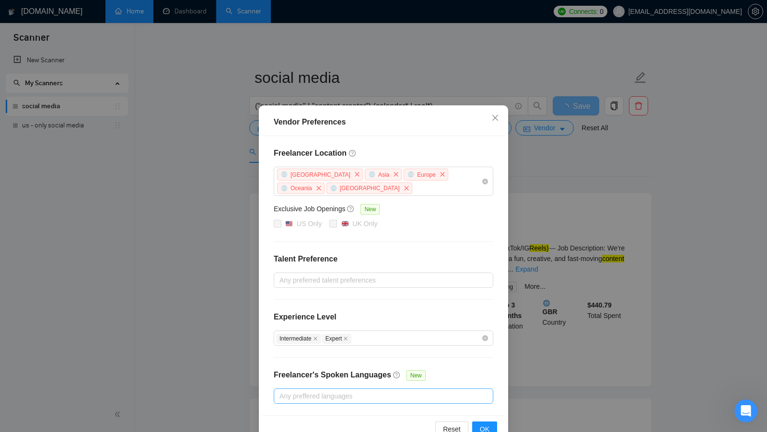
click at [543, 175] on div "Vendor Preferences Freelancer Location [GEOGRAPHIC_DATA] [GEOGRAPHIC_DATA] [GEO…" at bounding box center [383, 216] width 767 height 432
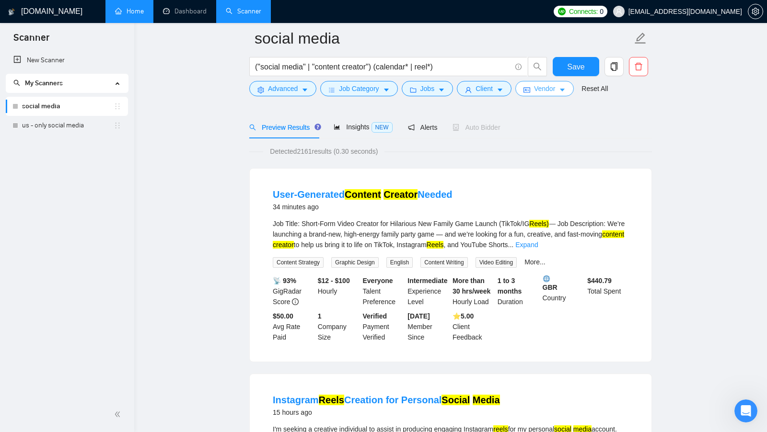
scroll to position [46, 0]
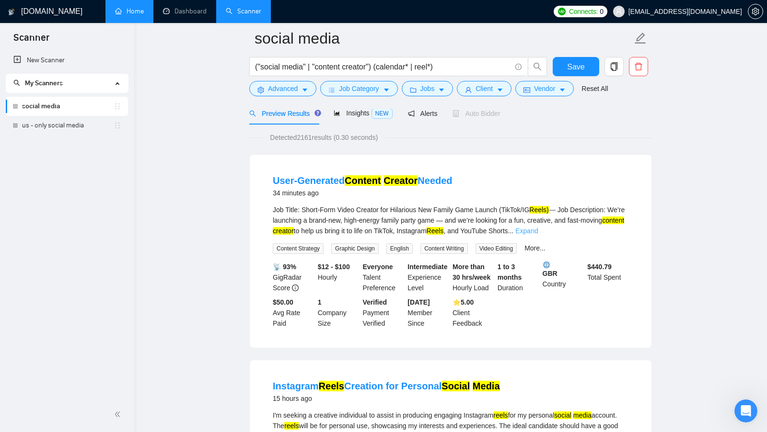
click at [538, 229] on link "Expand" at bounding box center [526, 231] width 23 height 8
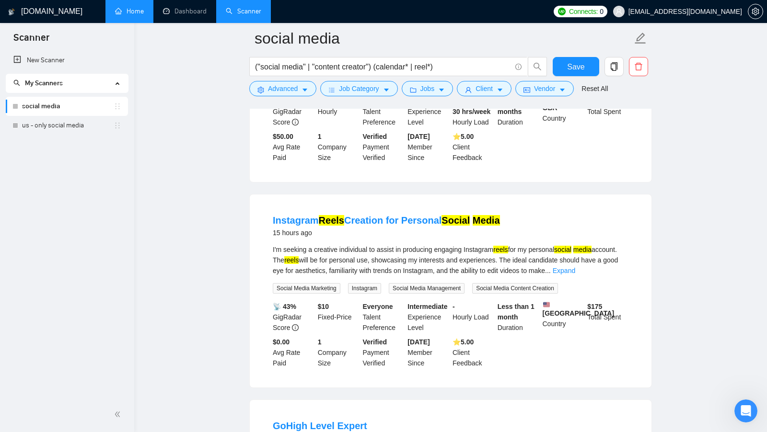
scroll to position [320, 0]
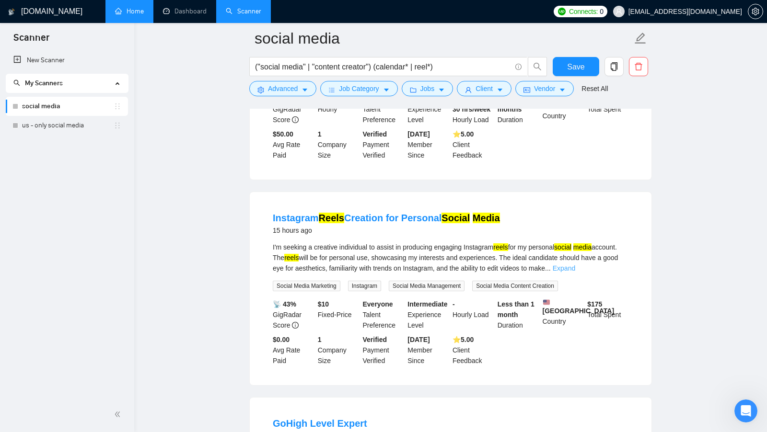
click at [575, 272] on link "Expand" at bounding box center [564, 269] width 23 height 8
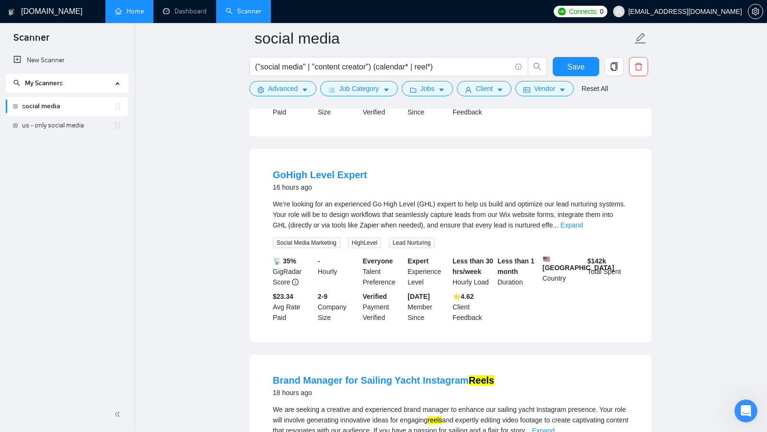
scroll to position [617, 0]
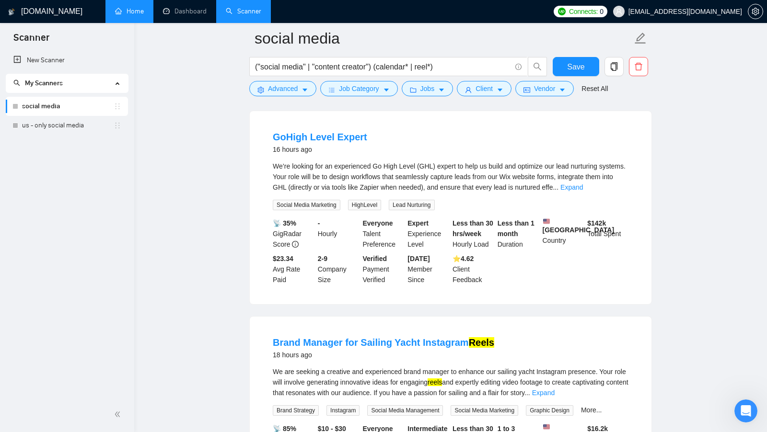
click at [583, 191] on link "Expand" at bounding box center [571, 188] width 23 height 8
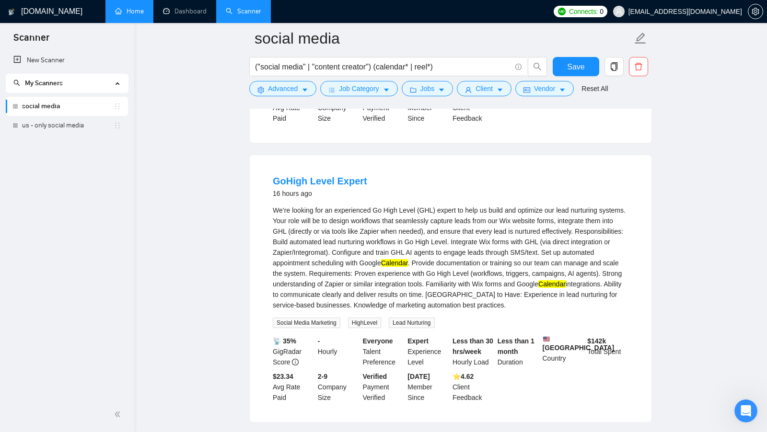
scroll to position [574, 0]
drag, startPoint x: 264, startPoint y: 204, endPoint x: 294, endPoint y: 205, distance: 30.2
click at [293, 205] on li "GoHigh Level Expert 16 hours ago We’re looking for an experienced Go High Level…" at bounding box center [450, 288] width 379 height 244
drag, startPoint x: 376, startPoint y: 236, endPoint x: 420, endPoint y: 236, distance: 44.6
click at [420, 236] on div "We’re looking for an experienced Go High Level (GHL) expert to help us build an…" at bounding box center [451, 256] width 356 height 105
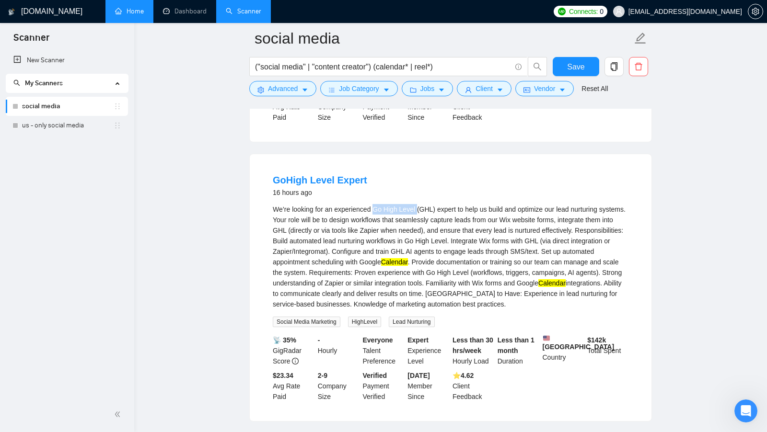
copy div "Go High Level"
click at [287, 93] on span "Advanced" at bounding box center [283, 88] width 30 height 11
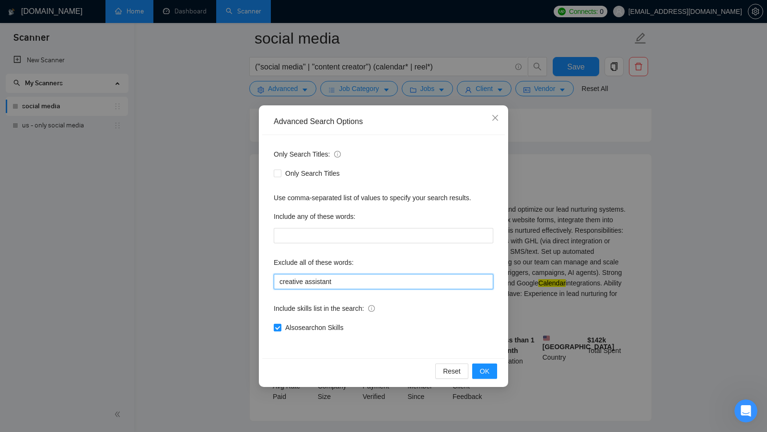
click at [348, 282] on input "creative assistant" at bounding box center [384, 281] width 220 height 15
paste input "Go High Level"
type input "creative assistant, Go High Level , GHL*"
click at [481, 369] on span "OK" at bounding box center [485, 371] width 10 height 11
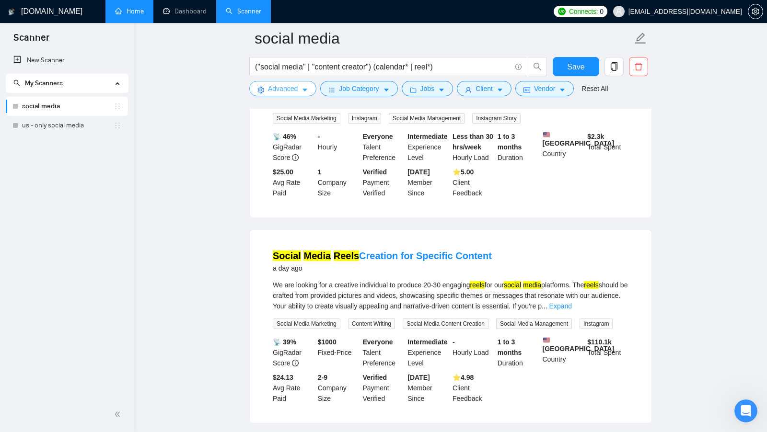
scroll to position [994, 0]
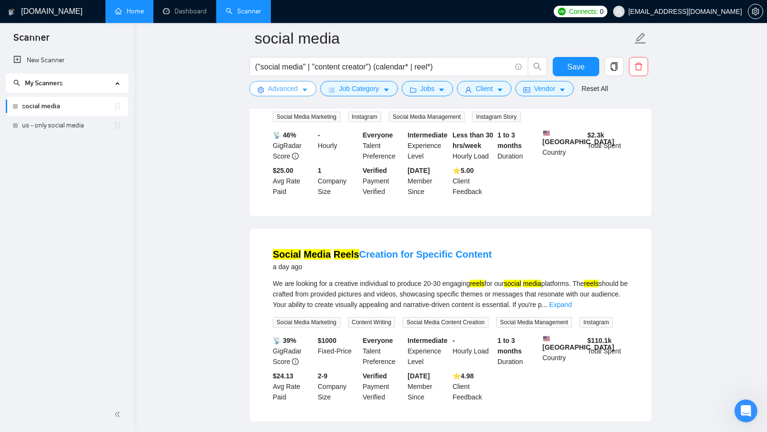
click at [290, 93] on span "Advanced" at bounding box center [283, 88] width 30 height 11
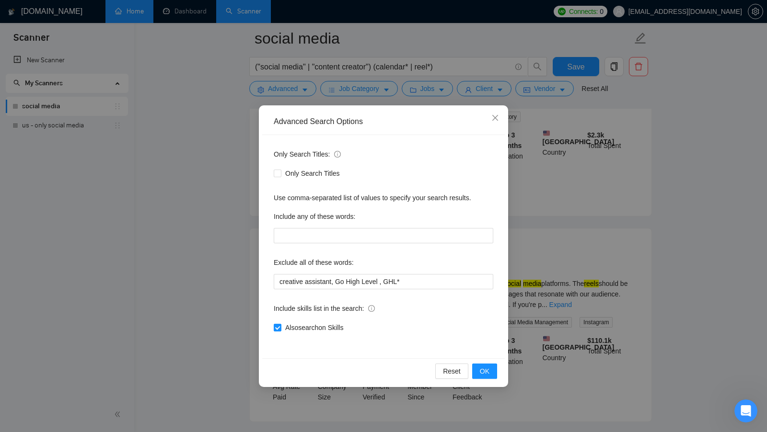
click at [233, 281] on div "Advanced Search Options Only Search Titles: Only Search Titles Use comma-separa…" at bounding box center [383, 216] width 767 height 432
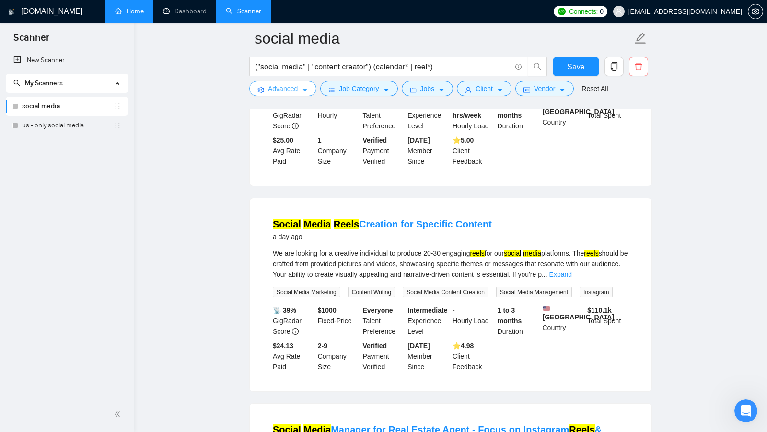
scroll to position [1025, 0]
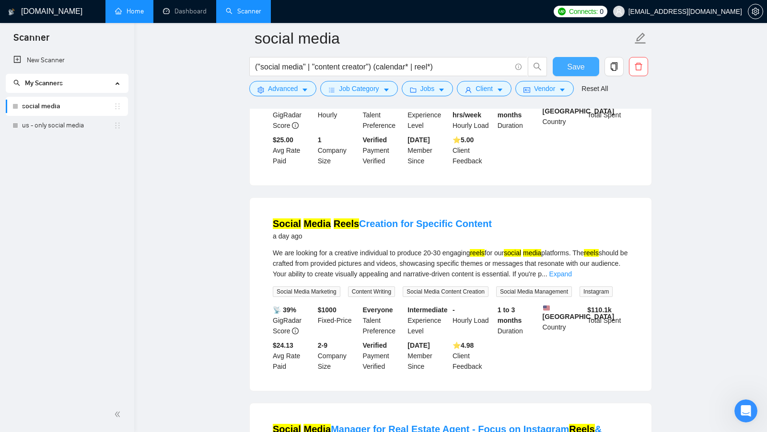
click at [565, 66] on button "Save" at bounding box center [576, 66] width 47 height 19
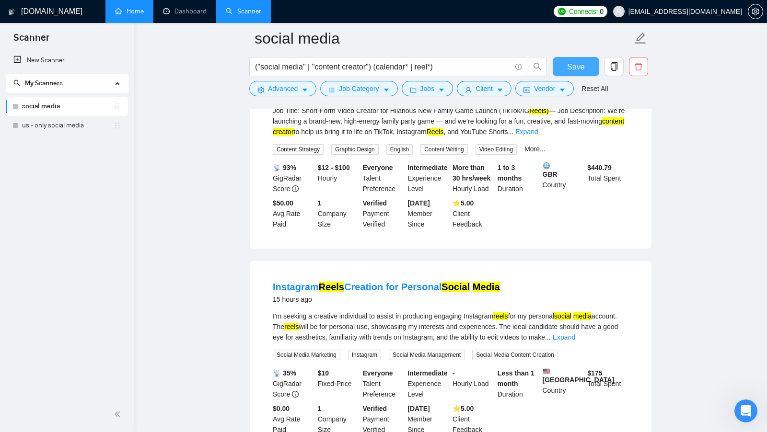
scroll to position [139, 0]
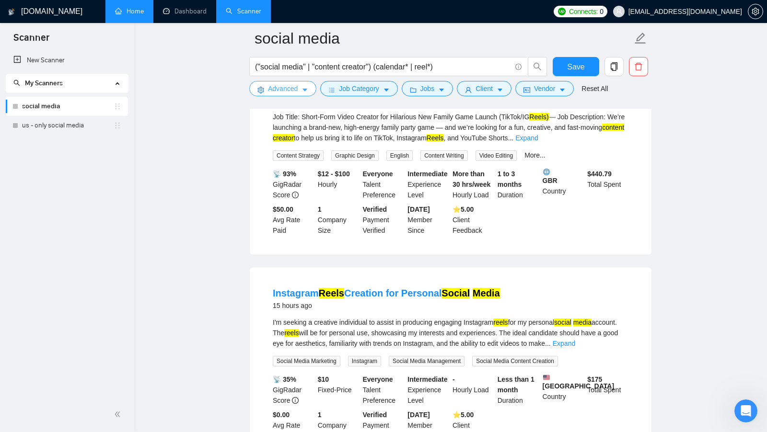
click at [286, 85] on span "Advanced" at bounding box center [283, 88] width 30 height 11
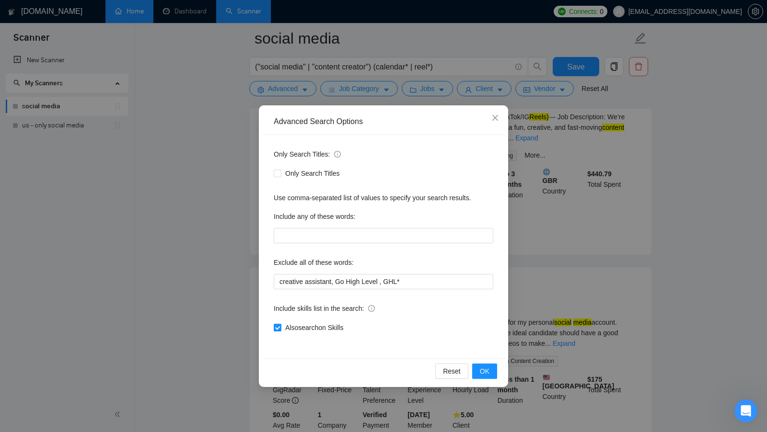
click at [576, 235] on div "Advanced Search Options Only Search Titles: Only Search Titles Use comma-separa…" at bounding box center [383, 216] width 767 height 432
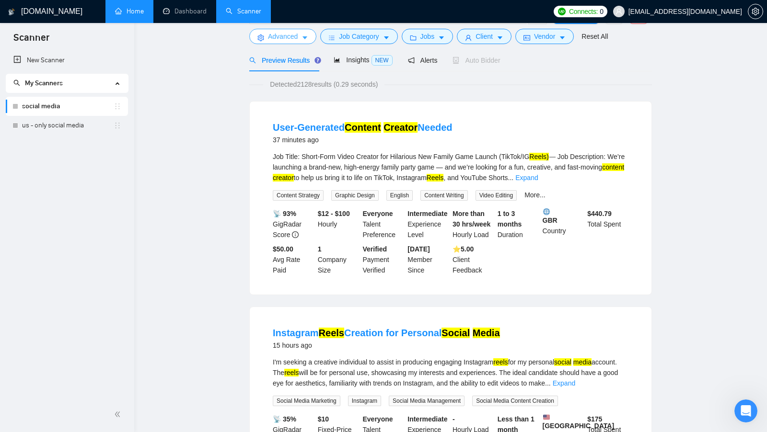
scroll to position [0, 0]
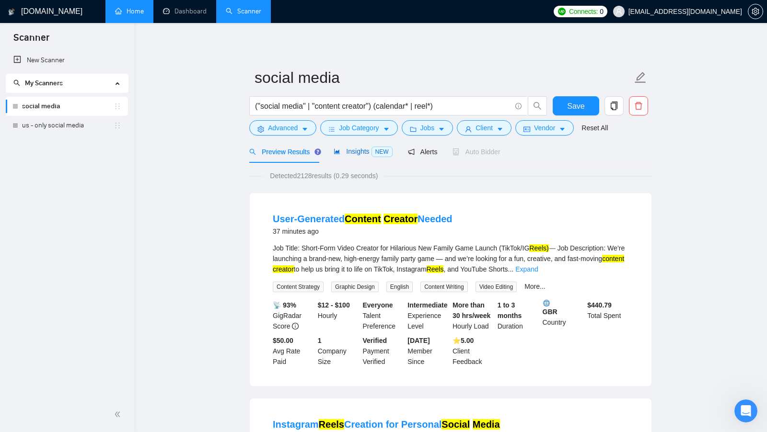
click at [349, 155] on span "Insights NEW" at bounding box center [363, 152] width 58 height 8
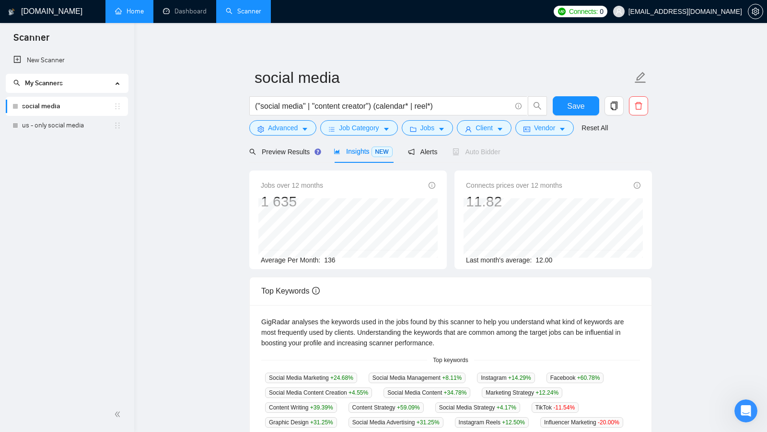
scroll to position [17, 0]
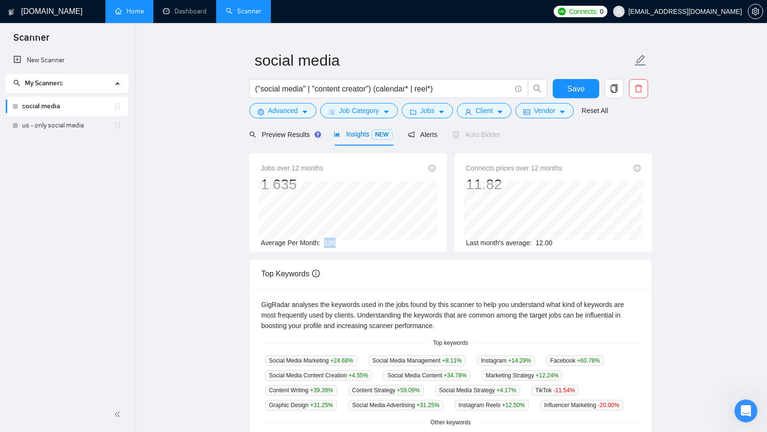
drag, startPoint x: 327, startPoint y: 243, endPoint x: 351, endPoint y: 243, distance: 24.0
click at [351, 243] on div "Average Per Month: 136" at bounding box center [348, 243] width 175 height 11
drag, startPoint x: 538, startPoint y: 244, endPoint x: 571, endPoint y: 244, distance: 32.6
click at [571, 244] on div "Last month's average: 12.00" at bounding box center [553, 243] width 175 height 11
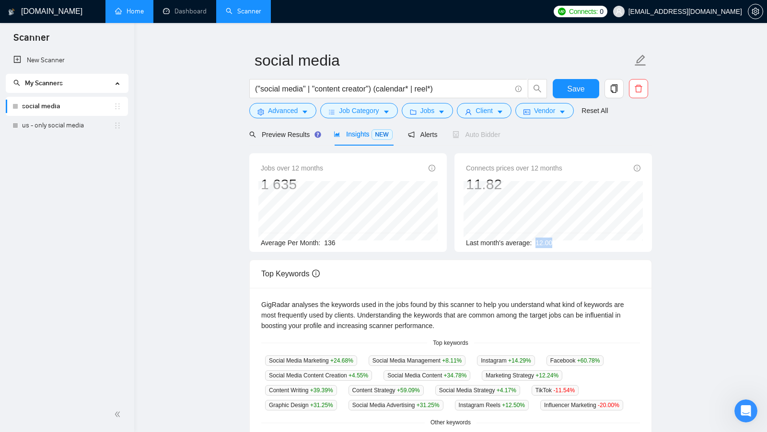
click at [571, 244] on div "Last month's average: 12.00" at bounding box center [553, 243] width 175 height 11
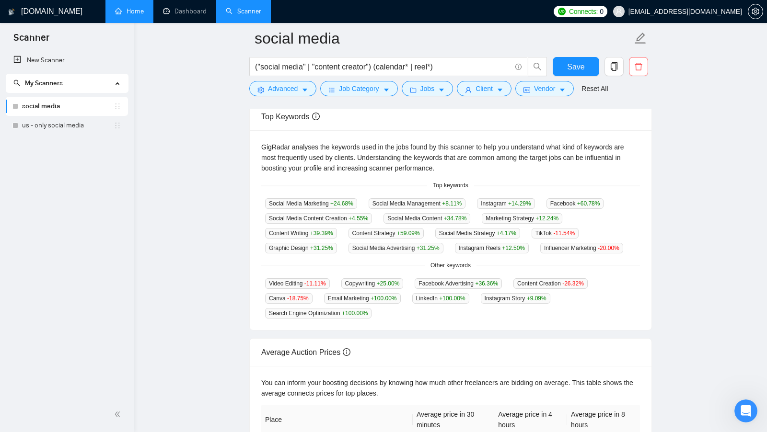
scroll to position [184, 0]
drag, startPoint x: 429, startPoint y: 187, endPoint x: 474, endPoint y: 183, distance: 44.8
click at [474, 183] on span "Top keywords" at bounding box center [450, 184] width 47 height 9
click at [239, 268] on main "social media ("social media" | "content creator") (calendar* | reel*) Save Adva…" at bounding box center [451, 188] width 602 height 666
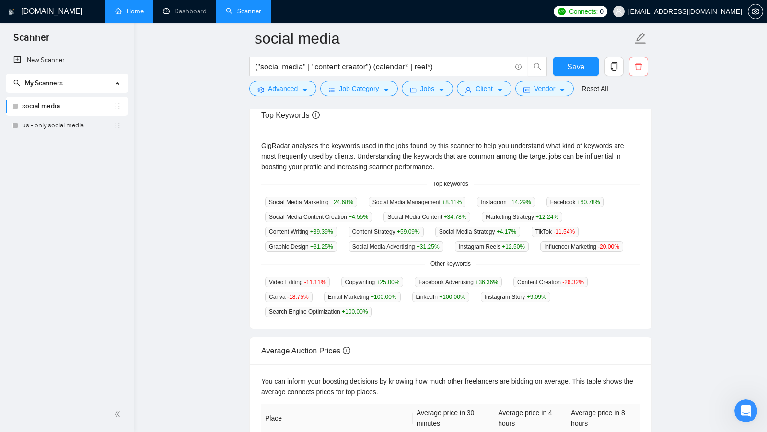
click at [408, 169] on div "GigRadar analyses the keywords used in the jobs found by this scanner to help y…" at bounding box center [450, 156] width 379 height 32
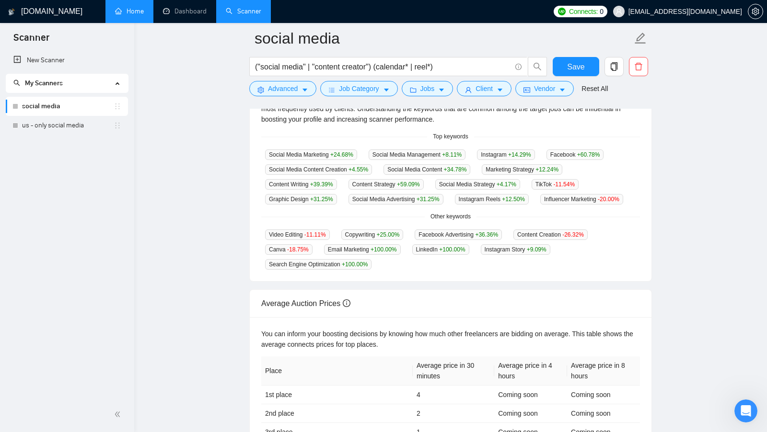
scroll to position [231, 0]
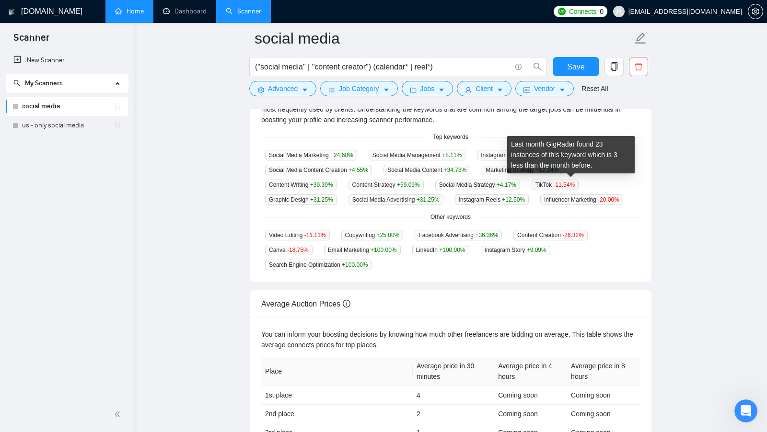
click at [578, 193] on div "Social Media Marketing +24.68 % Social Media Management +8.11 % Instagram +14.2…" at bounding box center [450, 178] width 379 height 56
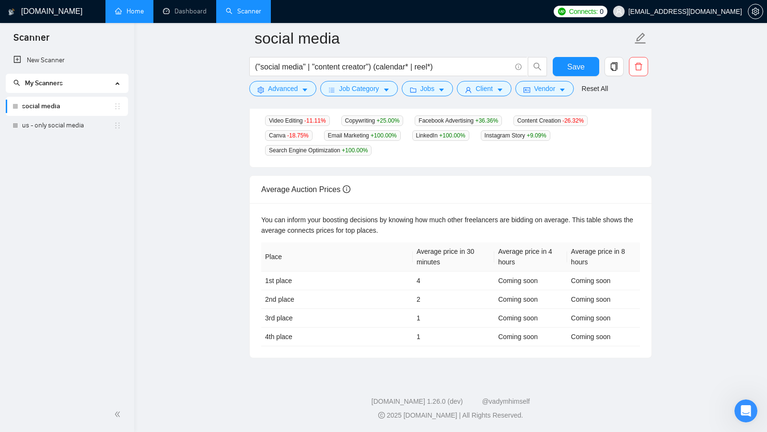
scroll to position [354, 0]
drag, startPoint x: 257, startPoint y: 197, endPoint x: 336, endPoint y: 197, distance: 78.6
click at [336, 197] on div "Average Auction Prices" at bounding box center [451, 190] width 402 height 28
click at [336, 197] on div "Average Auction Prices" at bounding box center [450, 189] width 379 height 27
click at [394, 200] on div "Average Auction Prices" at bounding box center [450, 189] width 379 height 27
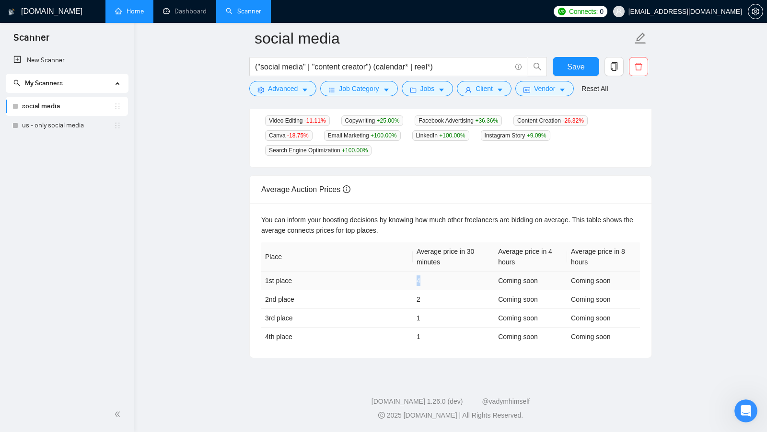
drag, startPoint x: 409, startPoint y: 283, endPoint x: 423, endPoint y: 283, distance: 14.4
click at [423, 283] on tr "1st place 4 Coming soon Coming soon" at bounding box center [450, 281] width 379 height 19
click at [423, 283] on td "4" at bounding box center [454, 281] width 82 height 19
click at [683, 198] on main "social media ("social media" | "content creator") (calendar* | reel*) Save Adva…" at bounding box center [451, 26] width 602 height 666
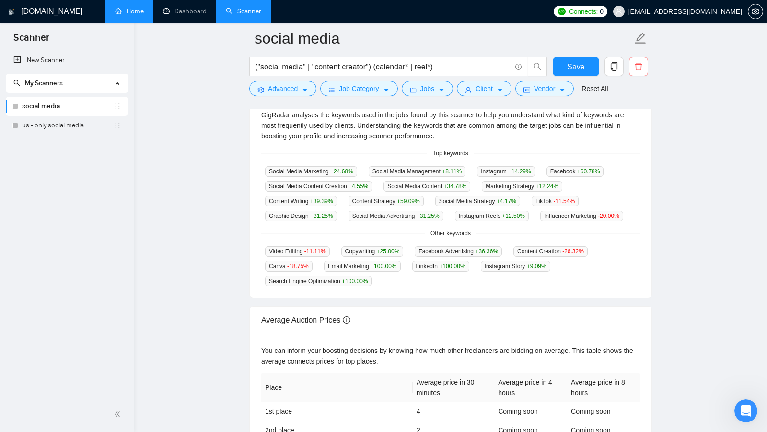
scroll to position [0, 0]
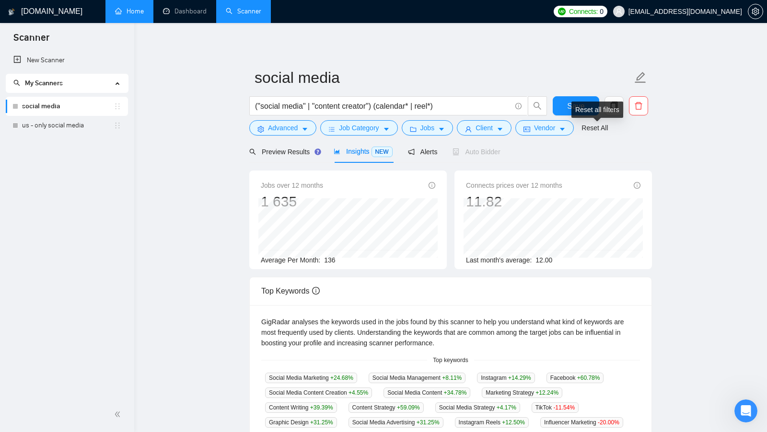
click at [573, 108] on div "Reset all filters" at bounding box center [598, 110] width 52 height 16
click at [558, 108] on button "Save" at bounding box center [576, 105] width 47 height 19
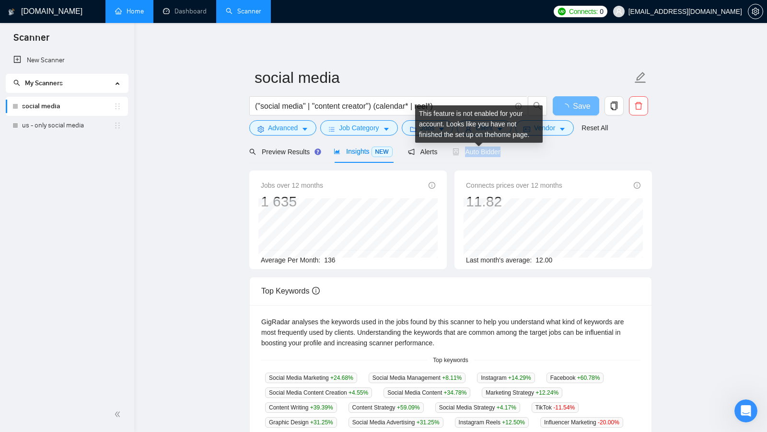
drag, startPoint x: 518, startPoint y: 151, endPoint x: 467, endPoint y: 152, distance: 50.8
click at [467, 152] on div "Preview Results Insights NEW Alerts Auto Bidder" at bounding box center [450, 151] width 403 height 23
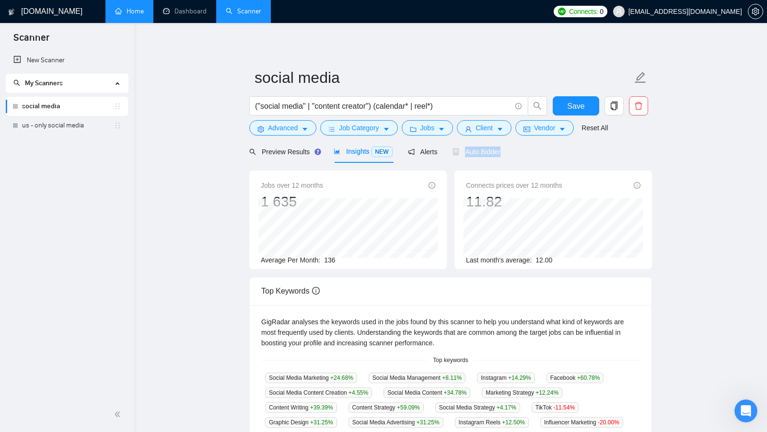
click at [521, 163] on div "Preview Results Insights NEW Alerts Auto Bidder" at bounding box center [450, 151] width 403 height 23
click at [634, 162] on div "Preview Results Insights NEW Alerts Auto Bidder" at bounding box center [450, 151] width 403 height 23
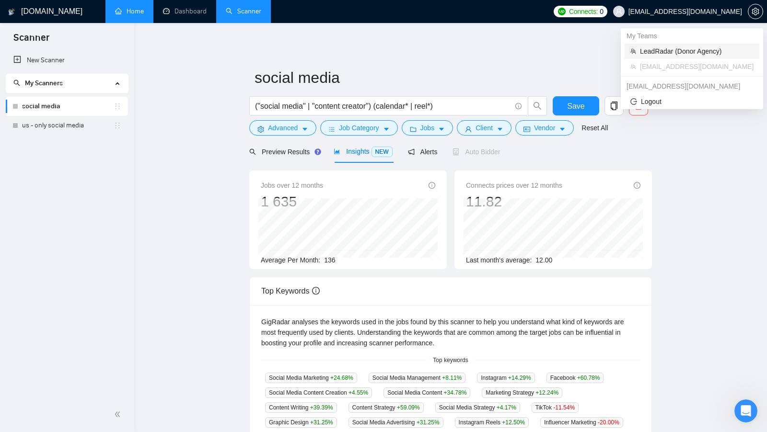
click at [683, 51] on span "LeadRadar (Donor Agency)" at bounding box center [697, 51] width 114 height 11
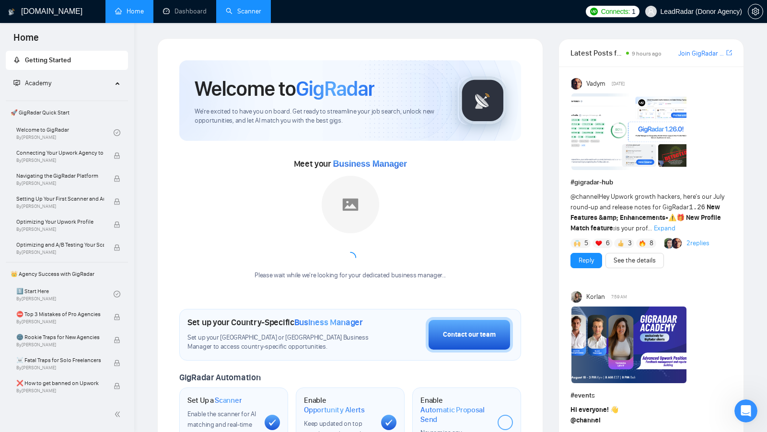
click at [235, 15] on link "Scanner" at bounding box center [243, 11] width 35 height 8
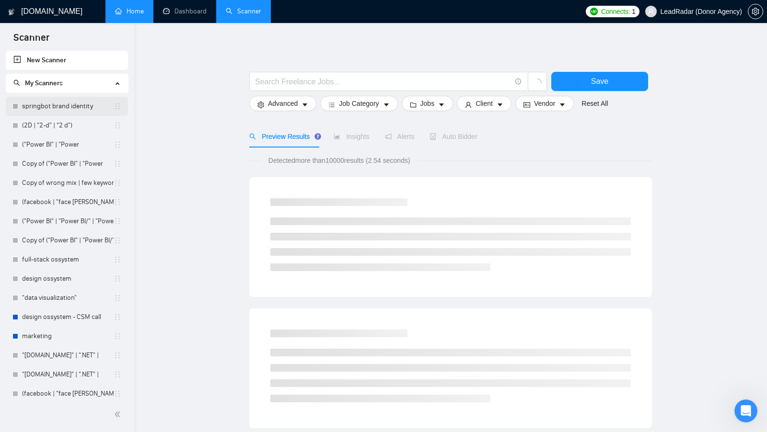
click at [47, 102] on link "springbot brand identity" at bounding box center [68, 106] width 92 height 19
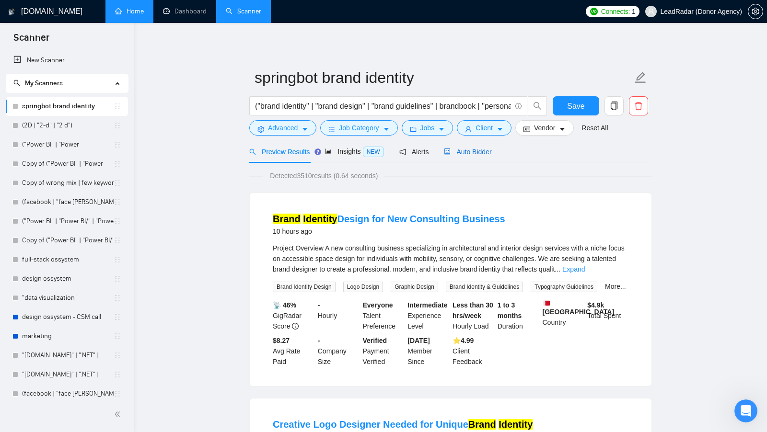
click at [491, 154] on span "Auto Bidder" at bounding box center [467, 152] width 47 height 8
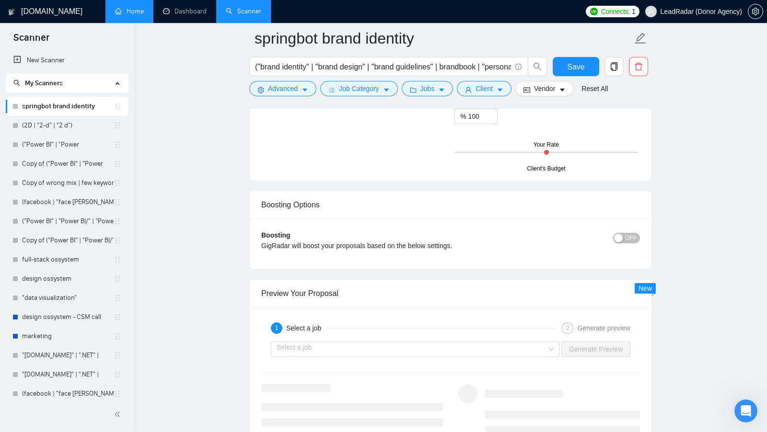
scroll to position [1600, 0]
drag, startPoint x: 259, startPoint y: 192, endPoint x: 327, endPoint y: 193, distance: 68.1
click at [327, 193] on div "Boosting Options" at bounding box center [451, 204] width 402 height 28
click at [633, 232] on span "OFF" at bounding box center [631, 237] width 12 height 11
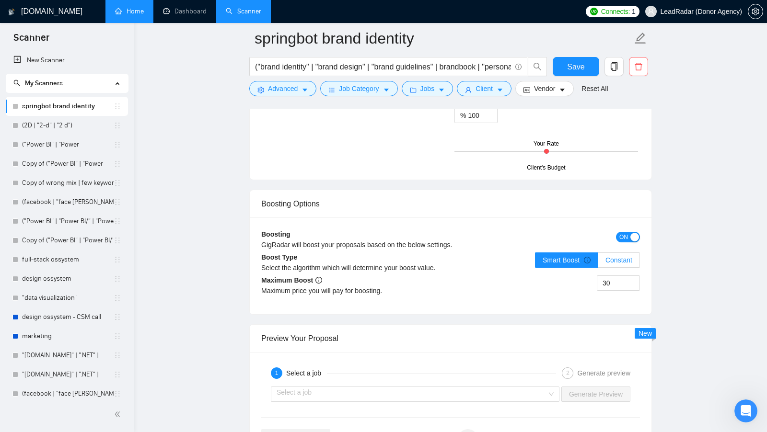
click at [613, 257] on span "Constant" at bounding box center [619, 261] width 27 height 8
click at [598, 263] on input "Constant" at bounding box center [598, 263] width 0 height 0
drag, startPoint x: 615, startPoint y: 277, endPoint x: 543, endPoint y: 277, distance: 71.9
click at [543, 277] on div "30" at bounding box center [545, 289] width 189 height 27
type input "5"
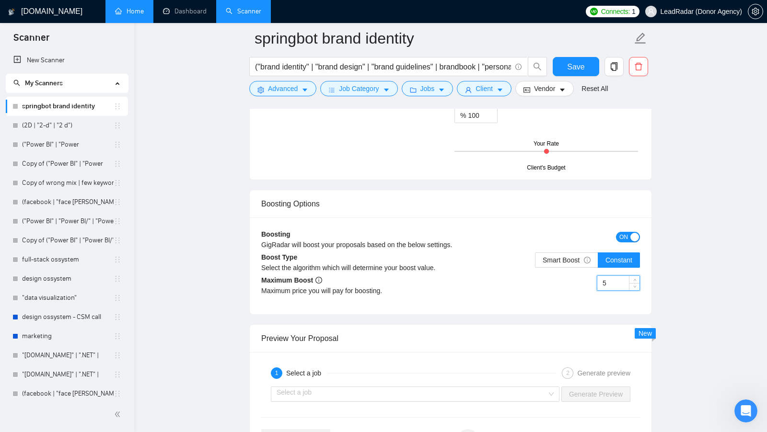
click at [747, 408] on icon "Відкрити програму для спілкування Intercom" at bounding box center [745, 410] width 16 height 16
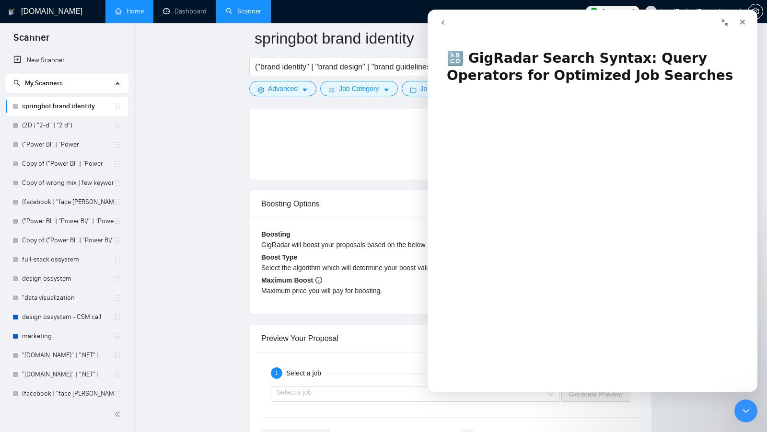
click at [446, 27] on button "go back" at bounding box center [443, 22] width 18 height 18
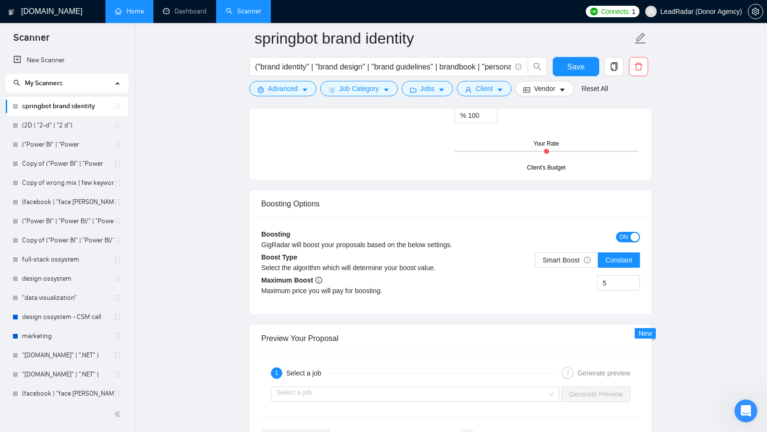
click at [750, 418] on div "Відкрити програму для спілкування Intercom" at bounding box center [745, 410] width 32 height 32
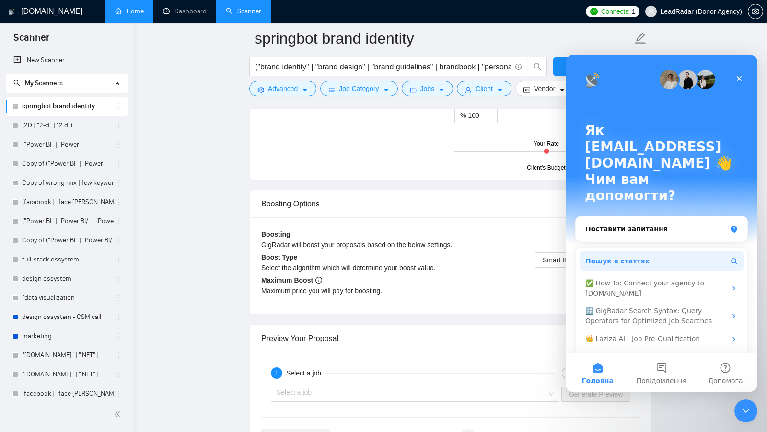
click at [620, 252] on button "Пошук в статтях" at bounding box center [662, 261] width 164 height 19
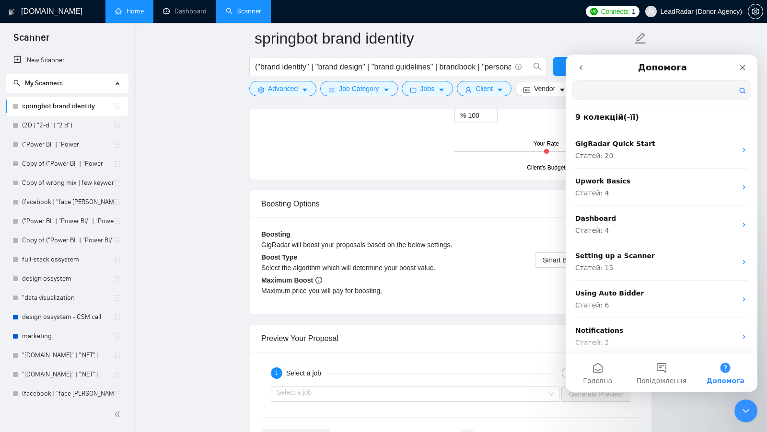
scroll to position [0, 0]
click at [634, 95] on input "Пошук в статтях" at bounding box center [661, 90] width 178 height 19
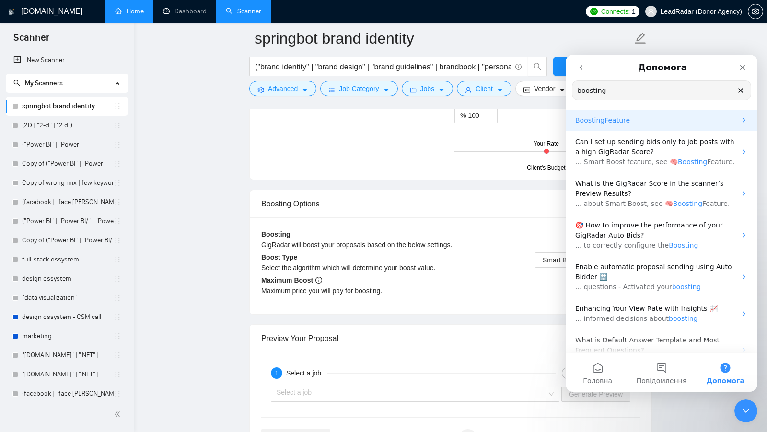
type input "boosting"
click at [702, 122] on p "Boosting Feature" at bounding box center [655, 121] width 161 height 10
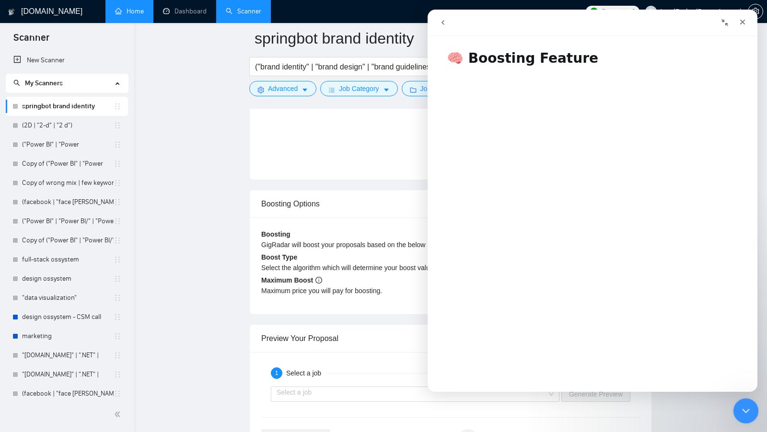
click at [739, 411] on icon "Закрити програму для спілкування Intercom" at bounding box center [745, 410] width 12 height 12
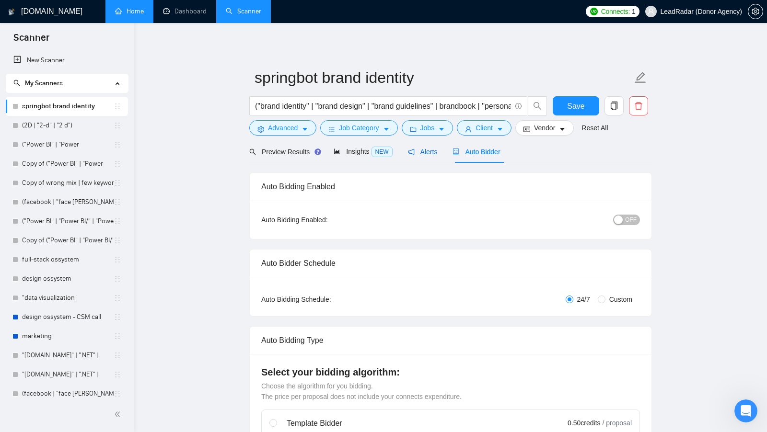
click at [431, 155] on span "Alerts" at bounding box center [423, 152] width 30 height 8
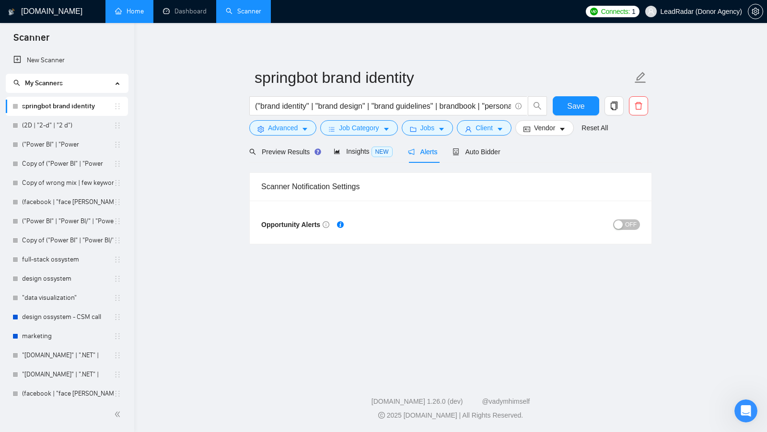
click at [350, 164] on div "Scanner Notification Settings Opportunity Alerts OFF" at bounding box center [450, 203] width 403 height 81
click at [355, 153] on span "Insights NEW" at bounding box center [363, 152] width 58 height 8
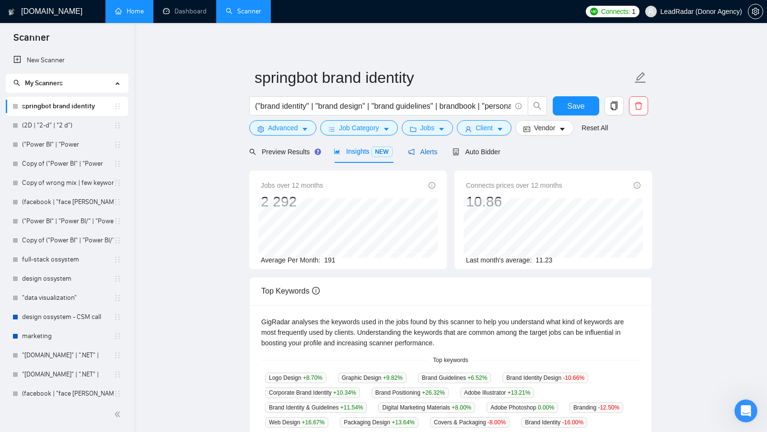
click at [420, 156] on div "Alerts" at bounding box center [423, 152] width 30 height 11
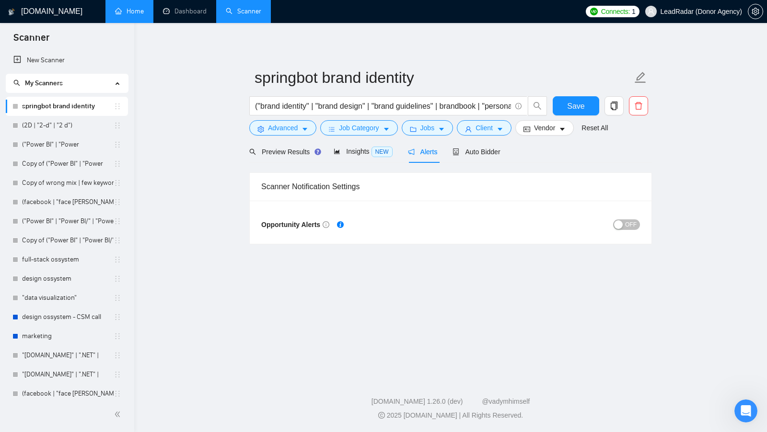
click at [634, 228] on span "OFF" at bounding box center [631, 225] width 12 height 11
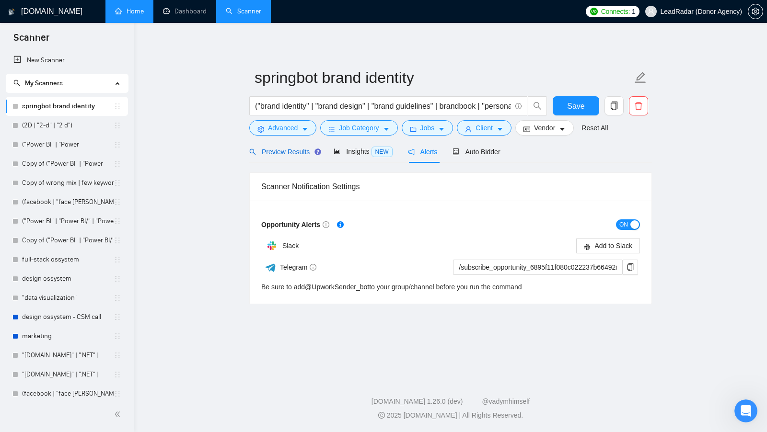
click at [297, 155] on span "Preview Results" at bounding box center [283, 152] width 69 height 8
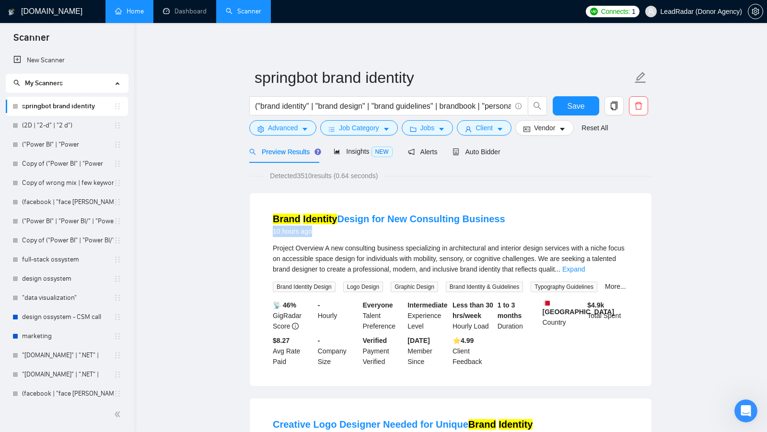
drag, startPoint x: 321, startPoint y: 231, endPoint x: 265, endPoint y: 230, distance: 56.6
click at [265, 230] on li "Brand Identity Design for New Consulting Business 10 hours ago Project Overview…" at bounding box center [450, 290] width 379 height 170
click at [322, 234] on div "10 hours ago" at bounding box center [389, 232] width 233 height 12
click at [432, 152] on span "Alerts" at bounding box center [423, 152] width 30 height 8
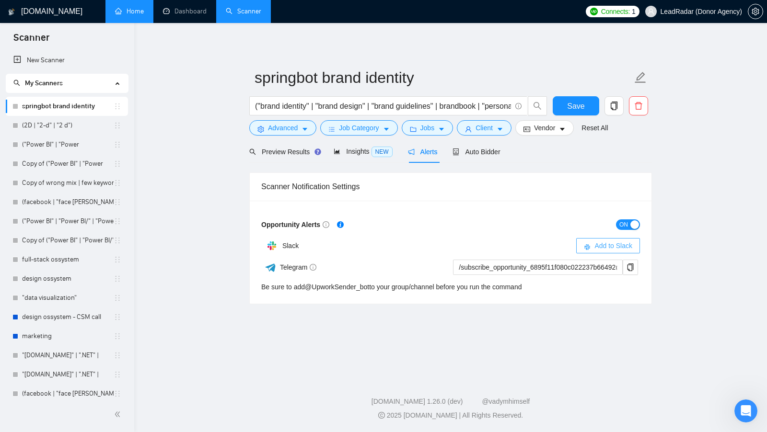
click at [607, 248] on span "Add to Slack" at bounding box center [614, 246] width 38 height 11
click at [568, 221] on div "ON" at bounding box center [545, 224] width 189 height 11
click at [23, 130] on link "(2D | "2-d" | "2 d")" at bounding box center [68, 125] width 92 height 19
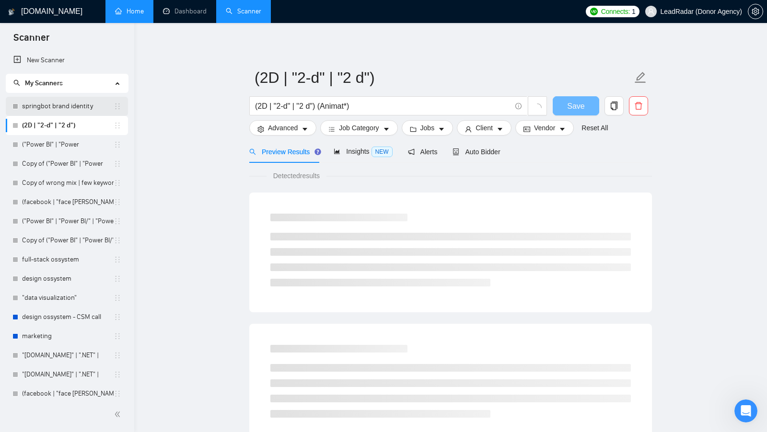
click at [65, 106] on link "springbot brand identity" at bounding box center [68, 106] width 92 height 19
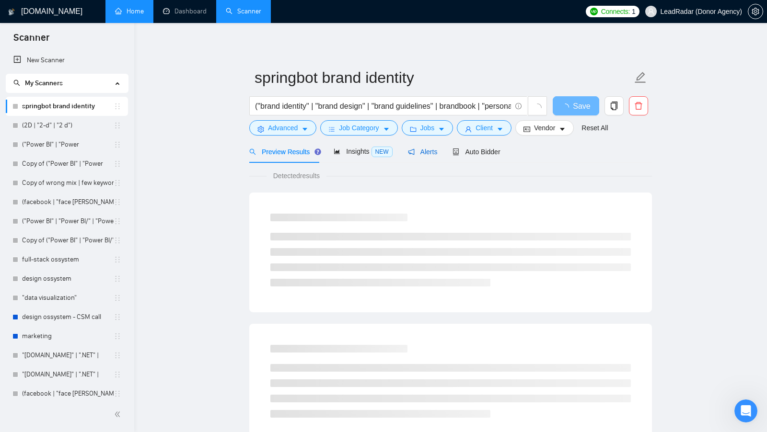
click at [434, 152] on span "Alerts" at bounding box center [423, 152] width 30 height 8
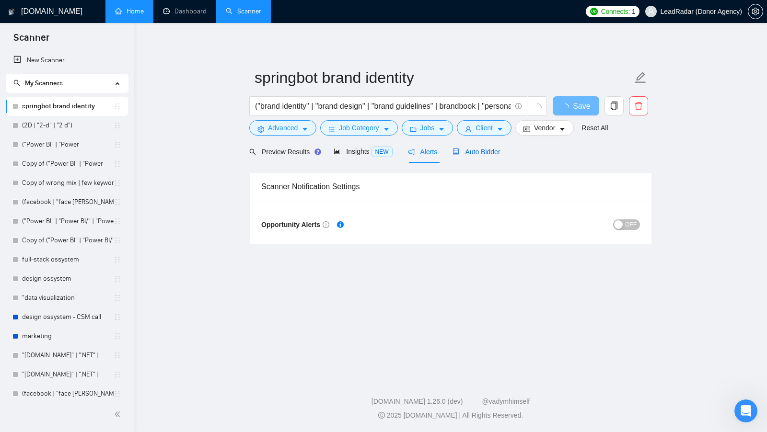
click at [478, 150] on span "Auto Bidder" at bounding box center [476, 152] width 47 height 8
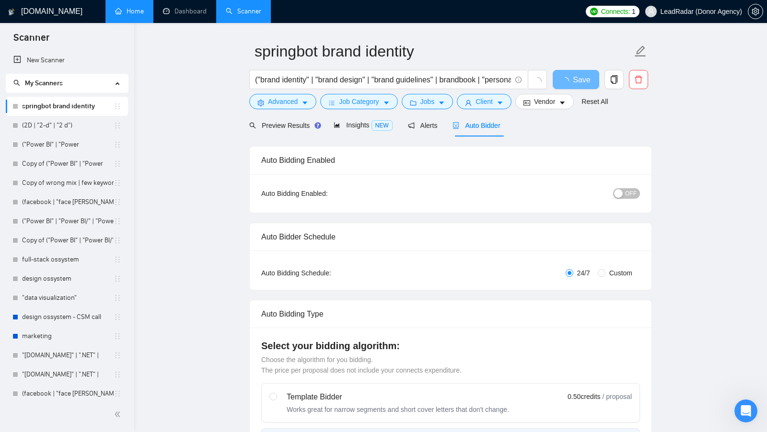
scroll to position [33, 0]
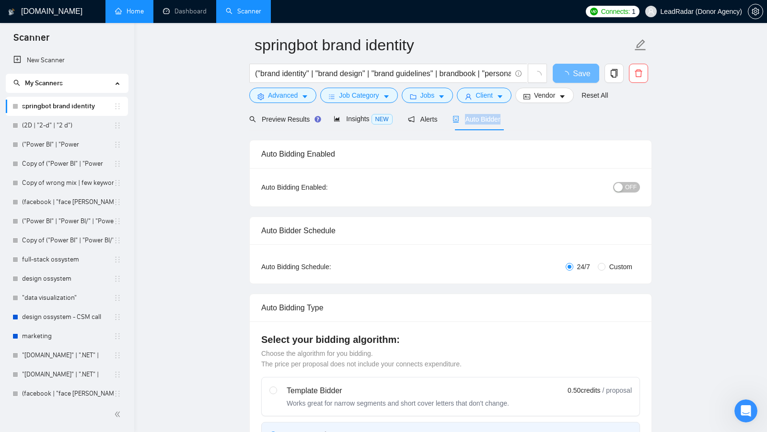
drag, startPoint x: 515, startPoint y: 123, endPoint x: 467, endPoint y: 122, distance: 47.5
click at [467, 122] on div "Preview Results Insights NEW Alerts Auto Bidder" at bounding box center [450, 119] width 403 height 23
click at [542, 125] on div "Preview Results Insights NEW Alerts Auto Bidder" at bounding box center [450, 119] width 403 height 23
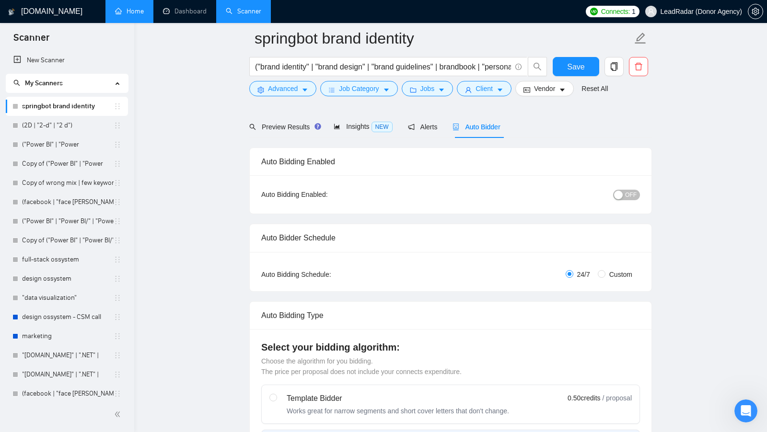
scroll to position [84, 0]
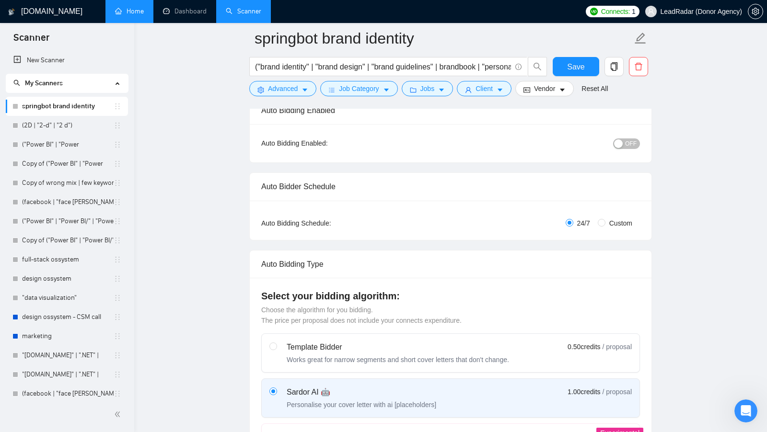
click at [606, 222] on span "Custom" at bounding box center [621, 223] width 31 height 11
click at [606, 222] on input "Custom" at bounding box center [602, 223] width 8 height 8
radio input "true"
radio input "false"
checkbox input "true"
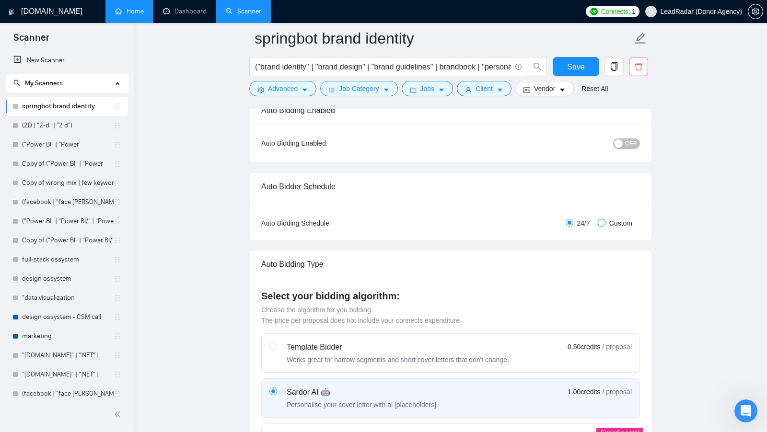
checkbox input "true"
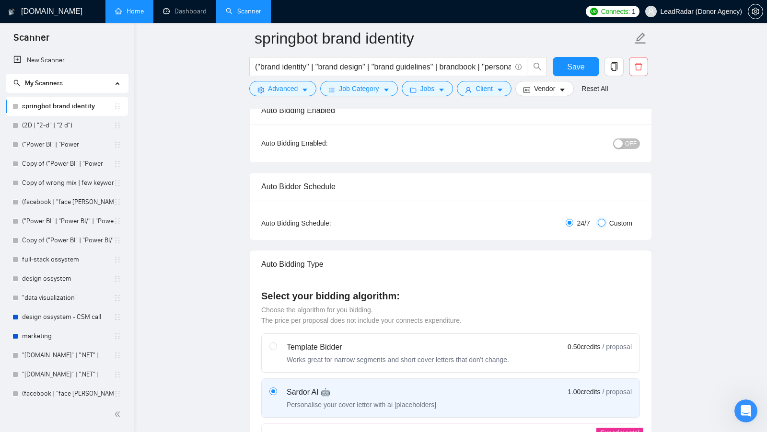
checkbox input "true"
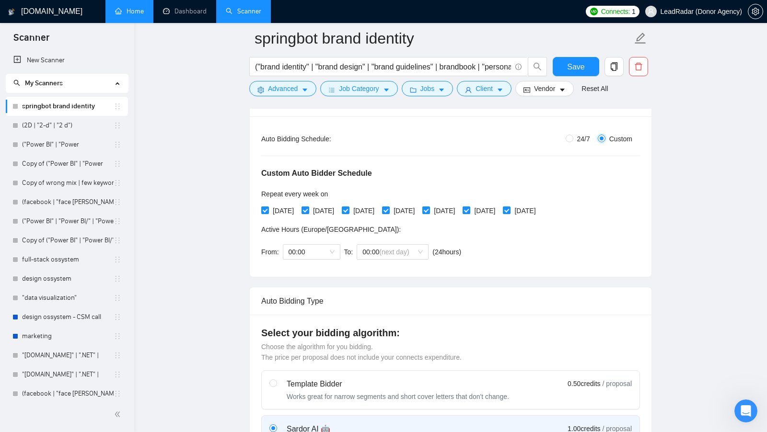
scroll to position [169, 0]
click at [570, 140] on input "24/7" at bounding box center [570, 138] width 8 height 8
radio input "true"
radio input "false"
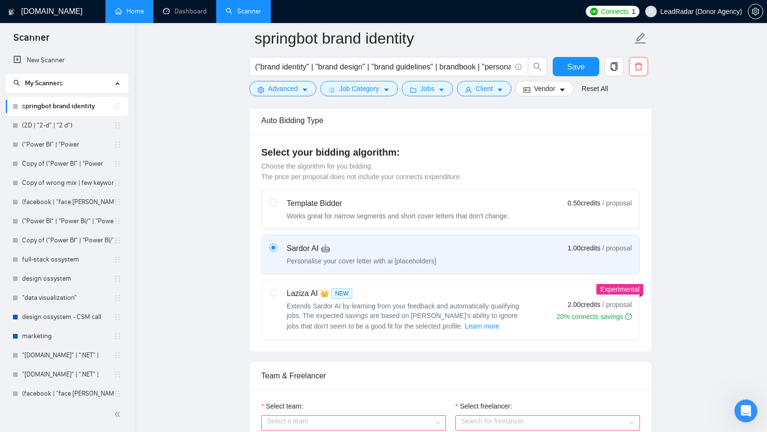
scroll to position [236, 0]
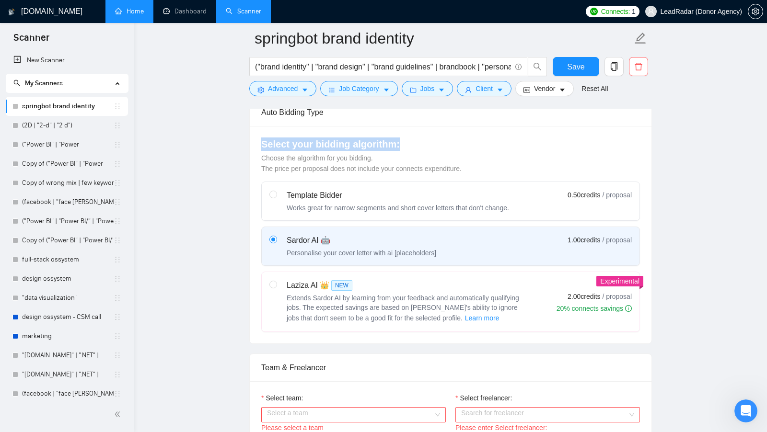
drag, startPoint x: 414, startPoint y: 142, endPoint x: 260, endPoint y: 145, distance: 153.4
click at [261, 144] on h4 "Select your bidding algorithm:" at bounding box center [450, 144] width 379 height 13
click at [479, 140] on h4 "Select your bidding algorithm:" at bounding box center [450, 144] width 379 height 13
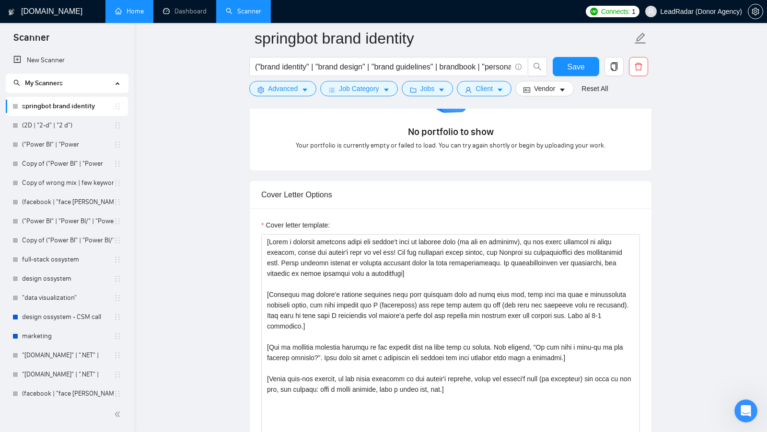
scroll to position [960, 0]
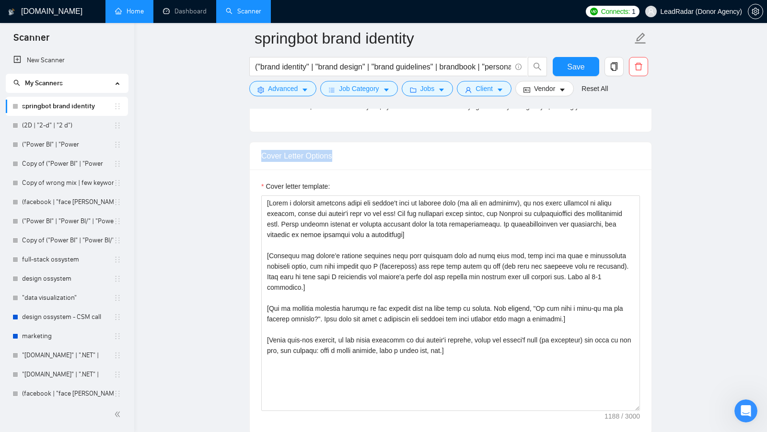
drag, startPoint x: 263, startPoint y: 150, endPoint x: 336, endPoint y: 150, distance: 73.4
click at [336, 150] on div "Cover Letter Options" at bounding box center [450, 155] width 379 height 27
click at [337, 150] on div "Cover Letter Options" at bounding box center [450, 155] width 379 height 27
drag, startPoint x: 339, startPoint y: 178, endPoint x: 256, endPoint y: 178, distance: 82.9
click at [256, 178] on div "Cover letter template:" at bounding box center [451, 302] width 402 height 265
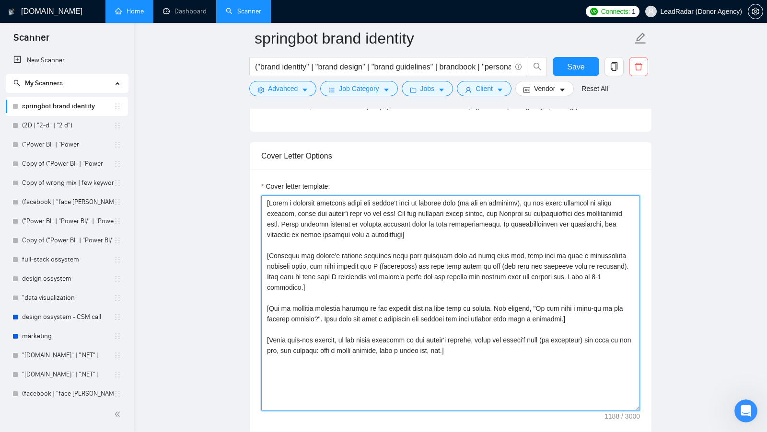
click at [380, 234] on textarea "Cover letter template:" at bounding box center [450, 304] width 379 height 216
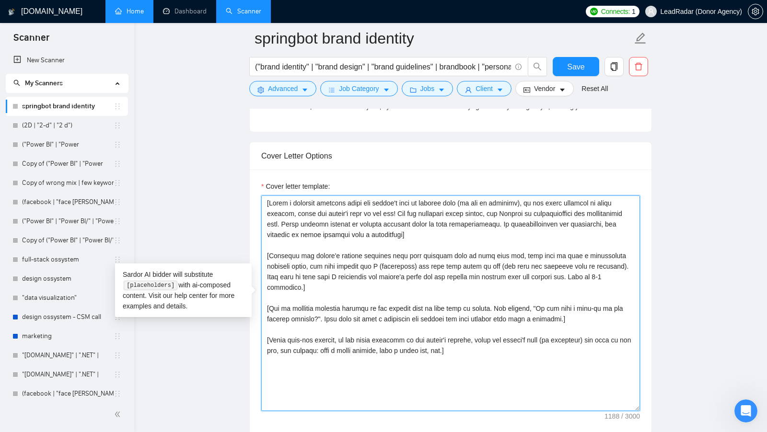
scroll to position [1017, 0]
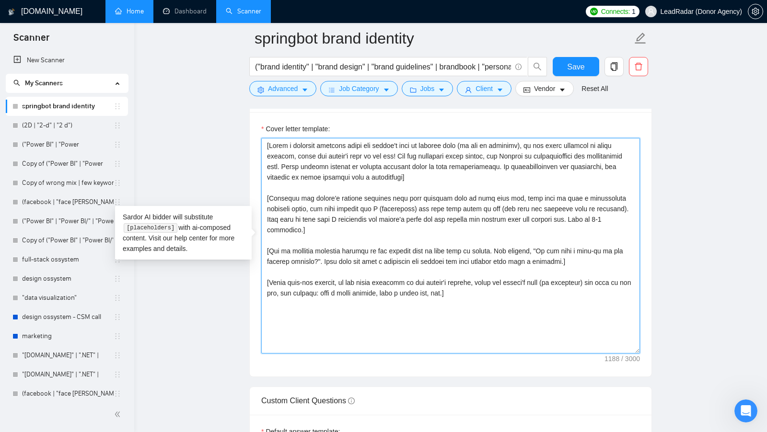
drag, startPoint x: 520, startPoint y: 294, endPoint x: 245, endPoint y: 134, distance: 318.6
click at [245, 134] on main "springbot brand identity ("brand identity" | "brand design" | "brand guidelines…" at bounding box center [451, 288] width 602 height 2534
click at [441, 177] on textarea "Cover letter template:" at bounding box center [450, 246] width 379 height 216
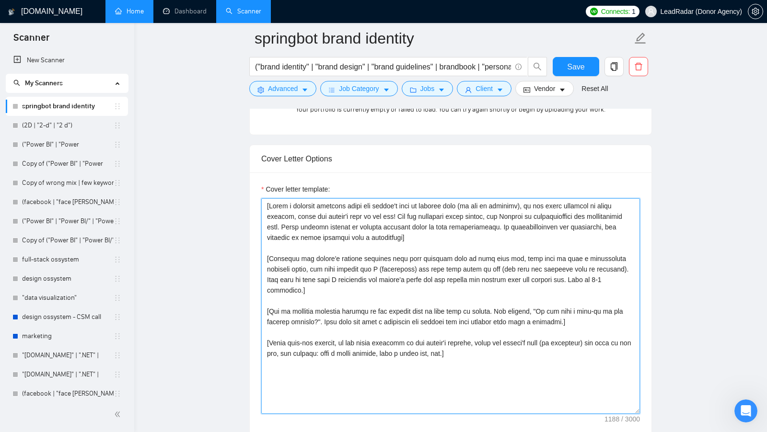
scroll to position [1012, 0]
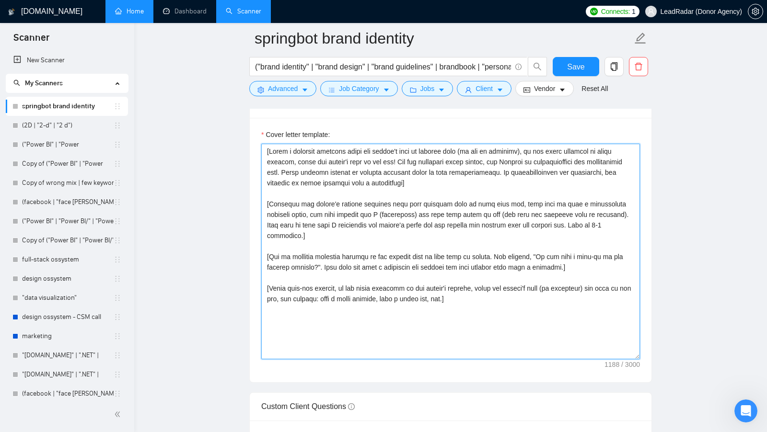
drag, startPoint x: 504, startPoint y: 309, endPoint x: 329, endPoint y: 188, distance: 212.7
click at [329, 188] on textarea "Cover letter template:" at bounding box center [450, 252] width 379 height 216
click at [396, 194] on textarea "Cover letter template:" at bounding box center [450, 252] width 379 height 216
drag, startPoint x: 450, startPoint y: 186, endPoint x: 259, endPoint y: 136, distance: 196.7
click at [260, 136] on div "Cover letter template:" at bounding box center [451, 250] width 402 height 265
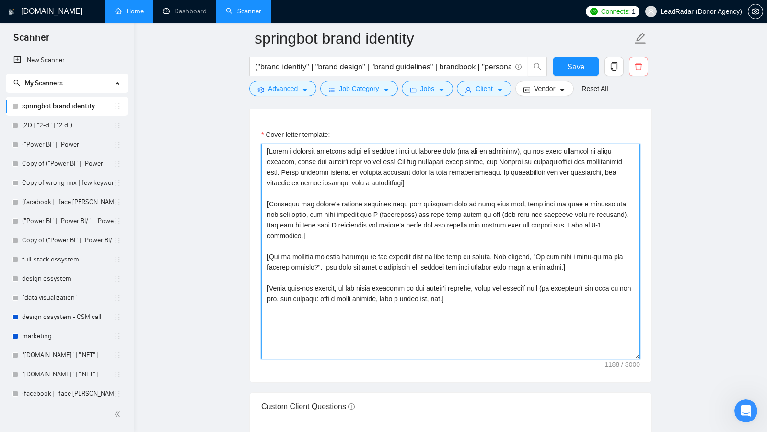
click at [406, 177] on textarea "Cover letter template:" at bounding box center [450, 252] width 379 height 216
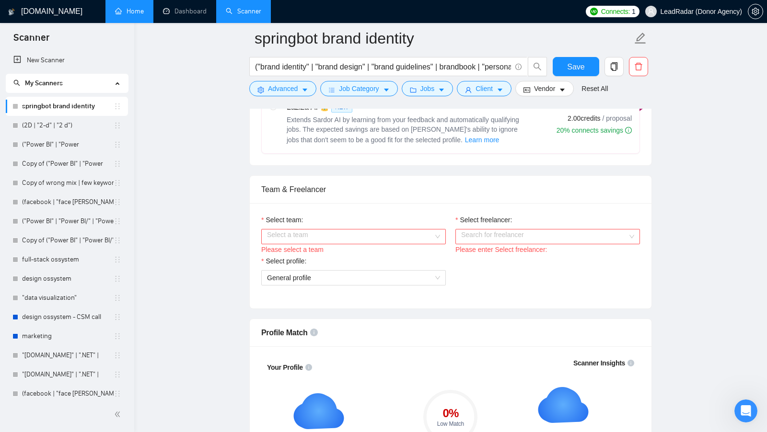
scroll to position [423, 0]
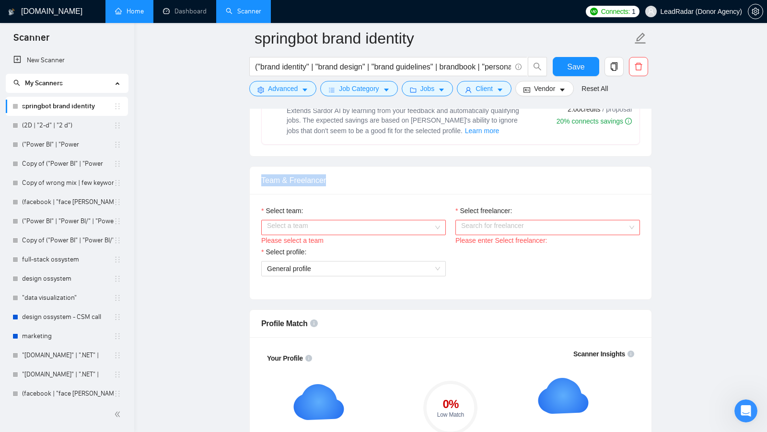
drag, startPoint x: 262, startPoint y: 178, endPoint x: 353, endPoint y: 182, distance: 90.7
click at [353, 182] on div "Team & Freelancer" at bounding box center [450, 180] width 379 height 27
click at [384, 222] on input "Select team:" at bounding box center [350, 228] width 166 height 14
click at [346, 242] on div "Heart Agency 💔" at bounding box center [353, 242] width 173 height 11
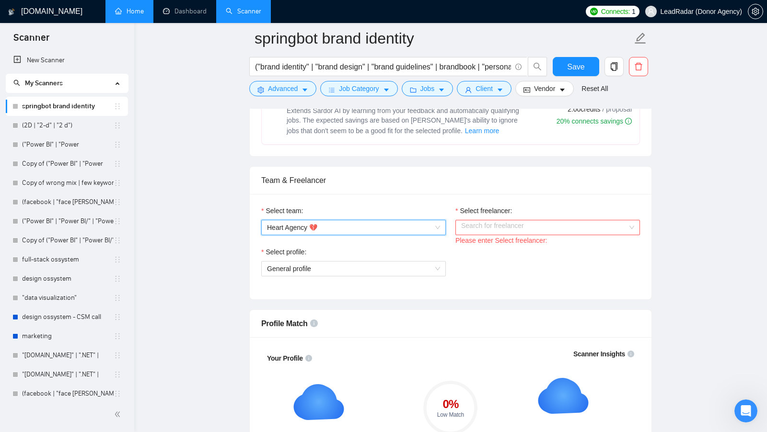
click at [550, 222] on input "Select freelancer:" at bounding box center [544, 228] width 166 height 14
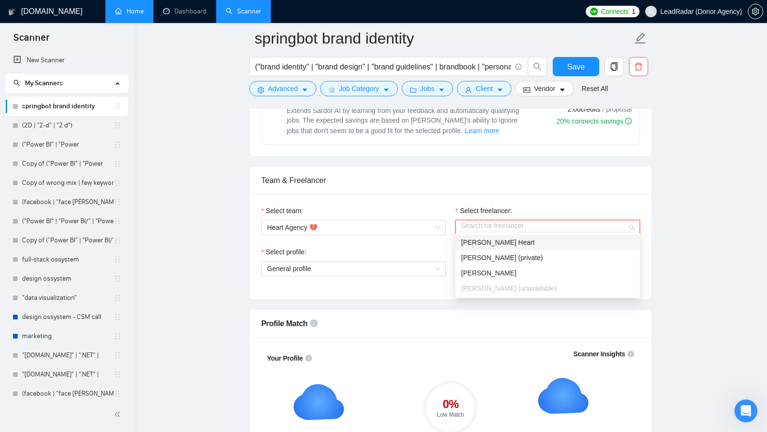
click at [595, 245] on div "[PERSON_NAME] Heart" at bounding box center [547, 242] width 173 height 11
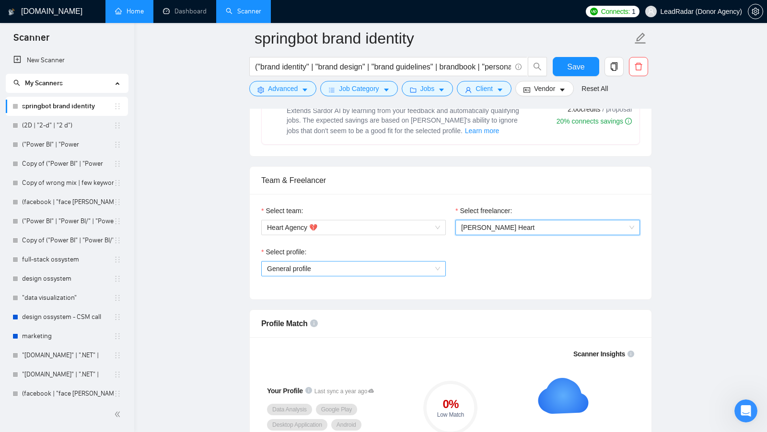
click at [404, 270] on span "General profile" at bounding box center [353, 269] width 173 height 14
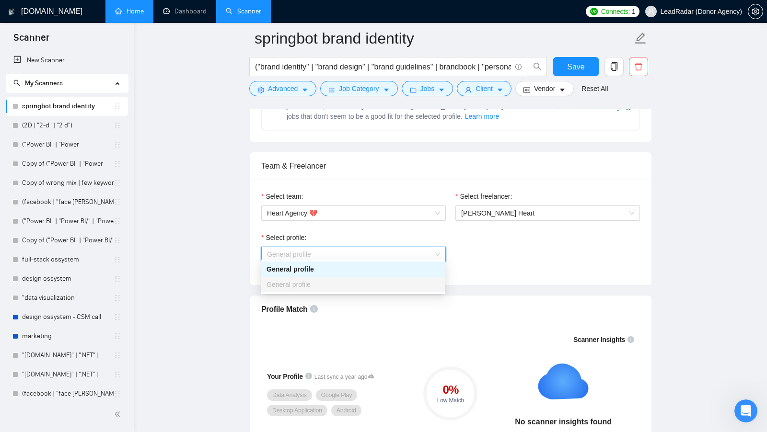
scroll to position [440, 0]
click at [407, 273] on div "General profile" at bounding box center [353, 267] width 185 height 15
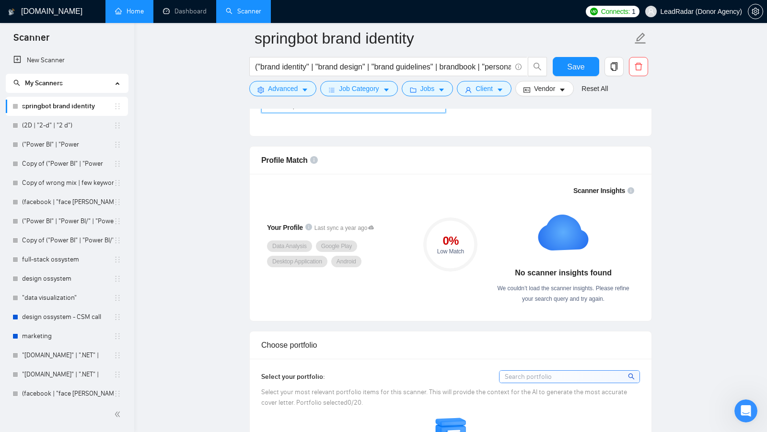
scroll to position [590, 0]
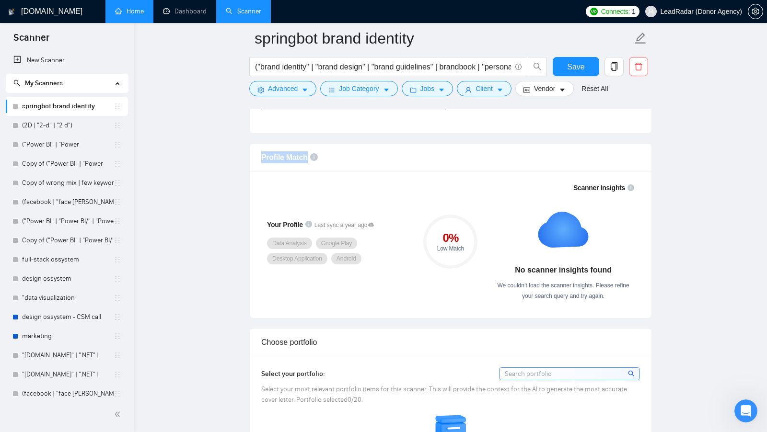
drag, startPoint x: 259, startPoint y: 155, endPoint x: 306, endPoint y: 157, distance: 47.5
click at [306, 157] on div "Profile Match" at bounding box center [451, 158] width 402 height 28
click at [410, 158] on div "Profile Match" at bounding box center [450, 157] width 379 height 27
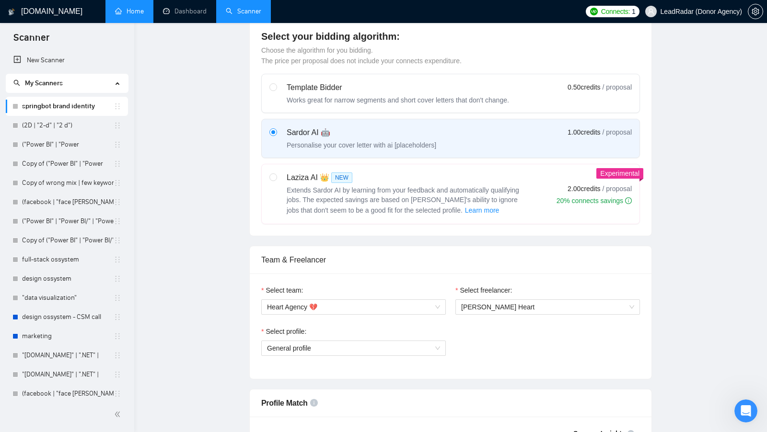
scroll to position [0, 0]
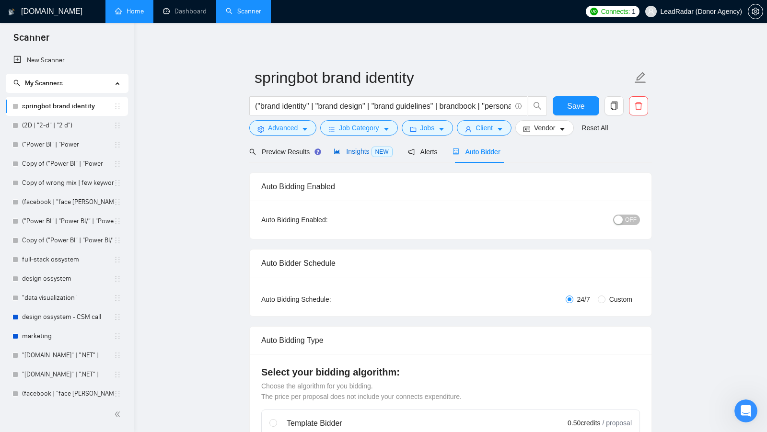
click at [368, 148] on span "Insights NEW" at bounding box center [363, 152] width 58 height 8
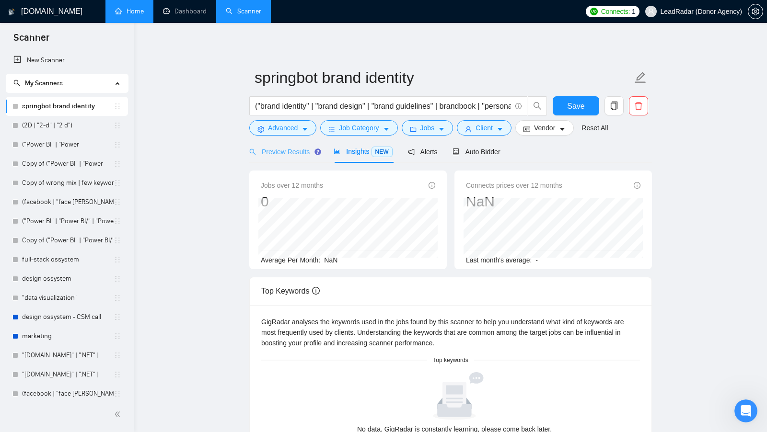
click at [285, 158] on div "Preview Results" at bounding box center [283, 151] width 69 height 23
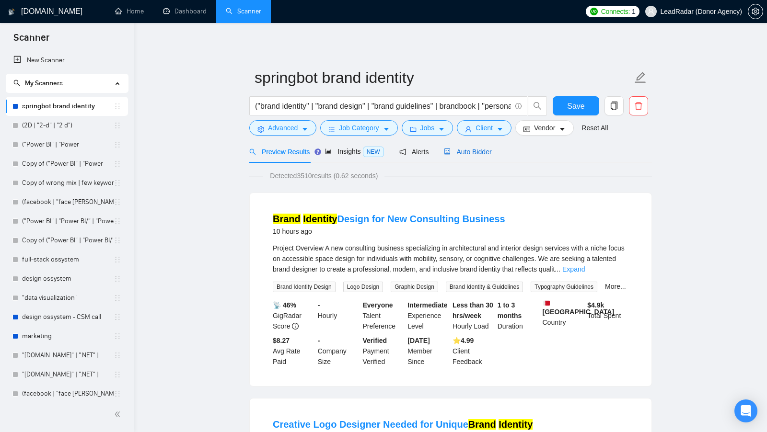
click at [490, 156] on div "Auto Bidder" at bounding box center [467, 152] width 47 height 11
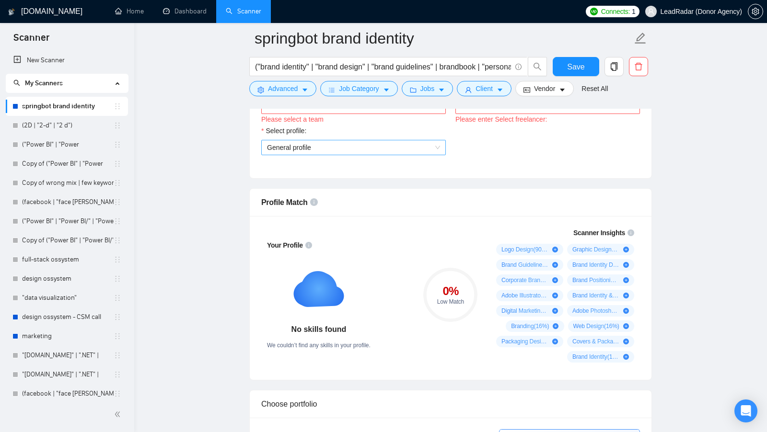
scroll to position [509, 0]
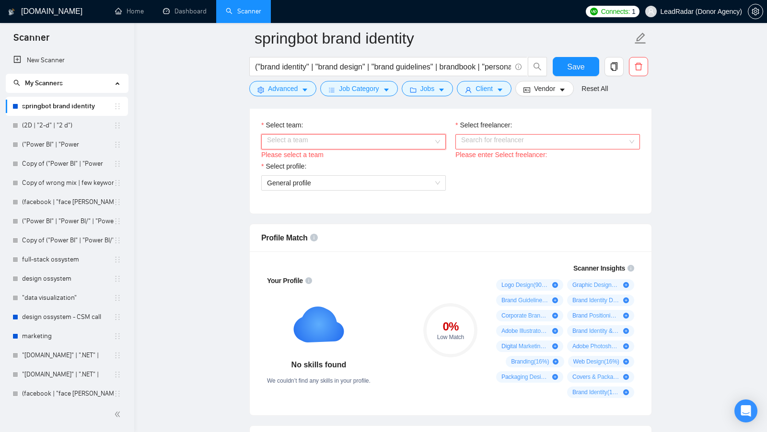
click at [380, 139] on input "Select team:" at bounding box center [350, 142] width 166 height 14
click at [343, 161] on div "Select profile:" at bounding box center [353, 168] width 185 height 14
click at [384, 142] on input "Select team:" at bounding box center [350, 142] width 166 height 14
click at [372, 152] on div "Heart Agency 💔" at bounding box center [353, 157] width 173 height 11
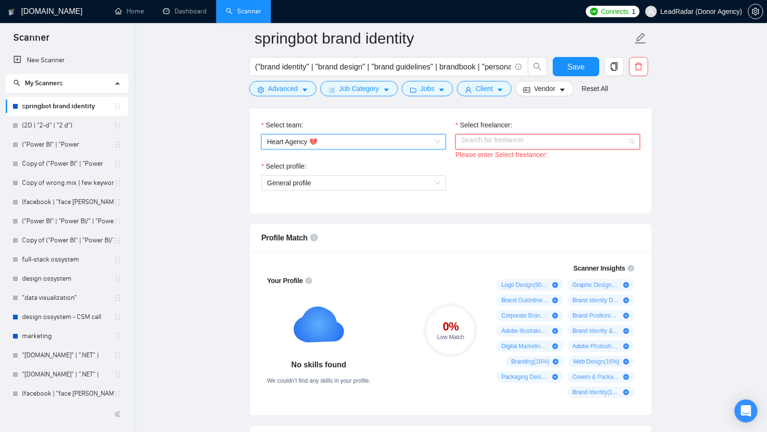
click at [478, 143] on input "Select freelancer:" at bounding box center [544, 142] width 166 height 14
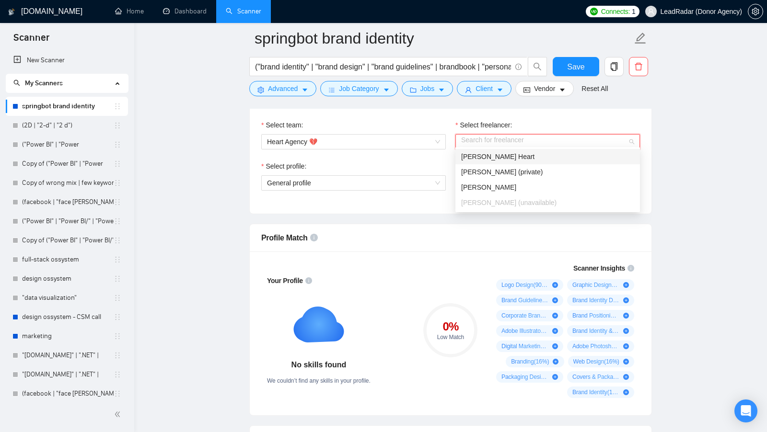
click at [477, 153] on span "[PERSON_NAME] Heart" at bounding box center [497, 157] width 73 height 8
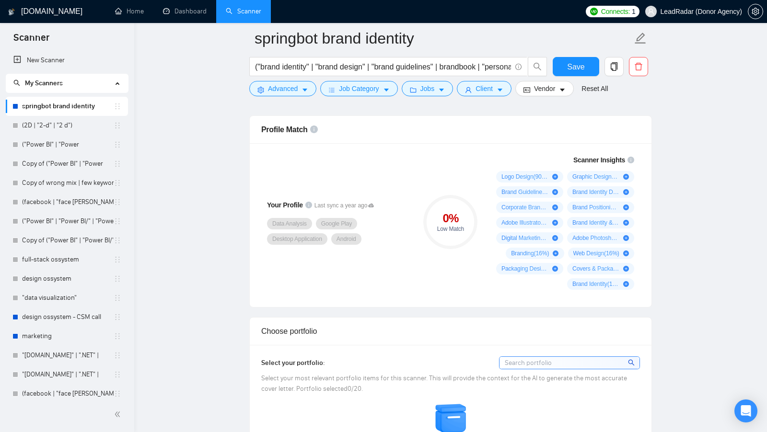
scroll to position [620, 0]
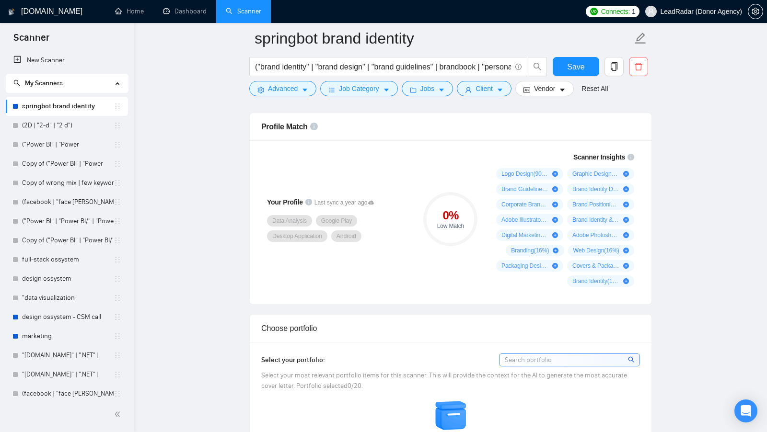
click at [393, 223] on div "Data Analysis Google Play Desktop Application Android" at bounding box center [338, 228] width 142 height 27
click at [500, 273] on div "Logo Design ( 90 %) Graphic Design ( 81 %) Brand Guidelines ( 67 %) Brand Ident…" at bounding box center [563, 227] width 142 height 119
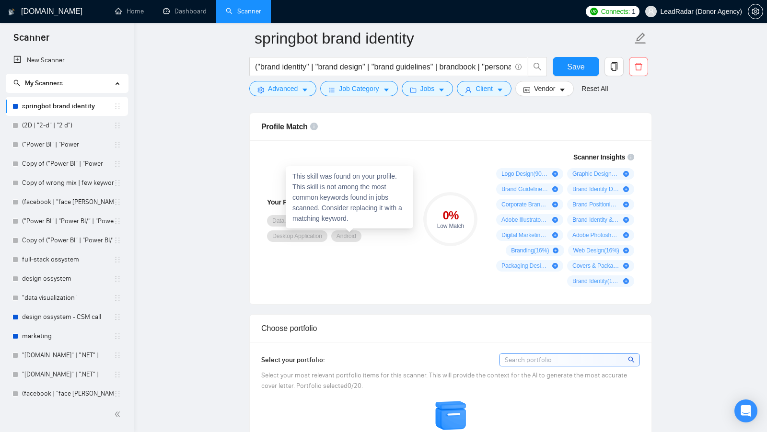
click at [417, 255] on div "Your Profile Last sync a year ago Data Analysis Google Play Desktop Application…" at bounding box center [337, 219] width 161 height 147
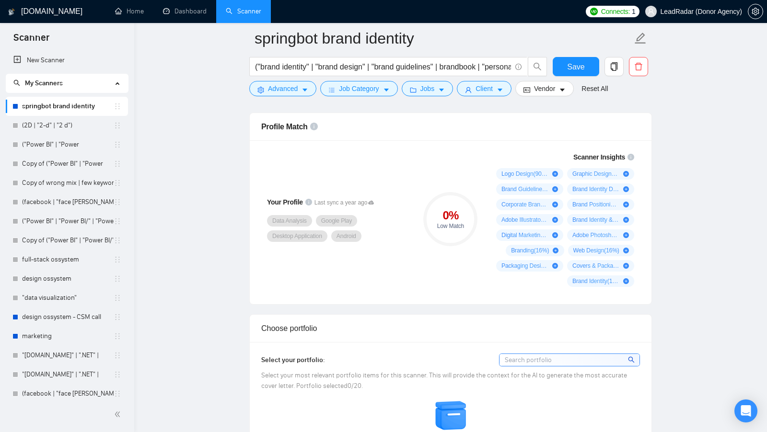
click at [547, 280] on div "Logo Design ( 90 %) Graphic Design ( 81 %) Brand Guidelines ( 67 %) Brand Ident…" at bounding box center [563, 227] width 142 height 119
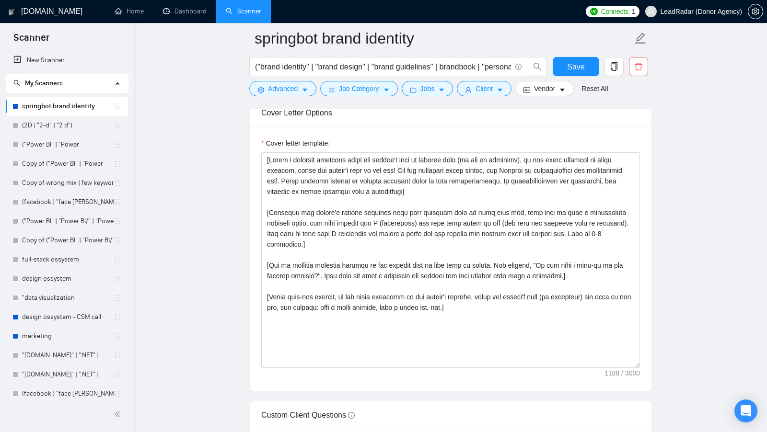
scroll to position [1018, 0]
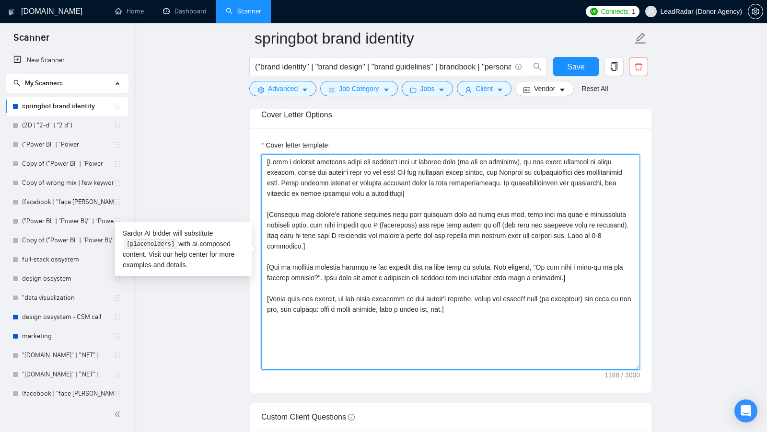
drag, startPoint x: 503, startPoint y: 298, endPoint x: 261, endPoint y: 159, distance: 279.6
click at [261, 159] on textarea "Cover letter template:" at bounding box center [450, 262] width 379 height 216
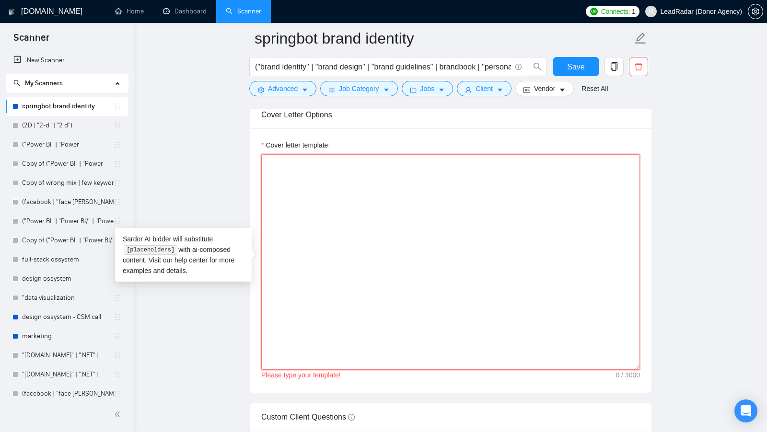
paste textarea "Hi [client name, don’t use country or company name]! To help you [solve specifi…"
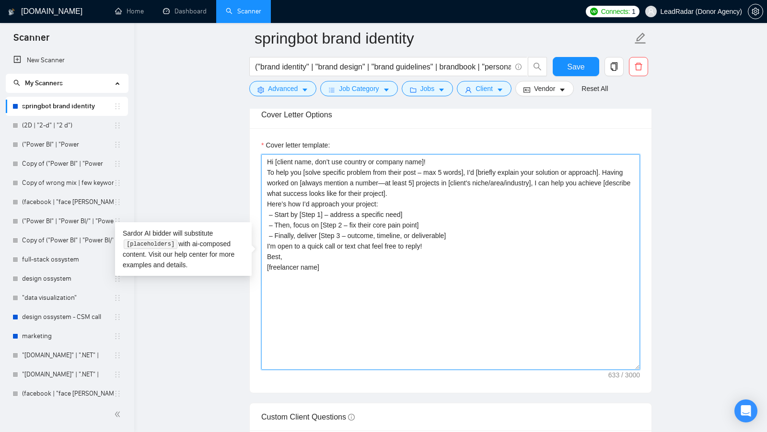
click at [481, 159] on textarea "Hi [client name, don’t use country or company name]! To help you [solve specifi…" at bounding box center [450, 262] width 379 height 216
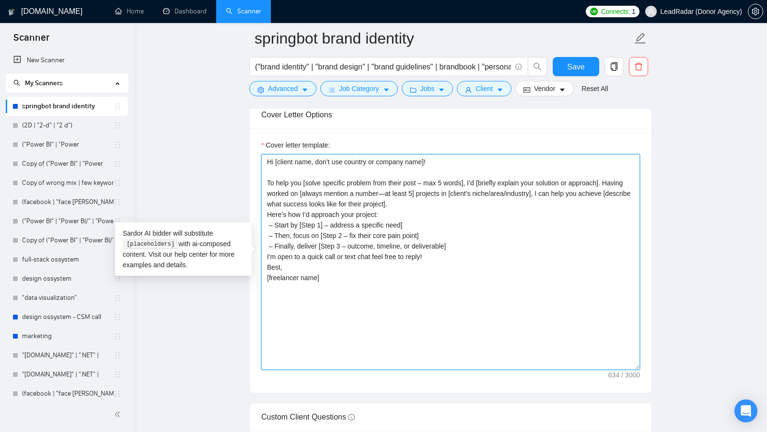
click at [471, 193] on textarea "Hi [client name, don’t use country or company name]! To help you [solve specifi…" at bounding box center [450, 262] width 379 height 216
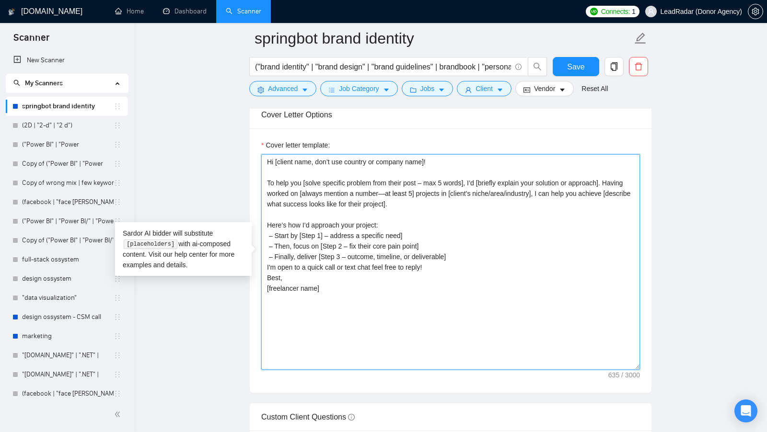
click at [472, 258] on textarea "Hi [client name, don’t use country or company name]! To help you [solve specifi…" at bounding box center [450, 262] width 379 height 216
click at [488, 258] on textarea "Hi [client name, don’t use country or company name]! To help you [solve specifi…" at bounding box center [450, 262] width 379 height 216
click at [480, 249] on textarea "Hi [client name, don’t use country or company name]! To help you [solve specifi…" at bounding box center [450, 262] width 379 height 216
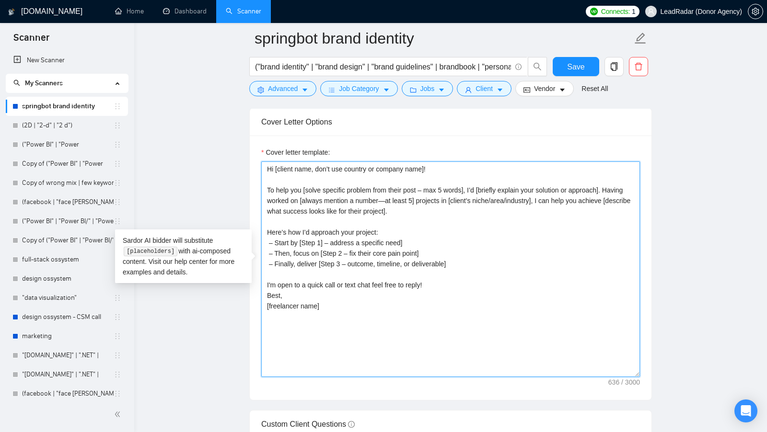
click at [459, 283] on textarea "Hi [client name, don’t use country or company name]! To help you [solve specifi…" at bounding box center [450, 270] width 379 height 216
drag, startPoint x: 274, startPoint y: 165, endPoint x: 411, endPoint y: 166, distance: 137.1
click at [411, 166] on textarea "Hi [client name, don’t use country or company name]! To help you [solve specifi…" at bounding box center [450, 270] width 379 height 216
drag, startPoint x: 431, startPoint y: 163, endPoint x: 272, endPoint y: 162, distance: 159.2
click at [272, 162] on textarea "Hi [client name, don’t use country or company name]! To help you [solve specifi…" at bounding box center [450, 270] width 379 height 216
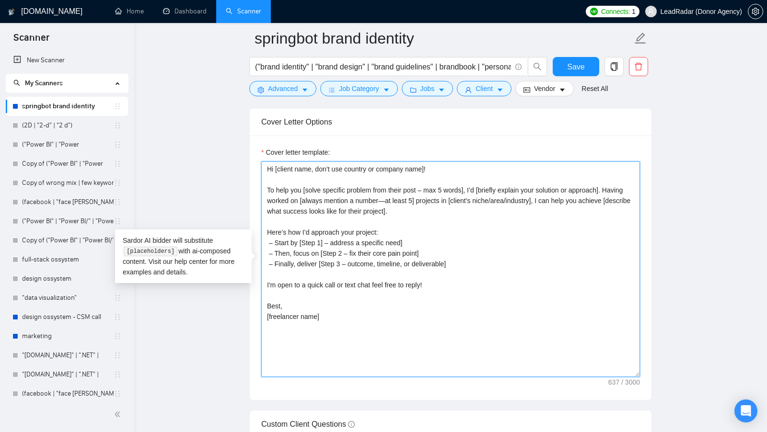
click at [428, 214] on textarea "Hi [client name, don’t use country or company name]! To help you [solve specifi…" at bounding box center [450, 270] width 379 height 216
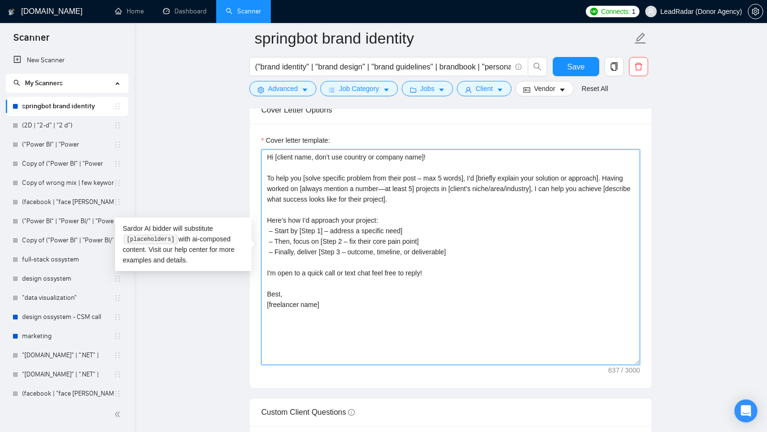
scroll to position [1021, 0]
drag, startPoint x: 274, startPoint y: 155, endPoint x: 432, endPoint y: 156, distance: 158.2
click at [432, 156] on textarea "Hi [client name, don’t use country or company name]! To help you [solve specifi…" at bounding box center [450, 259] width 379 height 216
click at [431, 160] on textarea "Hi [client name, don’t use country or company name]! To help you [solve specifi…" at bounding box center [450, 259] width 379 height 216
click at [269, 152] on textarea "Hi [client name, don’t use country or company name]! To help you [solve specifi…" at bounding box center [450, 259] width 379 height 216
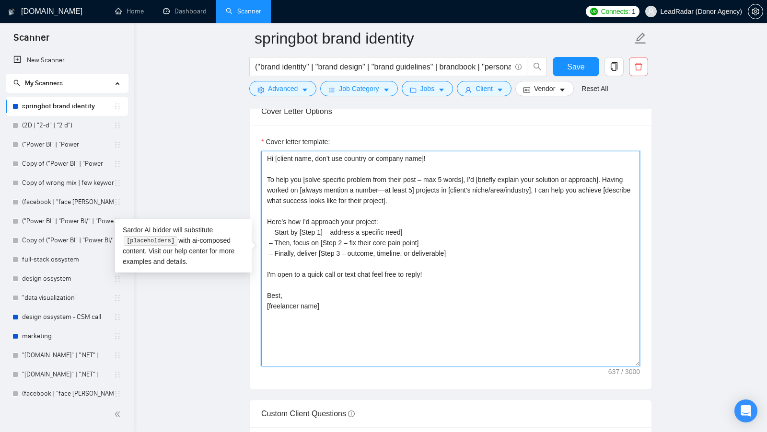
drag, startPoint x: 269, startPoint y: 152, endPoint x: 274, endPoint y: 152, distance: 5.8
click at [274, 152] on textarea "Hi [client name, don’t use country or company name]! To help you [solve specifi…" at bounding box center [450, 259] width 379 height 216
click at [290, 165] on textarea "Hi [client name, don’t use country or company name]! To help you [solve specifi…" at bounding box center [450, 259] width 379 height 216
click at [271, 152] on textarea "Hi [client name, don’t use country or company name]! To help you [solve specifi…" at bounding box center [450, 259] width 379 height 216
click at [279, 152] on textarea "Hi [client name, don’t use country or company name]! To help you [solve specifi…" at bounding box center [450, 259] width 379 height 216
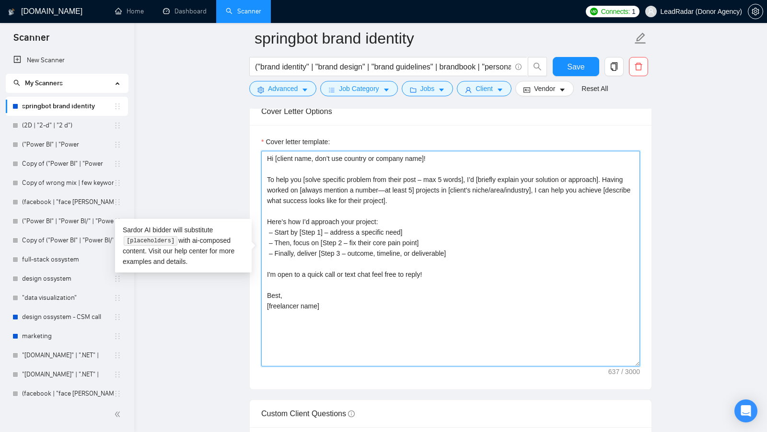
drag, startPoint x: 265, startPoint y: 173, endPoint x: 302, endPoint y: 175, distance: 37.0
click at [302, 175] on textarea "Hi [client name, don’t use country or company name]! To help you [solve specifi…" at bounding box center [450, 259] width 379 height 216
click at [326, 185] on textarea "Hi [client name, don’t use country or company name]! To help you [solve specifi…" at bounding box center [450, 259] width 379 height 216
drag, startPoint x: 305, startPoint y: 175, endPoint x: 475, endPoint y: 176, distance: 170.2
click at [475, 176] on textarea "Hi [client name, don’t use country or company name]! To help you [solve specifi…" at bounding box center [450, 259] width 379 height 216
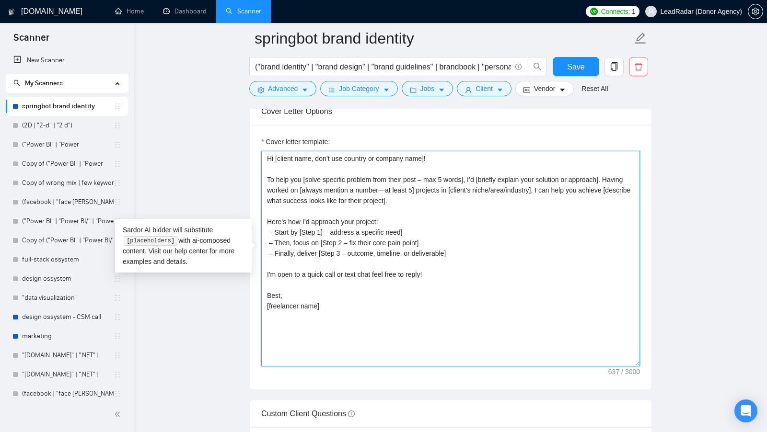
click at [317, 174] on textarea "Hi [client name, don’t use country or company name]! To help you [solve specifi…" at bounding box center [450, 259] width 379 height 216
click at [319, 180] on textarea "Hi [client name, don’t use country or company name]! To help you [solve specifi…" at bounding box center [450, 259] width 379 height 216
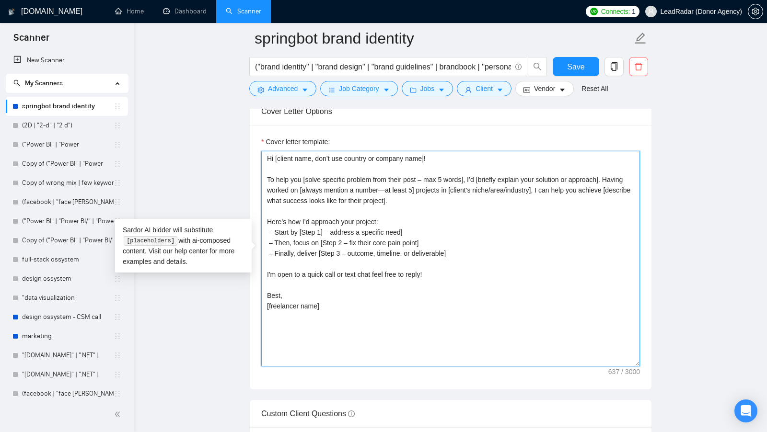
click at [319, 177] on textarea "Hi [client name, don’t use country or company name]! To help you [solve specifi…" at bounding box center [450, 259] width 379 height 216
drag, startPoint x: 304, startPoint y: 175, endPoint x: 476, endPoint y: 177, distance: 172.6
click at [476, 177] on textarea "Hi [client name, don’t use country or company name]! To help you [select specif…" at bounding box center [450, 259] width 379 height 216
click at [482, 174] on textarea "Hi [client name, don’t use country or company name]! To help you [select specif…" at bounding box center [450, 259] width 379 height 216
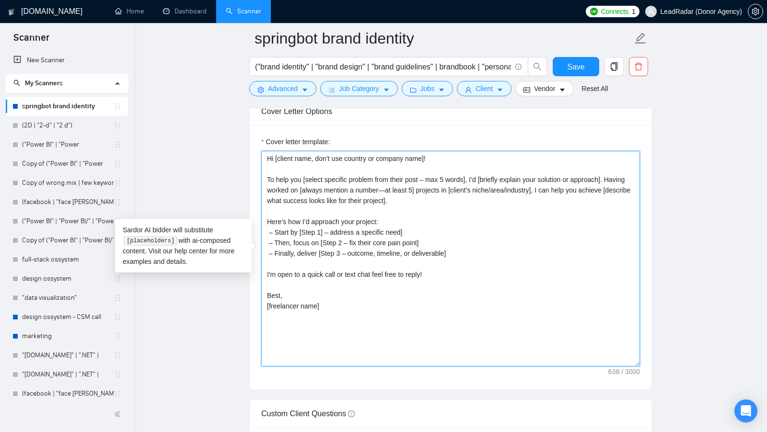
drag, startPoint x: 267, startPoint y: 187, endPoint x: 320, endPoint y: 187, distance: 53.2
click at [320, 187] on textarea "Hi [client name, don’t use country or company name]! To help you [select specif…" at bounding box center [450, 259] width 379 height 216
drag, startPoint x: 325, startPoint y: 187, endPoint x: 455, endPoint y: 196, distance: 130.8
click at [454, 196] on textarea "Hi [client name, don’t use country or company name]! To help you [select specif…" at bounding box center [450, 259] width 379 height 216
click at [455, 196] on textarea "Hi [client name, don’t use country or company name]! To help you [select specif…" at bounding box center [450, 259] width 379 height 216
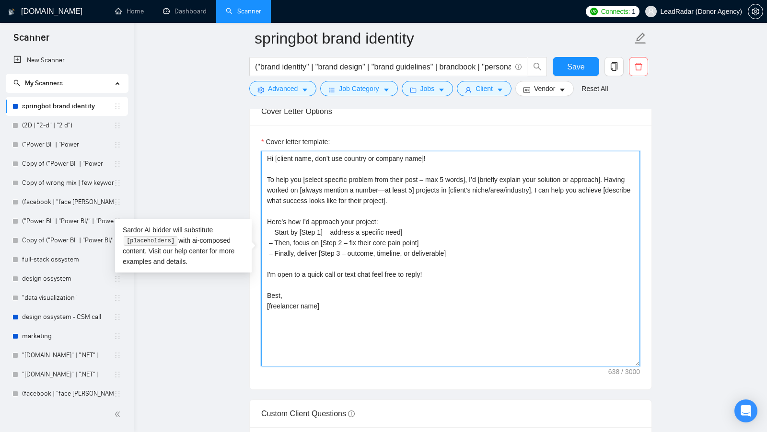
drag, startPoint x: 391, startPoint y: 212, endPoint x: 259, endPoint y: 212, distance: 131.9
click at [259, 212] on div "Cover letter template: Hi [client name, don’t use country or company name]! To …" at bounding box center [451, 257] width 402 height 265
click at [279, 225] on textarea "Hi [client name, don’t use country or company name]! To help you [select specif…" at bounding box center [450, 259] width 379 height 216
drag, startPoint x: 276, startPoint y: 225, endPoint x: 297, endPoint y: 225, distance: 21.1
click at [297, 225] on textarea "Hi [client name, don’t use country or company name]! To help you [select specif…" at bounding box center [450, 259] width 379 height 216
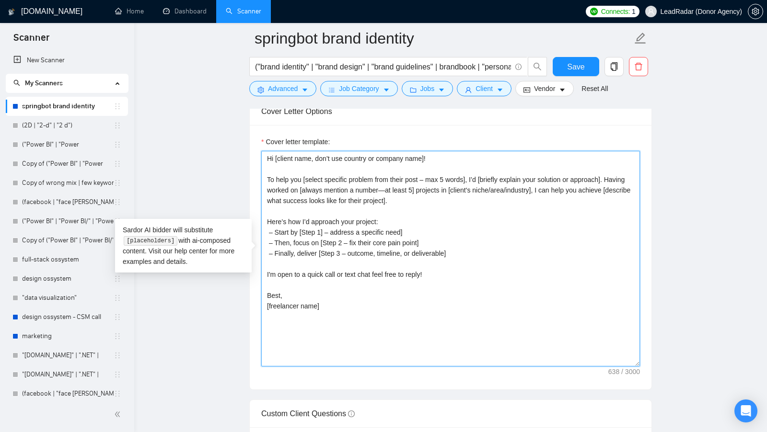
drag, startPoint x: 303, startPoint y: 225, endPoint x: 420, endPoint y: 229, distance: 117.1
click at [420, 229] on textarea "Hi [client name, don’t use country or company name]! To help you [select specif…" at bounding box center [450, 259] width 379 height 216
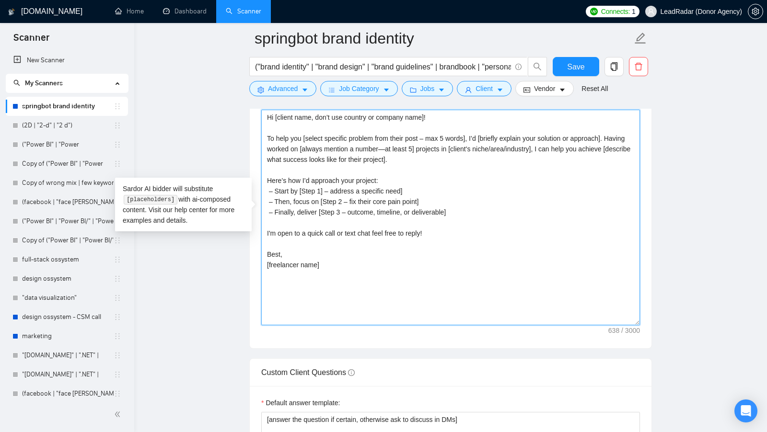
scroll to position [1063, 0]
click at [420, 229] on textarea "Hi [client name, don’t use country or company name]! To help you [select specif…" at bounding box center [450, 217] width 379 height 216
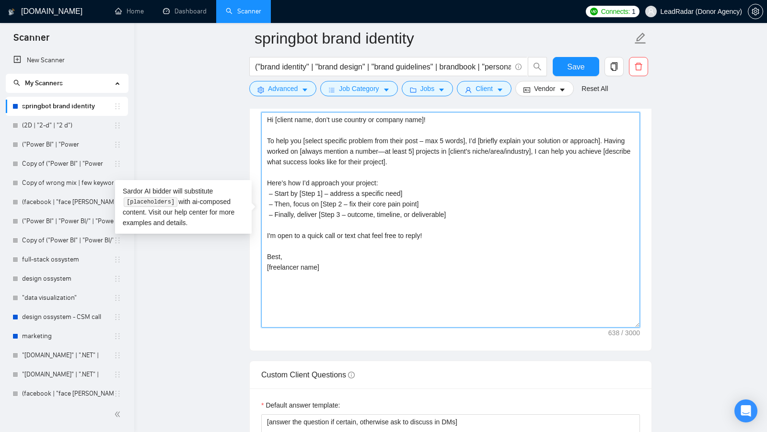
scroll to position [1104, 0]
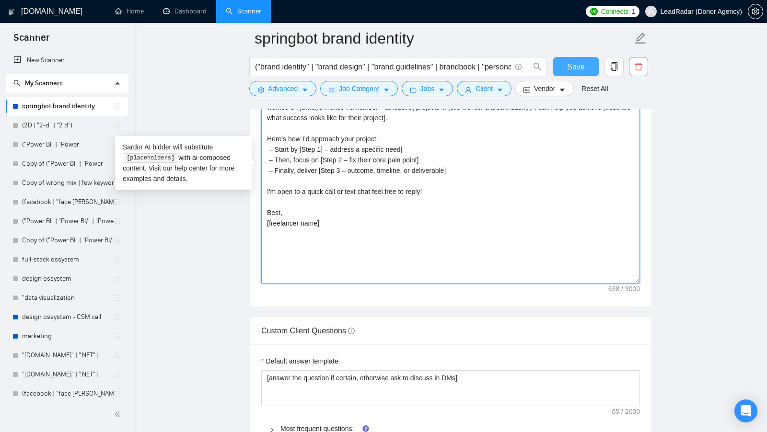
type textarea "Hi [client name, don’t use country or company name]! To help you [select specif…"
click at [571, 72] on span "Save" at bounding box center [575, 67] width 17 height 12
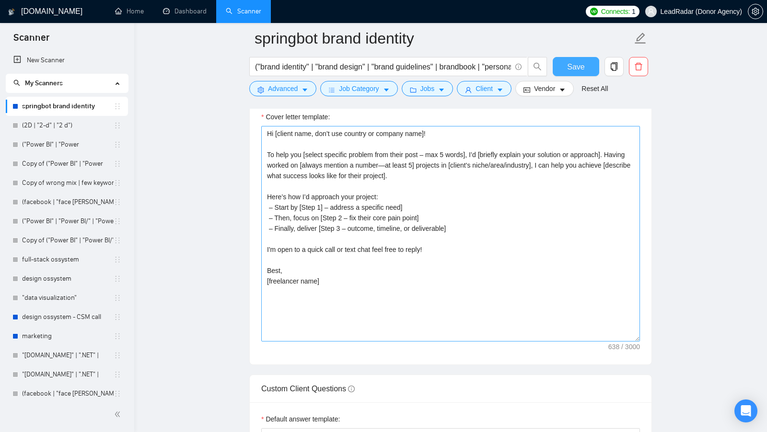
scroll to position [1044, 0]
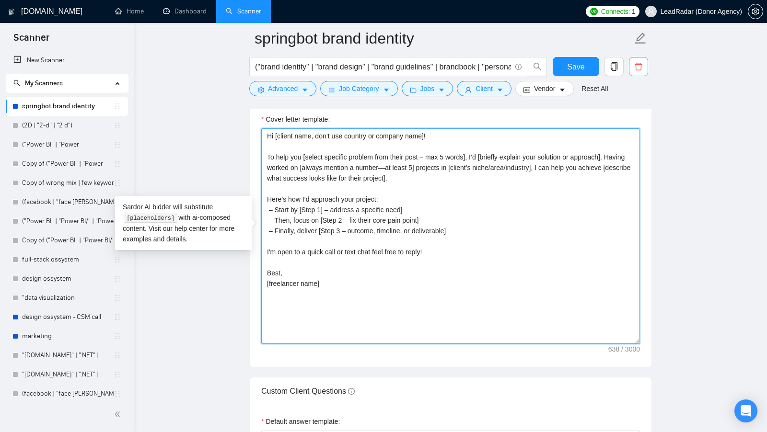
drag, startPoint x: 381, startPoint y: 298, endPoint x: 264, endPoint y: 126, distance: 208.8
click at [264, 128] on textarea "Hi [client name, don’t use country or company name]! To help you [select specif…" at bounding box center [450, 236] width 379 height 216
click at [360, 172] on textarea "Hi [client name, don’t use country or company name]! To help you [select specif…" at bounding box center [450, 236] width 379 height 216
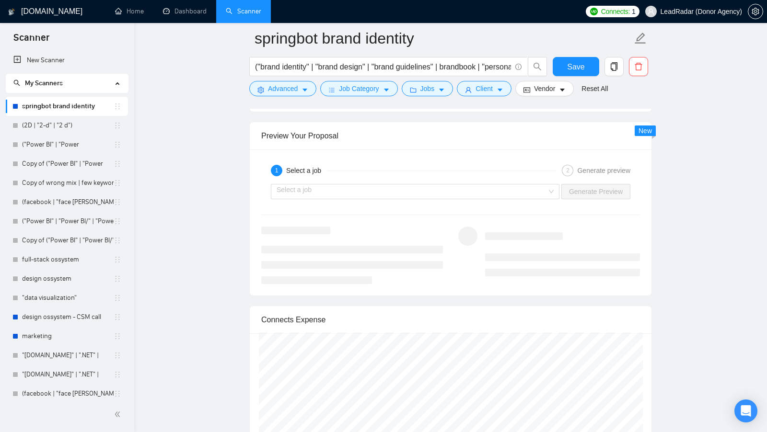
scroll to position [1739, 0]
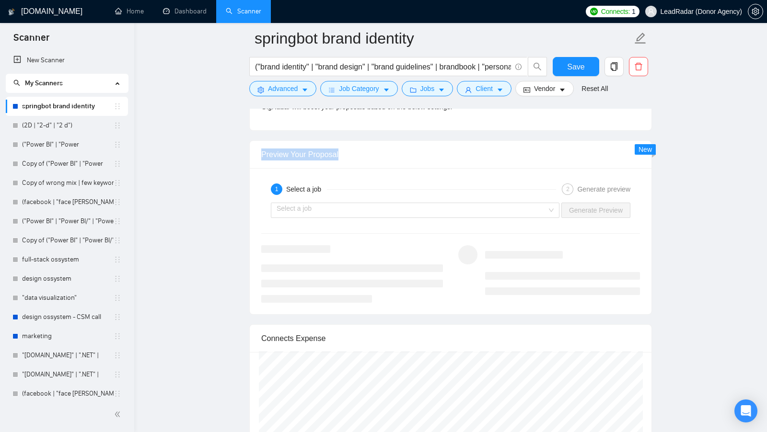
drag, startPoint x: 361, startPoint y: 134, endPoint x: 357, endPoint y: 152, distance: 18.5
click at [357, 152] on div "Preview Your Proposal" at bounding box center [450, 154] width 379 height 27
click at [358, 152] on div "Preview Your Proposal" at bounding box center [450, 154] width 379 height 27
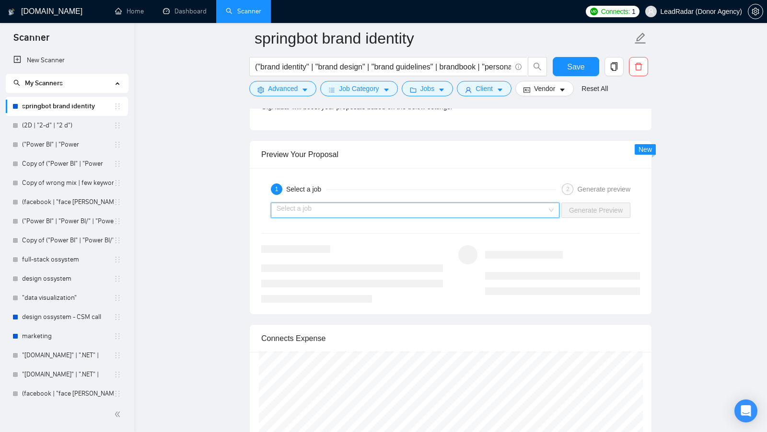
click at [515, 208] on input "search" at bounding box center [412, 210] width 270 height 14
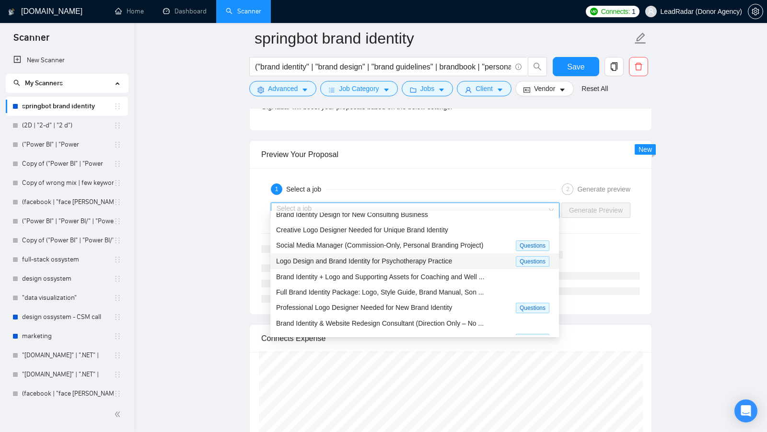
scroll to position [0, 0]
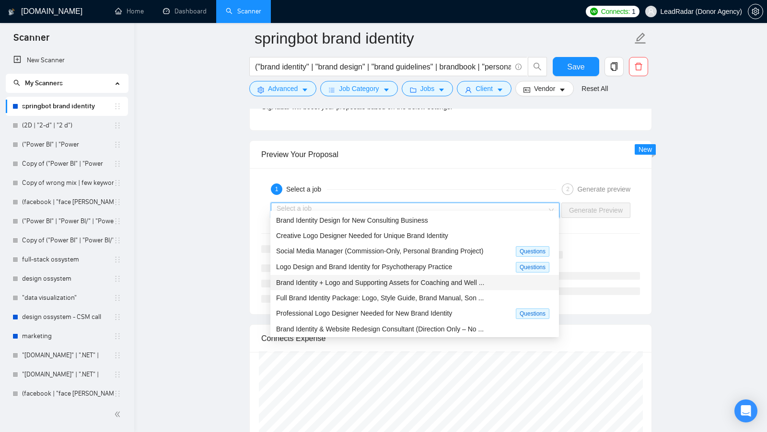
click at [396, 288] on div "Brand Identity + Logo and Supporting Assets for Coaching and Well ..." at bounding box center [414, 282] width 289 height 15
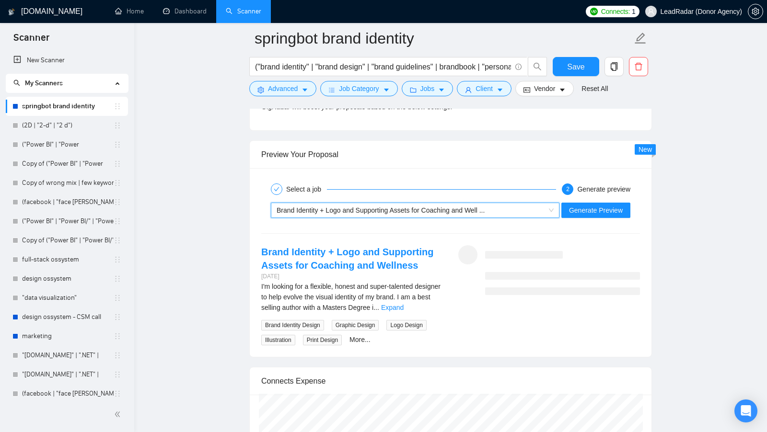
click at [492, 204] on div "Brand Identity + Logo and Supporting Assets for Coaching and Well ..." at bounding box center [411, 210] width 269 height 14
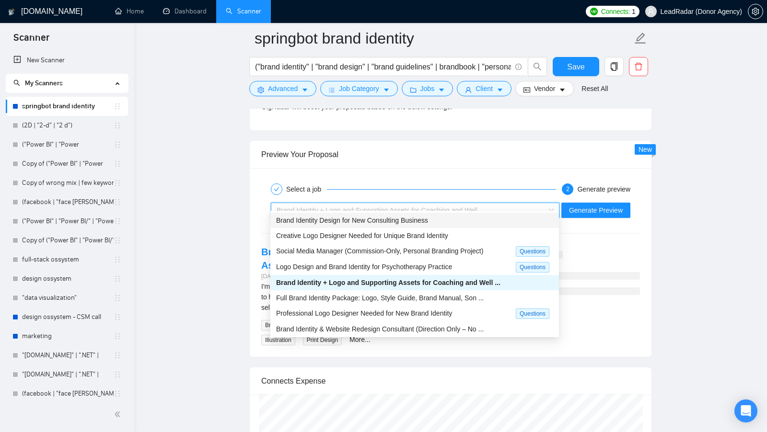
click at [456, 180] on div "Select a job 2 Generate preview" at bounding box center [450, 189] width 379 height 19
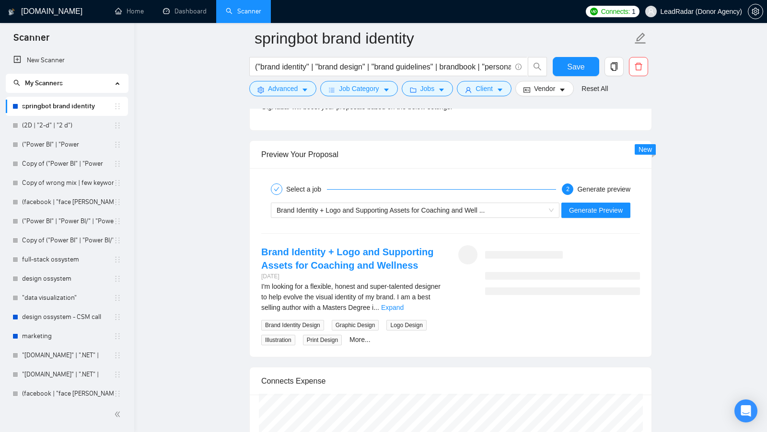
click at [426, 303] on div "I'm looking for a flexible, honest and super-talented designer to help evolve t…" at bounding box center [352, 297] width 182 height 32
click at [429, 302] on div "I'm looking for a flexible, honest and super-talented designer to help evolve t…" at bounding box center [352, 297] width 182 height 32
click at [404, 304] on link "Expand" at bounding box center [392, 308] width 23 height 8
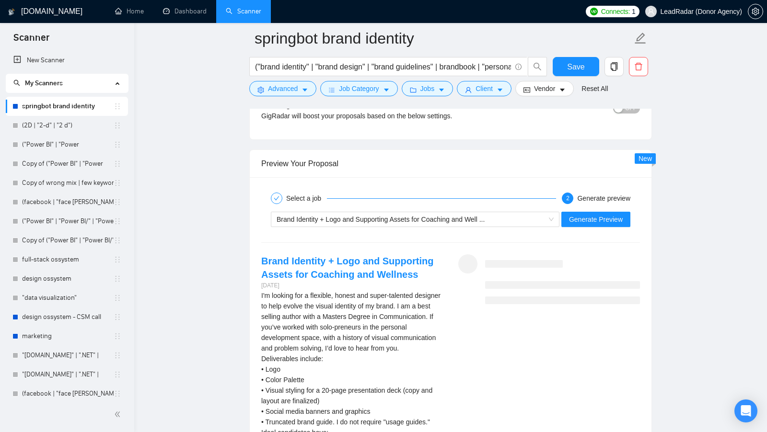
scroll to position [1715, 0]
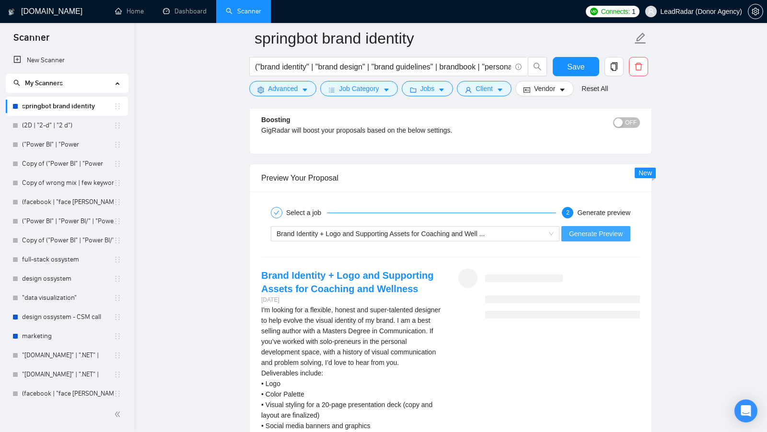
click at [586, 229] on span "Generate Preview" at bounding box center [596, 234] width 54 height 11
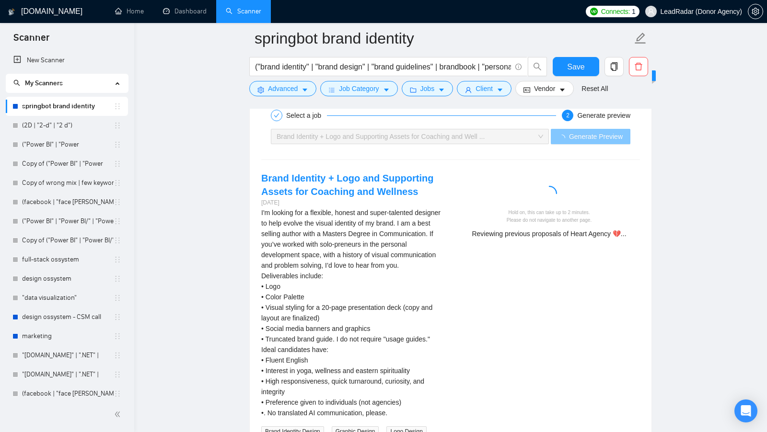
scroll to position [1813, 0]
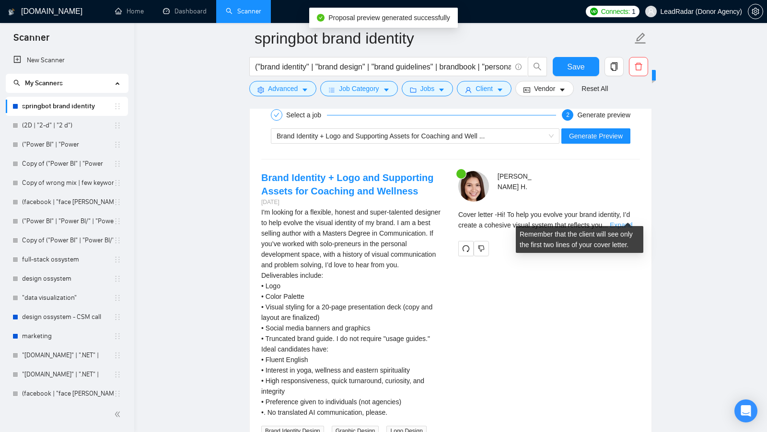
click at [631, 222] on link "Expand" at bounding box center [621, 226] width 23 height 8
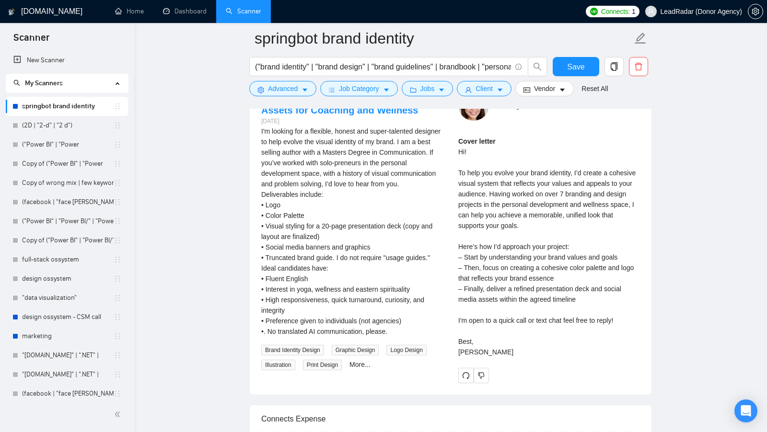
scroll to position [1895, 0]
drag, startPoint x: 453, startPoint y: 141, endPoint x: 467, endPoint y: 142, distance: 14.5
click at [467, 142] on div "Karri H . Cover letter Hi! To help you evolve your brand identity, I’d create a…" at bounding box center [549, 235] width 197 height 293
click at [467, 142] on div "Cover letter Hi! To help you evolve your brand identity, I’d create a cohesive …" at bounding box center [549, 246] width 182 height 222
drag, startPoint x: 497, startPoint y: 257, endPoint x: 572, endPoint y: 257, distance: 75.3
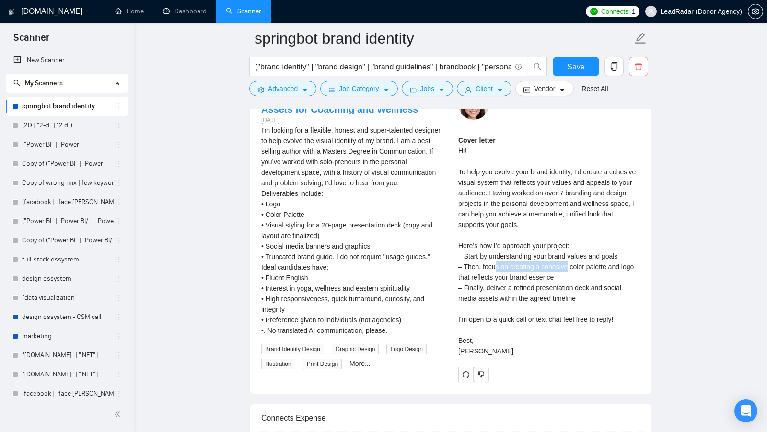
click at [572, 257] on div "Cover letter Hi! To help you evolve your brand identity, I’d create a cohesive …" at bounding box center [549, 246] width 182 height 222
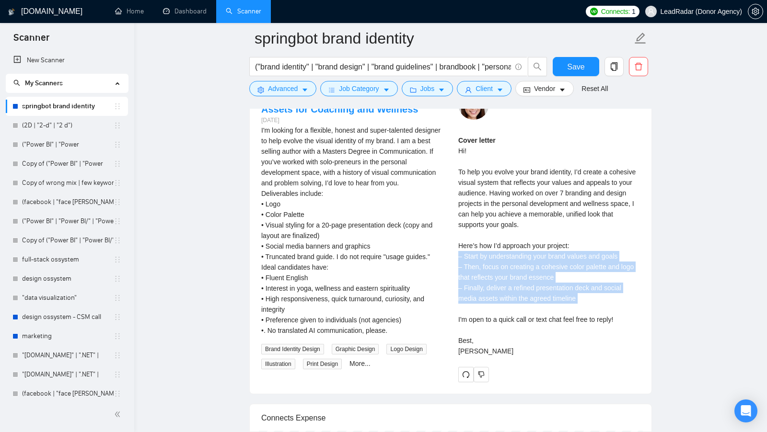
drag, startPoint x: 592, startPoint y: 297, endPoint x: 454, endPoint y: 249, distance: 146.2
click at [454, 249] on div "Karri H . Cover letter Hi! To help you evolve your brand identity, I’d create a…" at bounding box center [549, 235] width 197 height 293
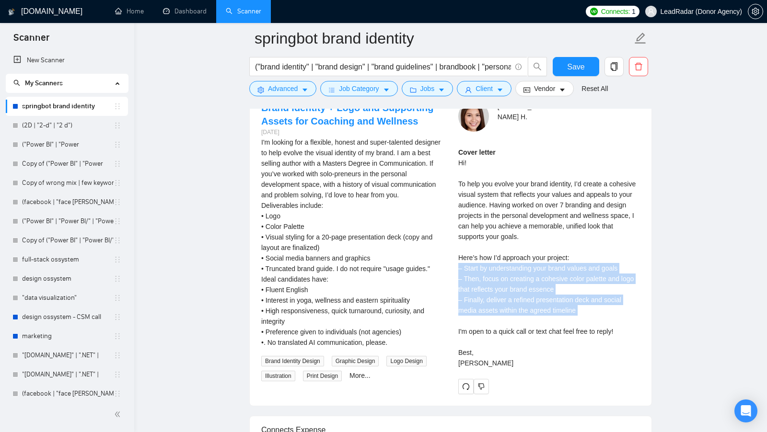
scroll to position [1911, 0]
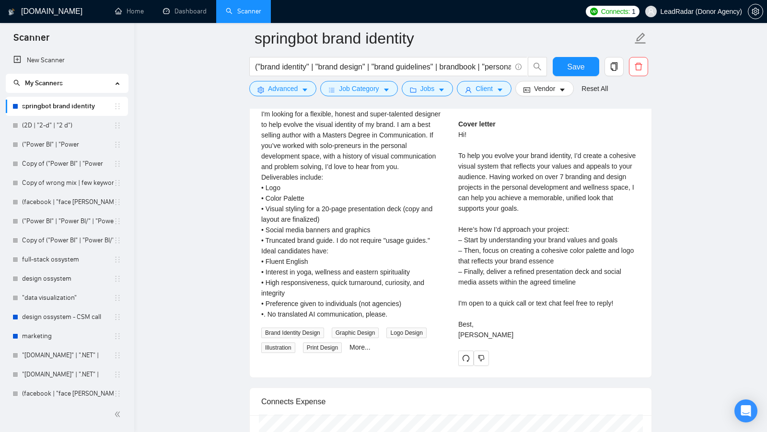
click at [492, 292] on div "Cover letter Hi! To help you evolve your brand identity, I’d create a cohesive …" at bounding box center [549, 230] width 182 height 222
click at [550, 293] on div "Cover letter Hi! To help you evolve your brand identity, I’d create a cohesive …" at bounding box center [549, 230] width 182 height 222
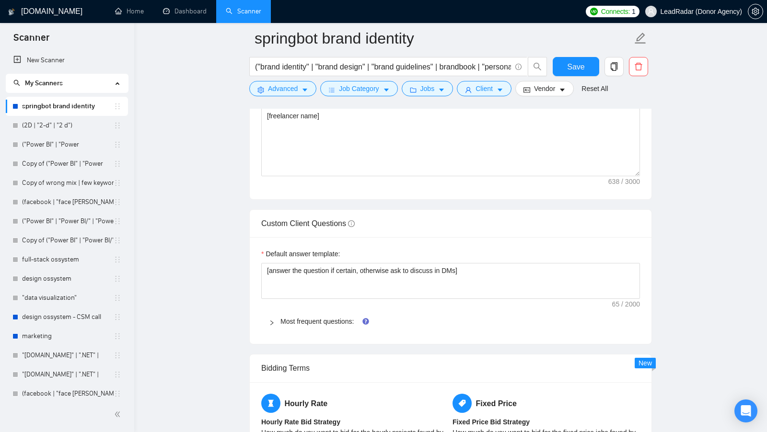
scroll to position [1222, 0]
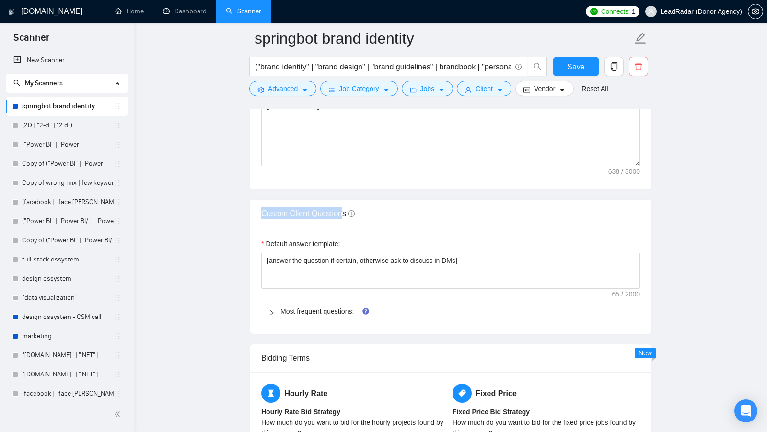
drag, startPoint x: 260, startPoint y: 209, endPoint x: 346, endPoint y: 209, distance: 85.8
click at [346, 209] on div "Custom Client Questions" at bounding box center [451, 214] width 402 height 28
click at [420, 207] on div "Custom Client Questions" at bounding box center [450, 213] width 379 height 27
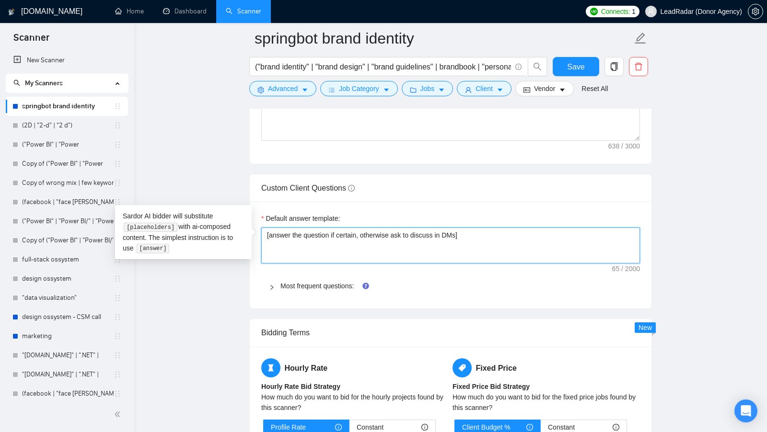
drag, startPoint x: 481, startPoint y: 227, endPoint x: 265, endPoint y: 230, distance: 216.7
click at [265, 230] on textarea "[answer the question if certain, otherwise ask to discuss in DMs]" at bounding box center [450, 246] width 379 height 36
click at [507, 228] on textarea "[answer the question if certain, otherwise ask to discuss in DMs]" at bounding box center [450, 246] width 379 height 36
drag, startPoint x: 269, startPoint y: 229, endPoint x: 461, endPoint y: 231, distance: 191.8
click at [461, 231] on textarea "[answer the question if certain, otherwise ask to discuss in DMs]" at bounding box center [450, 246] width 379 height 36
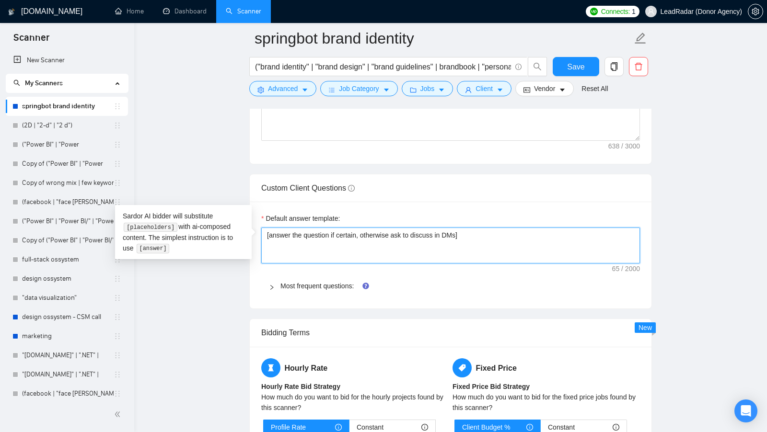
click at [484, 231] on textarea "[answer the question if certain, otherwise ask to discuss in DMs]" at bounding box center [450, 246] width 379 height 36
drag, startPoint x: 473, startPoint y: 229, endPoint x: 264, endPoint y: 232, distance: 208.6
click at [264, 232] on textarea "[answer the question if certain, otherwise ask to discuss in DMs]" at bounding box center [450, 246] width 379 height 36
click at [536, 228] on textarea "[answer the question if certain, otherwise ask to discuss in DMs]" at bounding box center [450, 246] width 379 height 36
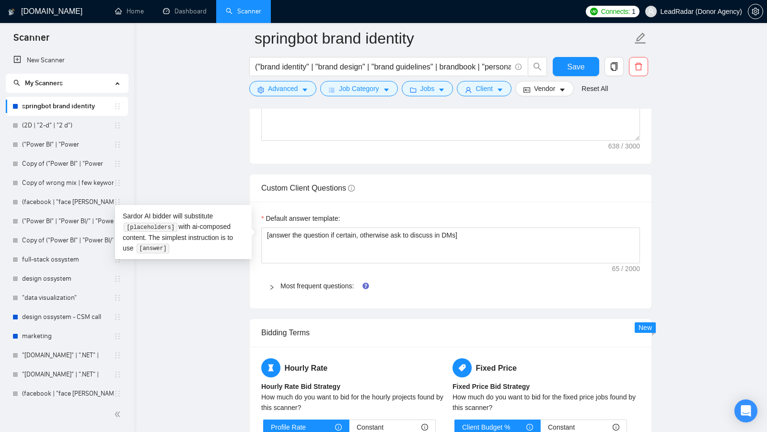
click at [420, 213] on div "Default answer template:" at bounding box center [450, 220] width 379 height 14
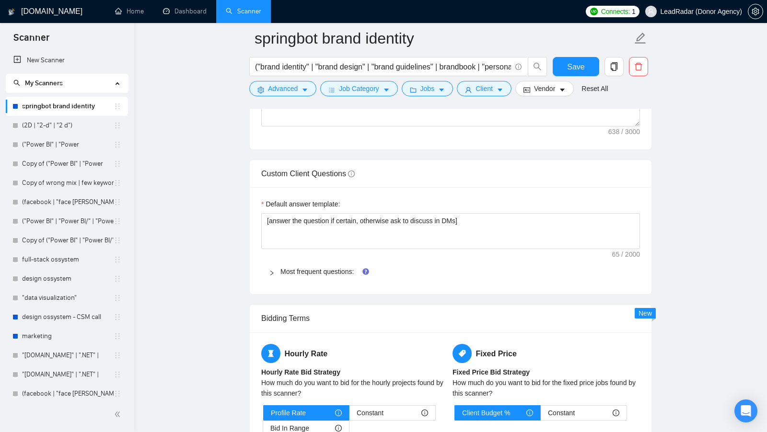
scroll to position [1262, 0]
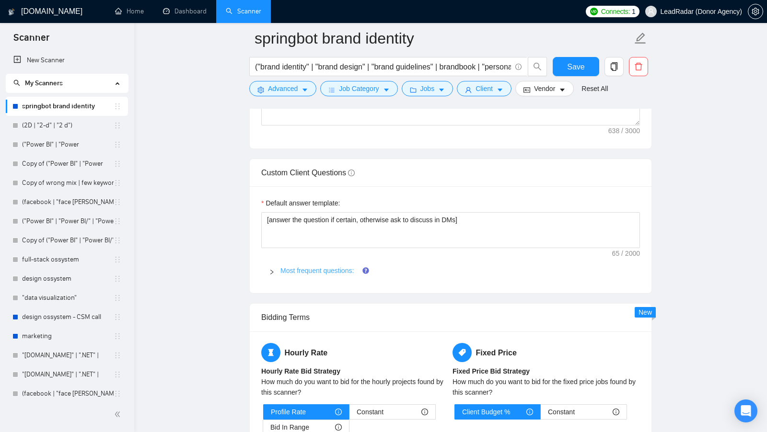
click at [323, 267] on link "Most frequent questions:" at bounding box center [316, 271] width 73 height 8
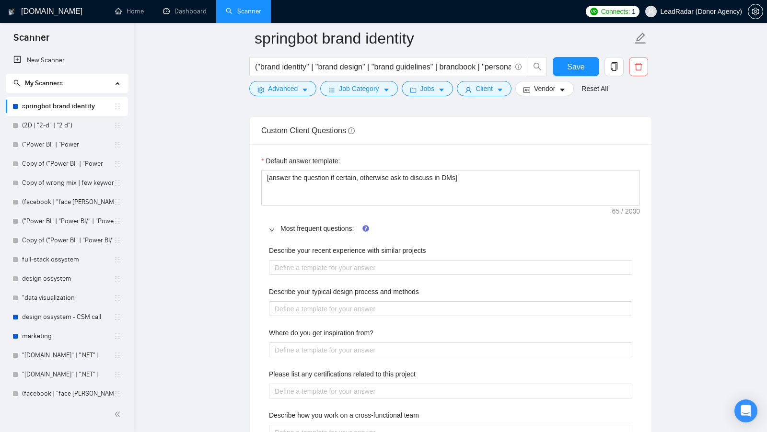
scroll to position [1323, 0]
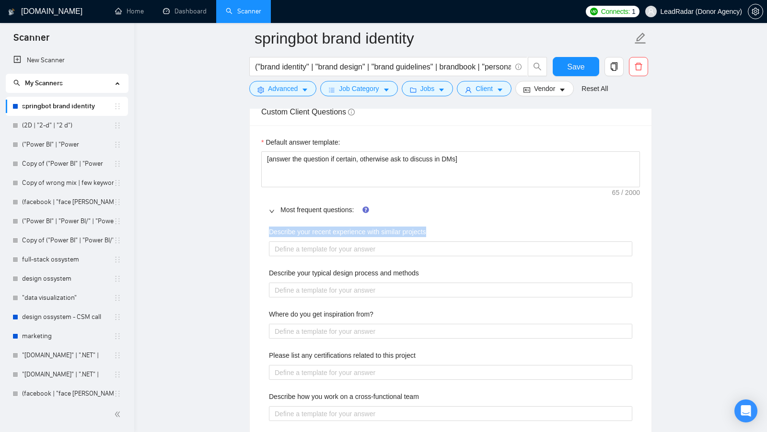
drag, startPoint x: 266, startPoint y: 224, endPoint x: 442, endPoint y: 224, distance: 176.4
click at [442, 224] on div "Describe your recent experience with similar projects Describe your typical des…" at bounding box center [450, 330] width 379 height 218
click at [440, 244] on projects "Describe your recent experience with similar projects" at bounding box center [450, 249] width 363 height 15
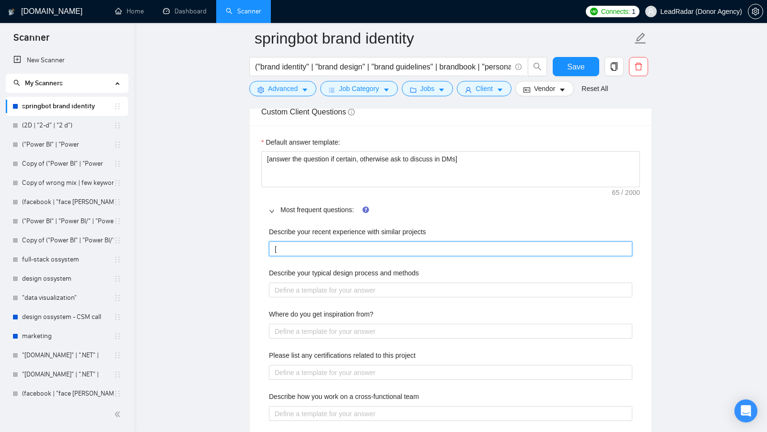
type projects "[]"
type projects "["
type projects "h"
type projects "ht"
type projects "htt"
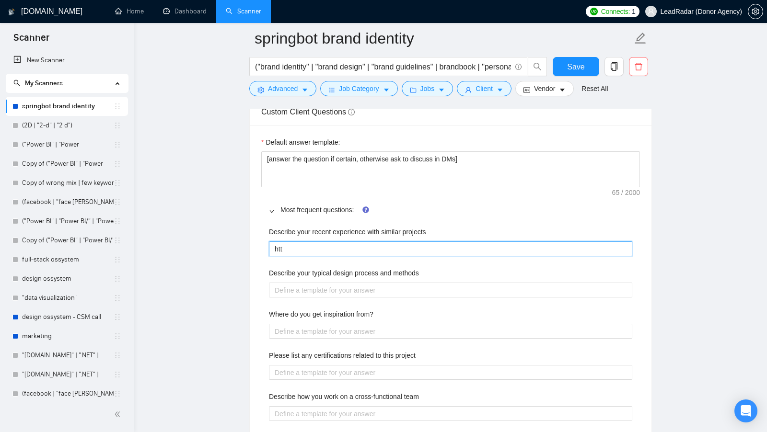
type projects "http"
type projects "htt"
type projects "ht"
type projects "h"
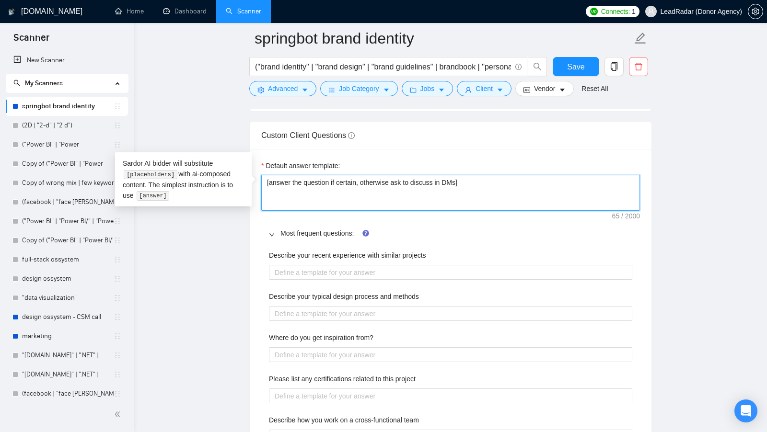
drag, startPoint x: 491, startPoint y: 181, endPoint x: 263, endPoint y: 180, distance: 228.2
click at [263, 180] on textarea "[answer the question if certain, otherwise ask to discuss in DMs]" at bounding box center [450, 193] width 379 height 36
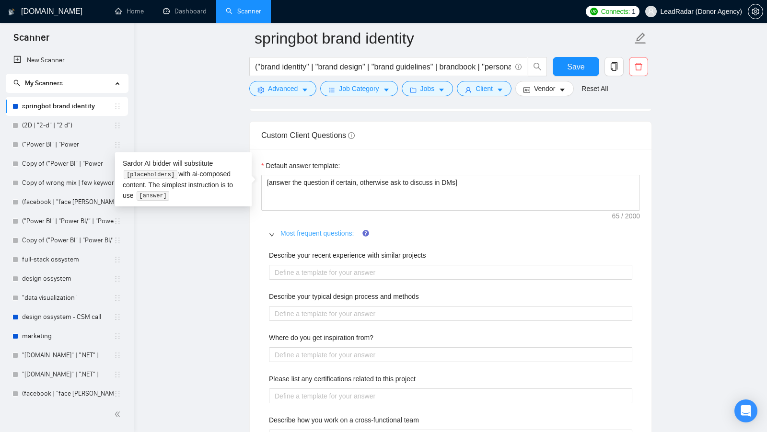
click at [328, 230] on link "Most frequent questions:" at bounding box center [316, 234] width 73 height 8
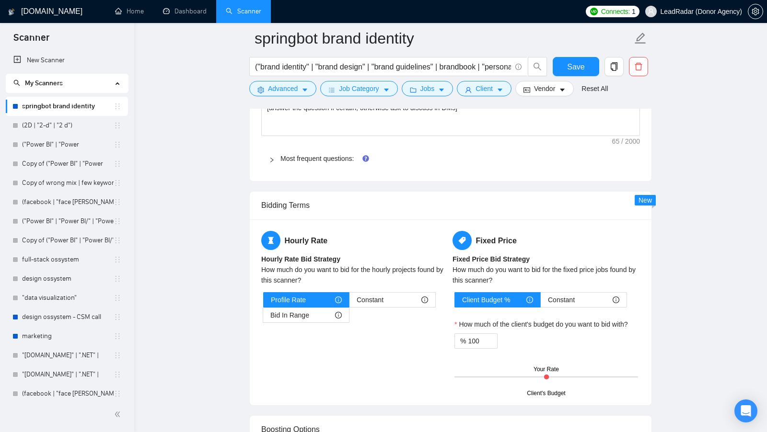
scroll to position [1344, 0]
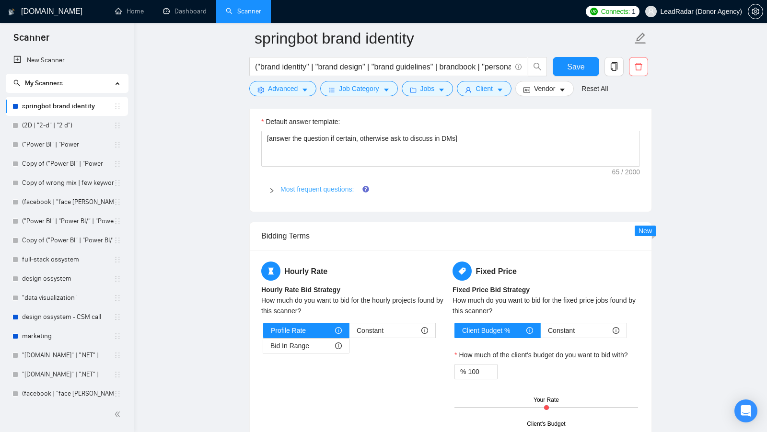
click at [323, 186] on link "Most frequent questions:" at bounding box center [316, 190] width 73 height 8
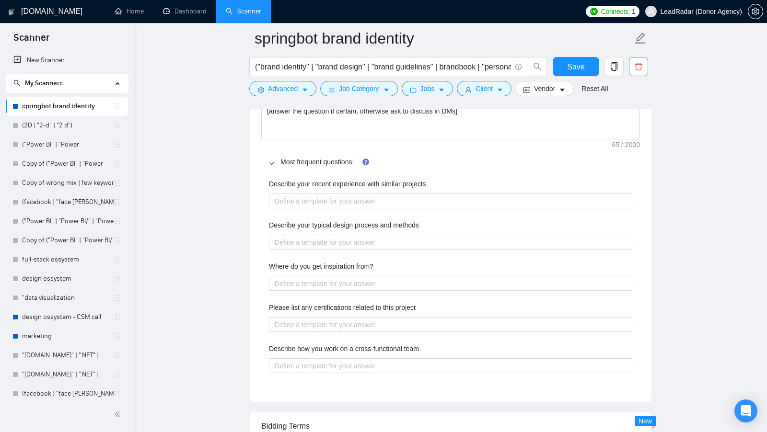
scroll to position [1369, 0]
click at [301, 161] on span "Most frequent questions:" at bounding box center [456, 164] width 352 height 11
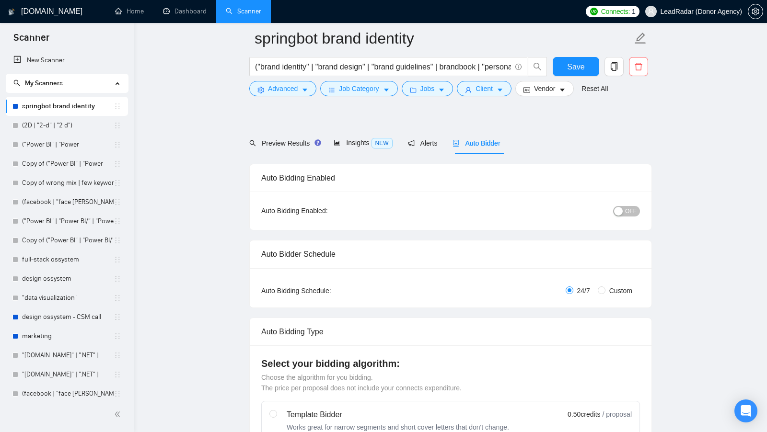
scroll to position [0, 0]
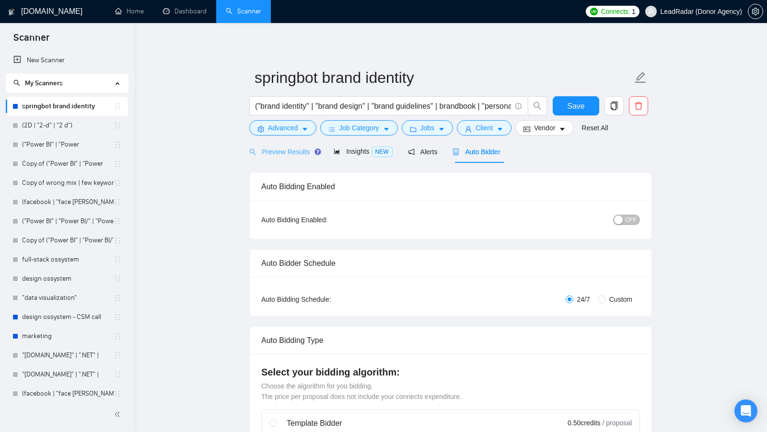
click at [290, 161] on div "Preview Results" at bounding box center [283, 151] width 69 height 23
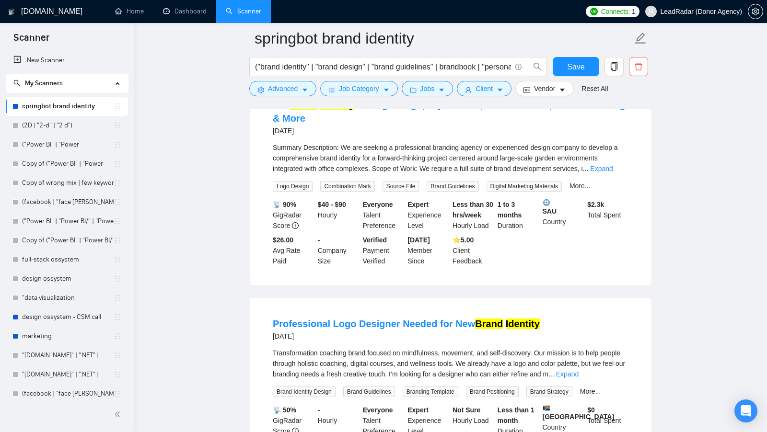
scroll to position [1185, 0]
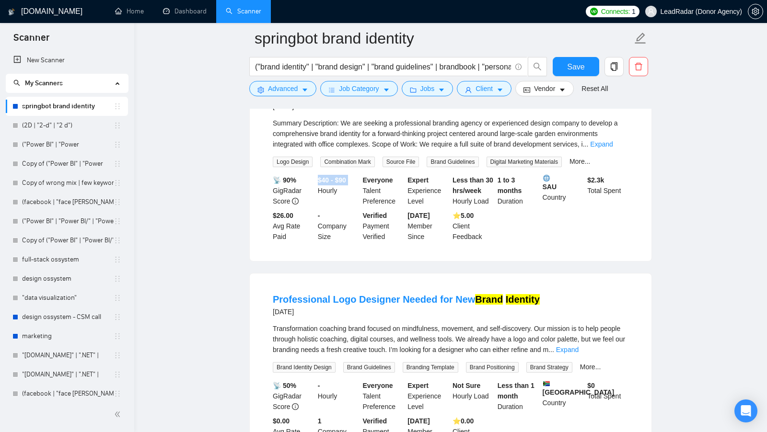
drag, startPoint x: 319, startPoint y: 198, endPoint x: 317, endPoint y: 191, distance: 6.5
click at [317, 191] on div "$40 - $90 Hourly" at bounding box center [338, 191] width 45 height 32
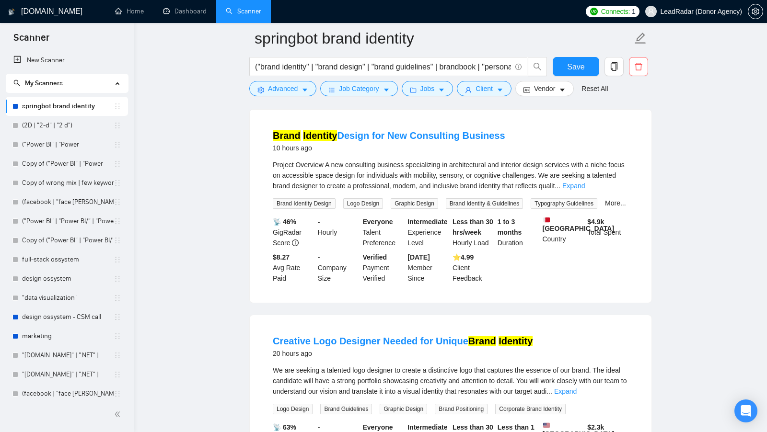
scroll to position [0, 0]
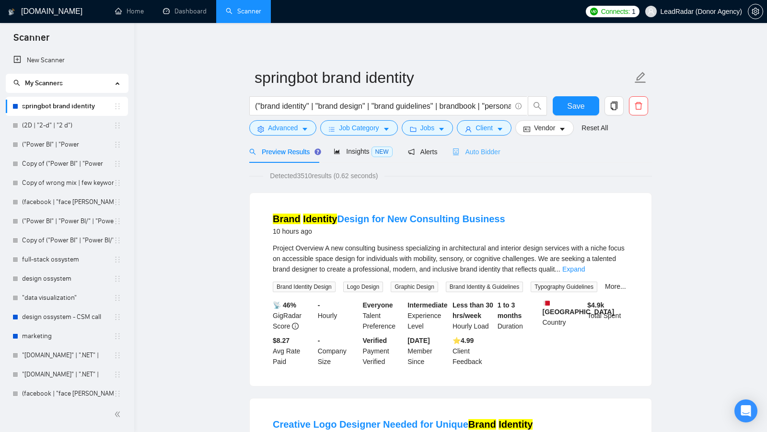
click at [500, 162] on div "Auto Bidder" at bounding box center [476, 151] width 47 height 23
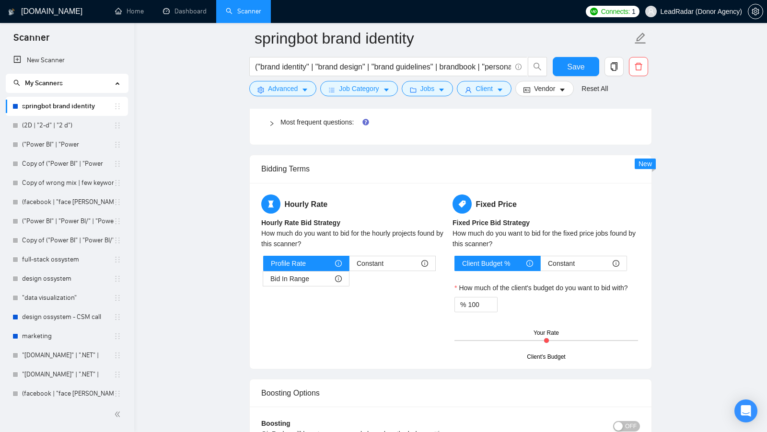
scroll to position [1411, 0]
click at [373, 258] on span "Constant" at bounding box center [370, 264] width 27 height 14
click at [350, 267] on input "Constant" at bounding box center [350, 267] width 0 height 0
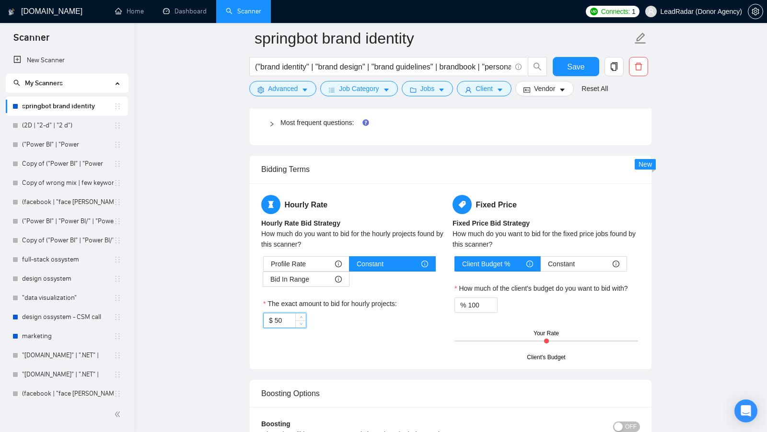
click at [283, 314] on input "50" at bounding box center [290, 321] width 31 height 14
type input "3"
click at [310, 275] on div "Bid In Range" at bounding box center [305, 279] width 71 height 14
click at [263, 282] on input "Bid In Range" at bounding box center [263, 282] width 0 height 0
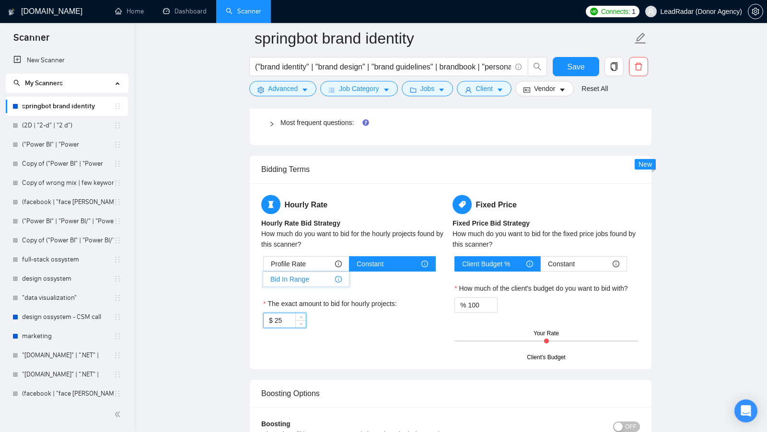
type input "50"
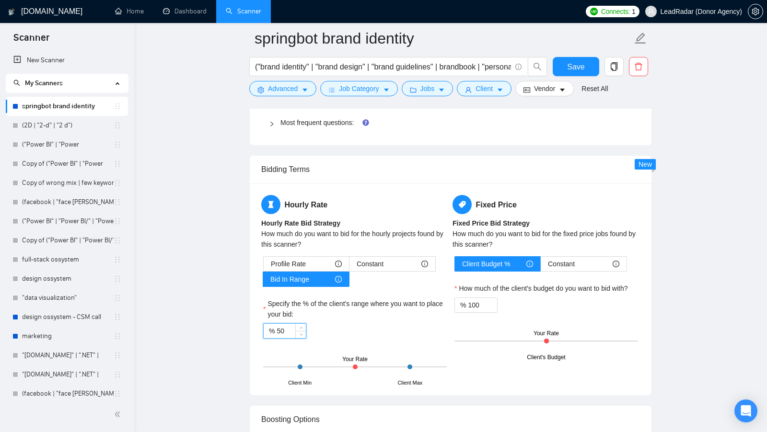
drag, startPoint x: 285, startPoint y: 323, endPoint x: 277, endPoint y: 324, distance: 8.2
click at [277, 324] on input "50" at bounding box center [291, 331] width 29 height 14
click at [319, 324] on div "% 50" at bounding box center [355, 331] width 184 height 15
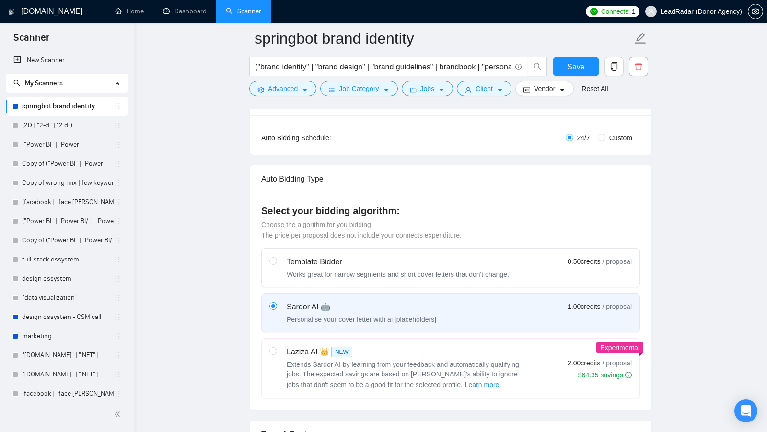
scroll to position [0, 0]
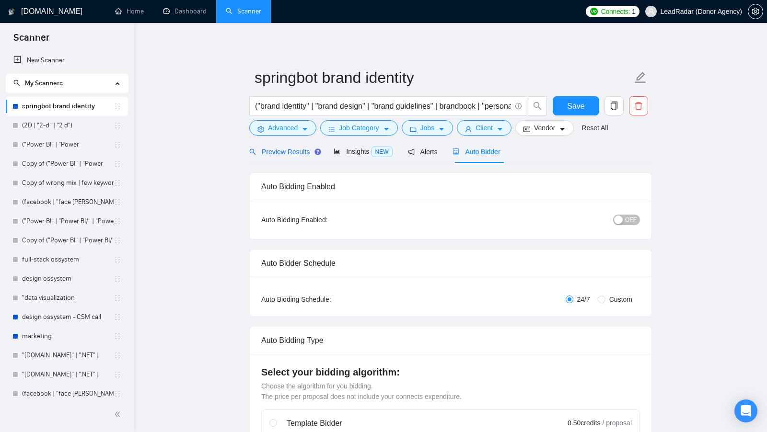
click at [287, 152] on span "Preview Results" at bounding box center [283, 152] width 69 height 8
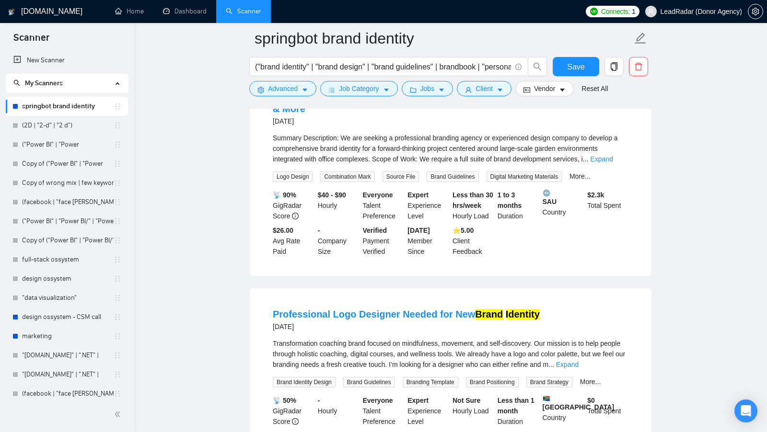
scroll to position [1150, 0]
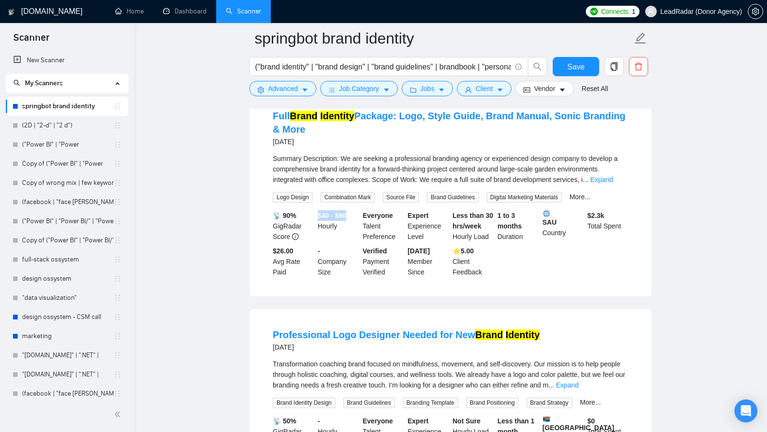
drag, startPoint x: 316, startPoint y: 229, endPoint x: 351, endPoint y: 229, distance: 35.5
click at [351, 229] on div "$40 - $90 Hourly" at bounding box center [338, 226] width 45 height 32
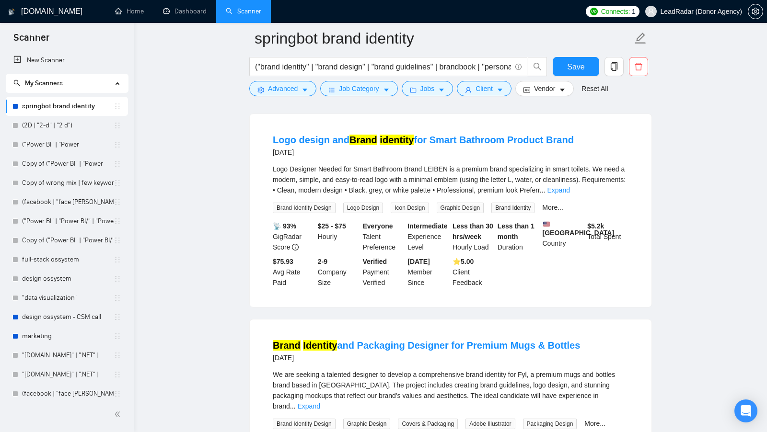
scroll to position [1777, 0]
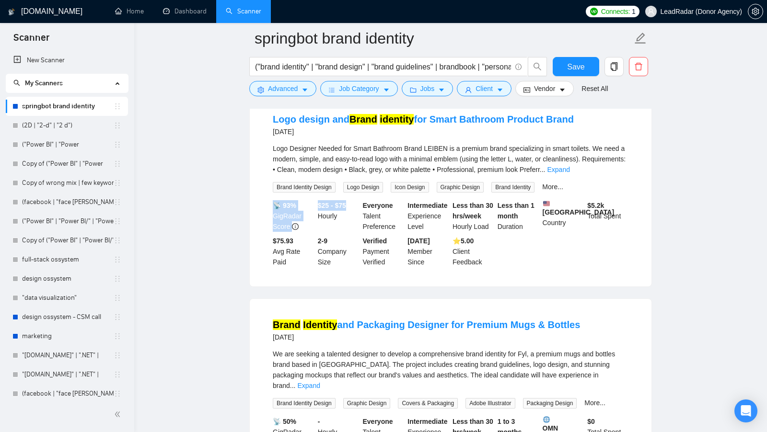
drag, startPoint x: 315, startPoint y: 219, endPoint x: 350, endPoint y: 219, distance: 35.5
click at [350, 219] on div "📡 93% GigRadar Score $25 - $75 Hourly Everyone Talent Preference Intermediate E…" at bounding box center [451, 233] width 360 height 67
click at [350, 219] on div "$25 - $75 Hourly" at bounding box center [338, 216] width 45 height 32
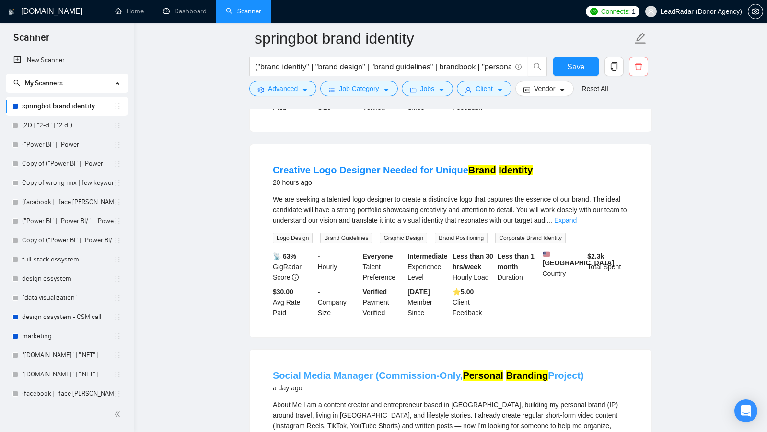
scroll to position [0, 0]
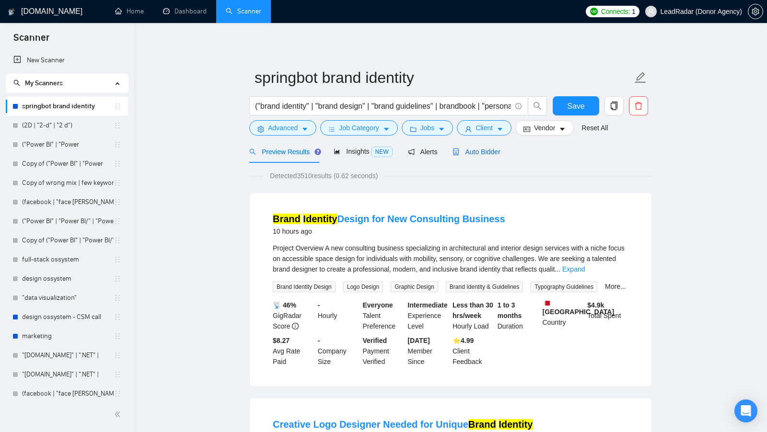
click at [500, 153] on span "Auto Bidder" at bounding box center [476, 152] width 47 height 8
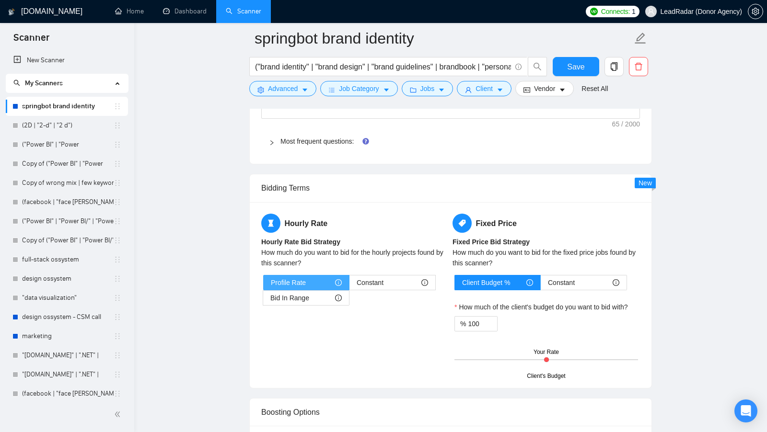
click at [286, 282] on span at bounding box center [306, 283] width 85 height 14
click at [264, 285] on input "Profile Rate" at bounding box center [264, 285] width 0 height 0
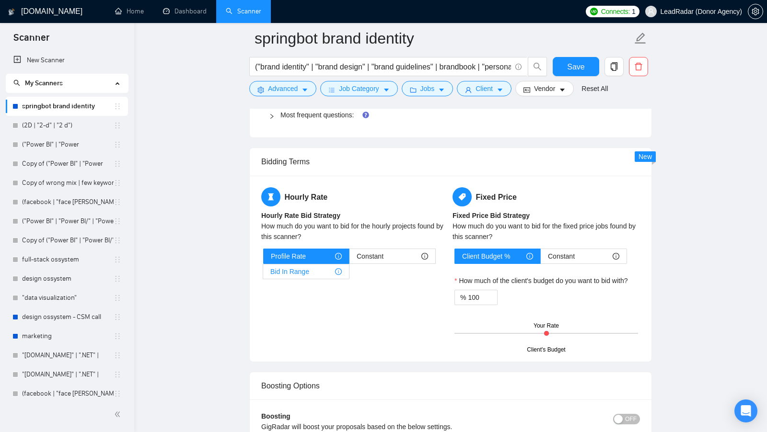
click at [302, 265] on span "Bid In Range" at bounding box center [289, 272] width 39 height 14
click at [263, 274] on input "Bid In Range" at bounding box center [263, 274] width 0 height 0
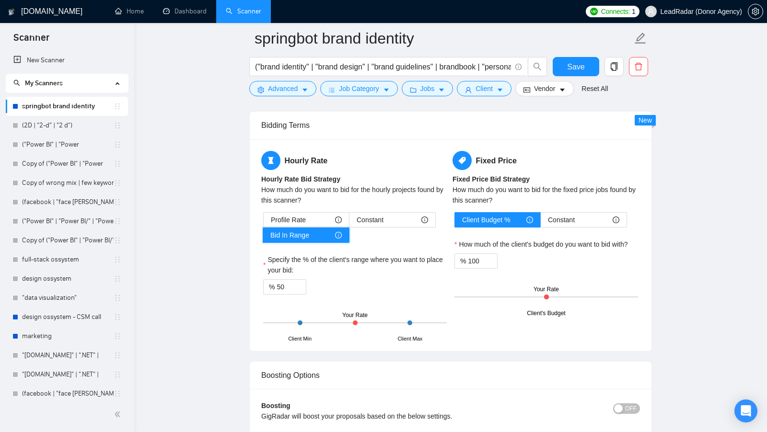
scroll to position [1456, 0]
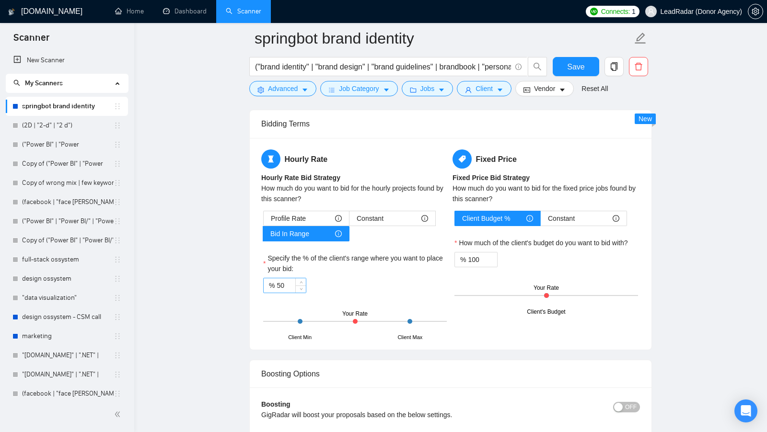
click at [282, 279] on input "50" at bounding box center [291, 286] width 29 height 14
drag, startPoint x: 287, startPoint y: 278, endPoint x: 261, endPoint y: 278, distance: 25.9
click at [261, 278] on div "Profile Rate Constant Bid In Range Specify the % of the client's range where yo…" at bounding box center [354, 275] width 187 height 128
click at [386, 265] on label "Specify the % of the client's range where you want to place your bid:" at bounding box center [355, 263] width 184 height 21
click at [306, 279] on input "50" at bounding box center [291, 286] width 29 height 14
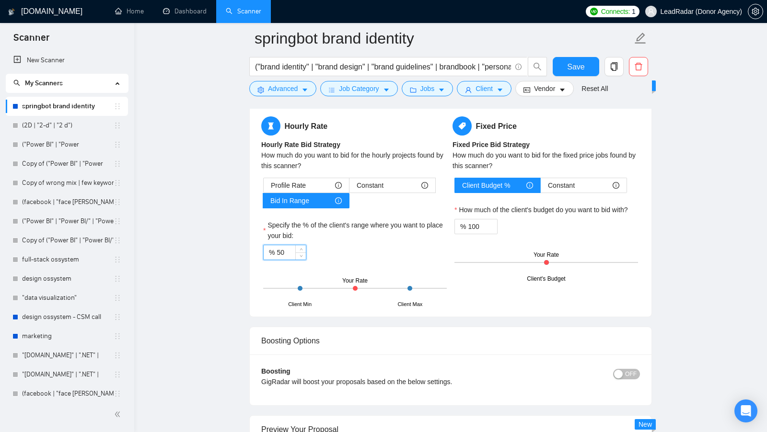
scroll to position [1491, 0]
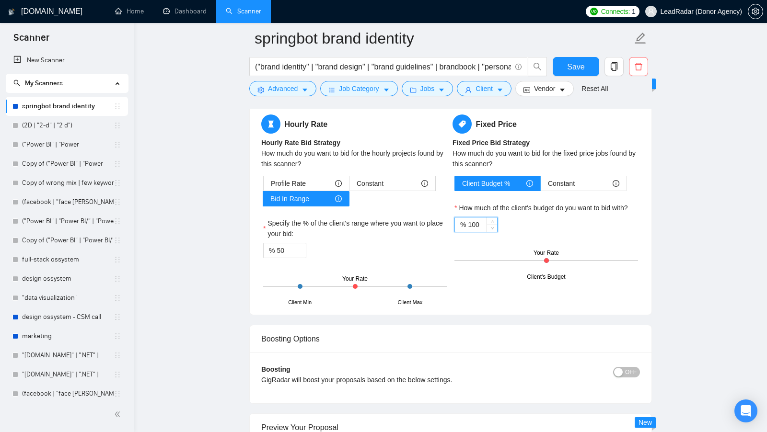
drag, startPoint x: 486, startPoint y: 215, endPoint x: 470, endPoint y: 216, distance: 16.3
click at [470, 218] on input "100" at bounding box center [482, 225] width 29 height 14
click at [566, 225] on div "Client Budget % Constant How much of the client's budget do you want to bid wit…" at bounding box center [546, 227] width 187 height 102
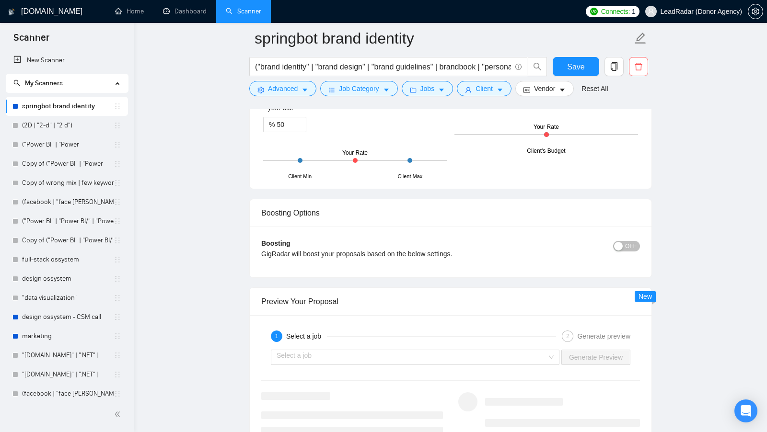
scroll to position [1647, 0]
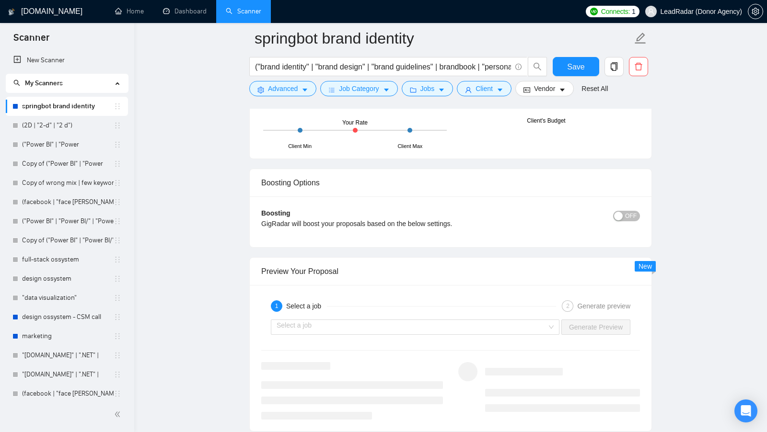
click at [626, 211] on span "OFF" at bounding box center [631, 216] width 12 height 11
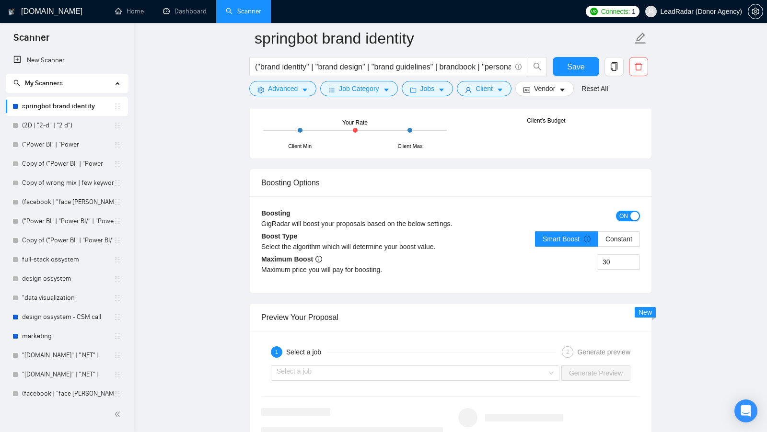
scroll to position [1669, 0]
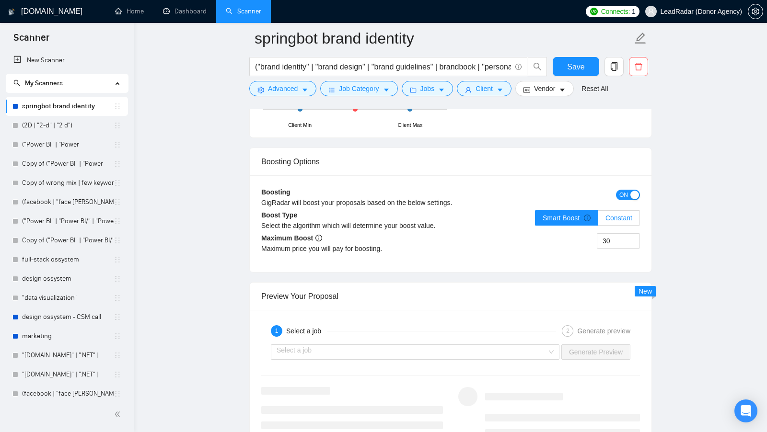
click at [606, 217] on label "Constant" at bounding box center [619, 217] width 42 height 15
click at [598, 221] on input "Constant" at bounding box center [598, 221] width 0 height 0
click at [633, 191] on div "button" at bounding box center [635, 195] width 9 height 9
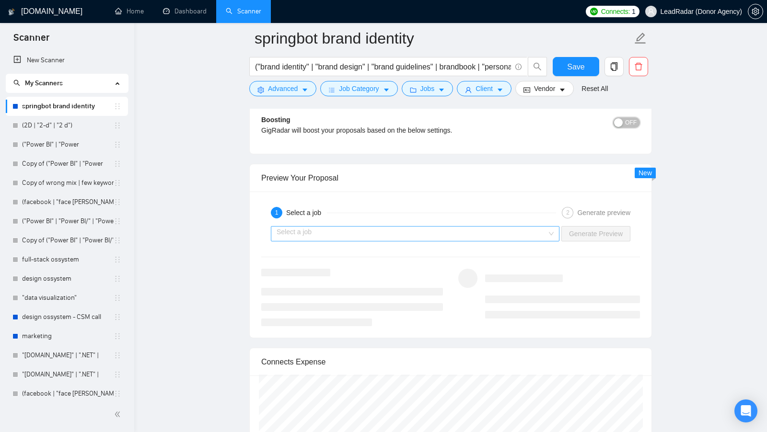
scroll to position [1749, 0]
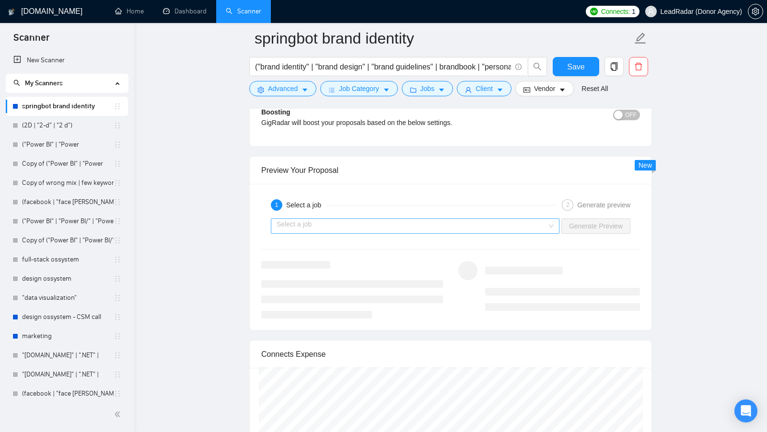
click at [495, 223] on input "search" at bounding box center [412, 226] width 270 height 14
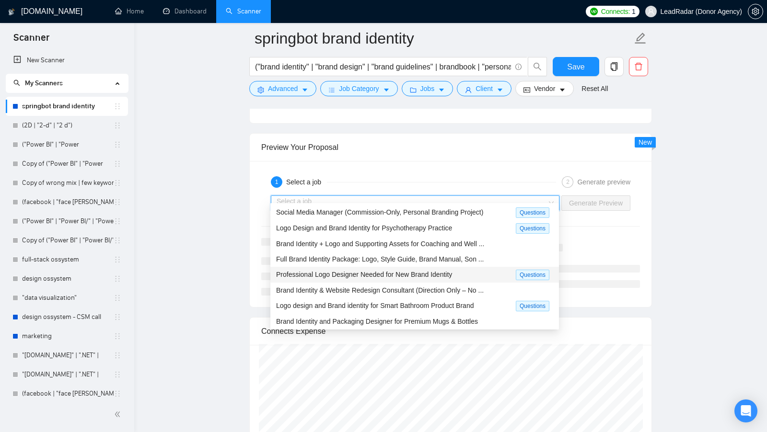
scroll to position [1772, 0]
click at [503, 274] on div "Professional Logo Designer Needed for New Brand Identity" at bounding box center [396, 274] width 240 height 11
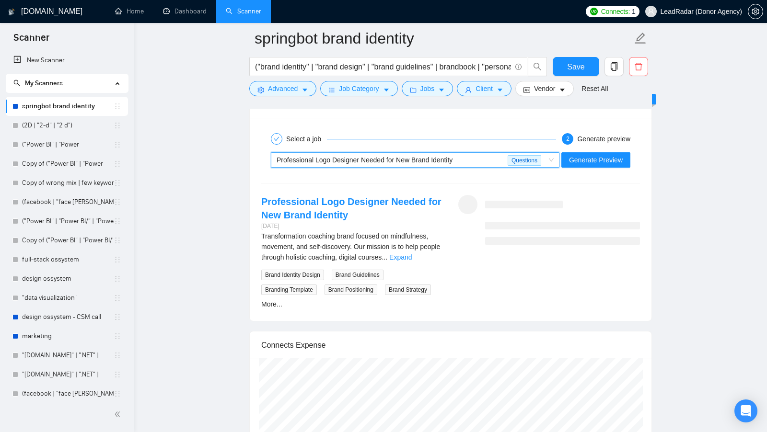
scroll to position [1823, 0]
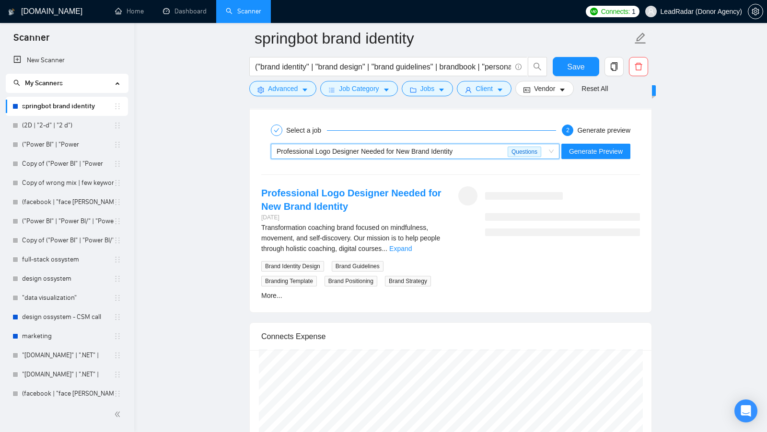
click at [431, 244] on div "Transformation coaching brand focused on mindfulness, movement, and self-discov…" at bounding box center [352, 238] width 182 height 32
click at [432, 243] on div "Transformation coaching brand focused on mindfulness, movement, and self-discov…" at bounding box center [352, 238] width 182 height 32
click at [430, 243] on div "Transformation coaching brand focused on mindfulness, movement, and self-discov…" at bounding box center [352, 238] width 182 height 32
click at [412, 245] on link "Expand" at bounding box center [400, 249] width 23 height 8
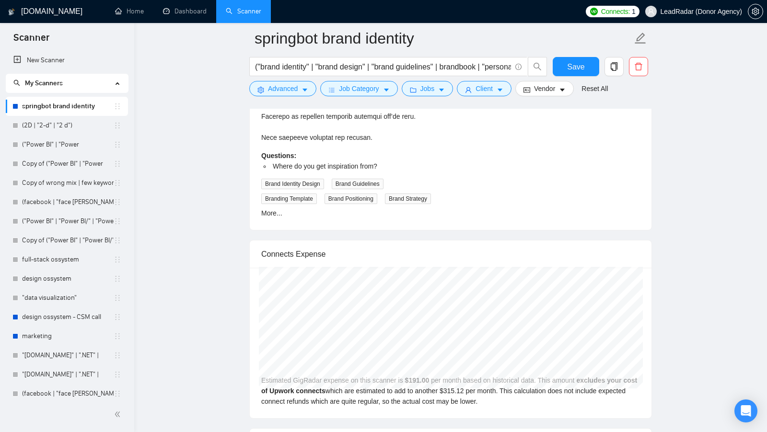
scroll to position [2510, 0]
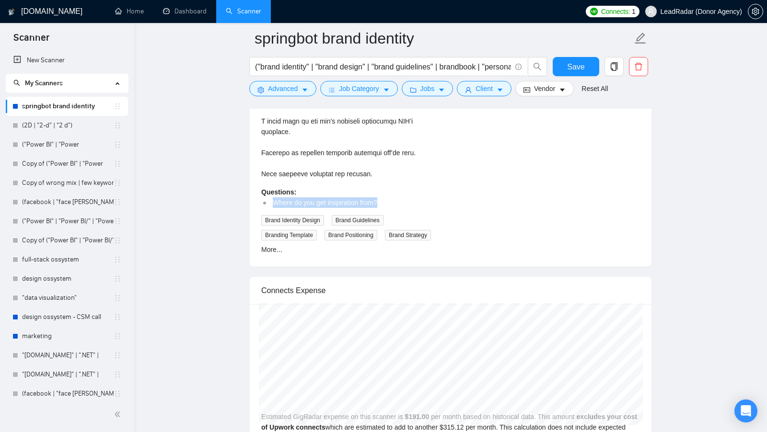
drag, startPoint x: 269, startPoint y: 193, endPoint x: 388, endPoint y: 197, distance: 119.0
click at [388, 198] on ul "Where do you get inspiration from?" at bounding box center [352, 203] width 182 height 11
click at [388, 198] on li "Where do you get inspiration from?" at bounding box center [357, 203] width 172 height 11
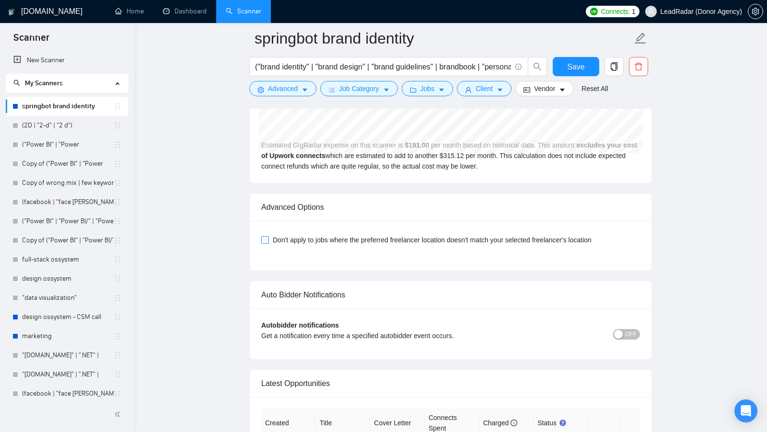
scroll to position [2780, 0]
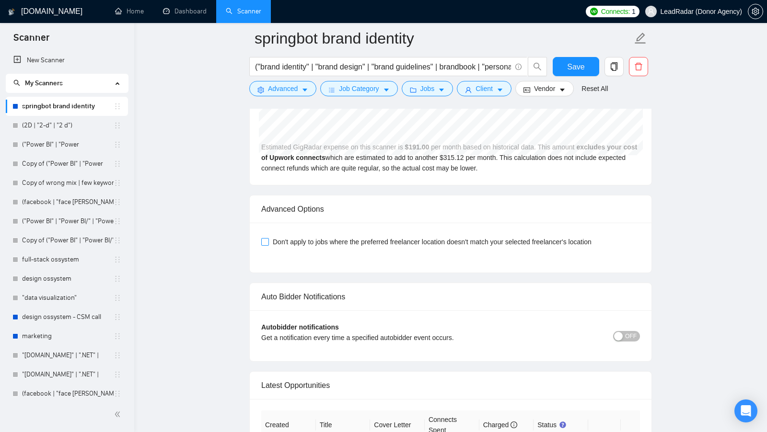
click at [266, 238] on input "Don't apply to jobs where the preferred freelancer location doesn't match your …" at bounding box center [264, 241] width 7 height 7
checkbox input "true"
click at [583, 65] on span "Save" at bounding box center [575, 67] width 17 height 12
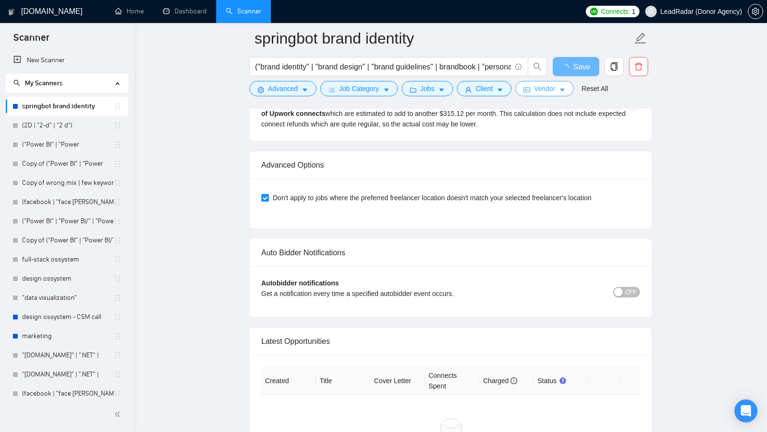
click at [555, 88] on span "Vendor" at bounding box center [544, 88] width 21 height 11
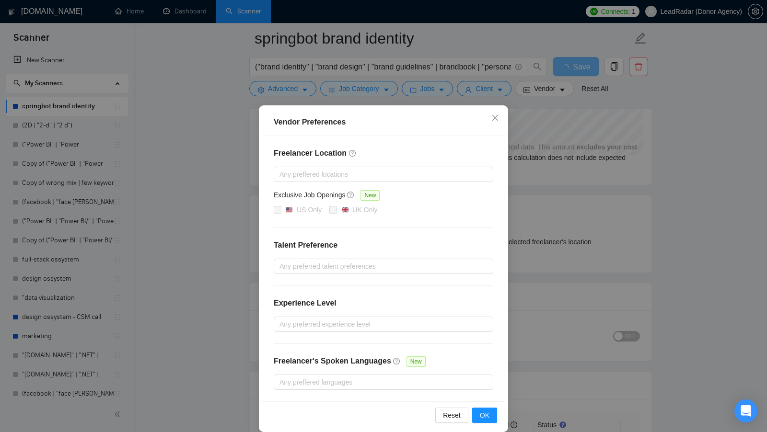
click at [570, 201] on div "Vendor Preferences Freelancer Location Any preffered locations Exclusive Job Op…" at bounding box center [383, 216] width 767 height 432
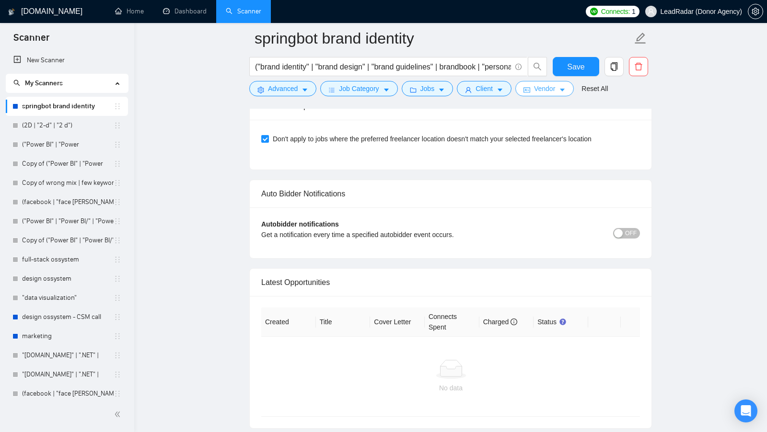
scroll to position [2884, 0]
click at [635, 227] on span "OFF" at bounding box center [631, 232] width 12 height 11
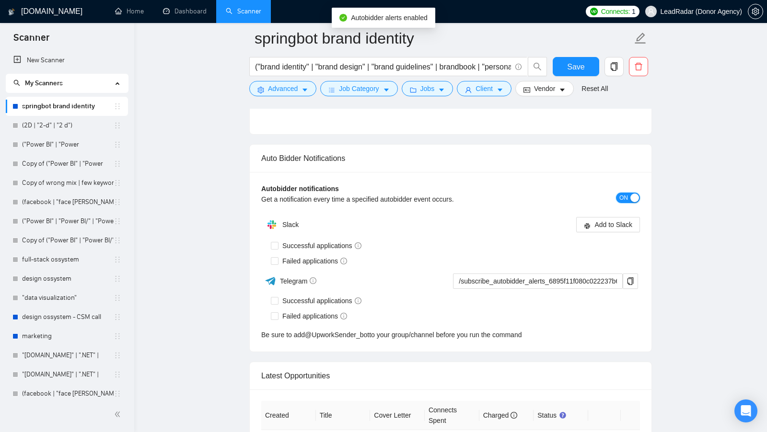
scroll to position [2937, 0]
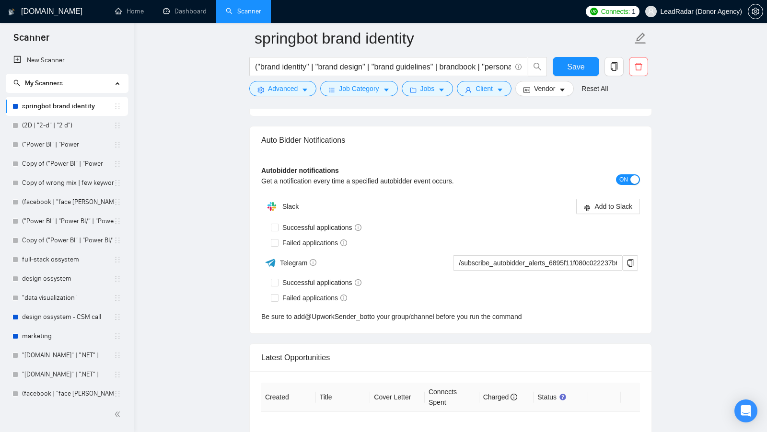
click at [629, 175] on button "ON" at bounding box center [628, 180] width 24 height 11
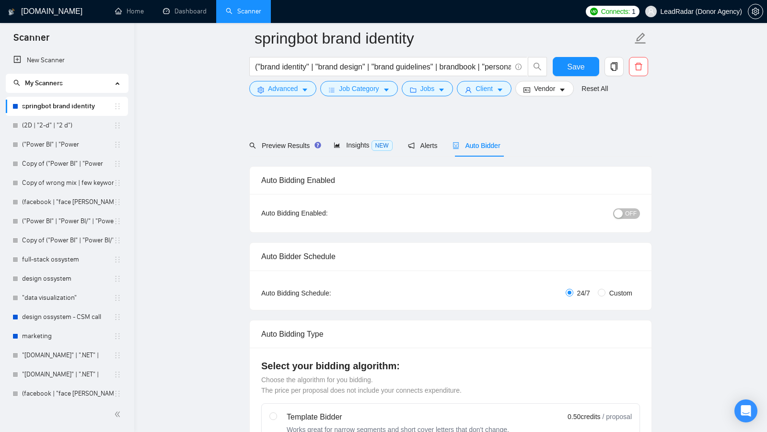
scroll to position [0, 0]
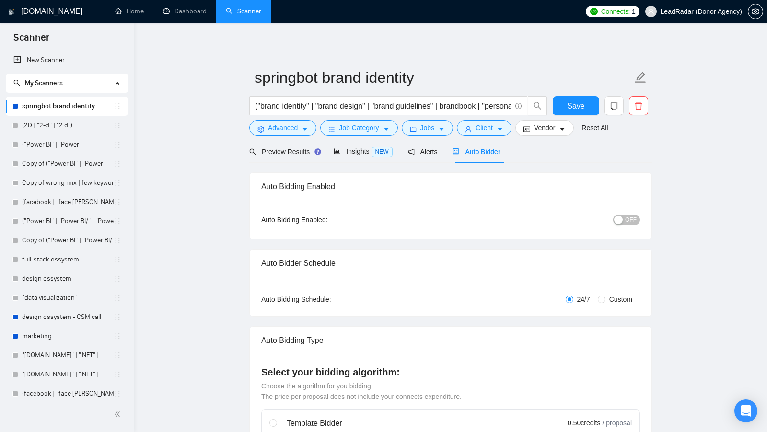
click at [744, 414] on icon "Open Intercom Messenger" at bounding box center [746, 411] width 12 height 12
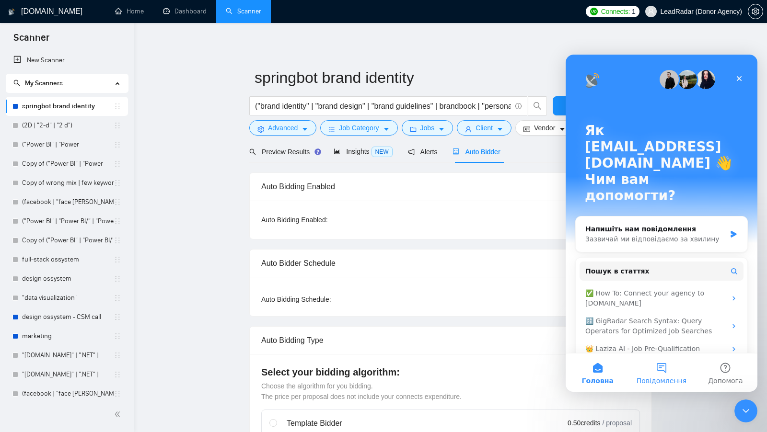
click at [669, 378] on span "Повідомлення" at bounding box center [662, 381] width 50 height 7
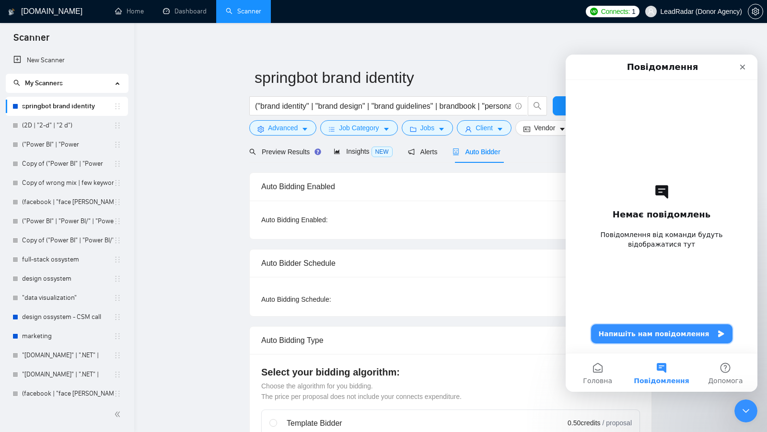
click at [686, 339] on button "Напишіть нам повідомлення" at bounding box center [661, 334] width 141 height 19
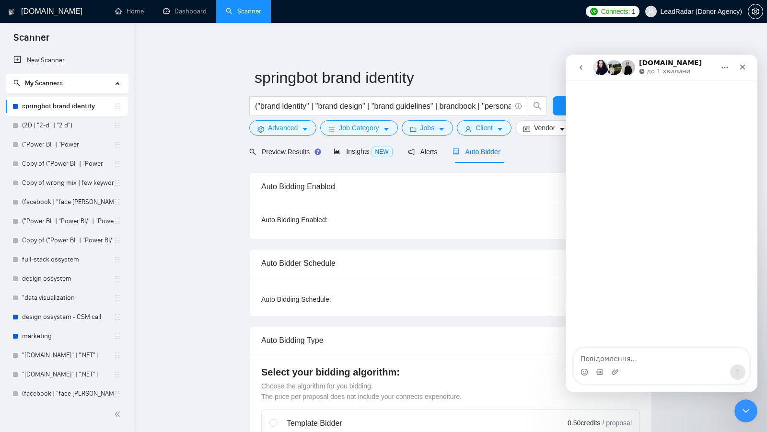
click at [616, 360] on textarea "Повідомлення..." at bounding box center [661, 357] width 175 height 16
click at [746, 415] on icon "Закрити програму для спілкування Intercom" at bounding box center [745, 410] width 12 height 12
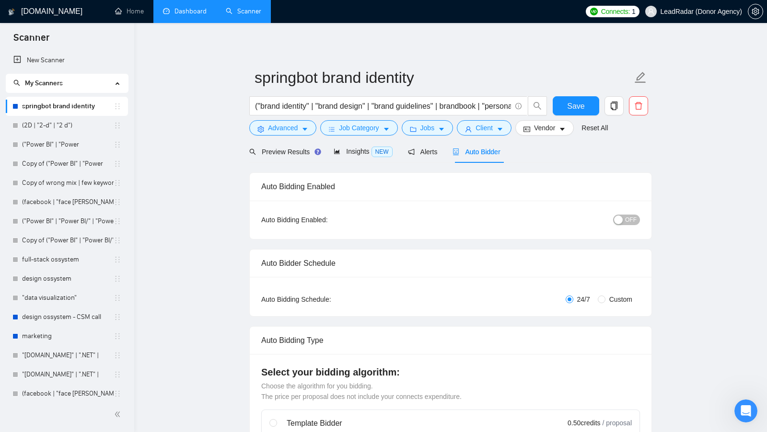
click at [192, 15] on link "Dashboard" at bounding box center [185, 11] width 44 height 8
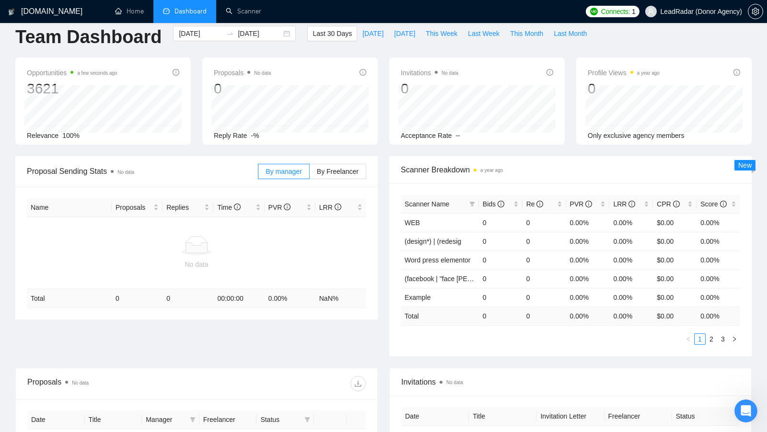
scroll to position [14, 0]
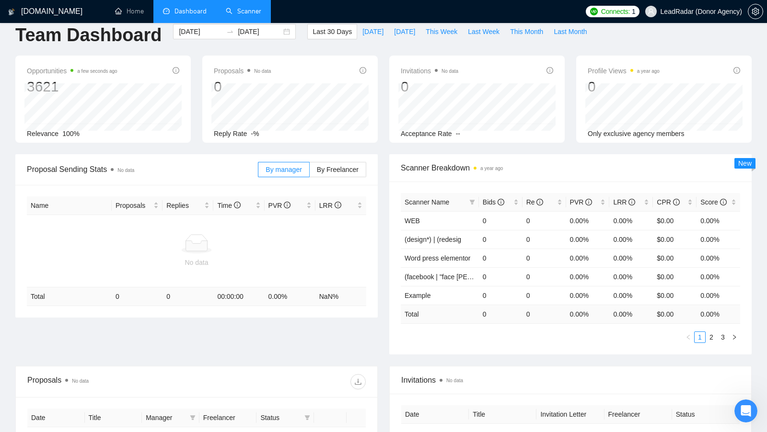
click at [248, 15] on link "Scanner" at bounding box center [243, 11] width 35 height 8
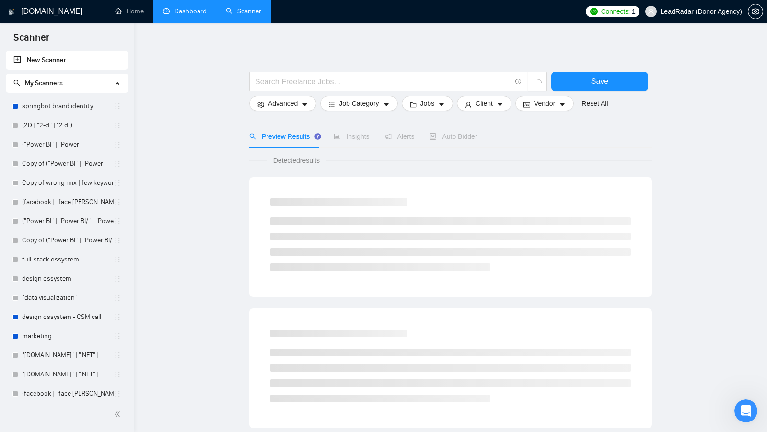
click at [189, 15] on link "Dashboard" at bounding box center [185, 11] width 44 height 8
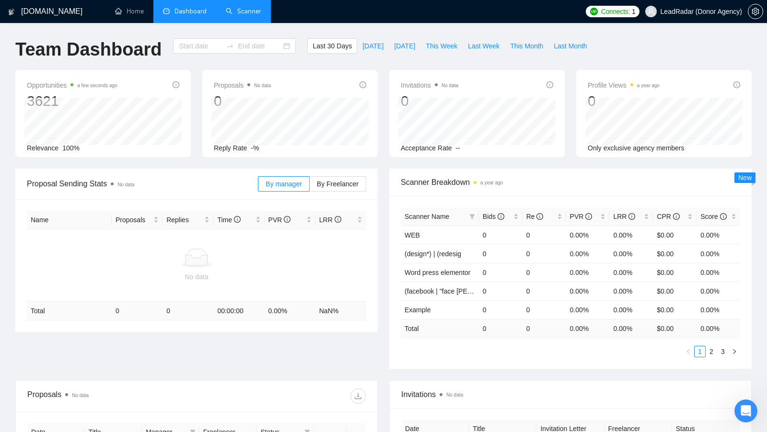
type input "2025-07-19"
type input "2025-08-18"
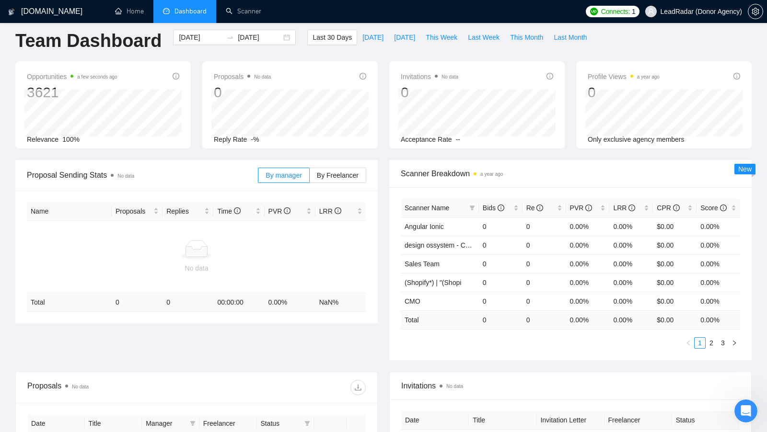
scroll to position [10, 0]
click at [408, 79] on span "Invitations No data" at bounding box center [430, 76] width 58 height 12
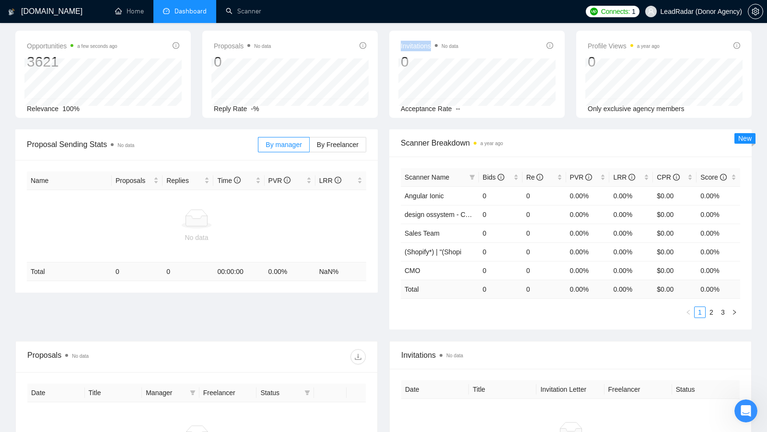
scroll to position [42, 0]
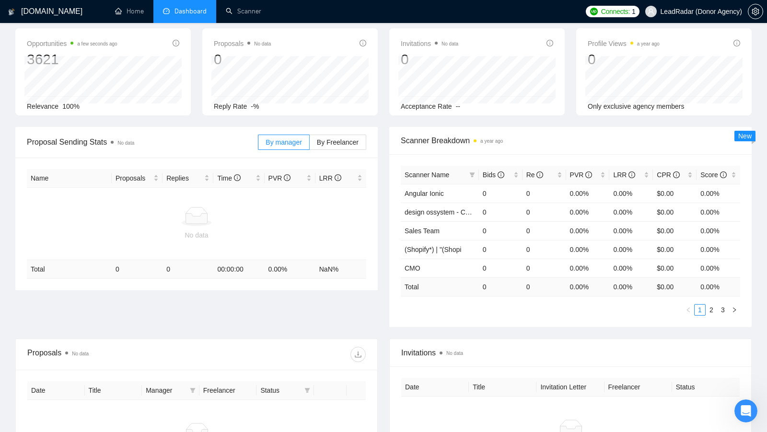
click at [87, 140] on span "Proposal Sending Stats No data" at bounding box center [142, 142] width 231 height 12
click at [351, 139] on span "By Freelancer" at bounding box center [338, 143] width 42 height 8
click at [310, 145] on input "By Freelancer" at bounding box center [310, 145] width 0 height 0
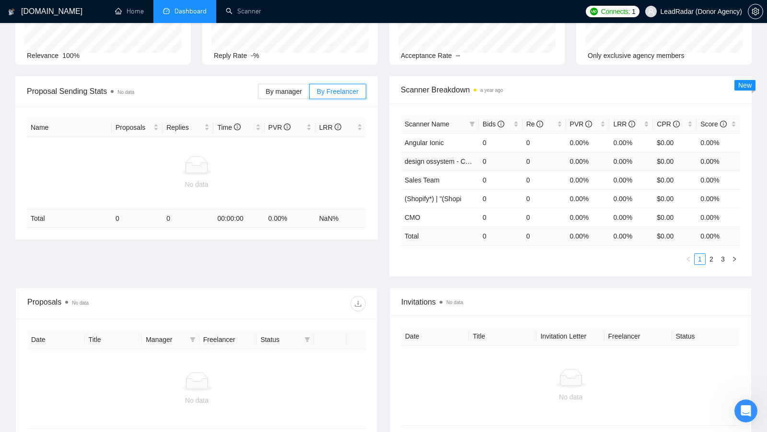
scroll to position [92, 0]
drag, startPoint x: 405, startPoint y: 88, endPoint x: 470, endPoint y: 91, distance: 65.3
click at [470, 91] on span "Scanner Breakdown a year ago" at bounding box center [570, 91] width 339 height 12
click at [523, 91] on span "Scanner Breakdown a year ago" at bounding box center [570, 91] width 339 height 12
click at [550, 120] on div "Re" at bounding box center [544, 125] width 36 height 11
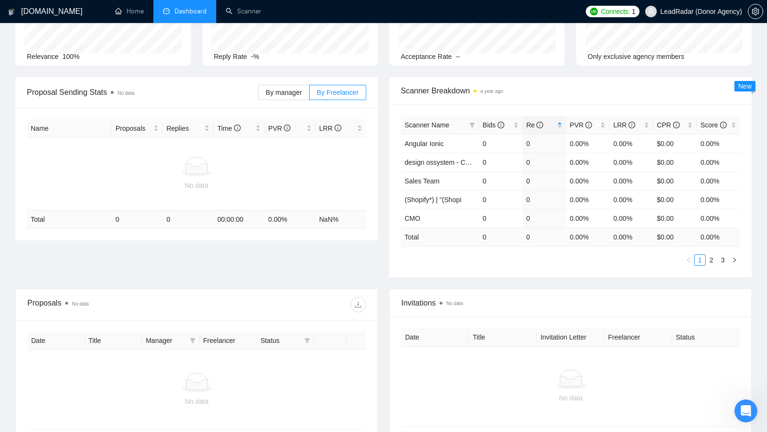
click at [563, 99] on div "Scanner Breakdown a year ago" at bounding box center [570, 90] width 339 height 27
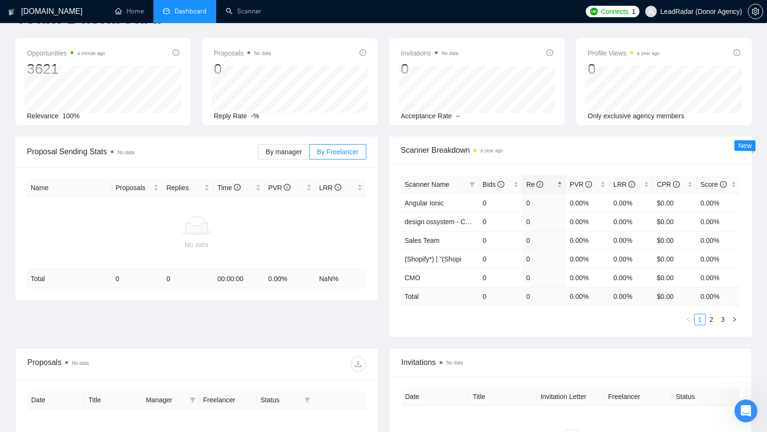
scroll to position [0, 0]
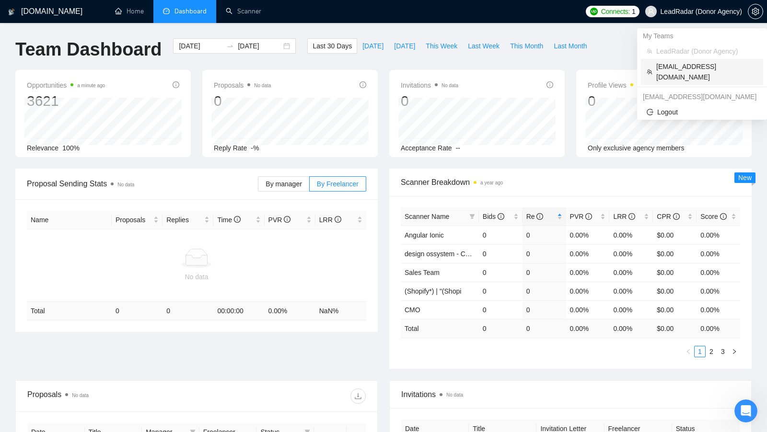
click at [670, 65] on span "[EMAIL_ADDRESS][DOMAIN_NAME]" at bounding box center [706, 71] width 101 height 21
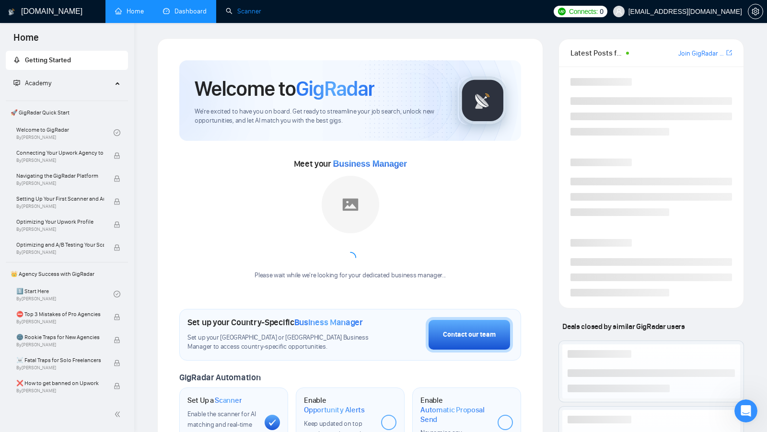
click at [236, 15] on link "Scanner" at bounding box center [243, 11] width 35 height 8
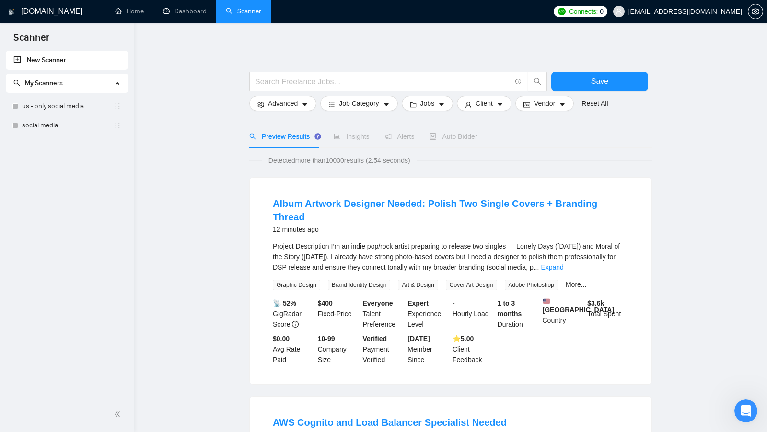
click at [759, 13] on icon "setting" at bounding box center [756, 12] width 8 height 8
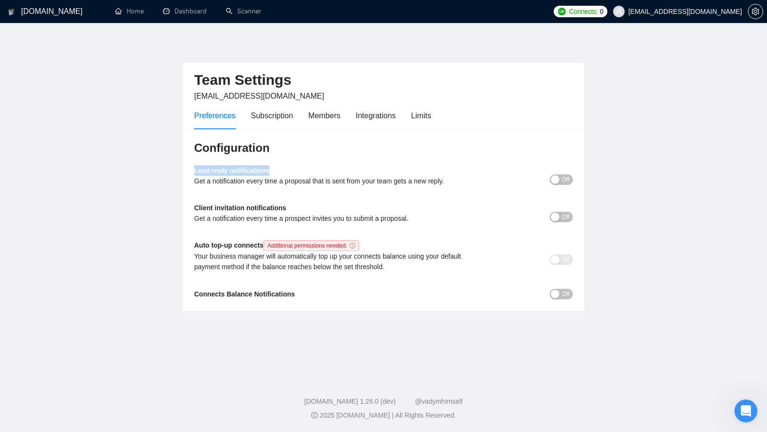
drag, startPoint x: 193, startPoint y: 169, endPoint x: 299, endPoint y: 171, distance: 106.0
click at [299, 171] on div "Configuration Lead reply notifications Get a notification every time a proposal…" at bounding box center [384, 220] width 402 height 183
drag, startPoint x: 193, startPoint y: 209, endPoint x: 305, endPoint y: 211, distance: 111.8
click at [305, 211] on div "Configuration Lead reply notifications Get a notification every time a proposal…" at bounding box center [384, 220] width 402 height 183
click at [305, 211] on div "Client invitation notifications Get a notification every time a prospect invite…" at bounding box center [336, 217] width 284 height 28
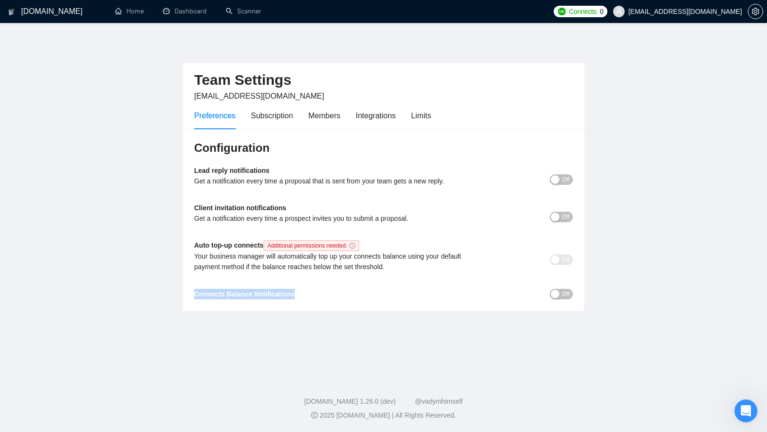
drag, startPoint x: 189, startPoint y: 293, endPoint x: 312, endPoint y: 293, distance: 122.7
click at [312, 293] on div "Configuration Lead reply notifications Get a notification every time a proposal…" at bounding box center [384, 220] width 402 height 183
click at [312, 293] on div "Connects Balance Notifications" at bounding box center [336, 294] width 284 height 11
click at [556, 293] on div "button" at bounding box center [555, 294] width 9 height 9
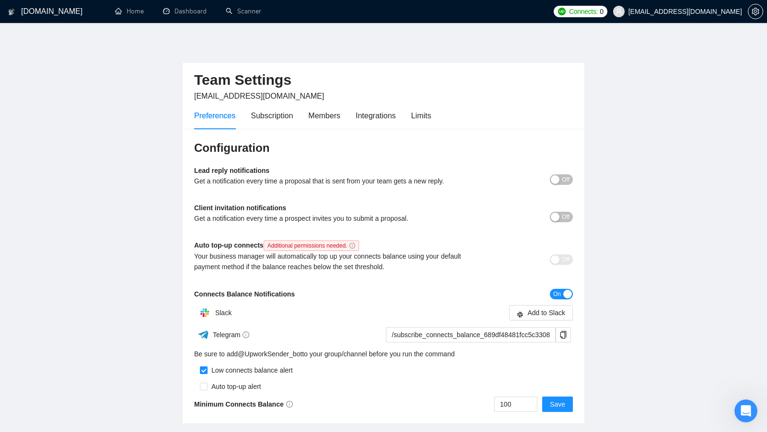
click at [556, 293] on span "On" at bounding box center [557, 294] width 8 height 11
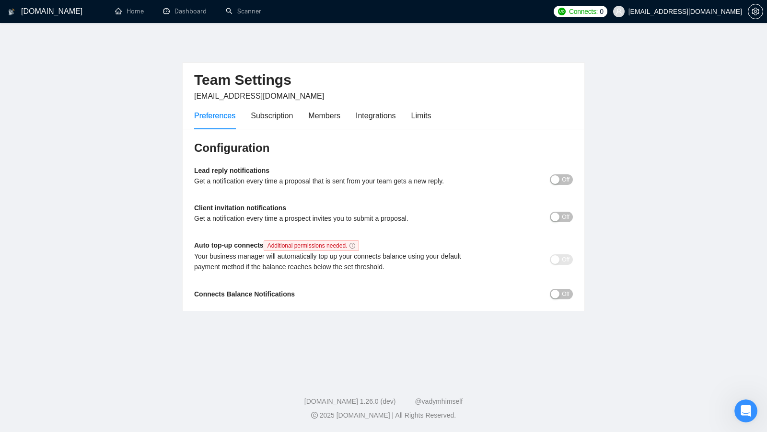
click at [213, 295] on b "Connects Balance Notifications" at bounding box center [244, 295] width 101 height 8
click at [276, 126] on div "Subscription" at bounding box center [272, 115] width 42 height 27
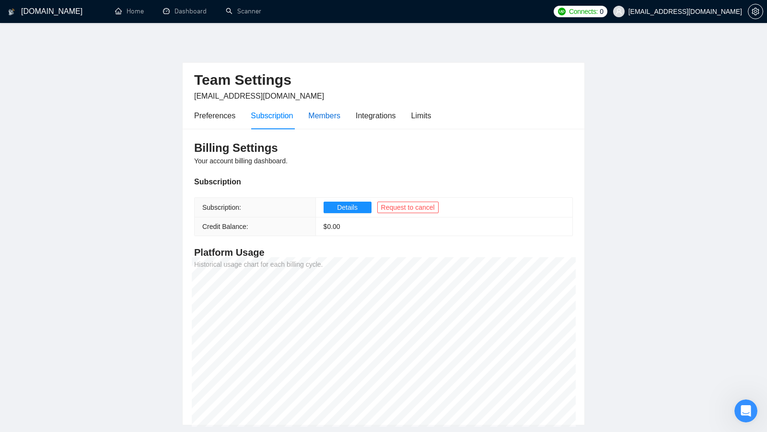
click at [338, 110] on div "Members" at bounding box center [324, 116] width 32 height 12
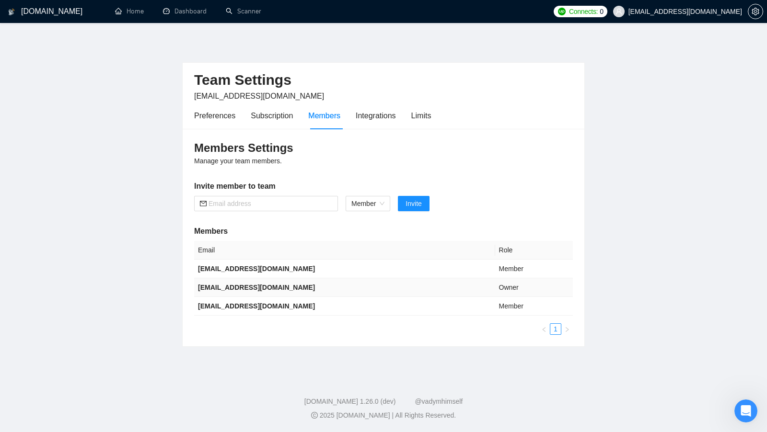
click at [322, 288] on td "[EMAIL_ADDRESS][DOMAIN_NAME]" at bounding box center [344, 288] width 301 height 19
drag, startPoint x: 319, startPoint y: 288, endPoint x: 189, endPoint y: 289, distance: 129.9
click at [190, 289] on div "Members Settings Manage your team members. Invite member to team Member Invite …" at bounding box center [384, 238] width 402 height 218
click at [324, 226] on h5 "Members" at bounding box center [383, 232] width 379 height 12
click at [384, 116] on div "Integrations" at bounding box center [376, 116] width 40 height 12
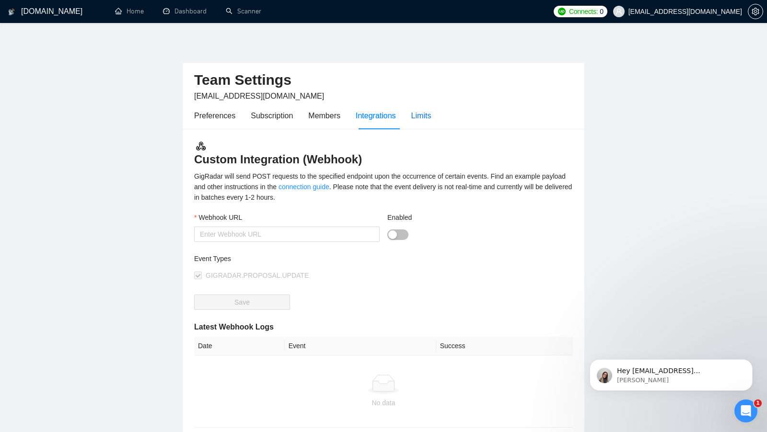
click at [426, 114] on div "Limits" at bounding box center [421, 116] width 20 height 12
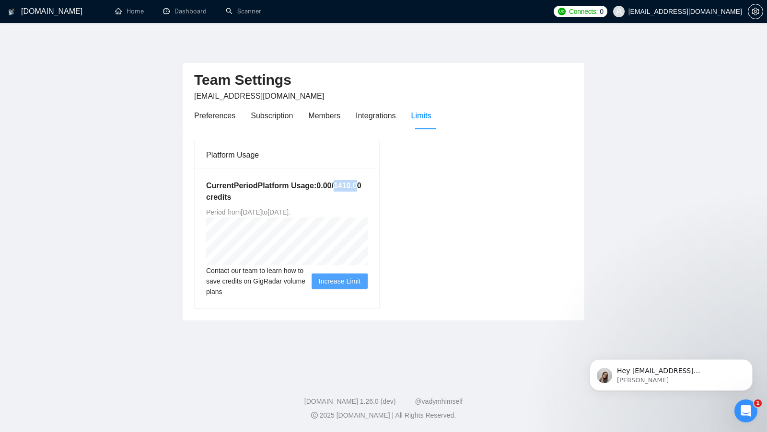
drag, startPoint x: 252, startPoint y: 198, endPoint x: 278, endPoint y: 198, distance: 25.4
click at [278, 198] on h5 "Current Period Platform Usage: 0.00 / 1410.00 credits" at bounding box center [287, 191] width 162 height 23
click at [339, 194] on h5 "Current Period Platform Usage: 0.00 / 1410.00 credits" at bounding box center [287, 191] width 162 height 23
drag, startPoint x: 313, startPoint y: 195, endPoint x: 253, endPoint y: 199, distance: 59.6
click at [253, 198] on h5 "Current Period Platform Usage: 0.00 / 1410.00 credits" at bounding box center [287, 191] width 162 height 23
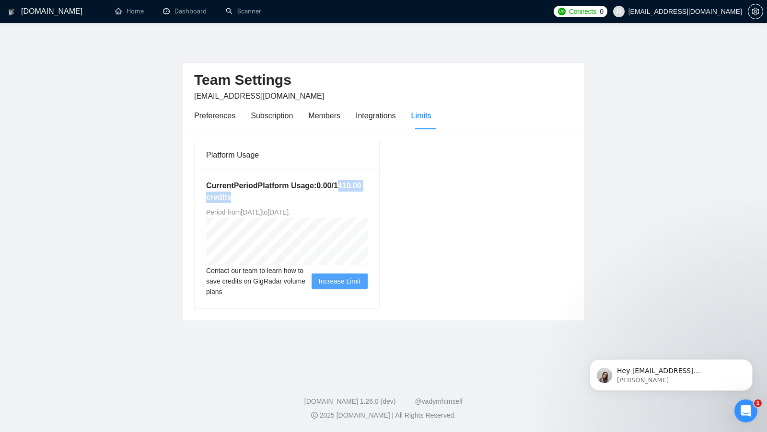
click at [298, 199] on h5 "Current Period Platform Usage: 0.00 / 1410.00 credits" at bounding box center [287, 191] width 162 height 23
drag, startPoint x: 252, startPoint y: 198, endPoint x: 315, endPoint y: 196, distance: 62.9
click at [315, 196] on h5 "Current Period Platform Usage: 0.00 / 1410.00 credits" at bounding box center [287, 191] width 162 height 23
drag, startPoint x: 251, startPoint y: 197, endPoint x: 301, endPoint y: 196, distance: 49.9
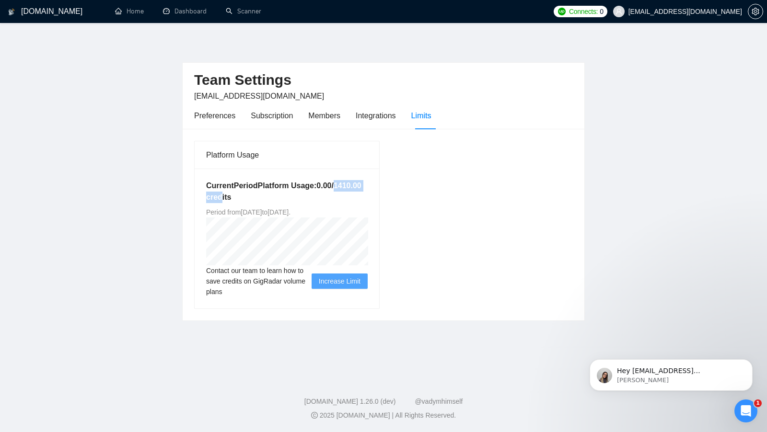
click at [301, 196] on h5 "Current Period Platform Usage: 0.00 / 1410.00 credits" at bounding box center [287, 191] width 162 height 23
click at [302, 196] on h5 "Current Period Platform Usage: 0.00 / 1410.00 credits" at bounding box center [287, 191] width 162 height 23
drag, startPoint x: 251, startPoint y: 197, endPoint x: 283, endPoint y: 197, distance: 32.1
click at [283, 197] on h5 "Current Period Platform Usage: 0.00 / 1410.00 credits" at bounding box center [287, 191] width 162 height 23
click at [291, 210] on span "Period from Thu Aug 14 2025 to Fri Nov 14 2025 ." at bounding box center [248, 213] width 84 height 8
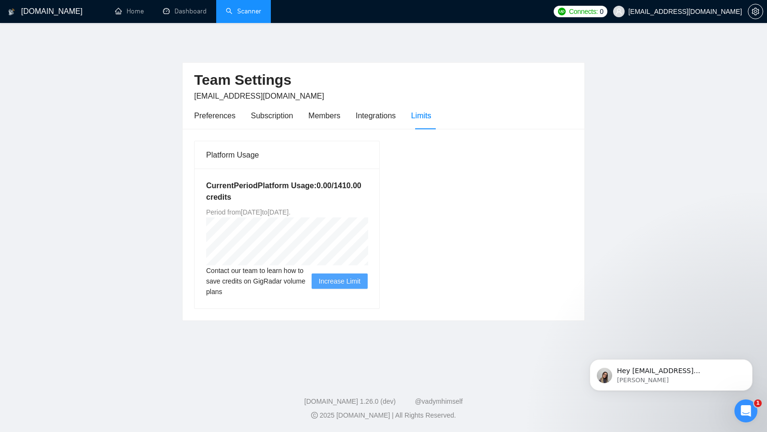
click at [226, 13] on link "Scanner" at bounding box center [243, 11] width 35 height 8
